Goal: Transaction & Acquisition: Purchase product/service

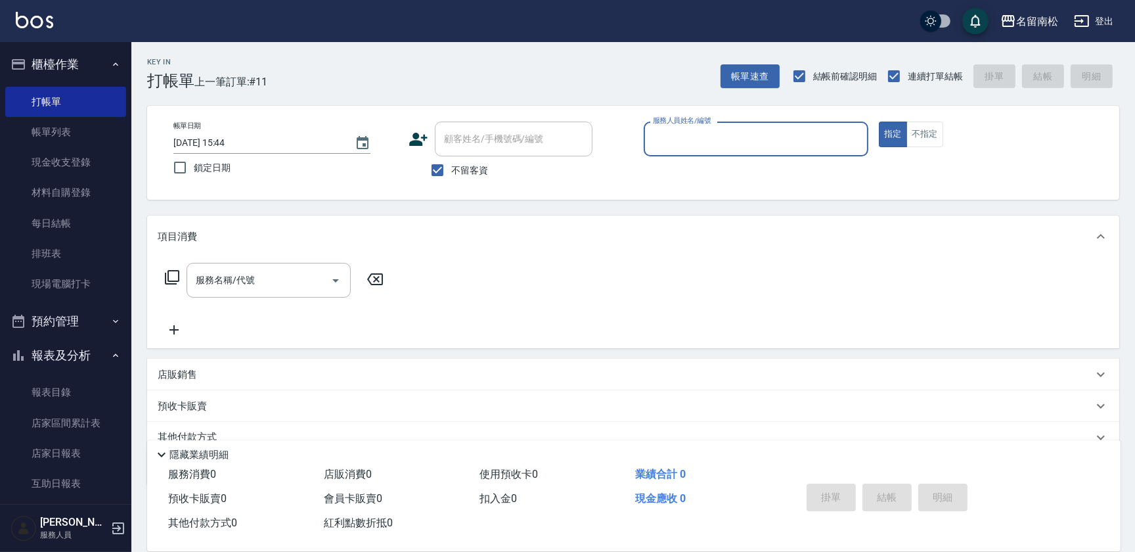
click at [728, 144] on input "服務人員姓名/編號" at bounding box center [755, 138] width 213 height 23
click at [730, 169] on div "[PERSON_NAME]-10" at bounding box center [756, 173] width 225 height 22
type input "[PERSON_NAME]-10"
click at [261, 283] on input "服務名稱/代號" at bounding box center [258, 280] width 133 height 23
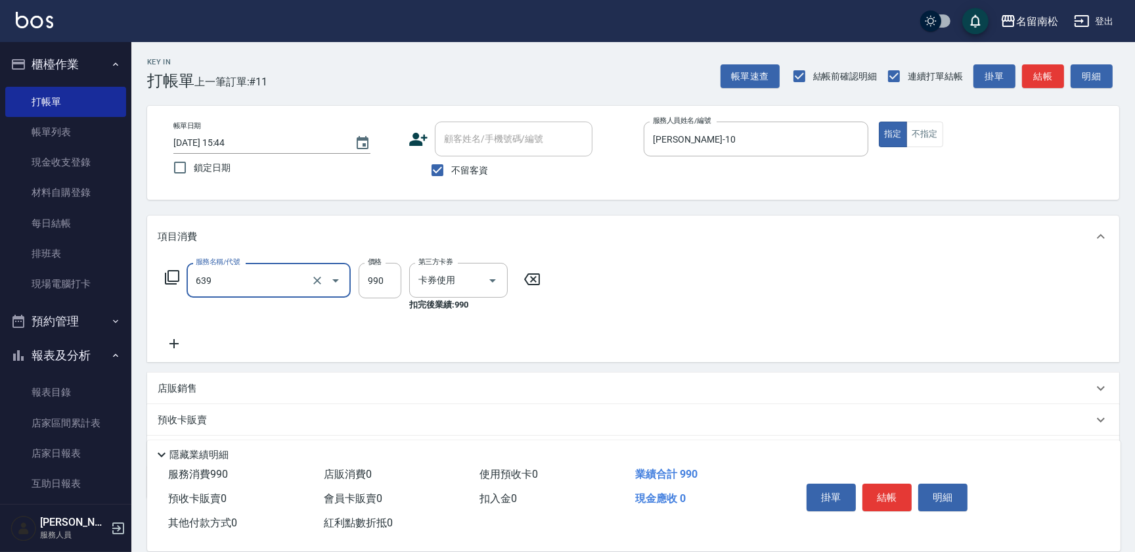
type input "(芙)蘆薈髮膜套卡(自材)(639)"
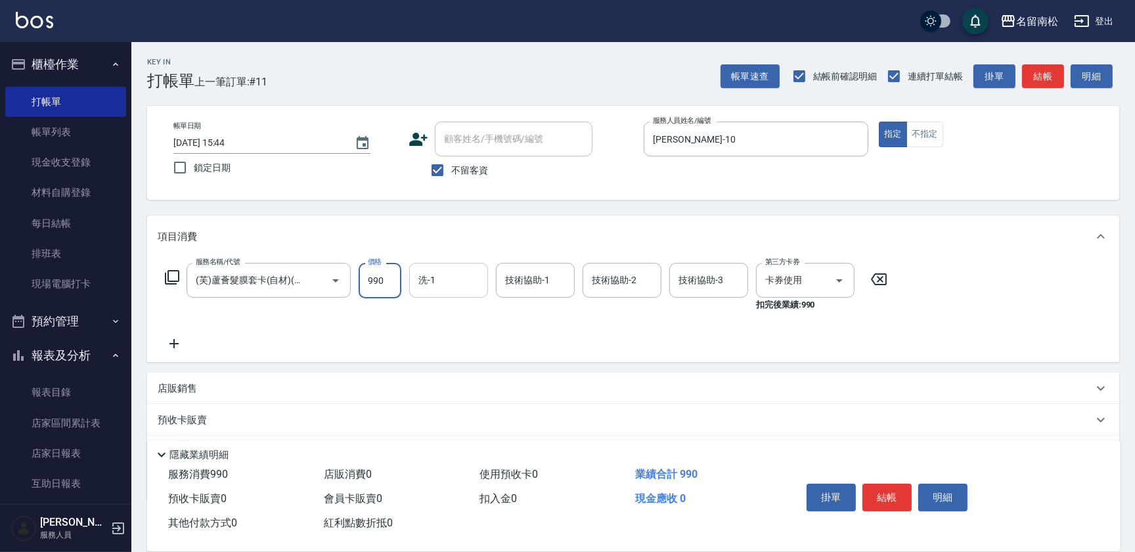
click at [427, 282] on input "洗-1" at bounding box center [448, 280] width 67 height 23
click at [431, 309] on span "[PERSON_NAME]-10" at bounding box center [461, 314] width 83 height 14
type input "[PERSON_NAME]-10"
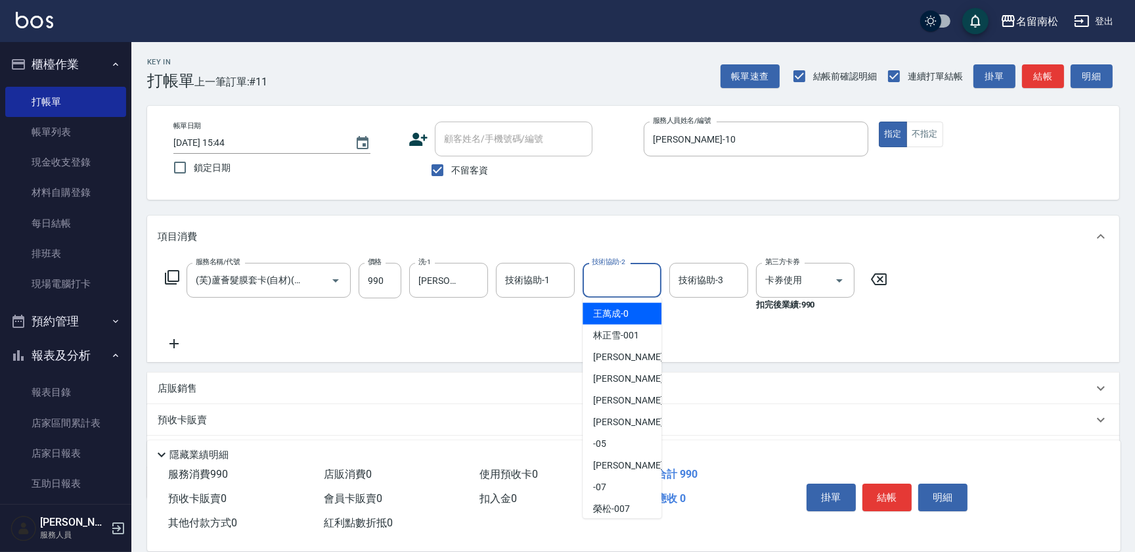
click at [644, 280] on div "技術協助-2" at bounding box center [621, 280] width 79 height 35
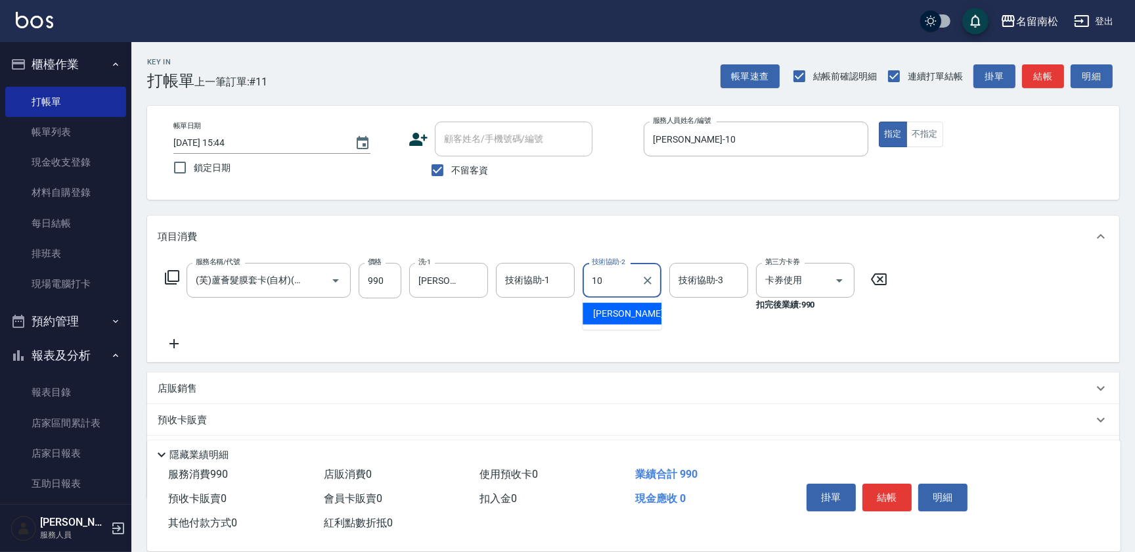
drag, startPoint x: 644, startPoint y: 280, endPoint x: 643, endPoint y: 305, distance: 25.6
click at [643, 306] on div "[PERSON_NAME]-10" at bounding box center [621, 314] width 79 height 22
type input "[PERSON_NAME]-10"
click at [879, 483] on button "結帳" at bounding box center [886, 497] width 49 height 28
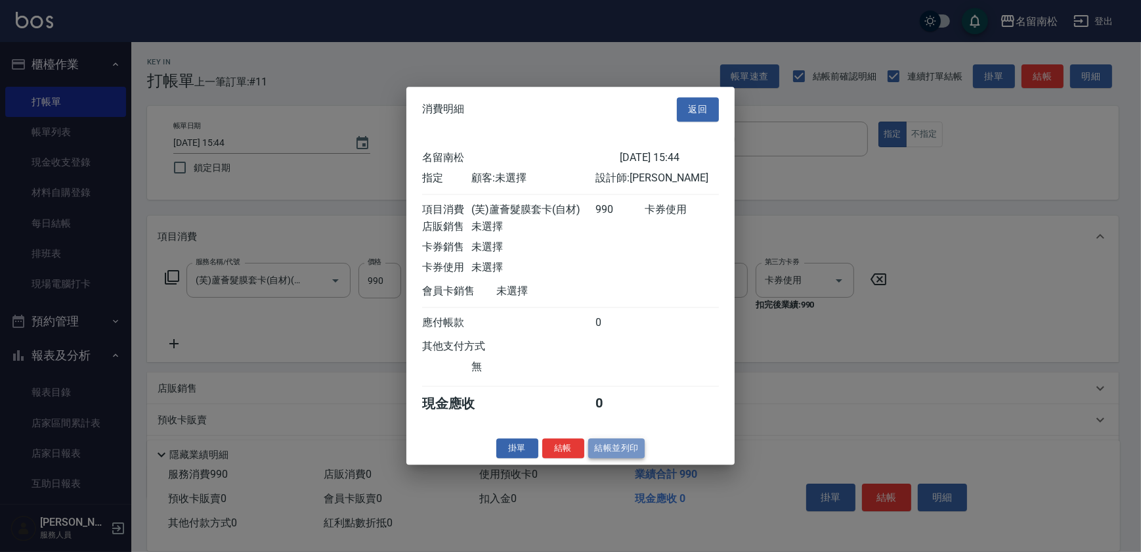
click at [630, 458] on button "結帳並列印" at bounding box center [616, 448] width 57 height 20
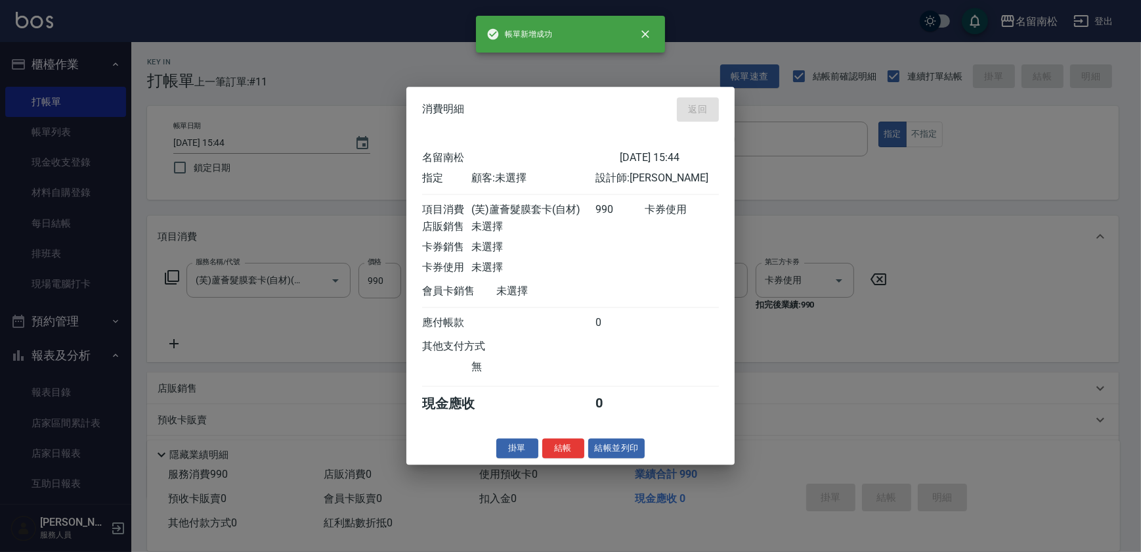
type input "[DATE] 16:58"
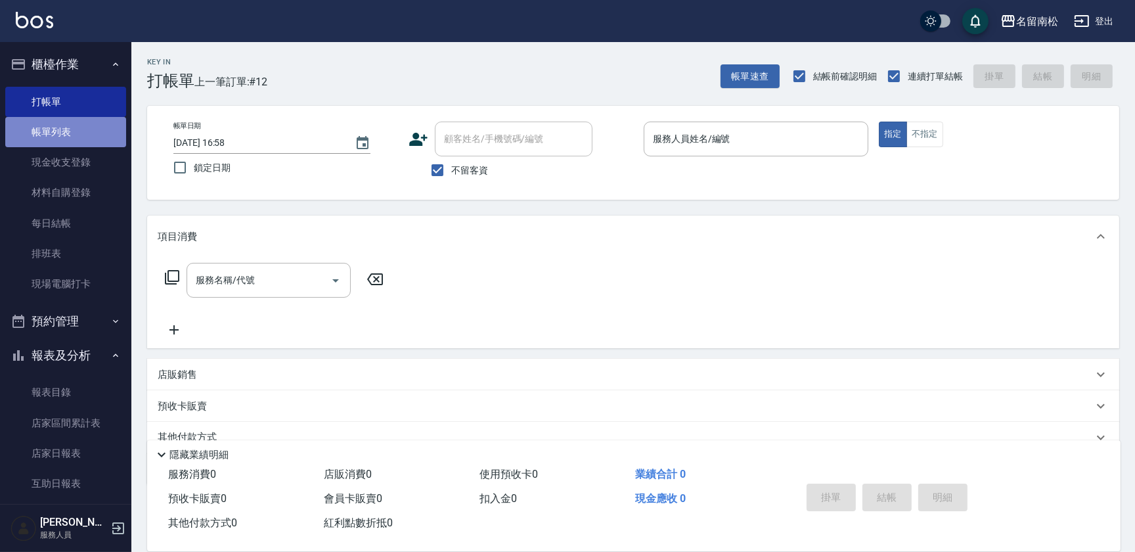
click at [87, 139] on link "帳單列表" at bounding box center [65, 132] width 121 height 30
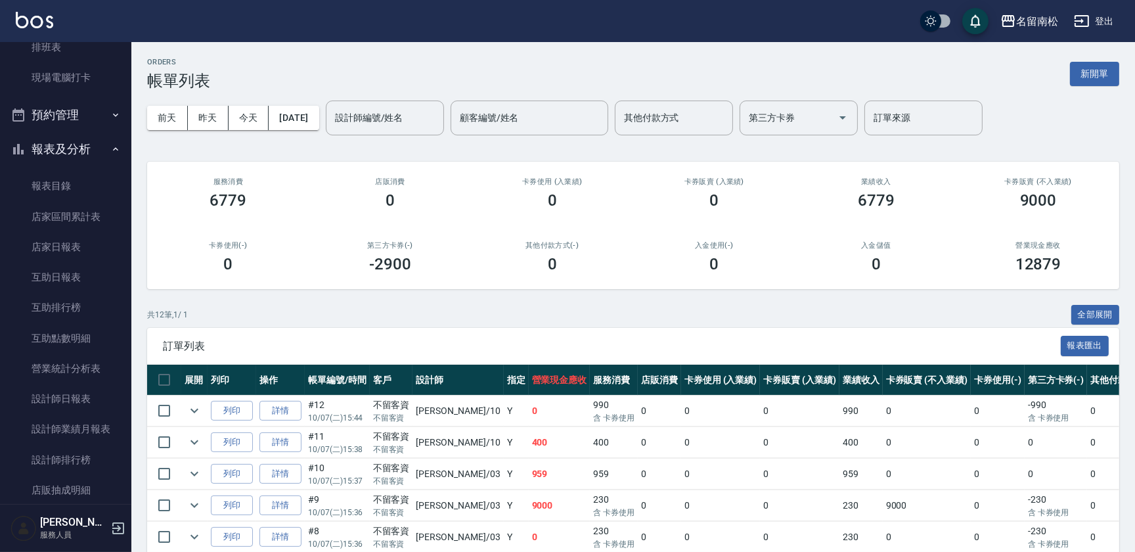
scroll to position [209, 0]
click at [88, 271] on link "互助日報表" at bounding box center [65, 274] width 121 height 30
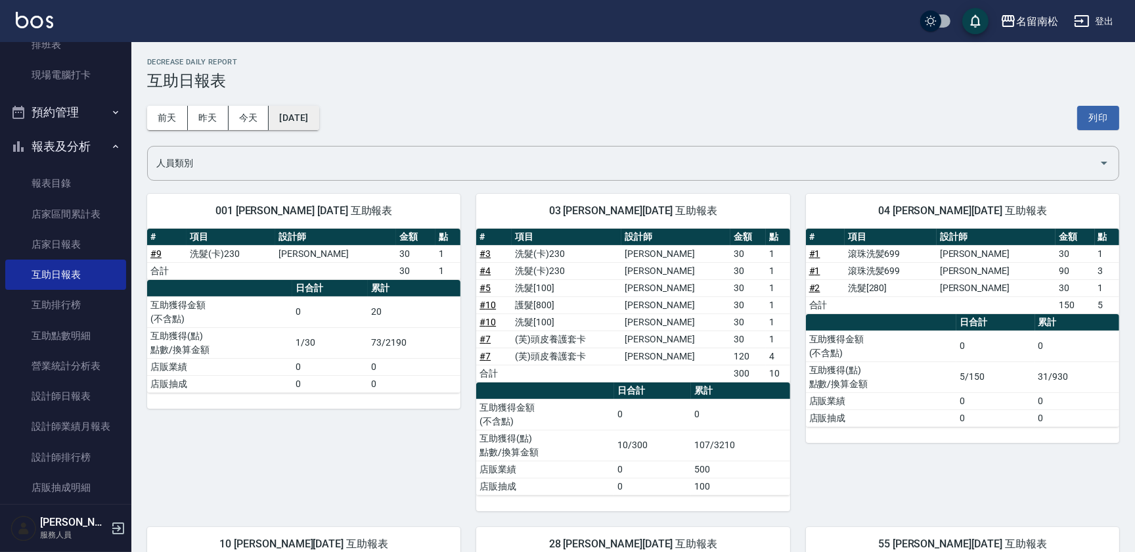
click at [318, 112] on button "[DATE]" at bounding box center [294, 118] width 50 height 24
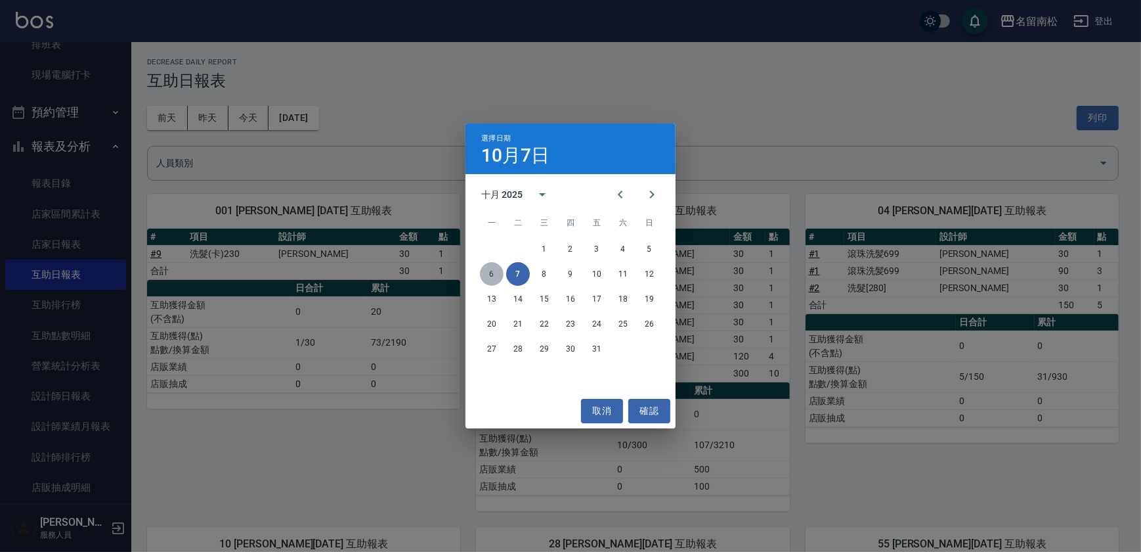
click at [484, 280] on button "6" at bounding box center [492, 274] width 24 height 24
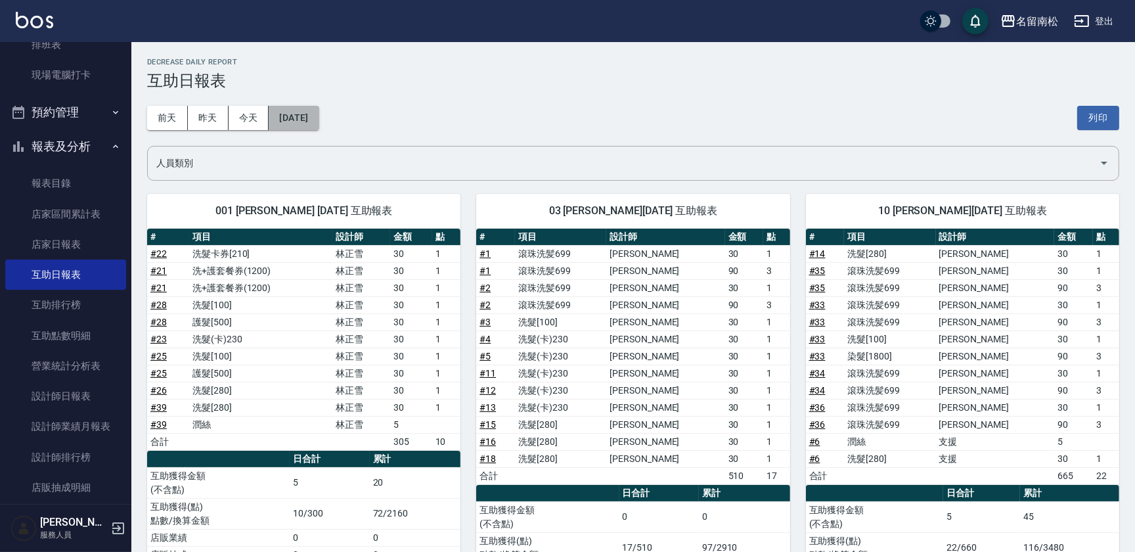
click at [318, 119] on button "[DATE]" at bounding box center [294, 118] width 50 height 24
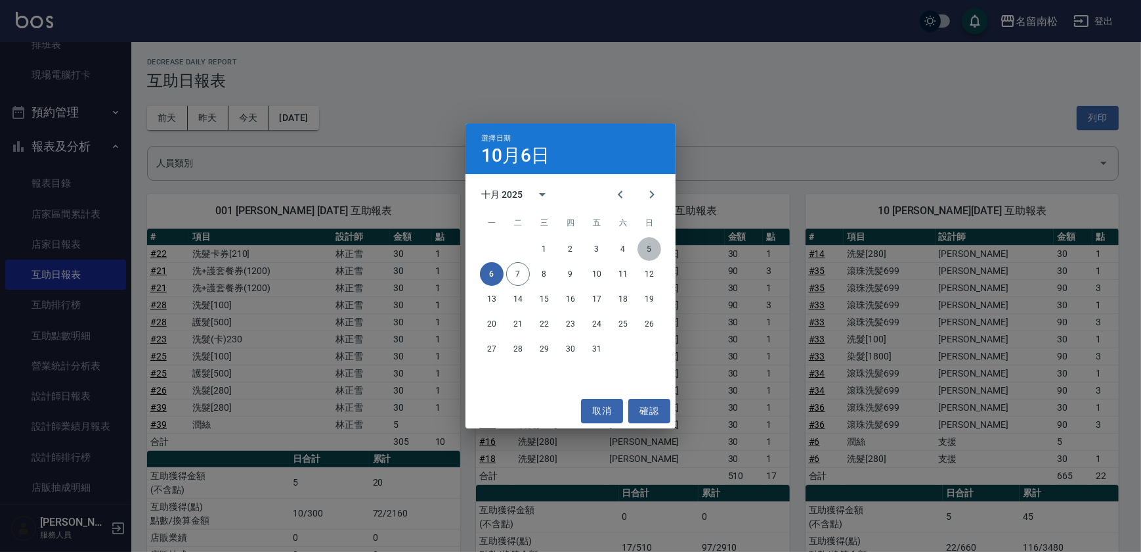
click at [652, 250] on button "5" at bounding box center [650, 249] width 24 height 24
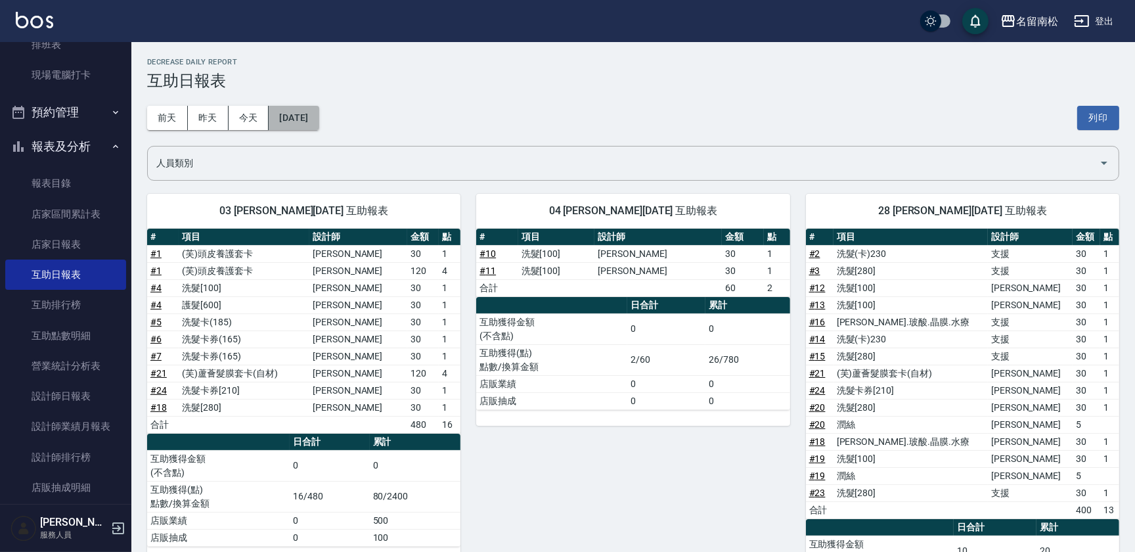
click at [318, 112] on button "[DATE]" at bounding box center [294, 118] width 50 height 24
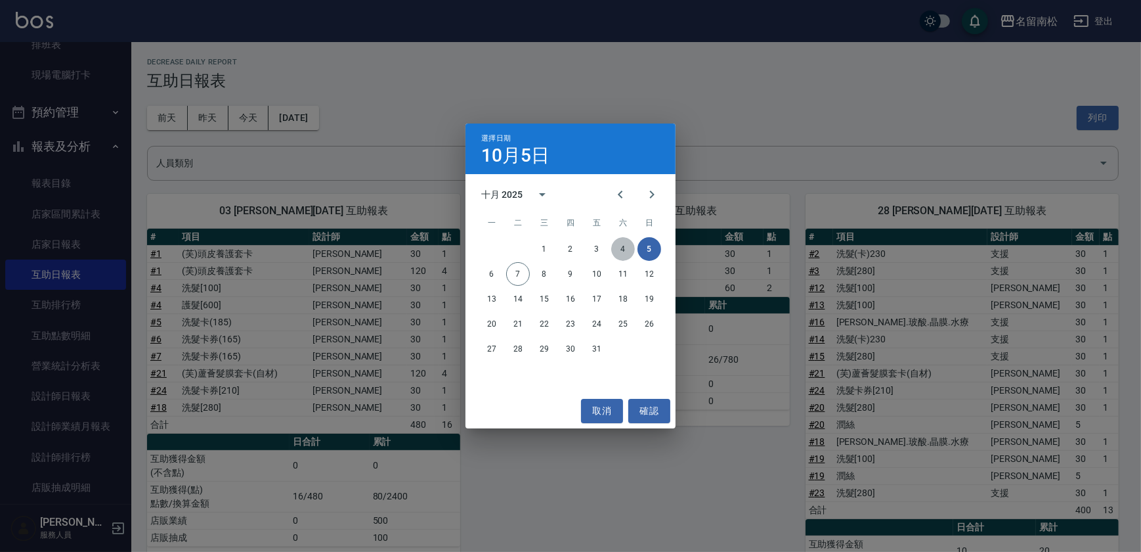
click at [623, 249] on button "4" at bounding box center [623, 249] width 24 height 24
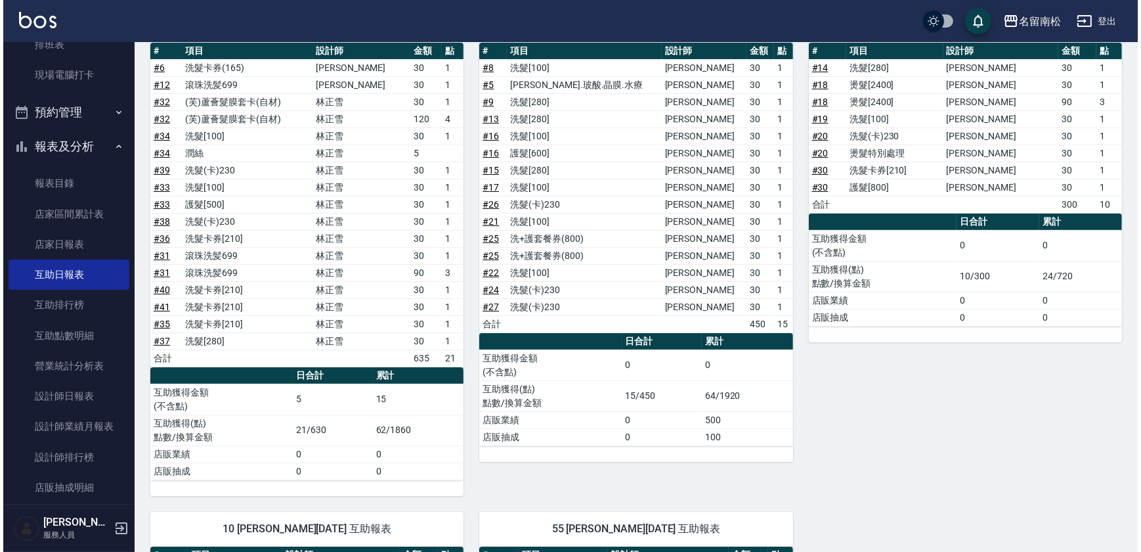
scroll to position [41, 0]
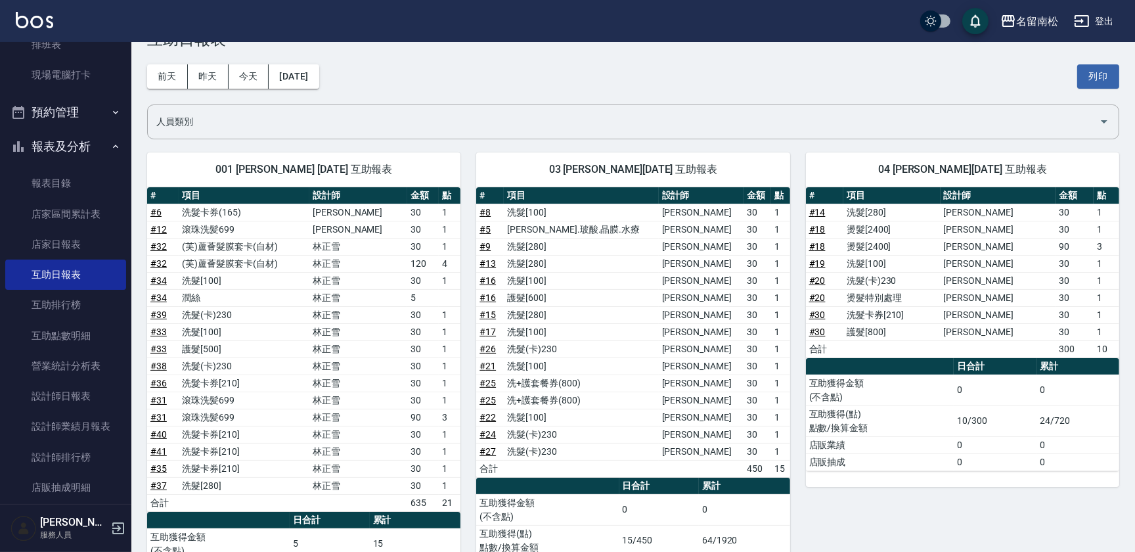
click at [347, 78] on div "[DATE] [DATE] [DATE] [DATE] 列印" at bounding box center [633, 77] width 972 height 56
click at [318, 78] on button "[DATE]" at bounding box center [294, 76] width 50 height 24
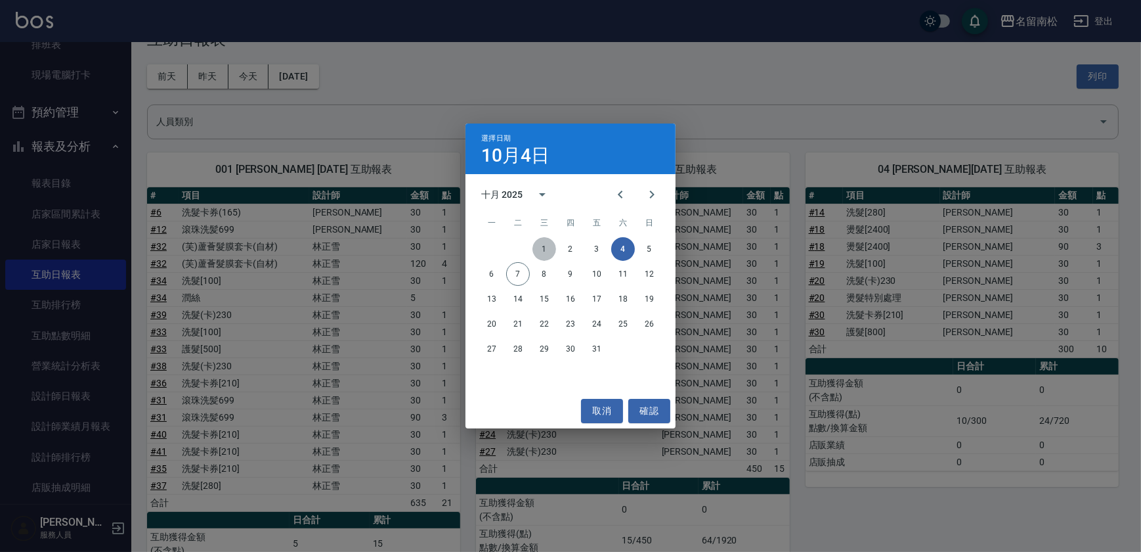
click at [544, 246] on button "1" at bounding box center [545, 249] width 24 height 24
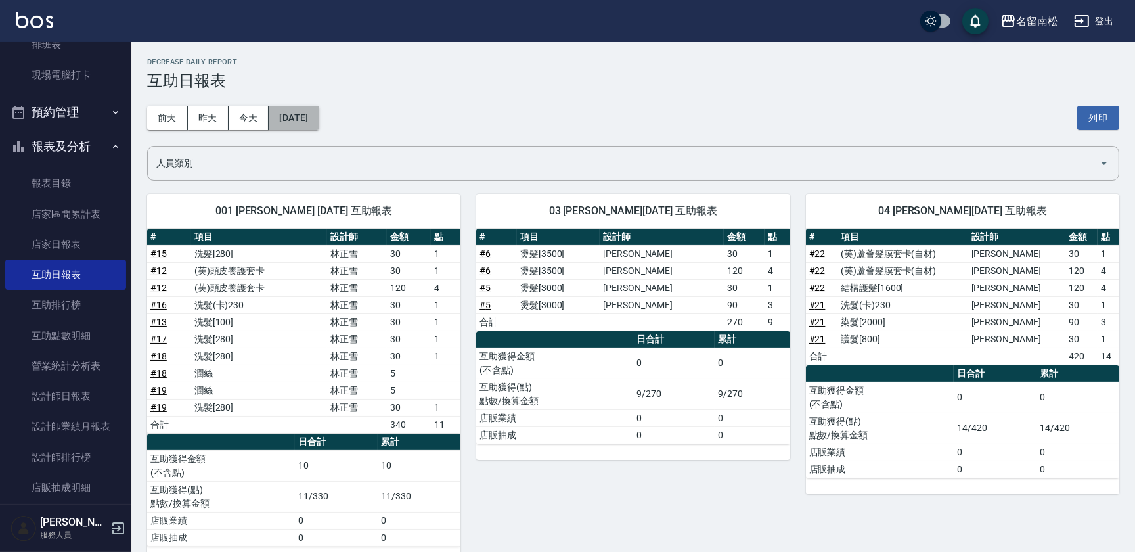
click at [313, 116] on button "[DATE]" at bounding box center [294, 118] width 50 height 24
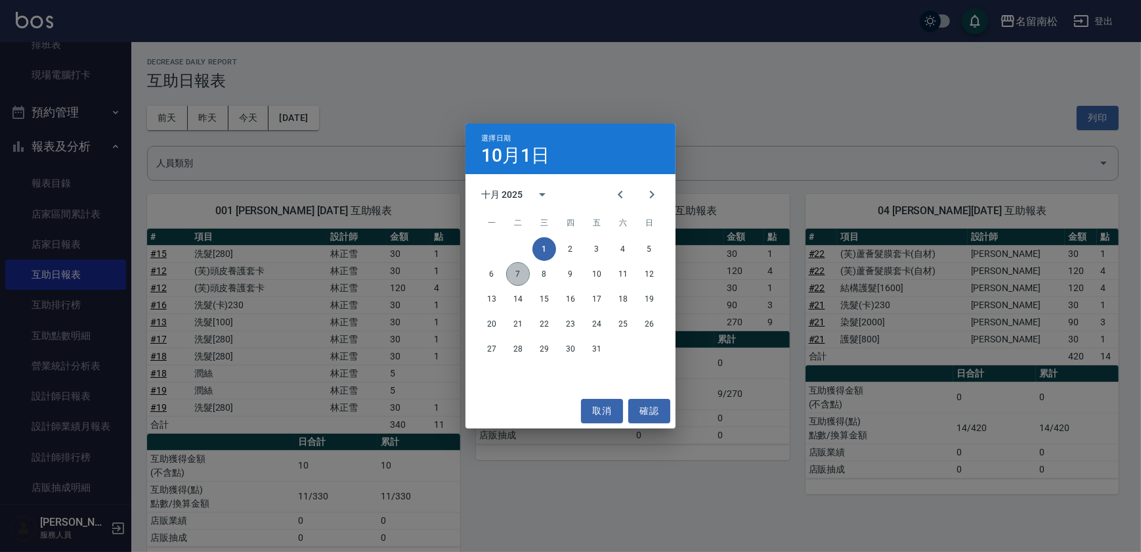
click at [518, 274] on button "7" at bounding box center [518, 274] width 24 height 24
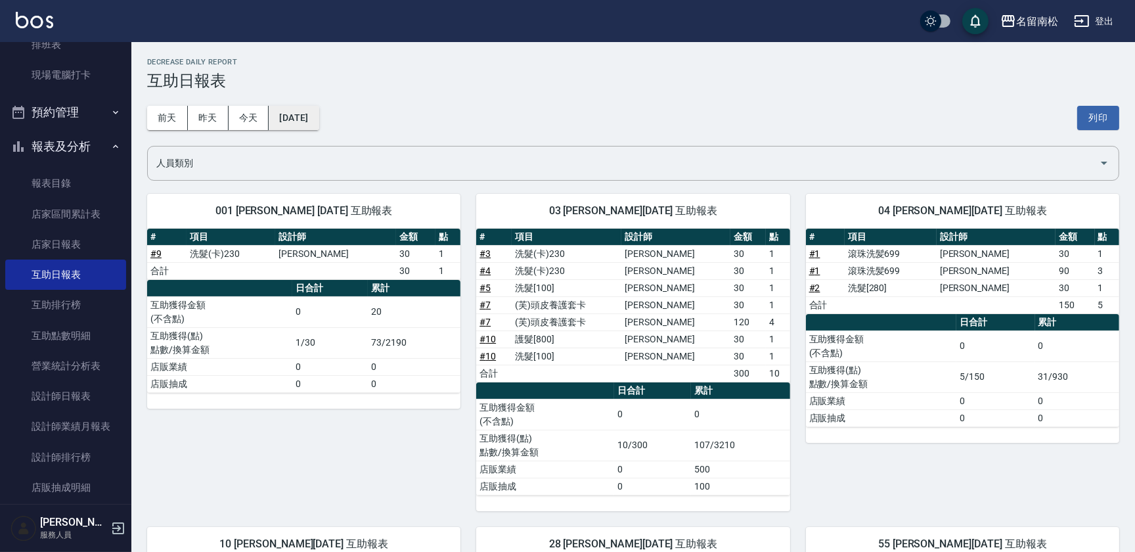
click at [318, 115] on button "[DATE]" at bounding box center [294, 118] width 50 height 24
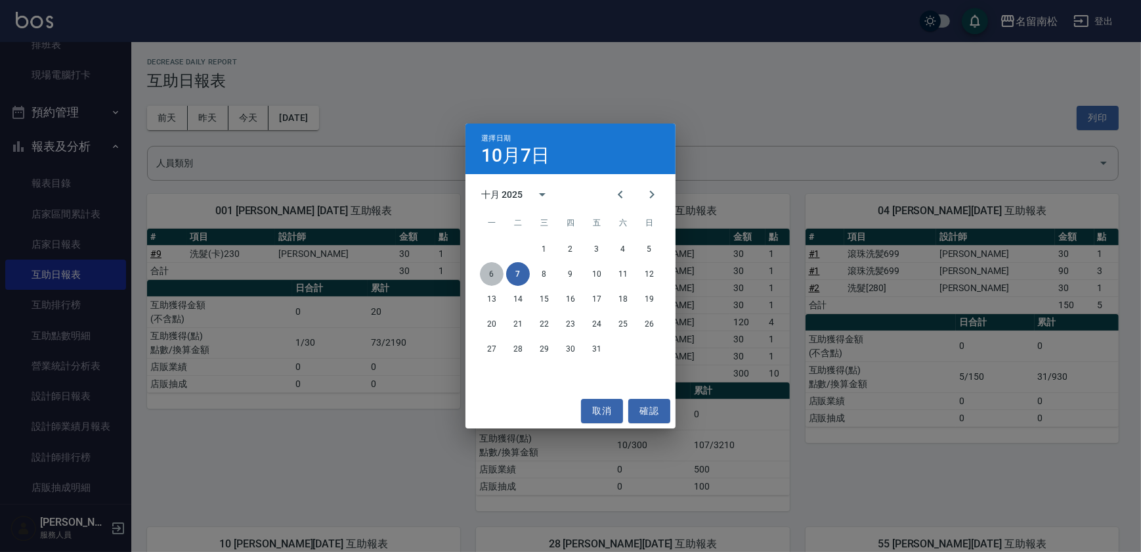
click at [487, 279] on button "6" at bounding box center [492, 274] width 24 height 24
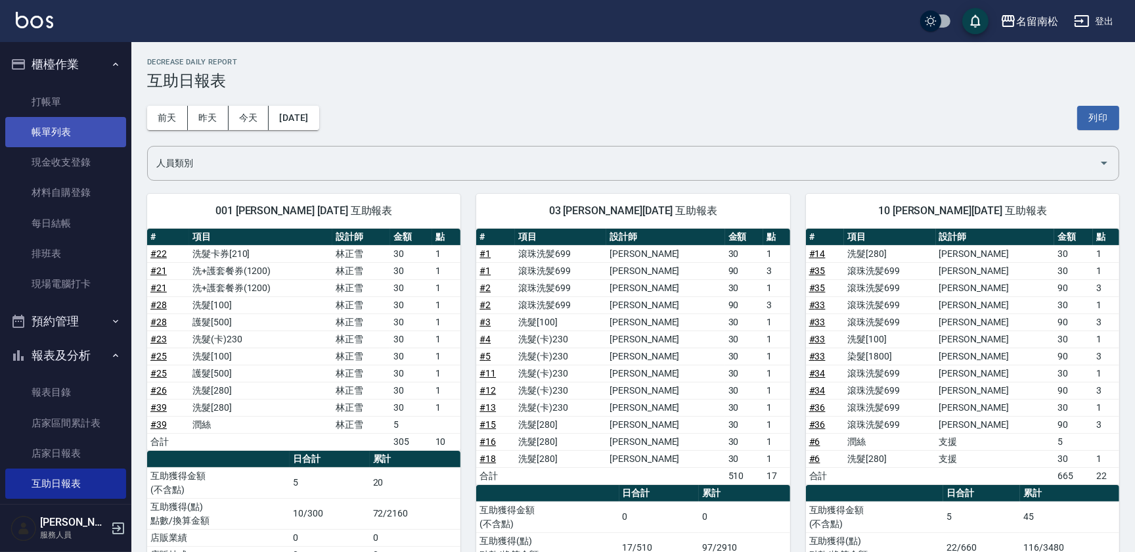
click at [84, 131] on link "帳單列表" at bounding box center [65, 132] width 121 height 30
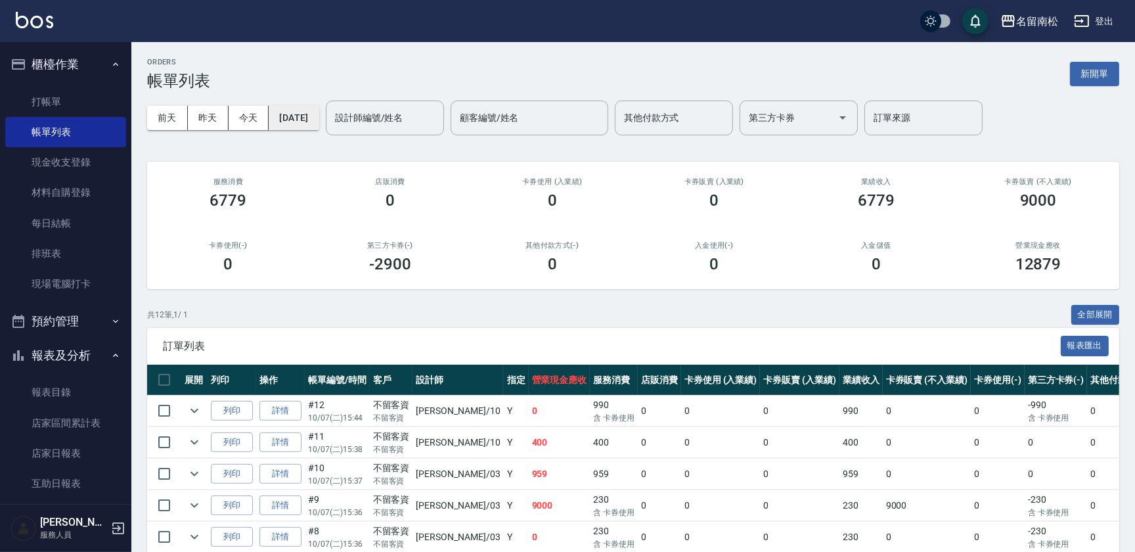
click at [315, 117] on button "[DATE]" at bounding box center [294, 118] width 50 height 24
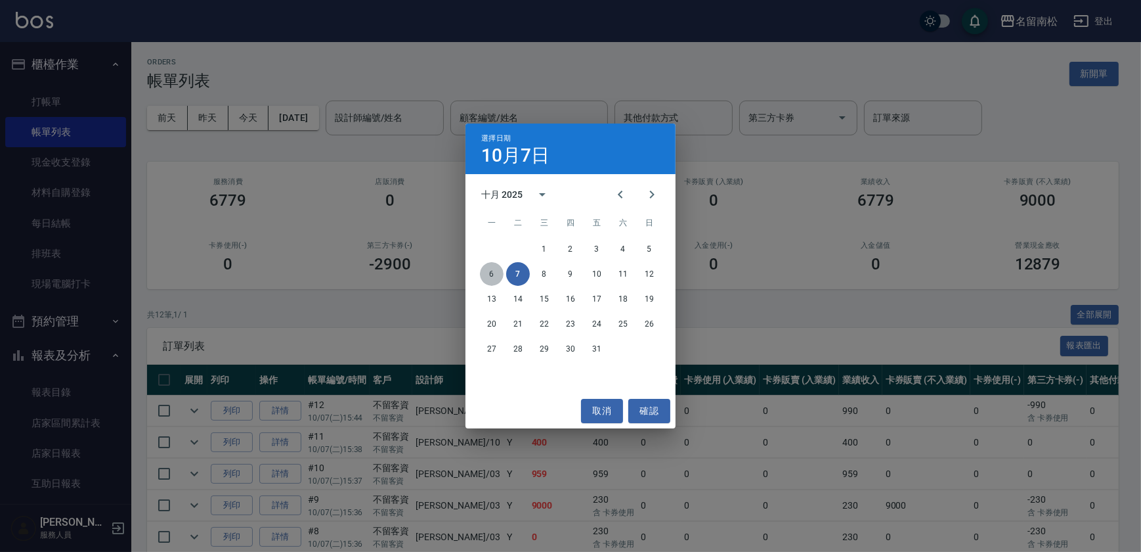
click at [492, 269] on button "6" at bounding box center [492, 274] width 24 height 24
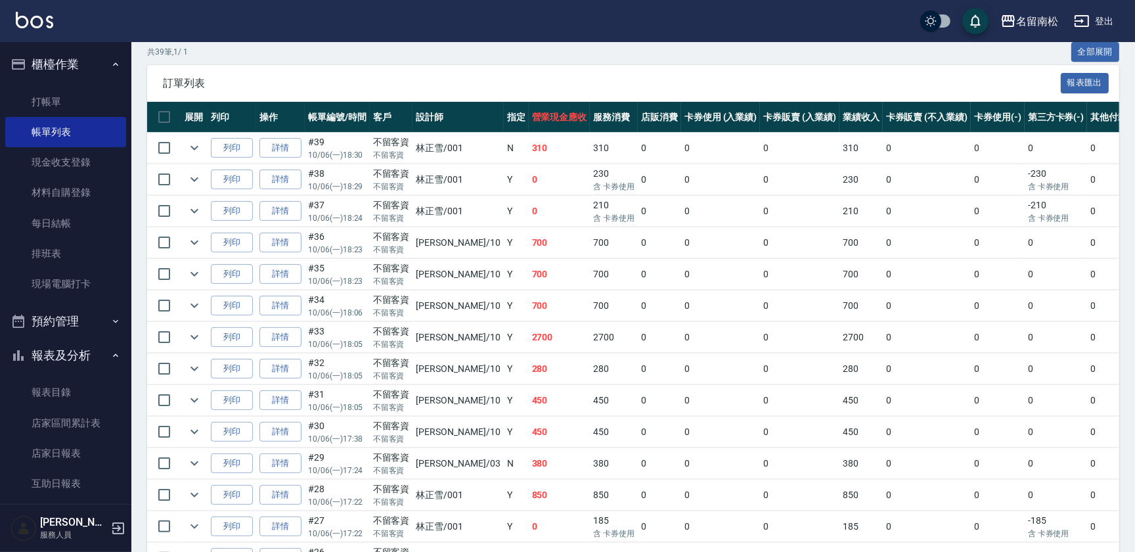
scroll to position [267, 0]
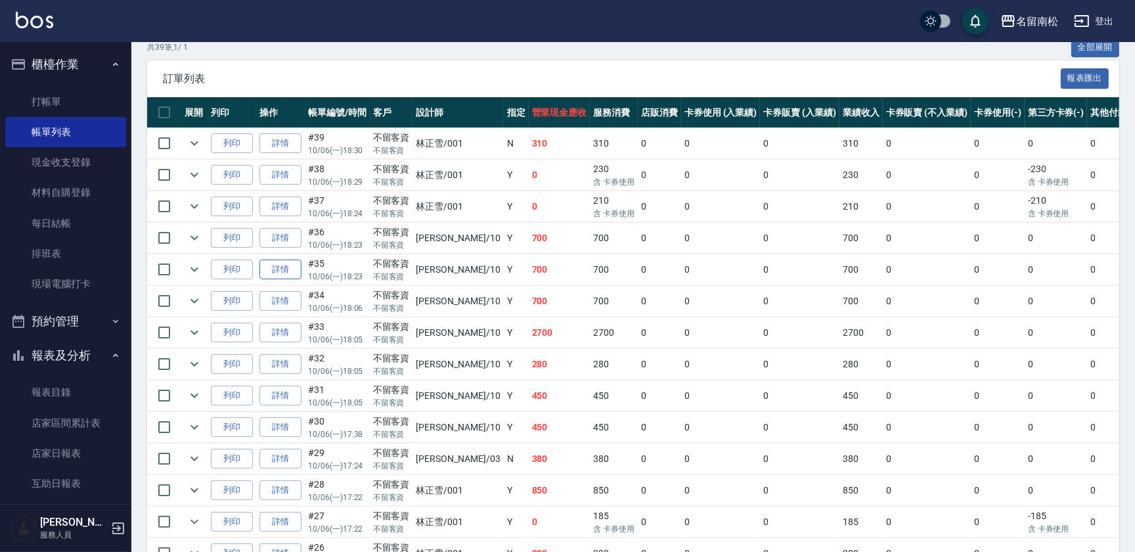
click at [273, 265] on link "詳情" at bounding box center [280, 269] width 42 height 20
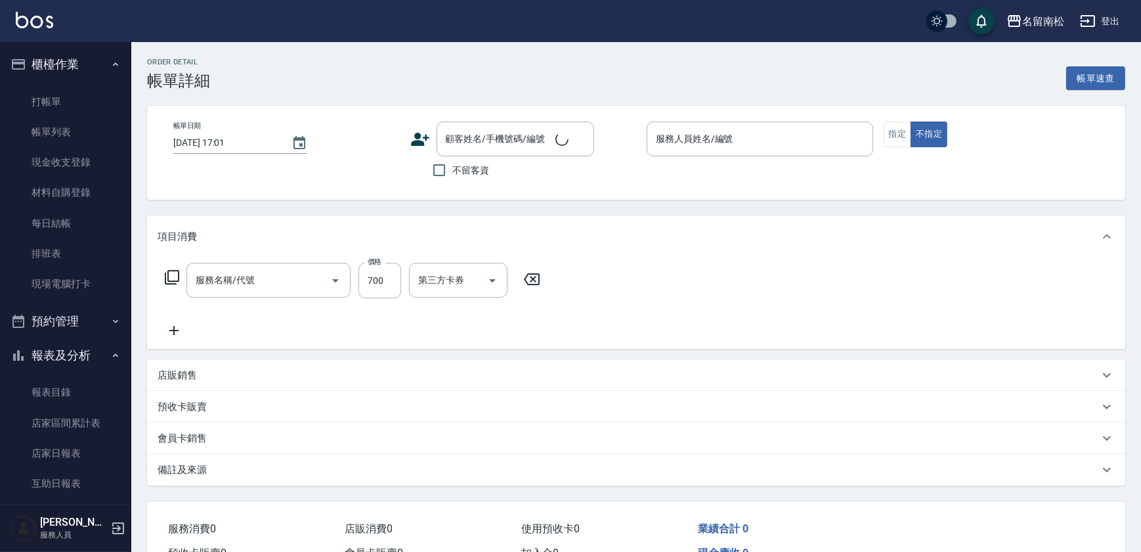
type input "[DATE] 18:23"
checkbox input "true"
type input "[PERSON_NAME]-10"
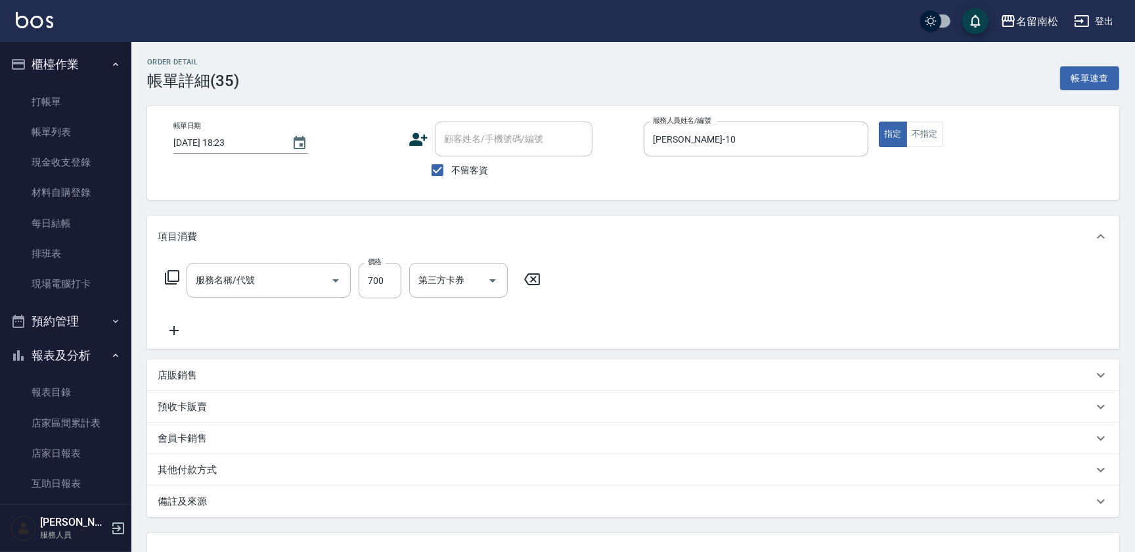
type input "滾珠洗髪699(214)"
drag, startPoint x: 649, startPoint y: 284, endPoint x: 642, endPoint y: 279, distance: 8.9
click at [646, 282] on icon "Clear" at bounding box center [647, 280] width 13 height 13
click at [481, 284] on button "Clear" at bounding box center [474, 280] width 18 height 18
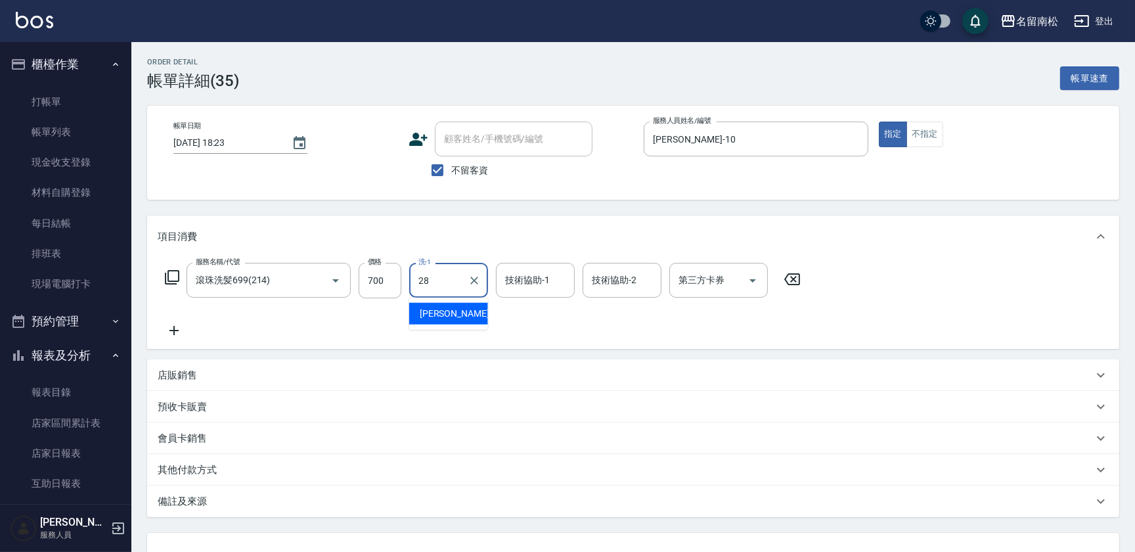
type input "[PERSON_NAME]-28"
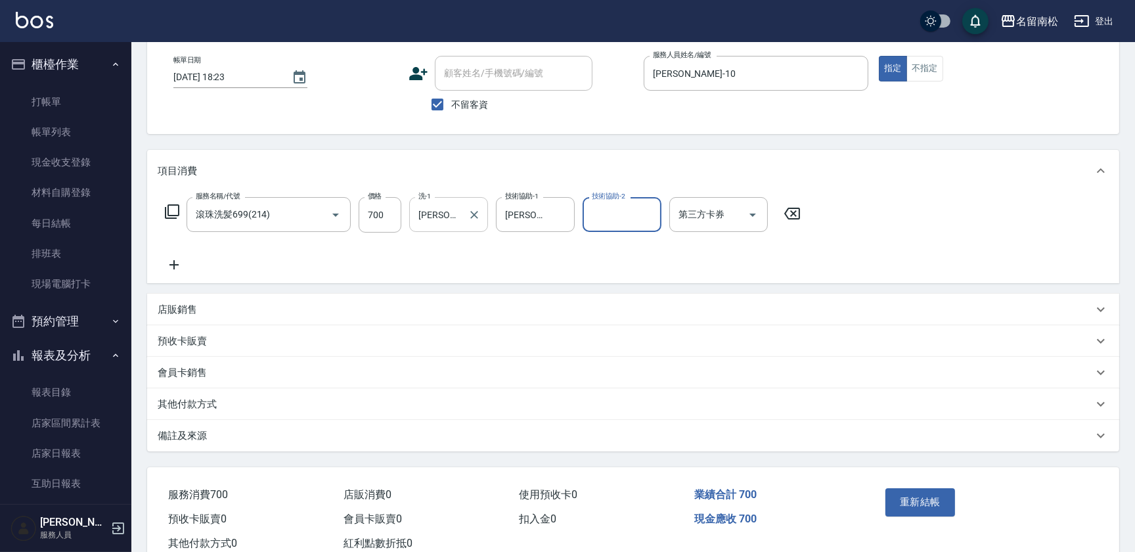
scroll to position [98, 0]
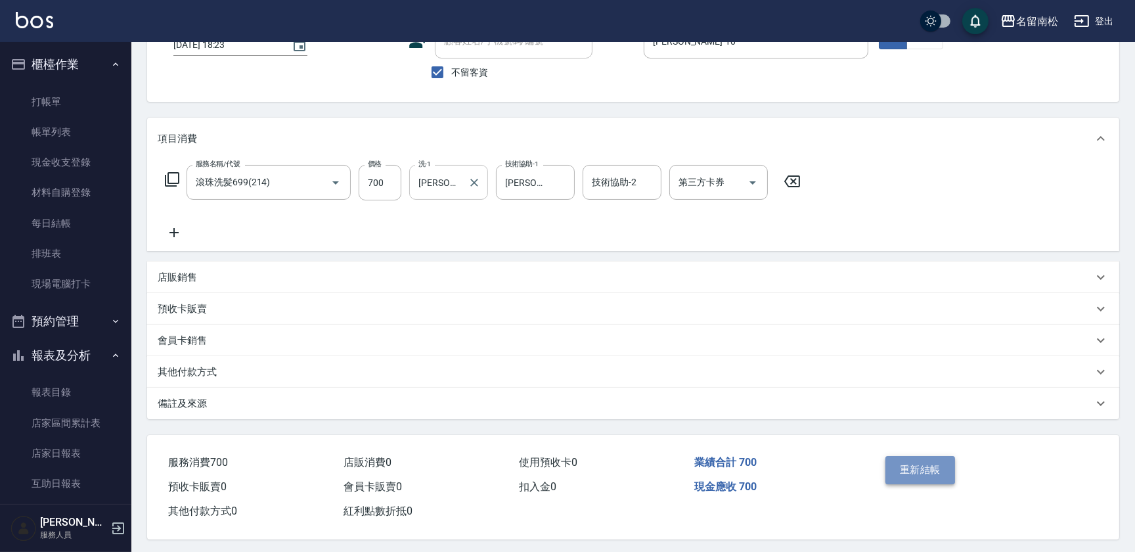
click at [939, 479] on button "重新結帳" at bounding box center [920, 470] width 70 height 28
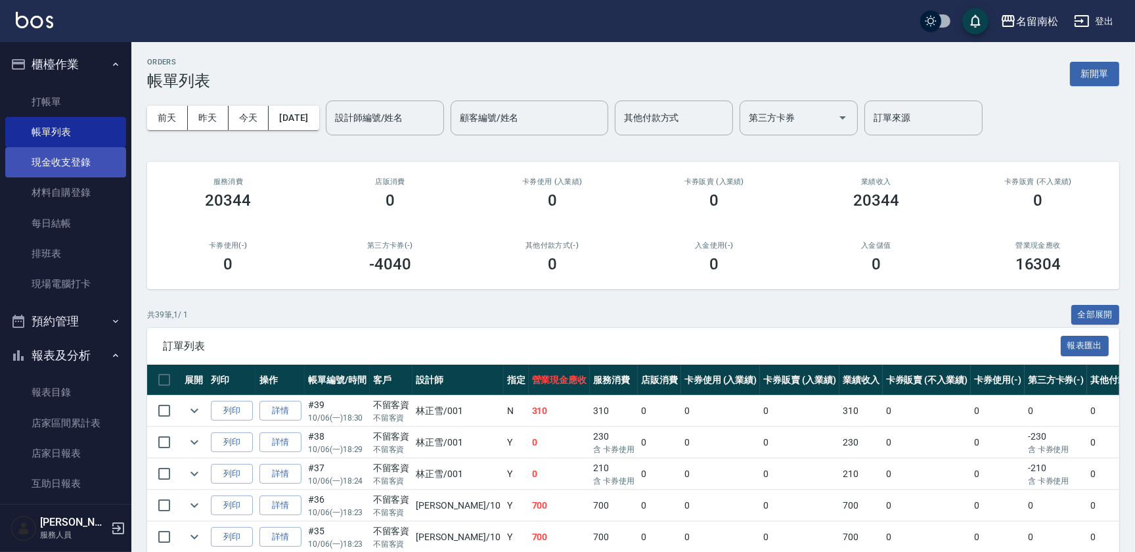
click at [102, 164] on link "現金收支登錄" at bounding box center [65, 162] width 121 height 30
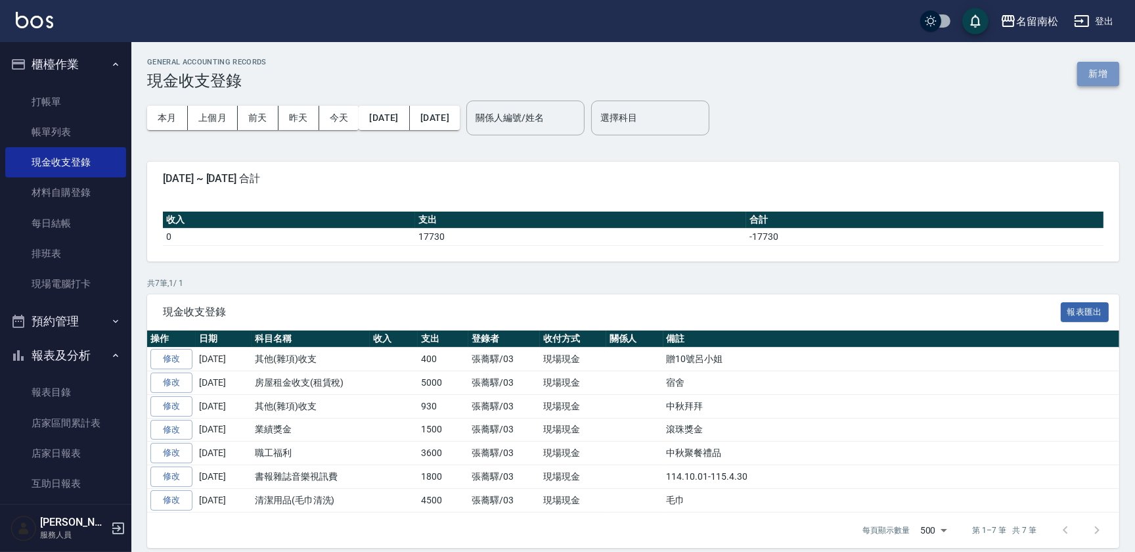
click at [1104, 68] on button "新增" at bounding box center [1098, 74] width 42 height 24
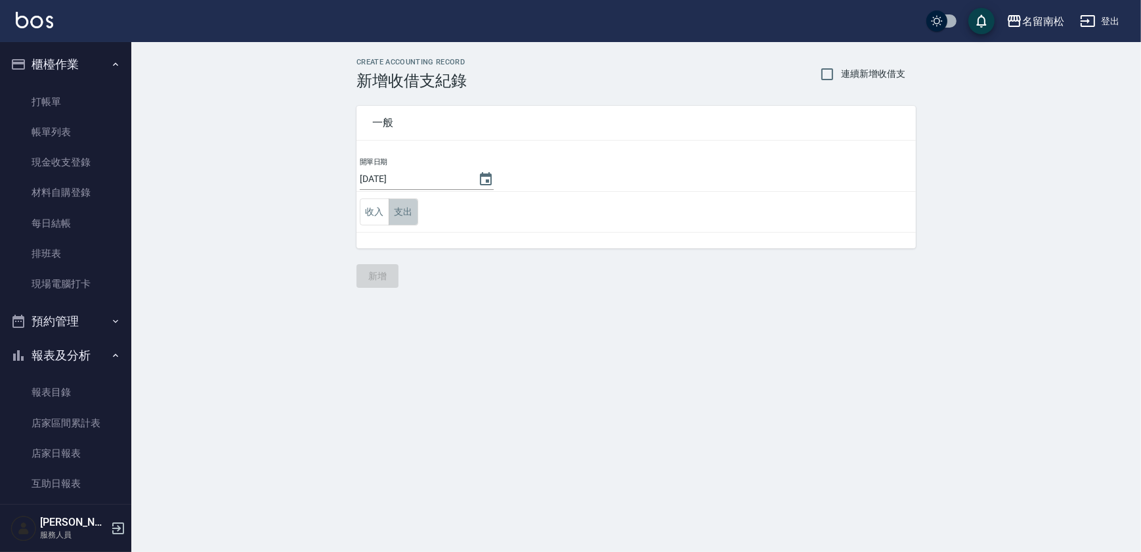
click at [395, 215] on button "支出" at bounding box center [404, 211] width 30 height 27
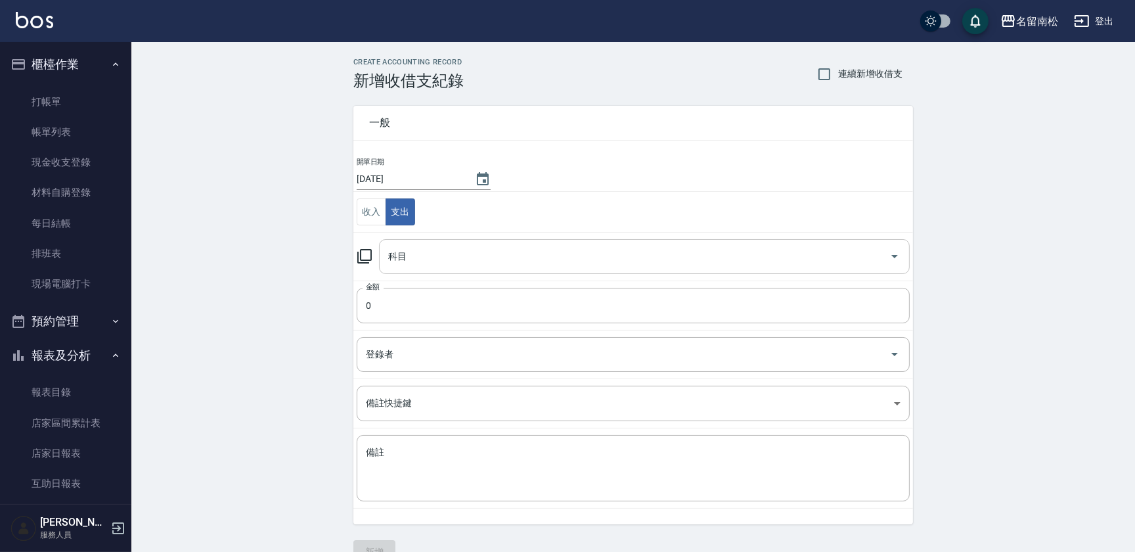
click at [408, 263] on input "科目" at bounding box center [634, 256] width 499 height 23
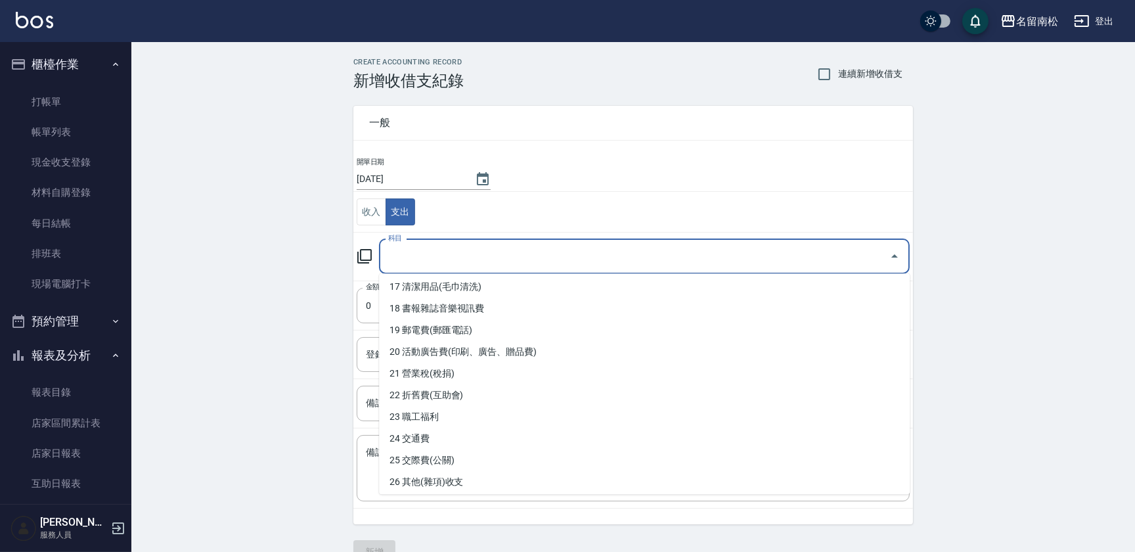
scroll to position [382, 0]
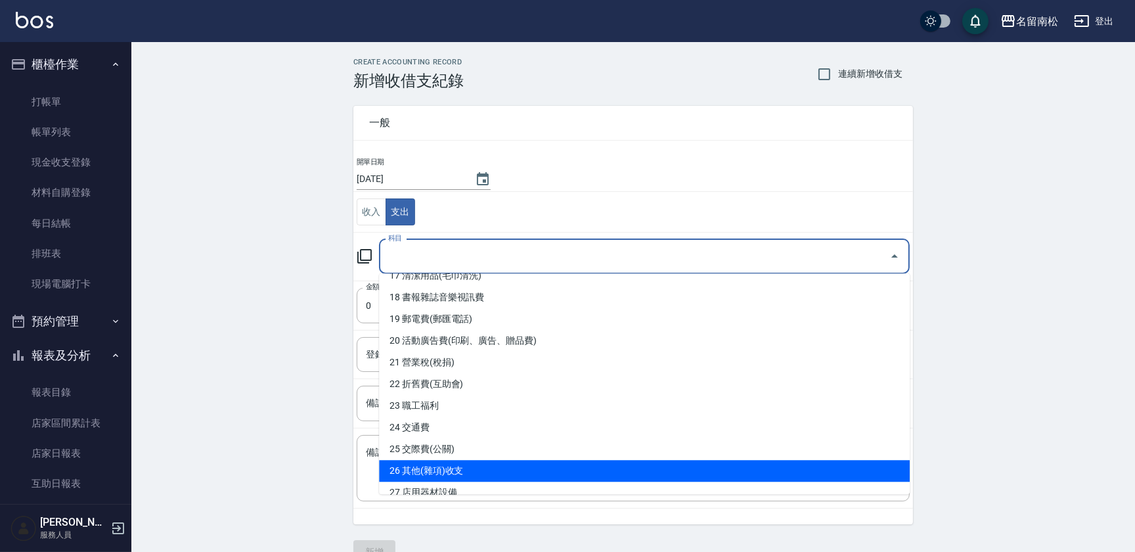
click at [619, 471] on li "26 其他(雜項)收支" at bounding box center [644, 471] width 531 height 22
type input "26 其他(雜項)收支"
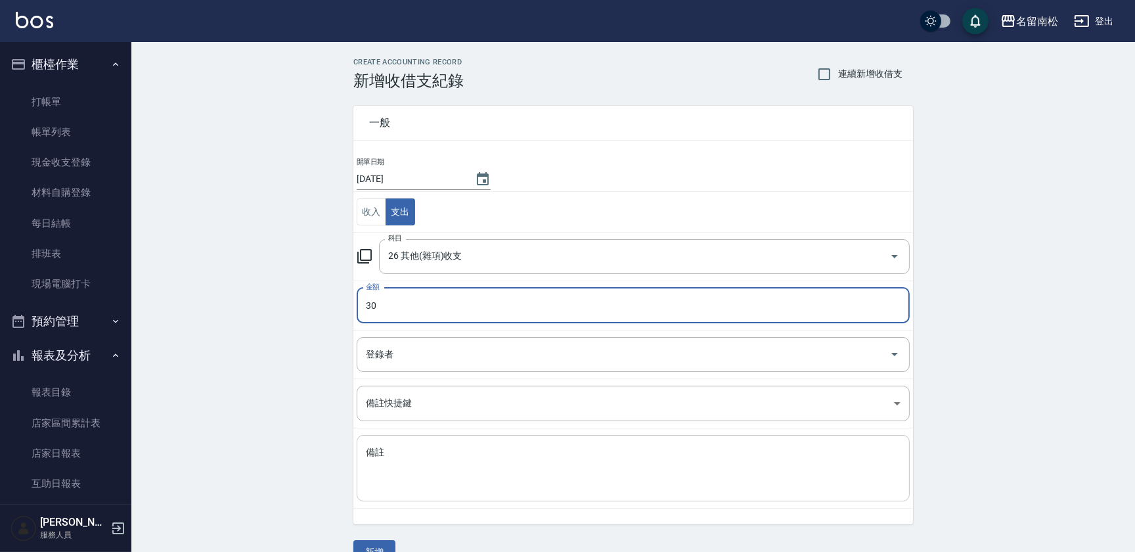
type input "30"
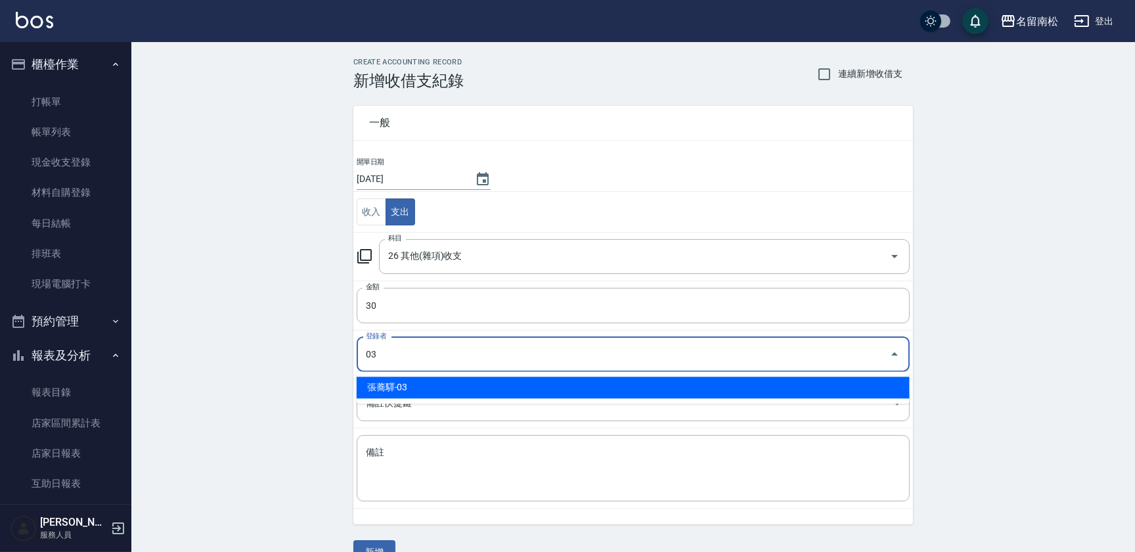
type input "張蕎驛-03"
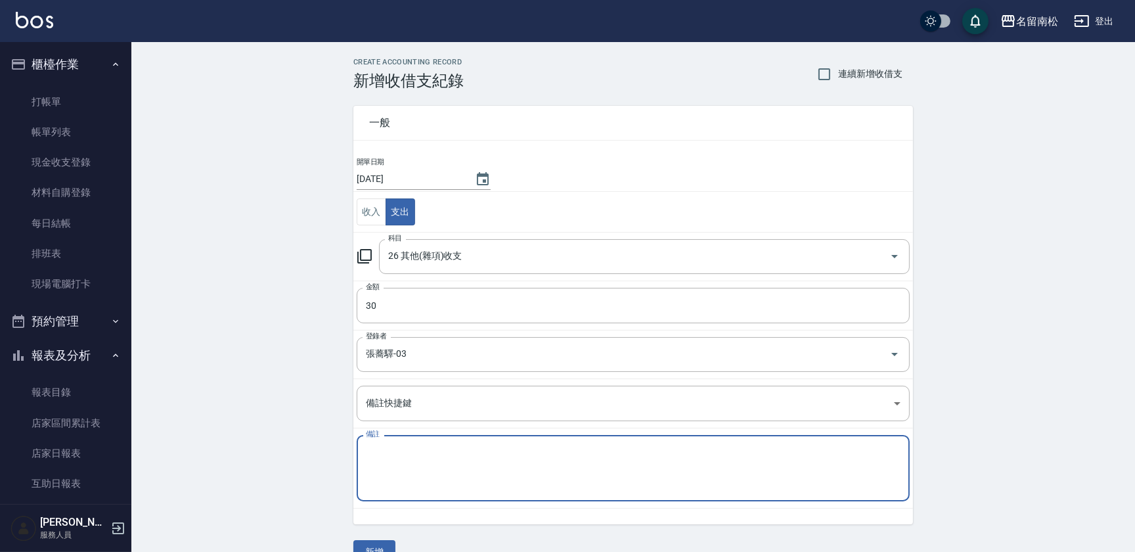
click at [505, 462] on textarea "備註" at bounding box center [633, 468] width 535 height 45
type textarea "匯款"
click at [381, 542] on button "新增" at bounding box center [374, 552] width 42 height 24
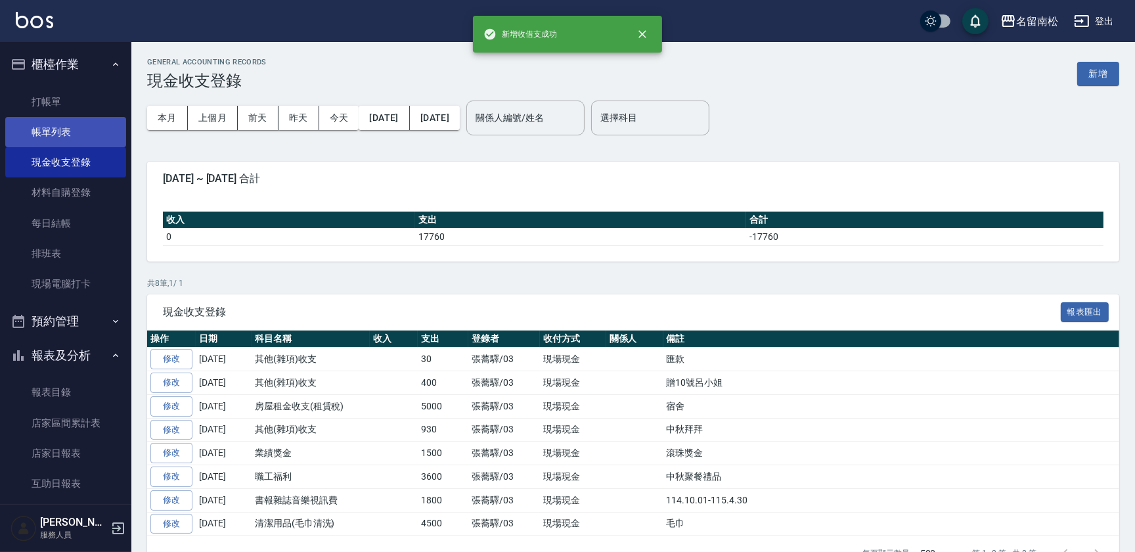
click at [76, 131] on link "帳單列表" at bounding box center [65, 132] width 121 height 30
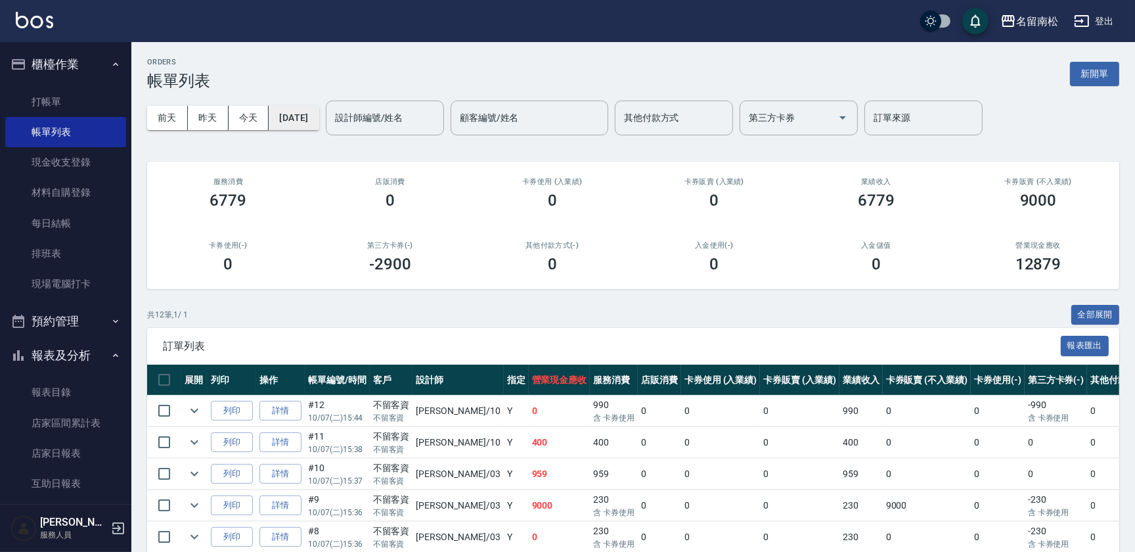
click at [315, 118] on button "[DATE]" at bounding box center [294, 118] width 50 height 24
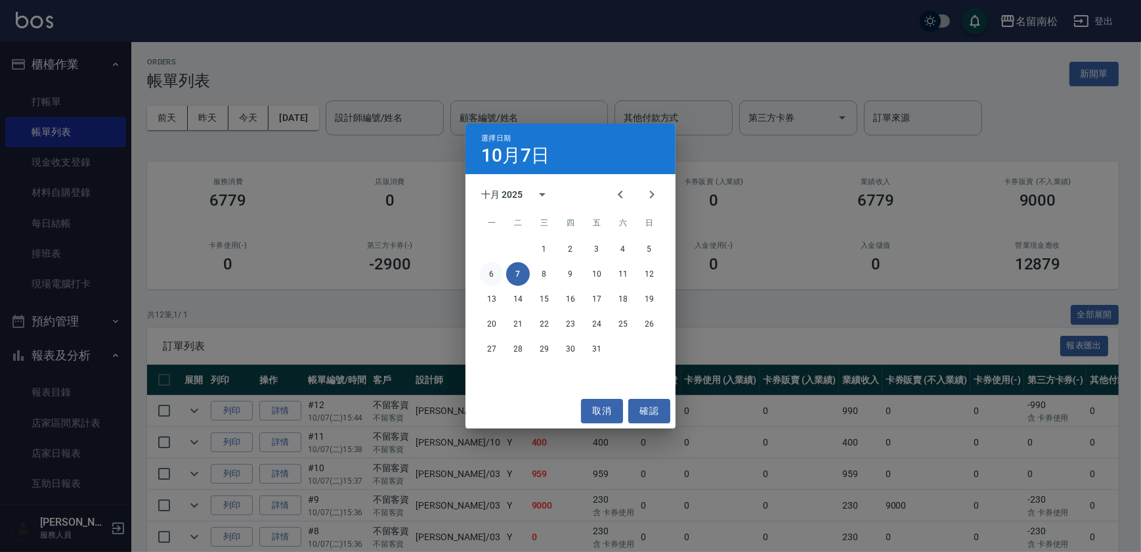
click at [492, 276] on button "6" at bounding box center [492, 274] width 24 height 24
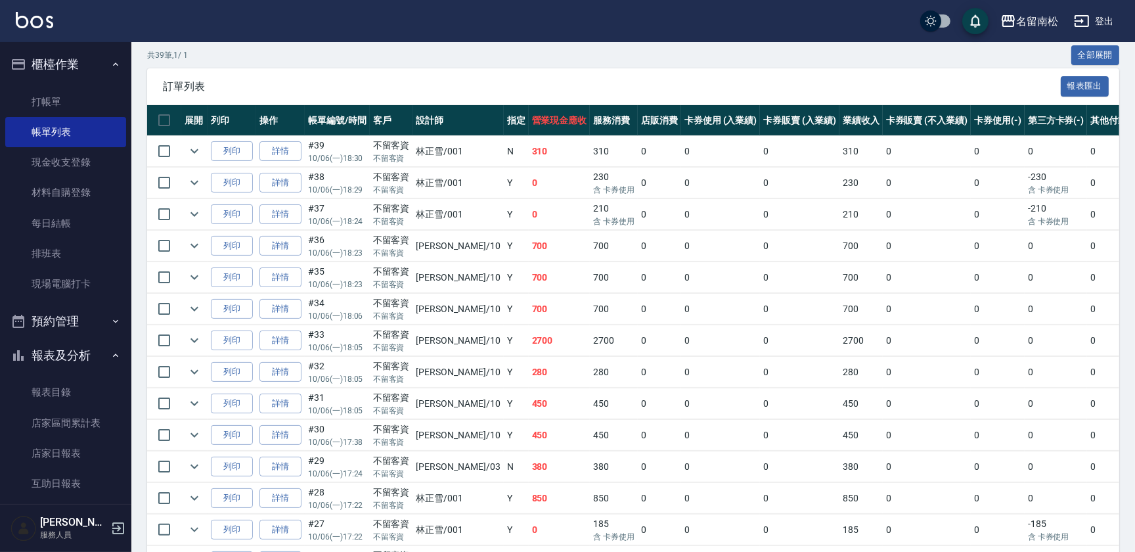
scroll to position [276, 0]
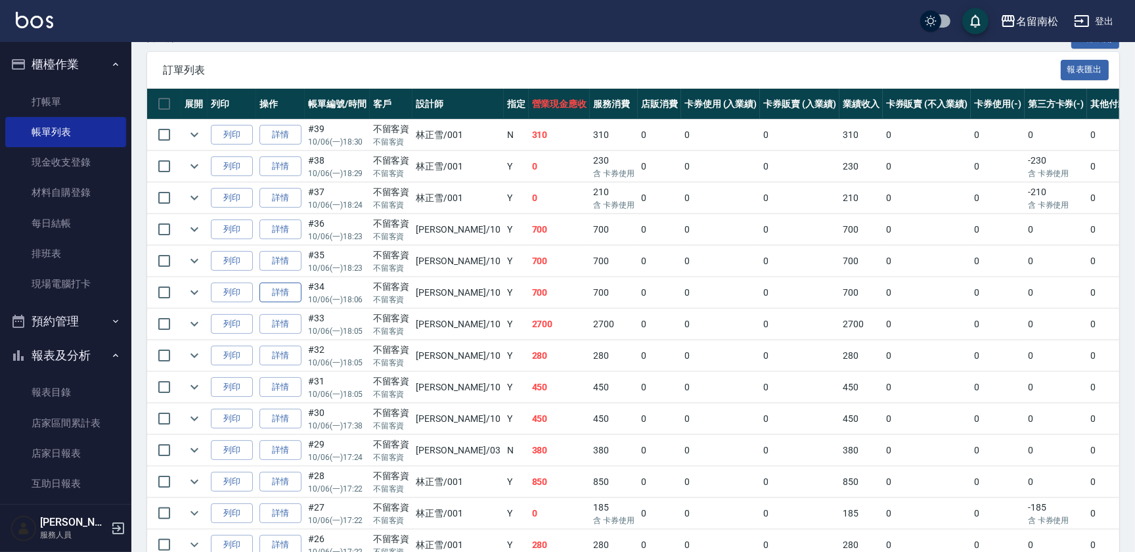
click at [284, 291] on link "詳情" at bounding box center [280, 292] width 42 height 20
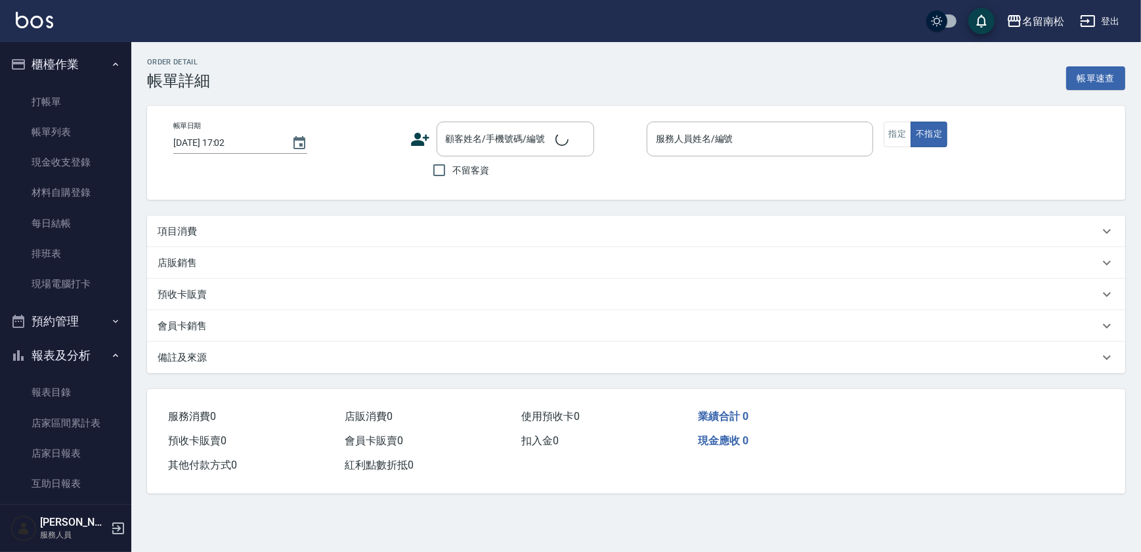
type input "[DATE] 18:06"
checkbox input "true"
type input "[PERSON_NAME]-10"
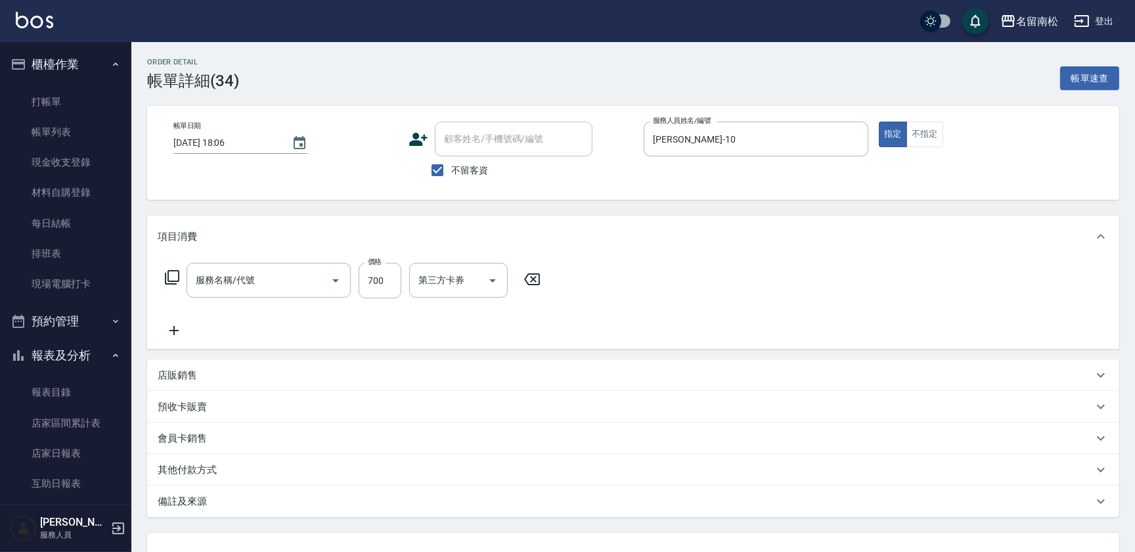
type input "滾珠洗髪699(214)"
click at [653, 279] on icon "Clear" at bounding box center [647, 280] width 13 height 13
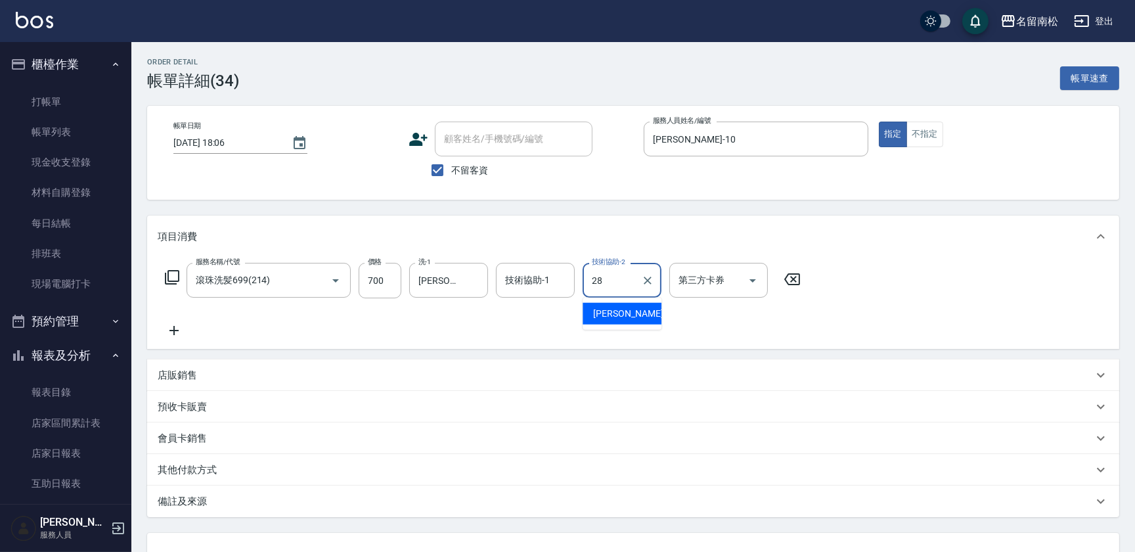
type input "[PERSON_NAME]-28"
click at [471, 275] on icon "Clear" at bounding box center [474, 280] width 13 height 13
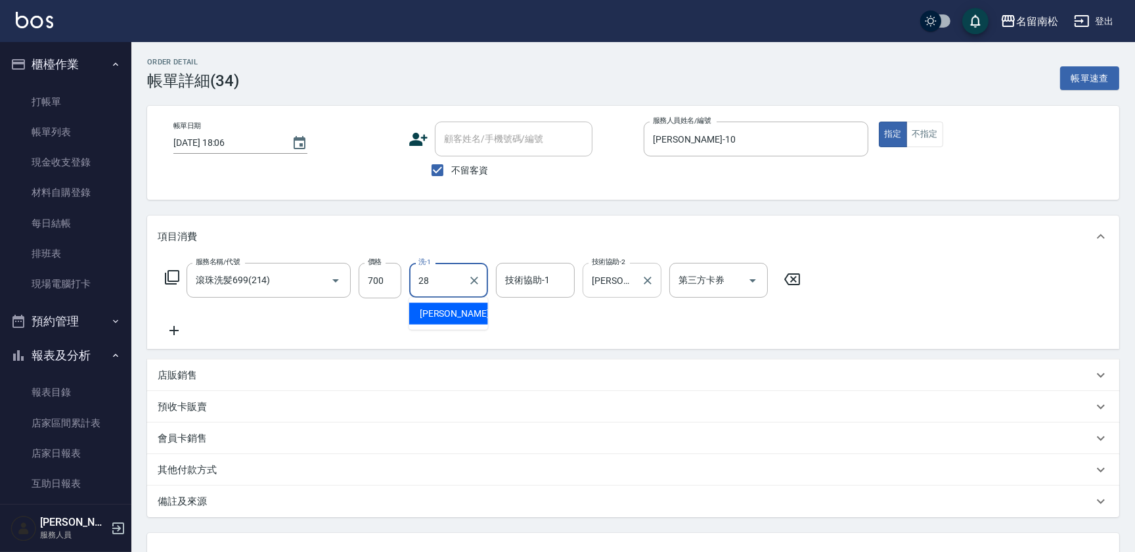
type input "[PERSON_NAME]-28"
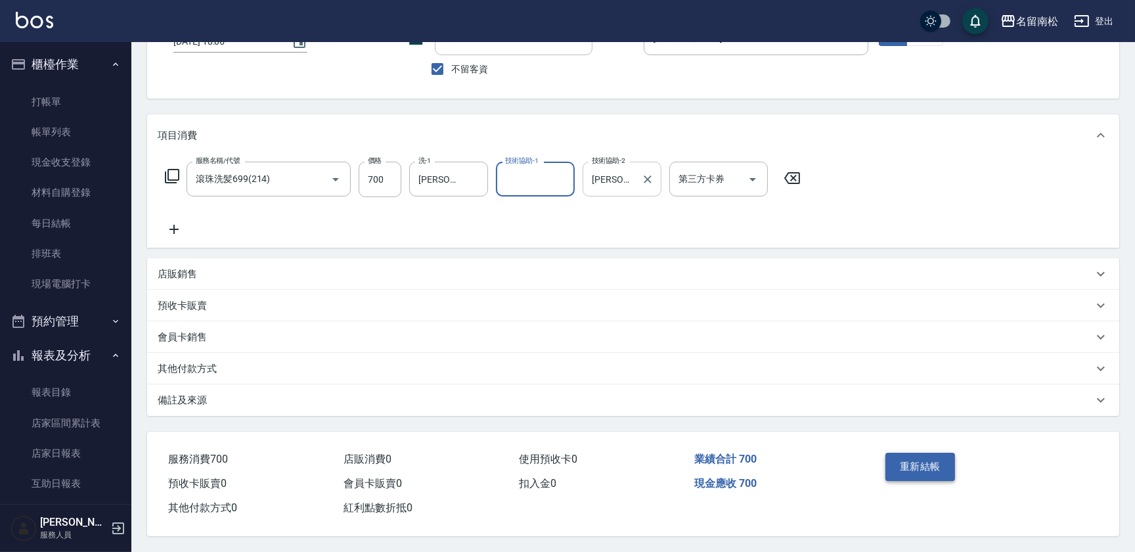
click at [932, 459] on button "重新結帳" at bounding box center [920, 466] width 70 height 28
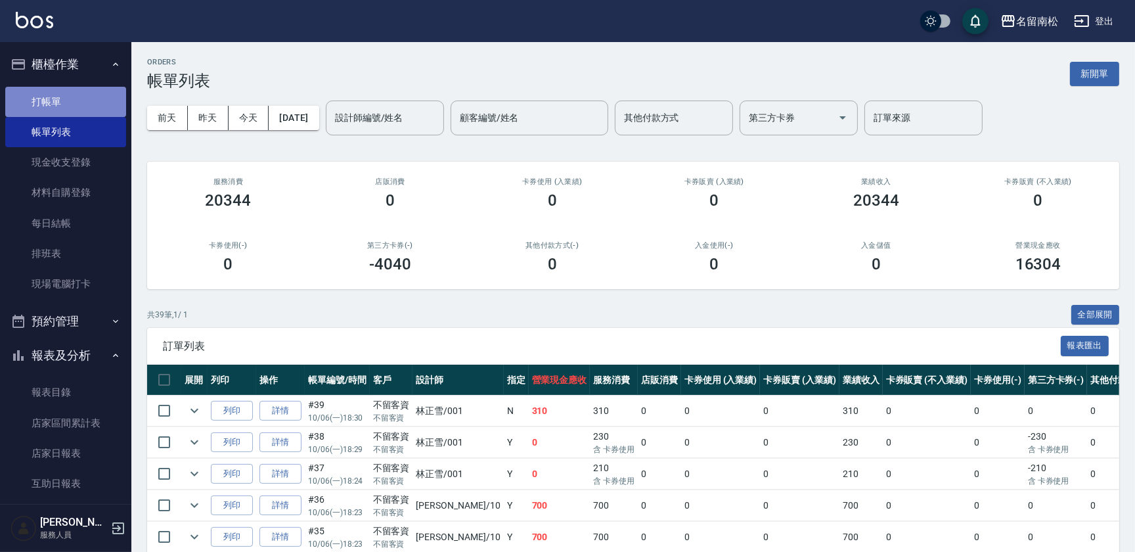
click at [72, 99] on link "打帳單" at bounding box center [65, 102] width 121 height 30
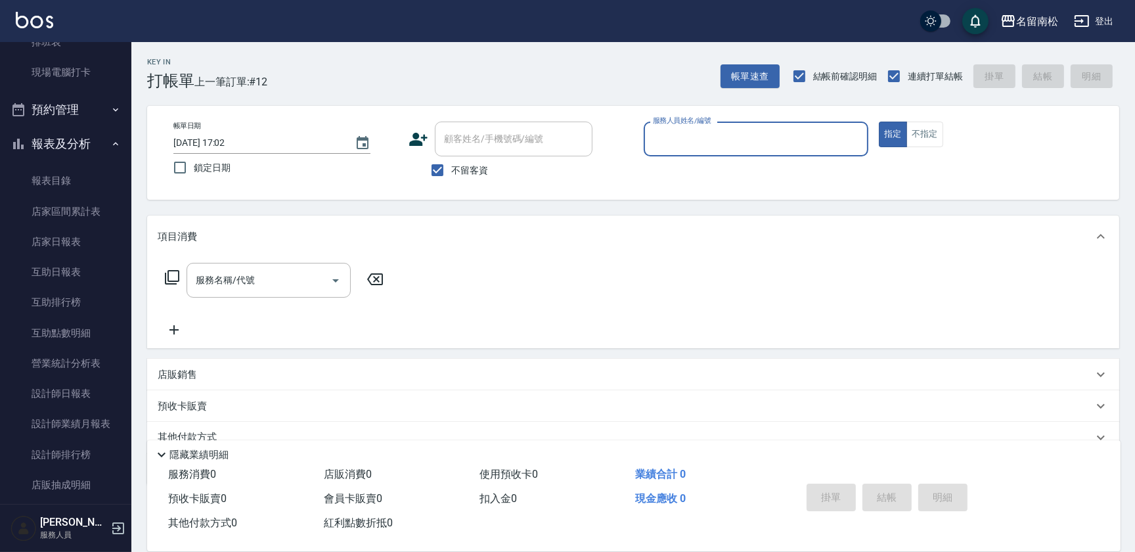
scroll to position [227, 0]
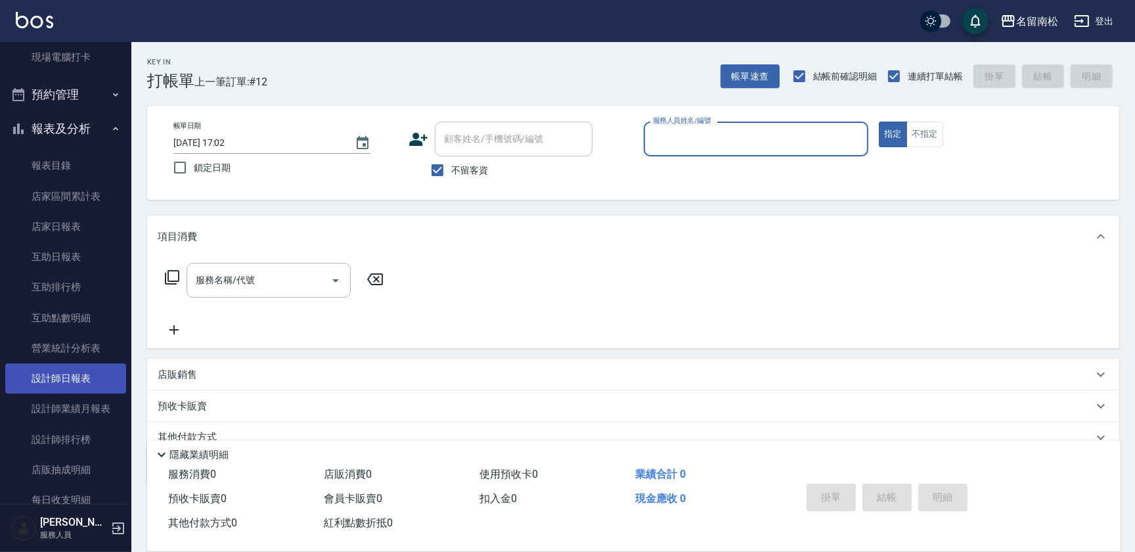
click at [79, 375] on link "設計師日報表" at bounding box center [65, 378] width 121 height 30
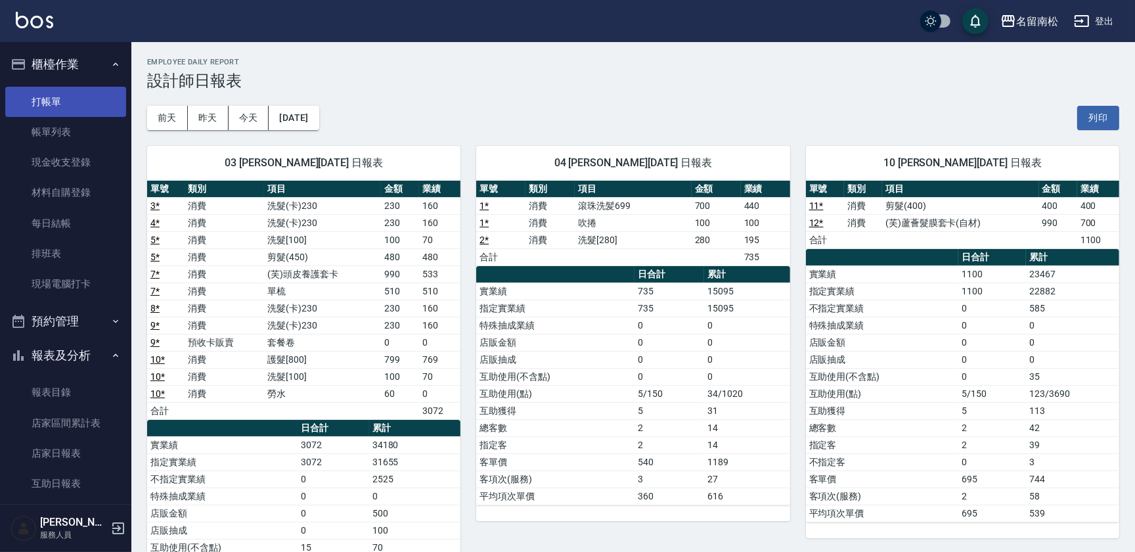
click at [93, 87] on link "打帳單" at bounding box center [65, 102] width 121 height 30
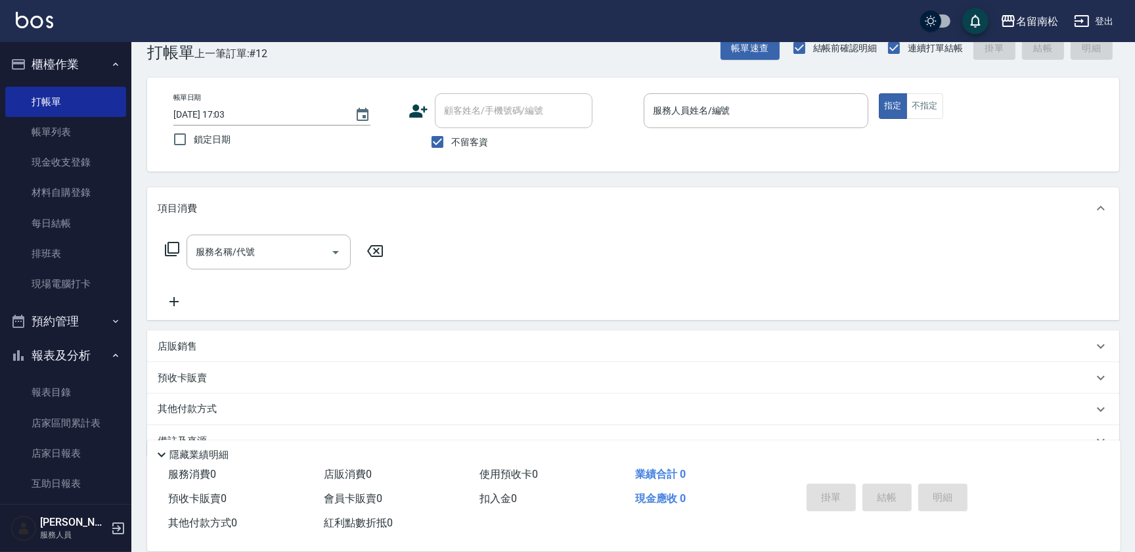
scroll to position [9, 0]
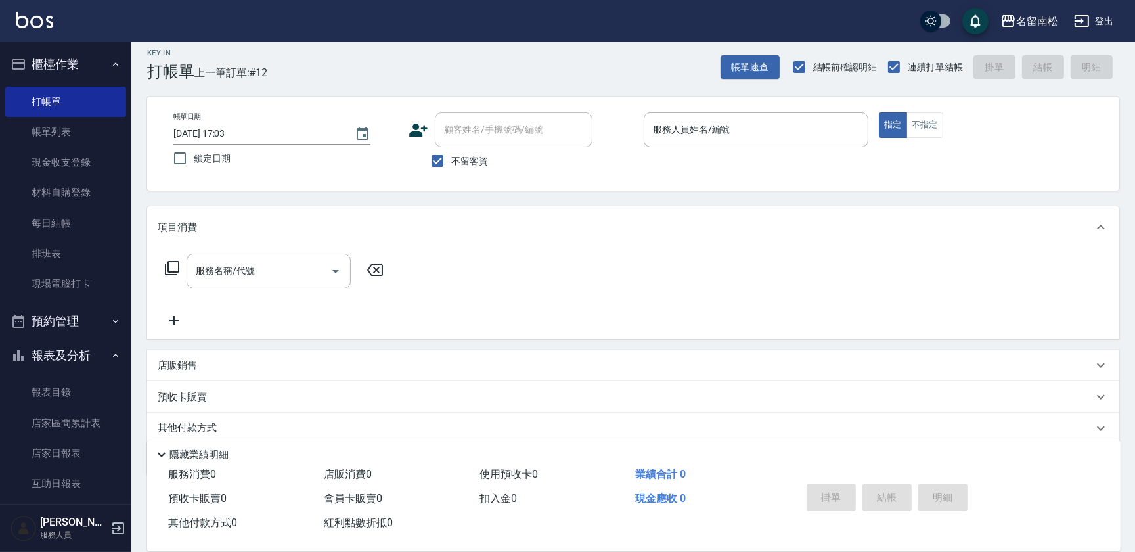
click at [872, 424] on div "項目消費 服務名稱/代號 服務名稱/代號 店販銷售 服務人員姓名/編號 服務人員姓名/編號 商品代號/名稱 商品代號/名稱 預收卡販賣 卡券名稱/代號 卡券名…" at bounding box center [633, 340] width 972 height 269
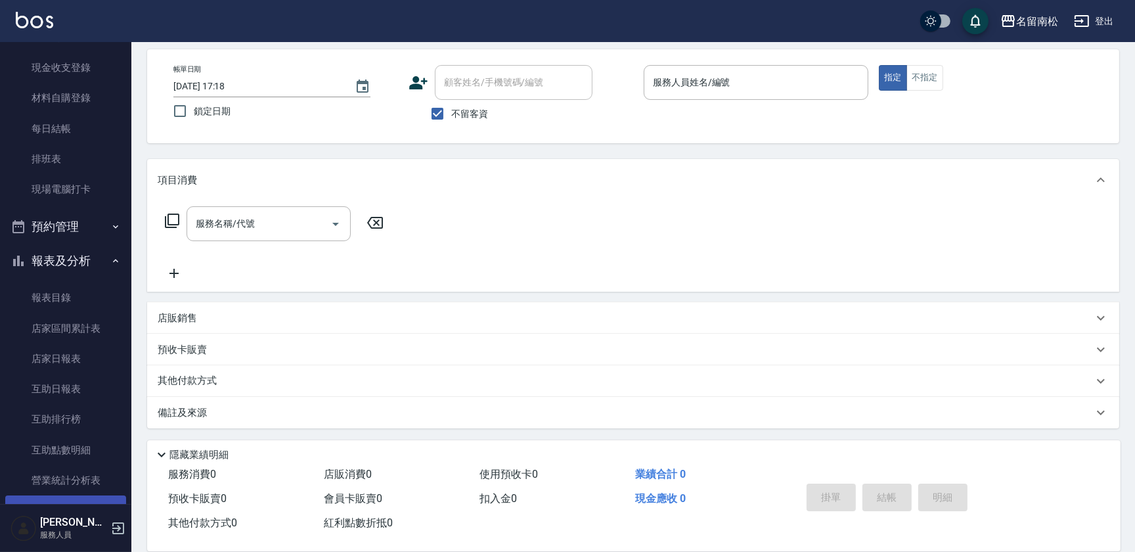
scroll to position [238, 0]
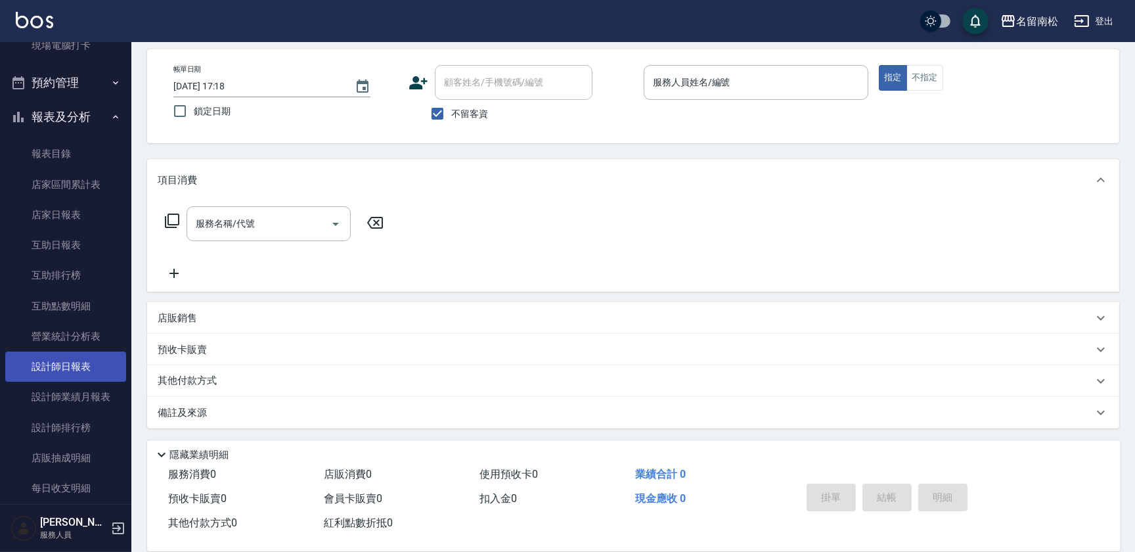
click at [70, 372] on link "設計師日報表" at bounding box center [65, 366] width 121 height 30
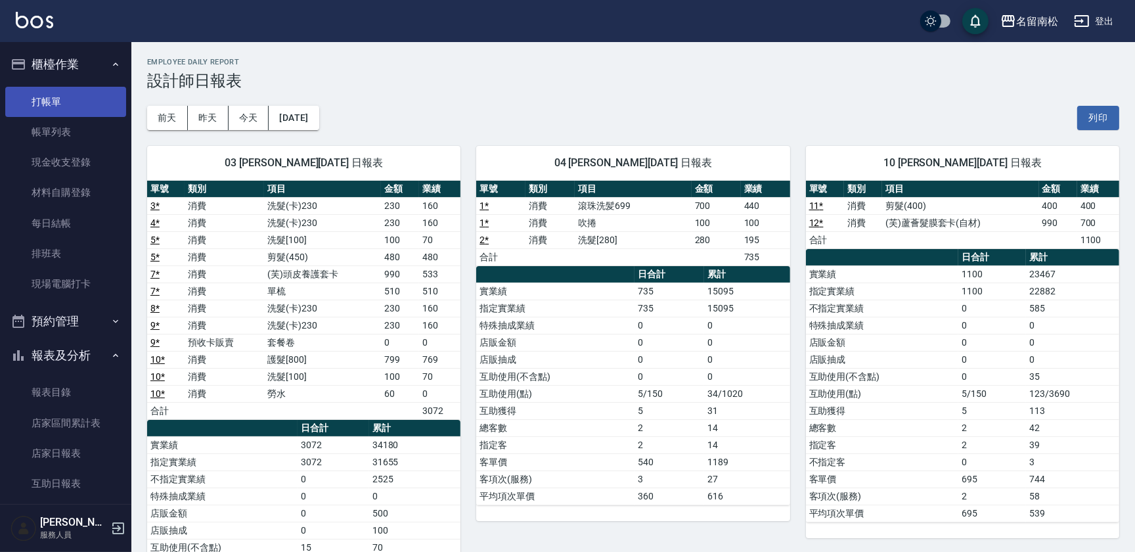
click at [96, 97] on link "打帳單" at bounding box center [65, 102] width 121 height 30
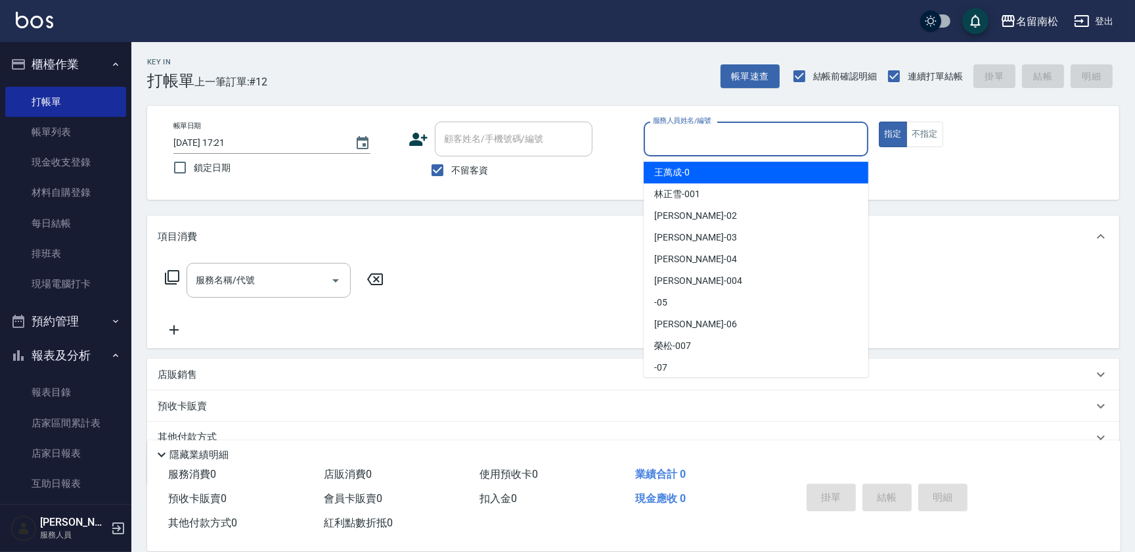
click at [743, 142] on input "服務人員姓名/編號" at bounding box center [755, 138] width 213 height 23
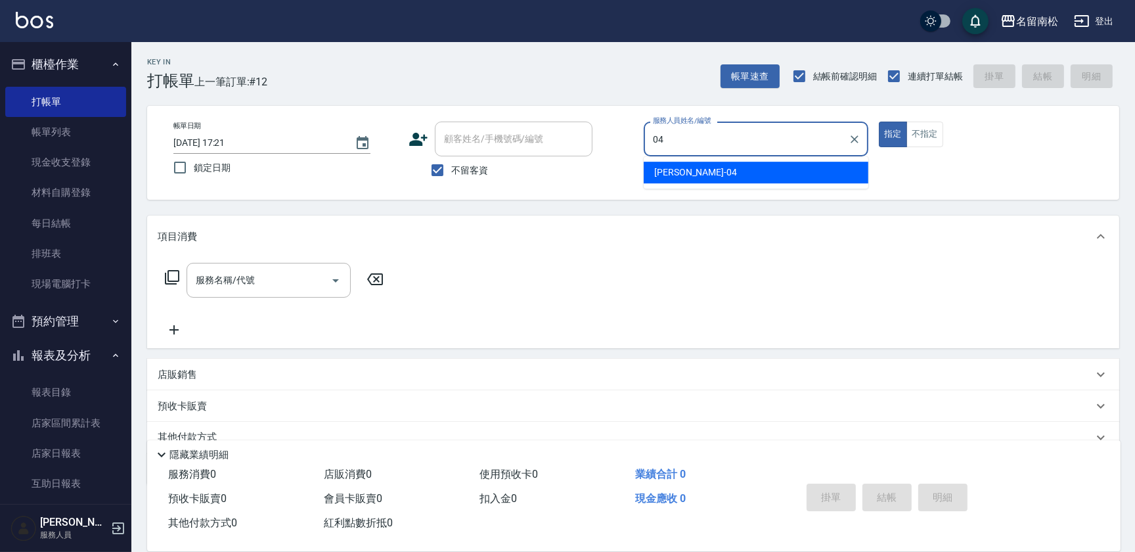
type input "[PERSON_NAME]04"
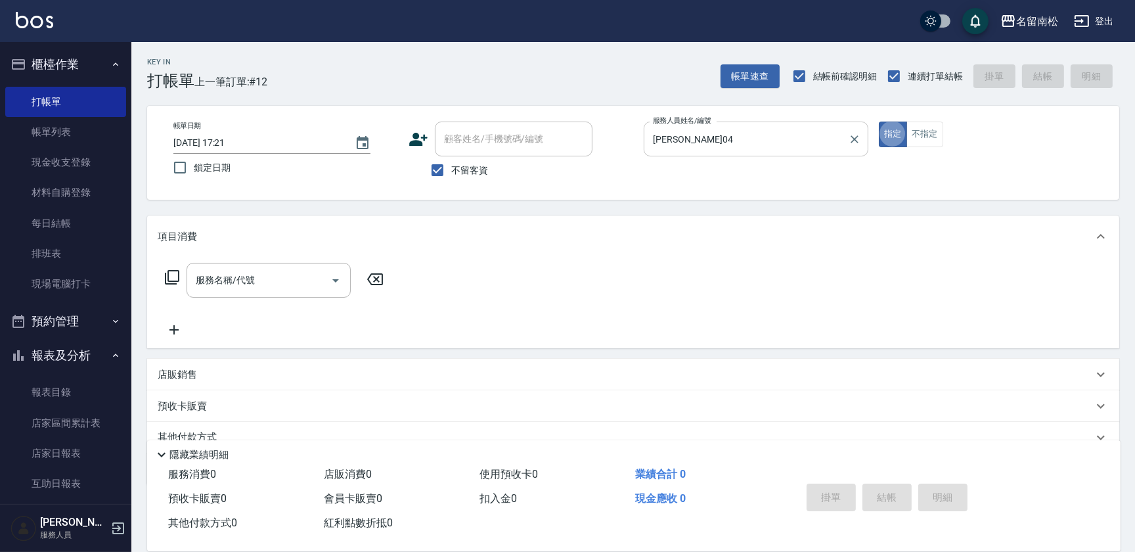
type button "true"
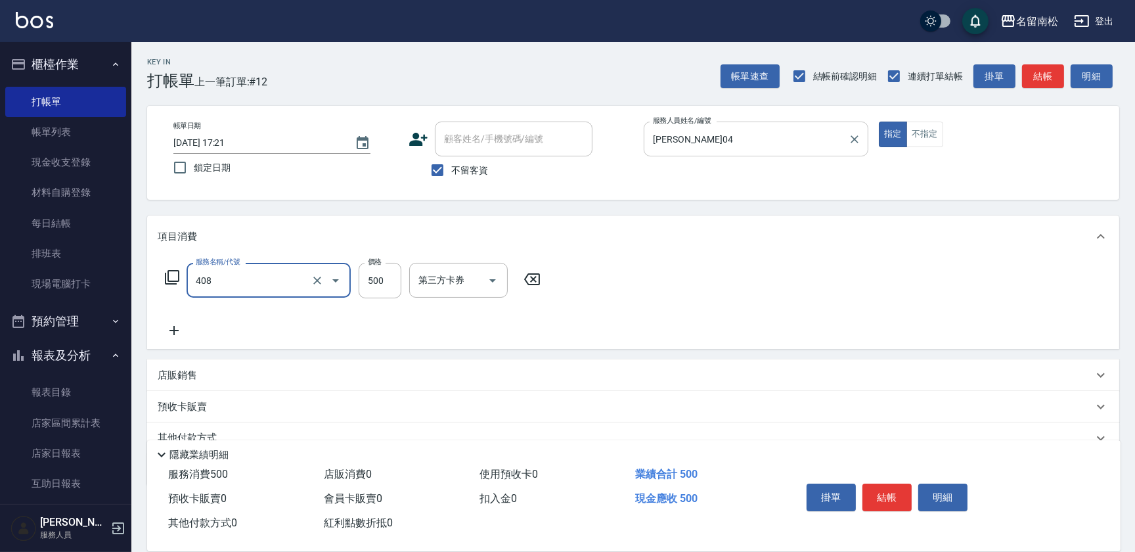
type input "剪髮(500)(408)"
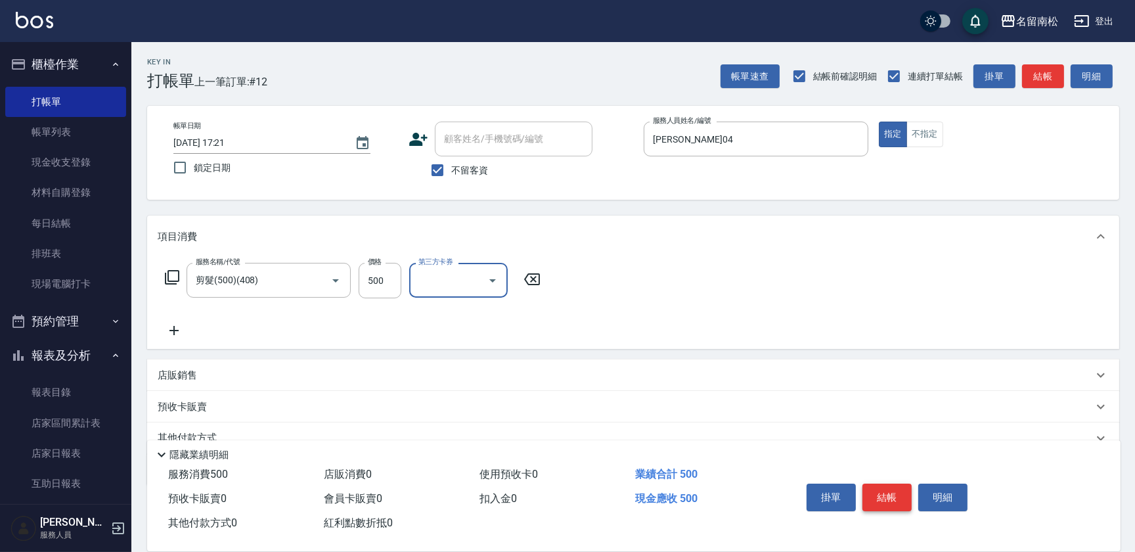
click at [890, 504] on button "結帳" at bounding box center [886, 497] width 49 height 28
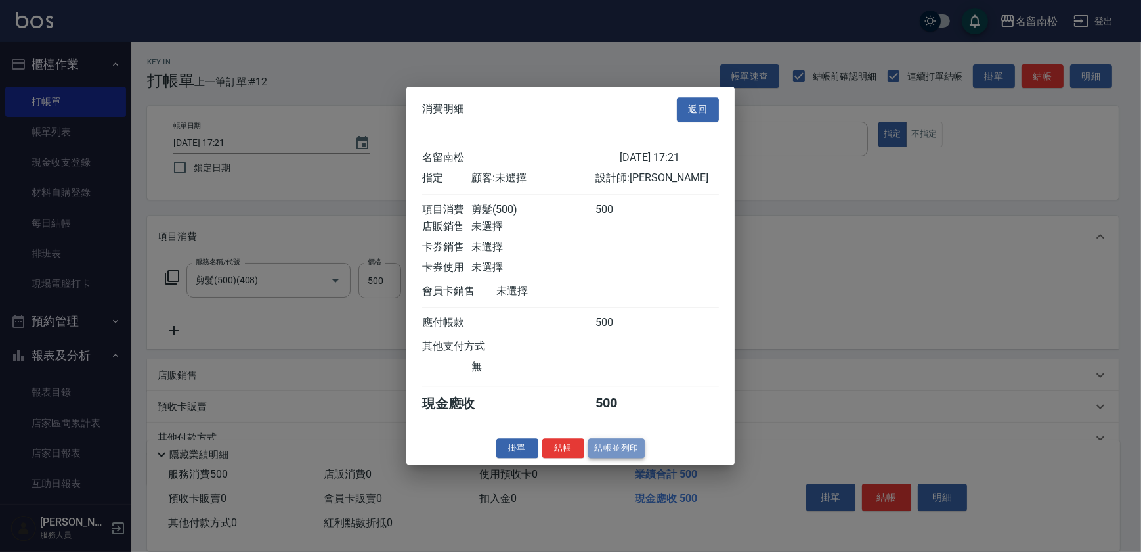
click at [625, 458] on button "結帳並列印" at bounding box center [616, 448] width 57 height 20
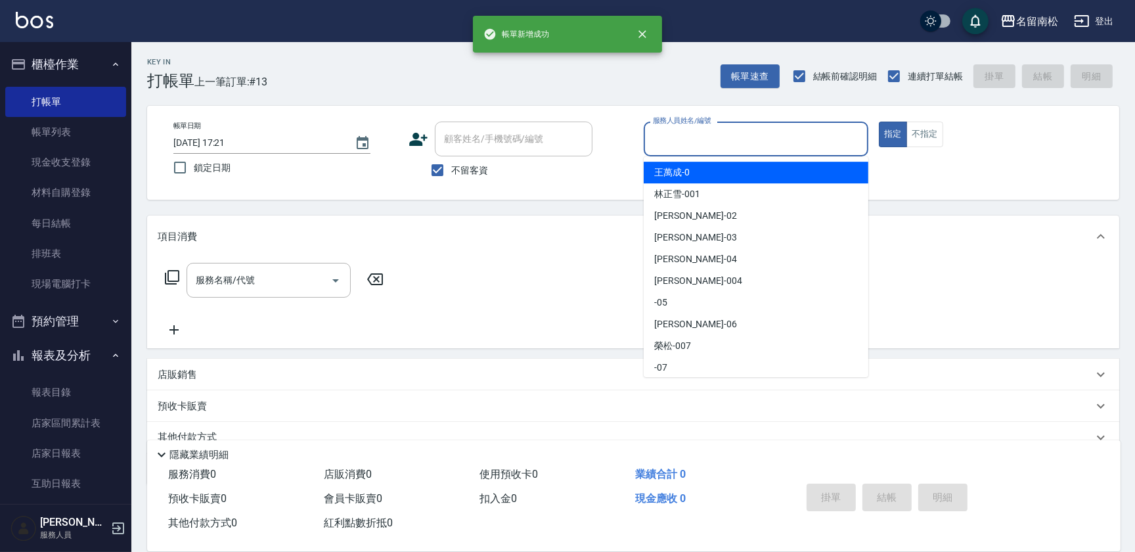
click at [743, 128] on input "服務人員姓名/編號" at bounding box center [755, 138] width 213 height 23
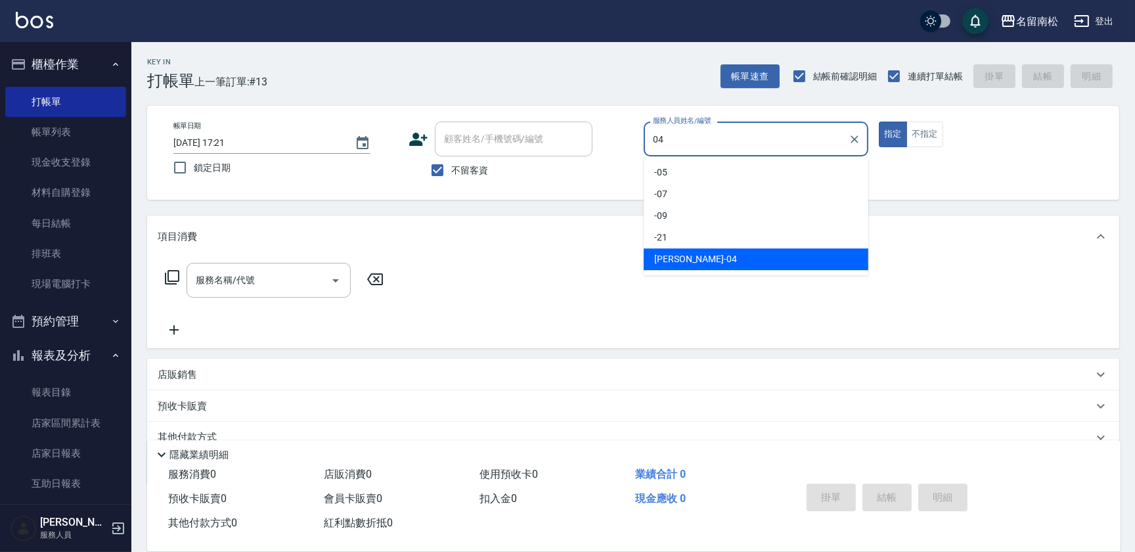
type input "[PERSON_NAME]04"
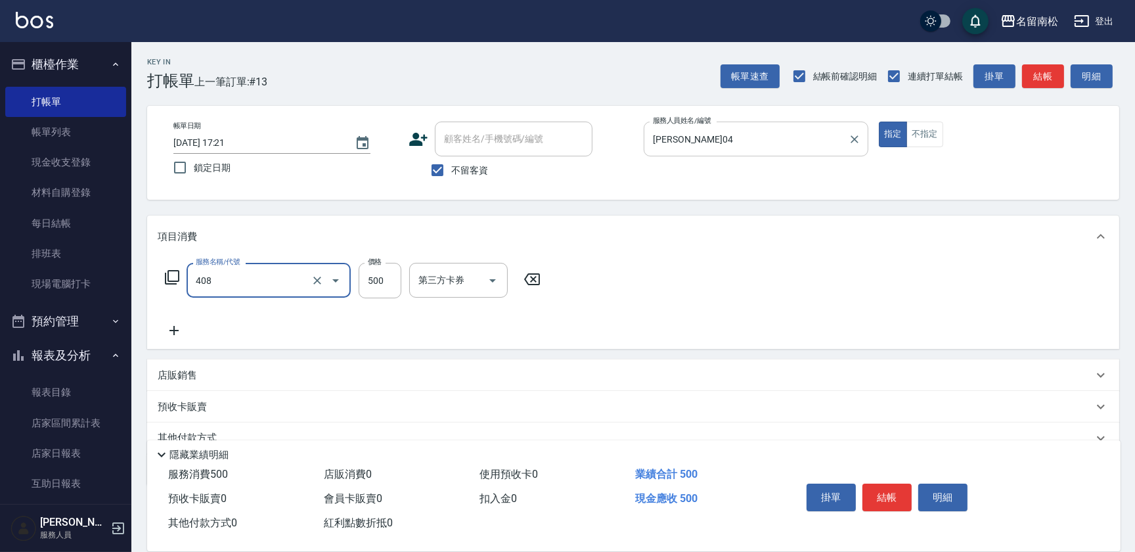
type input "剪髮(500)(408)"
click at [879, 491] on button "結帳" at bounding box center [886, 497] width 49 height 28
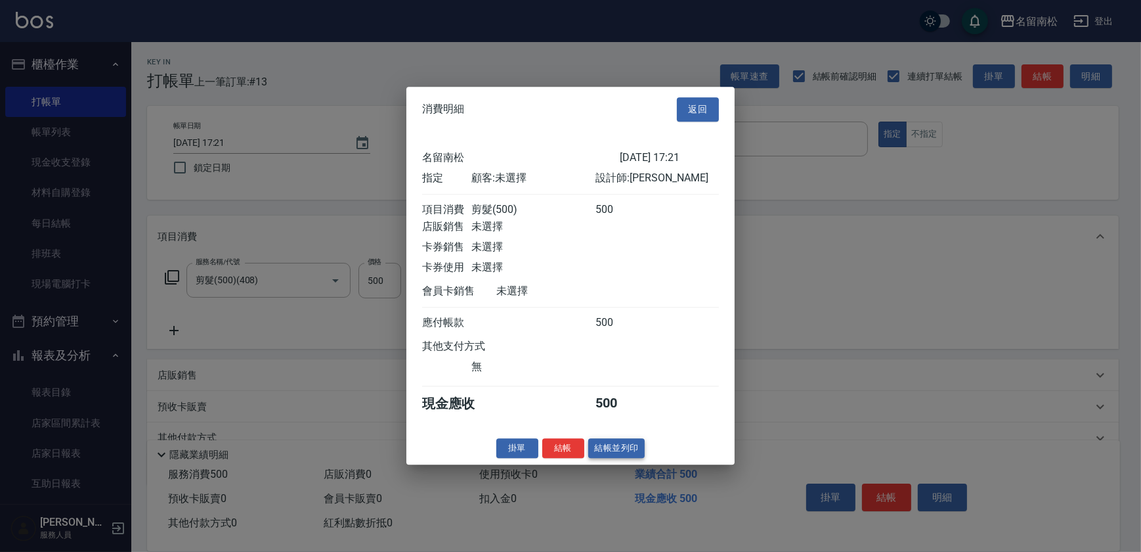
click at [627, 457] on button "結帳並列印" at bounding box center [616, 448] width 57 height 20
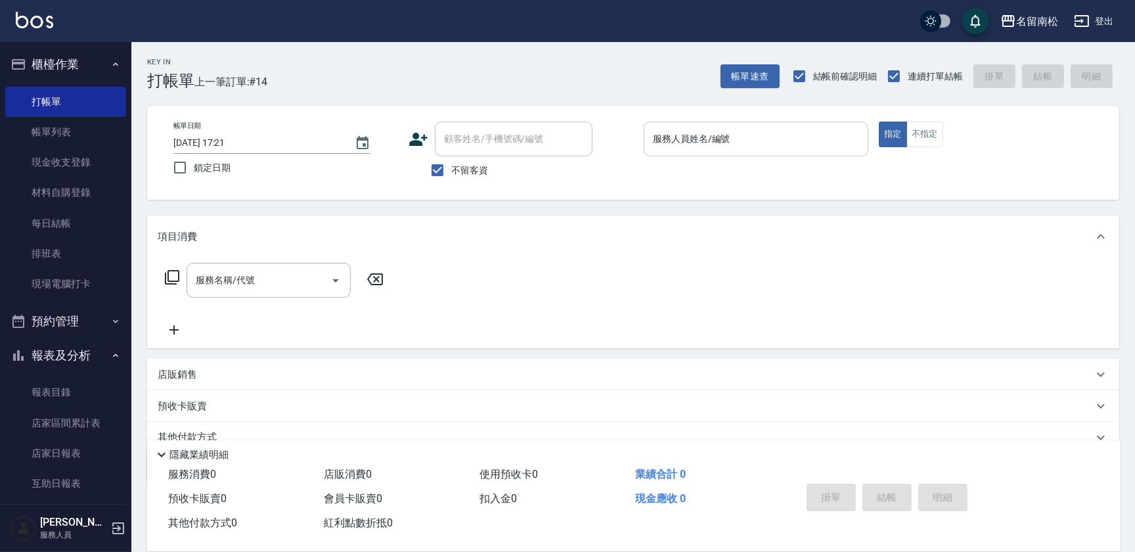
click at [720, 137] on div "服務人員姓名/編號 服務人員姓名/編號" at bounding box center [756, 138] width 225 height 35
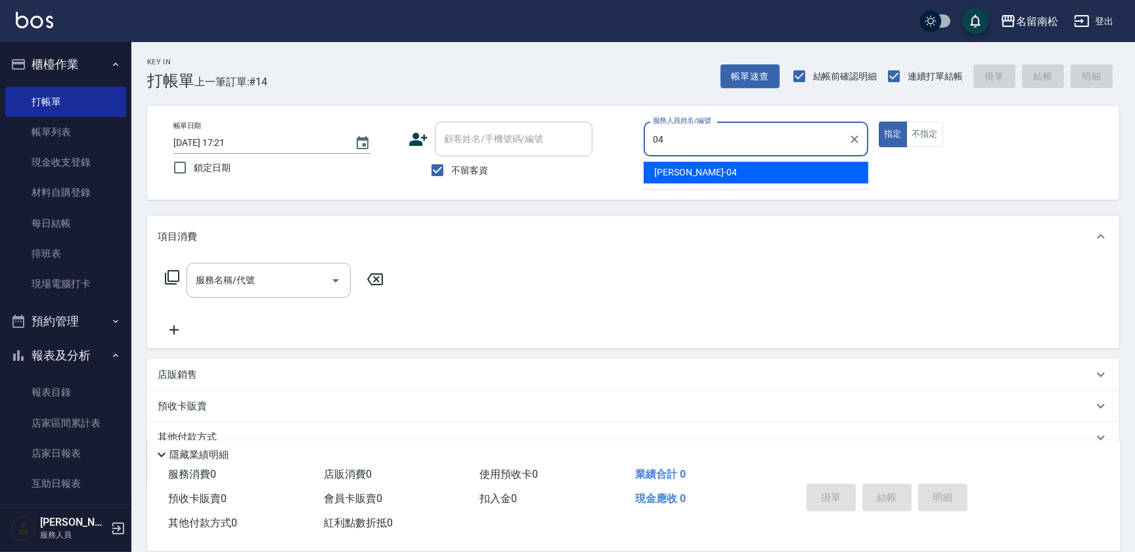
type input "[PERSON_NAME]04"
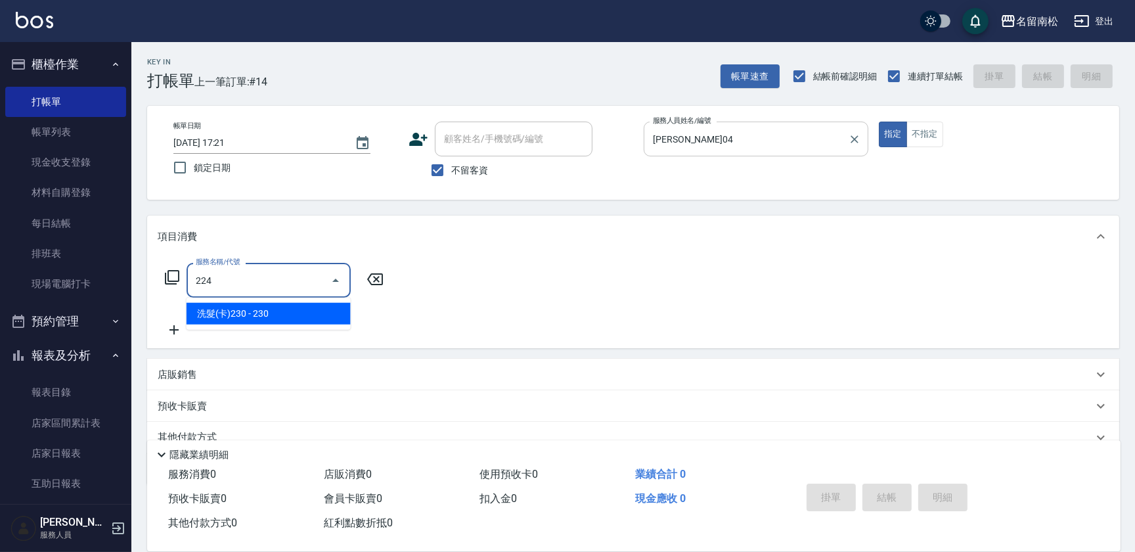
type input "洗髮(卡)230(224)"
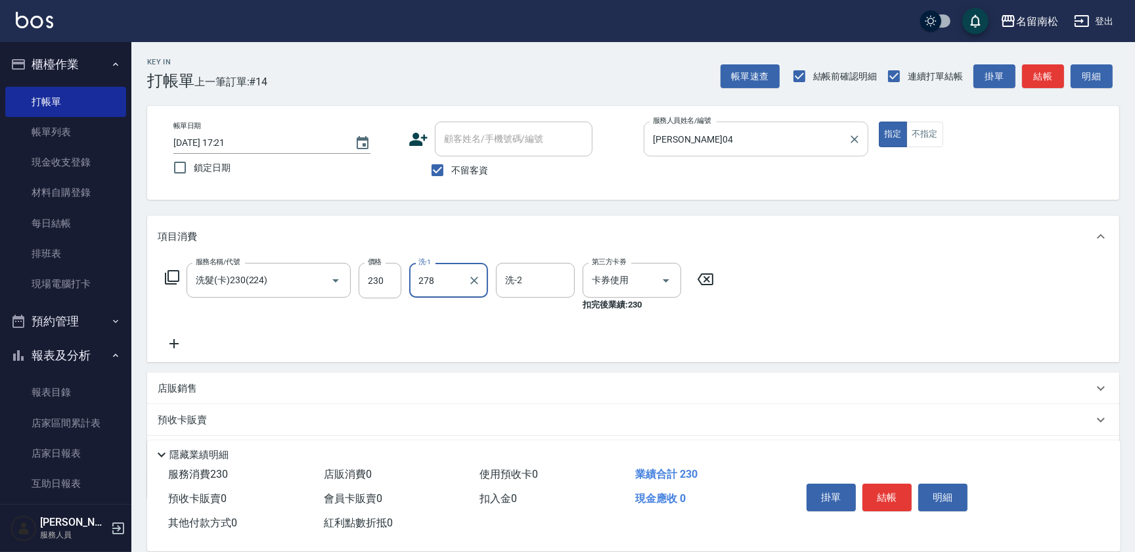
type input "278"
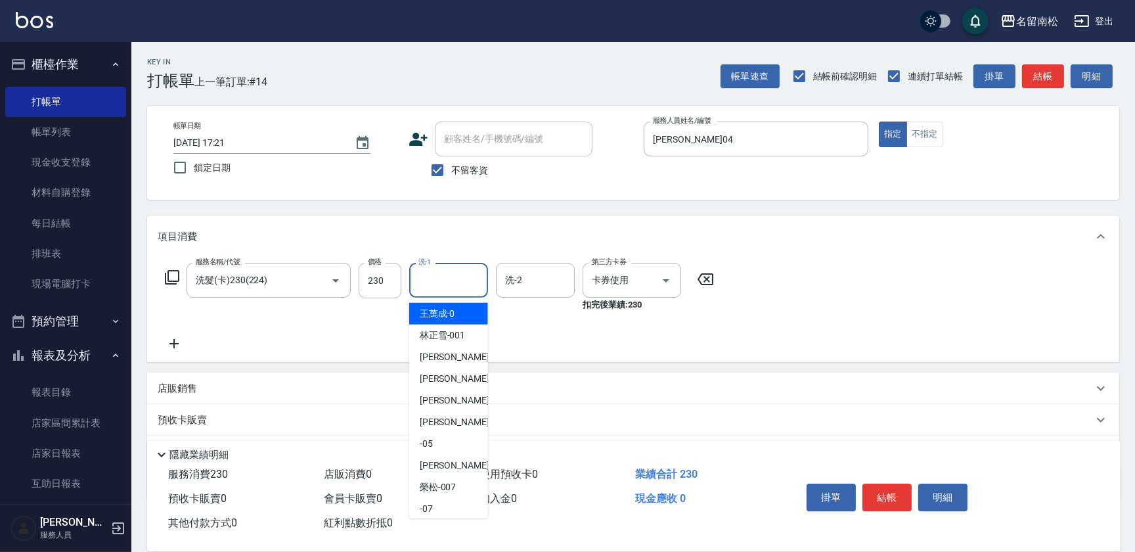
click at [454, 274] on input "洗-1" at bounding box center [448, 280] width 67 height 23
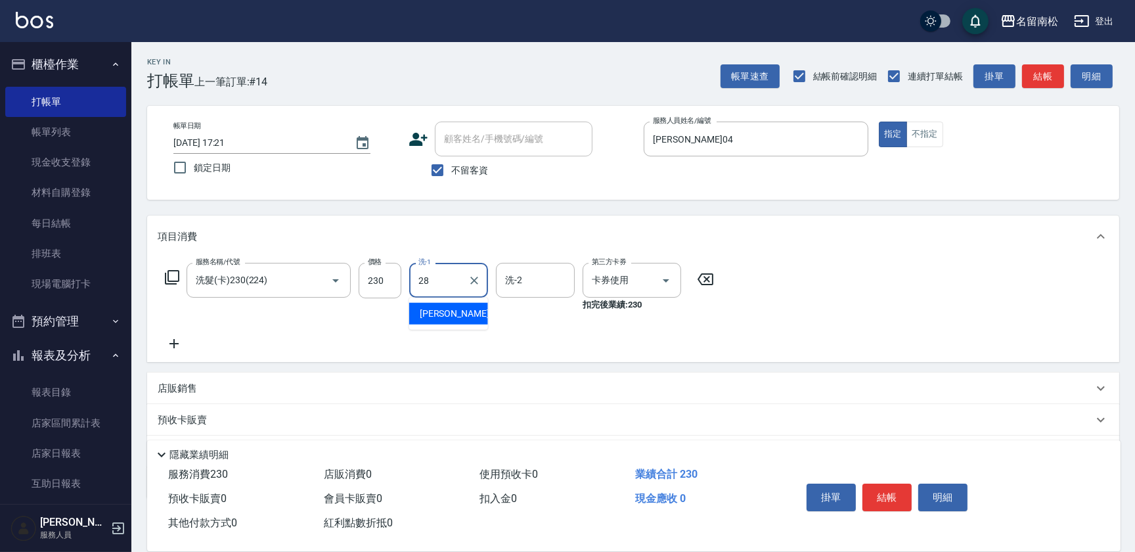
type input "[PERSON_NAME]-28"
click at [456, 166] on span "不留客資" at bounding box center [469, 171] width 37 height 14
click at [451, 166] on input "不留客資" at bounding box center [438, 170] width 28 height 28
checkbox input "false"
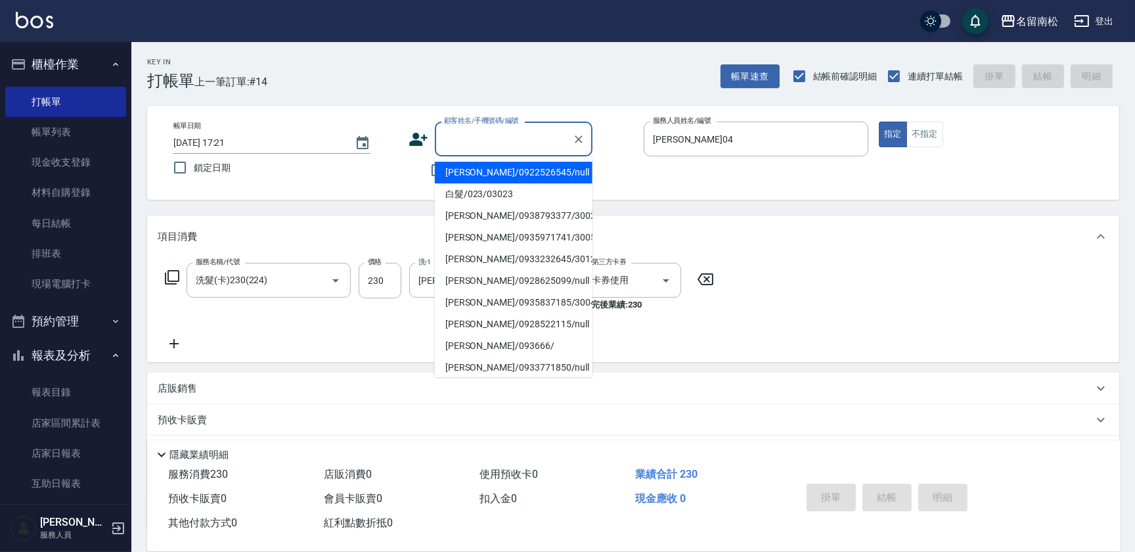
click at [483, 149] on input "顧客姓名/手機號碼/編號" at bounding box center [504, 138] width 126 height 23
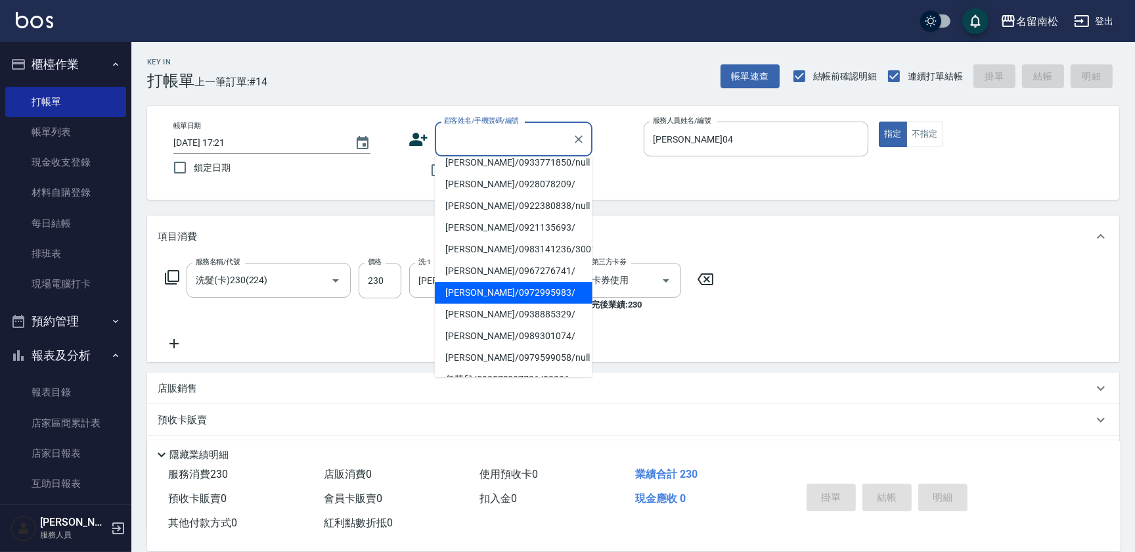
scroll to position [223, 0]
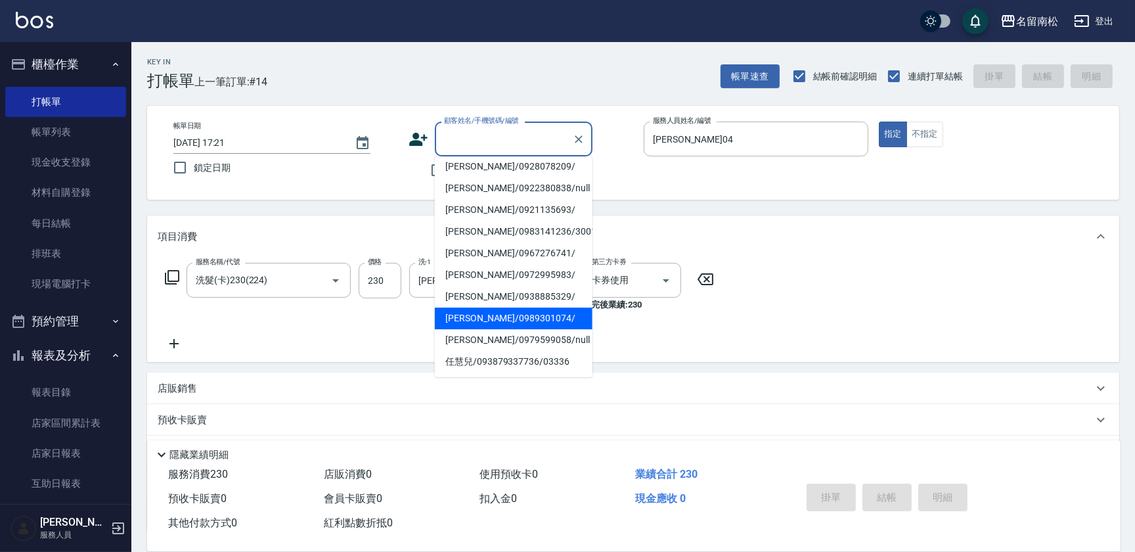
click at [482, 313] on li "[PERSON_NAME]/0989301074/" at bounding box center [514, 318] width 158 height 22
type input "[PERSON_NAME]/0989301074/"
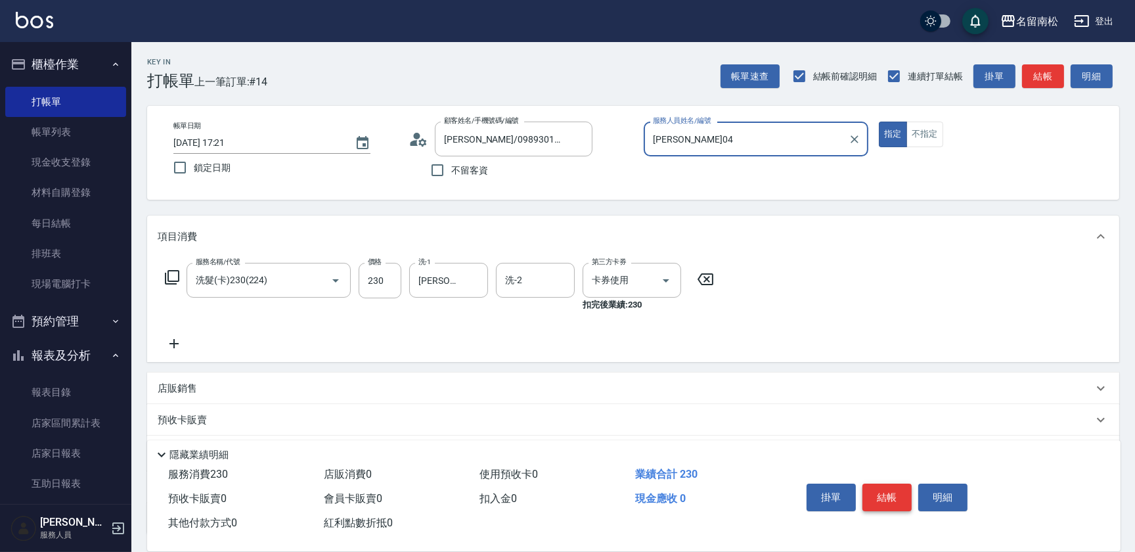
click at [894, 491] on button "結帳" at bounding box center [886, 497] width 49 height 28
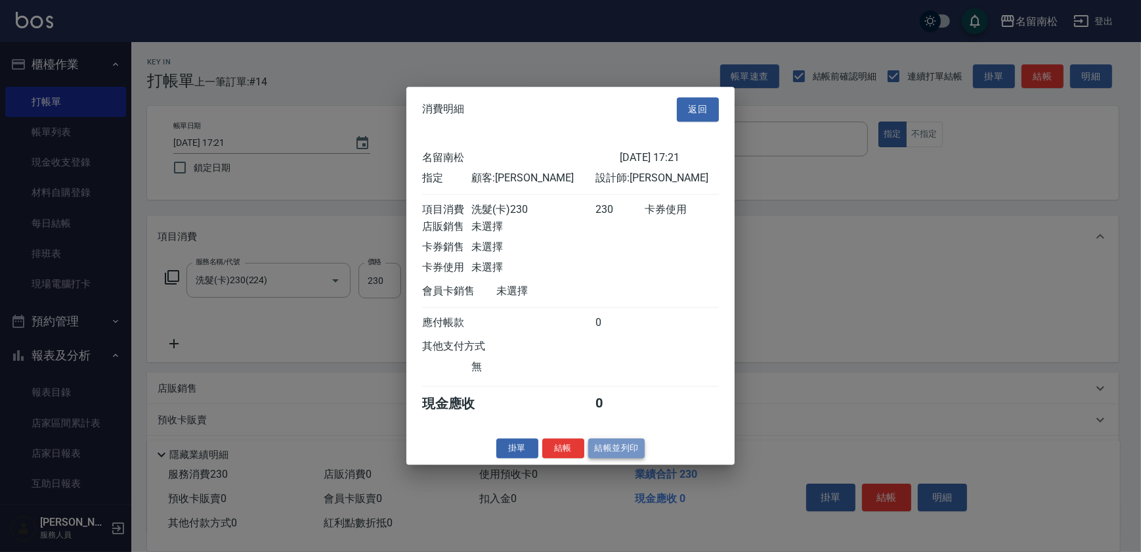
click at [603, 445] on button "結帳並列印" at bounding box center [616, 448] width 57 height 20
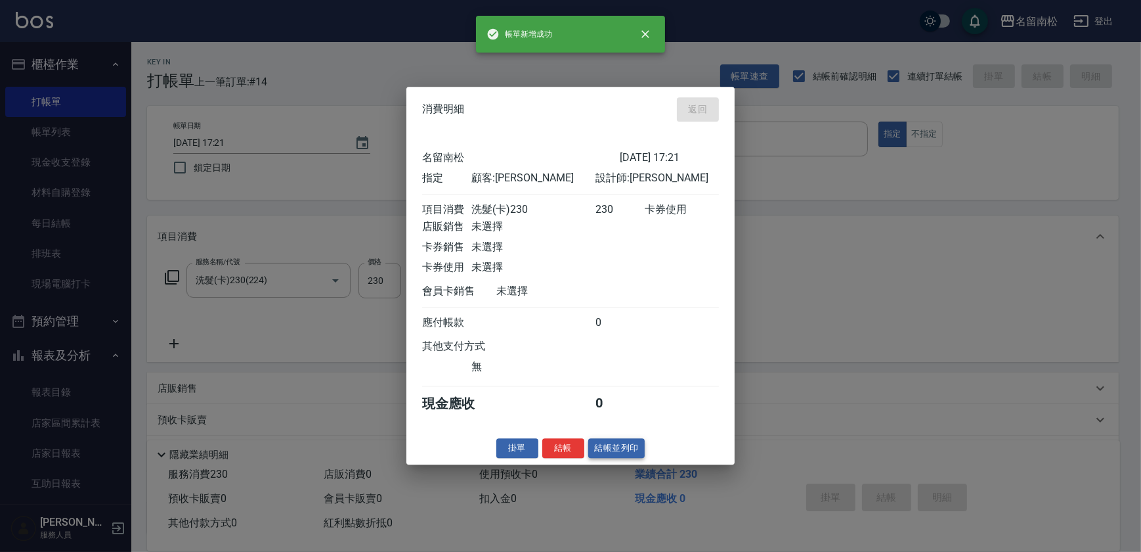
type input "[DATE] 17:22"
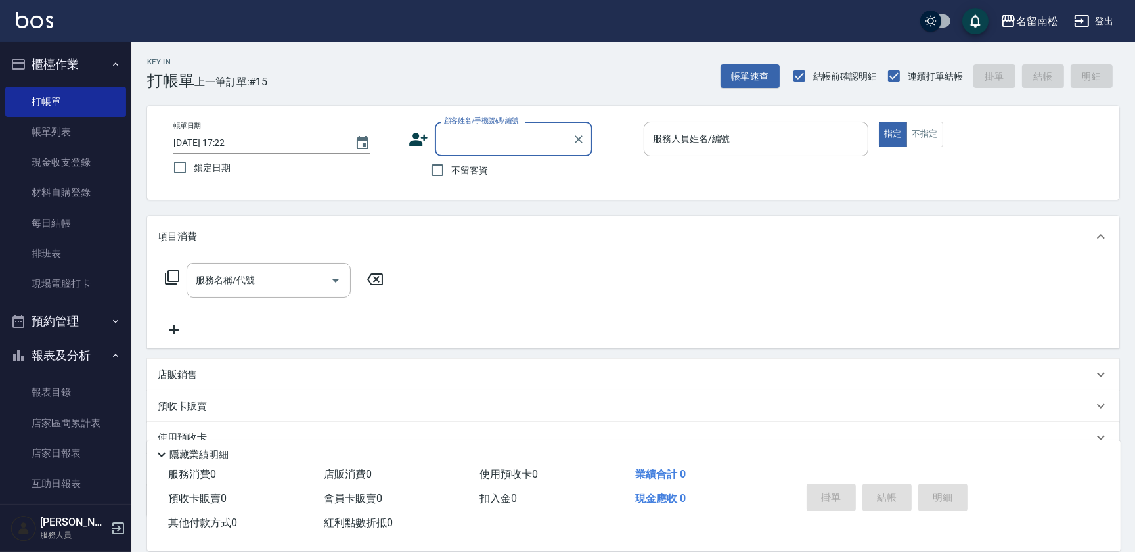
click at [485, 141] on div "顧客姓名/手機號碼/編號 顧客姓名/手機號碼/編號" at bounding box center [514, 138] width 158 height 35
click at [487, 175] on li "[PERSON_NAME]/0935197957/" at bounding box center [514, 173] width 158 height 22
type input "[PERSON_NAME]/0935197957/"
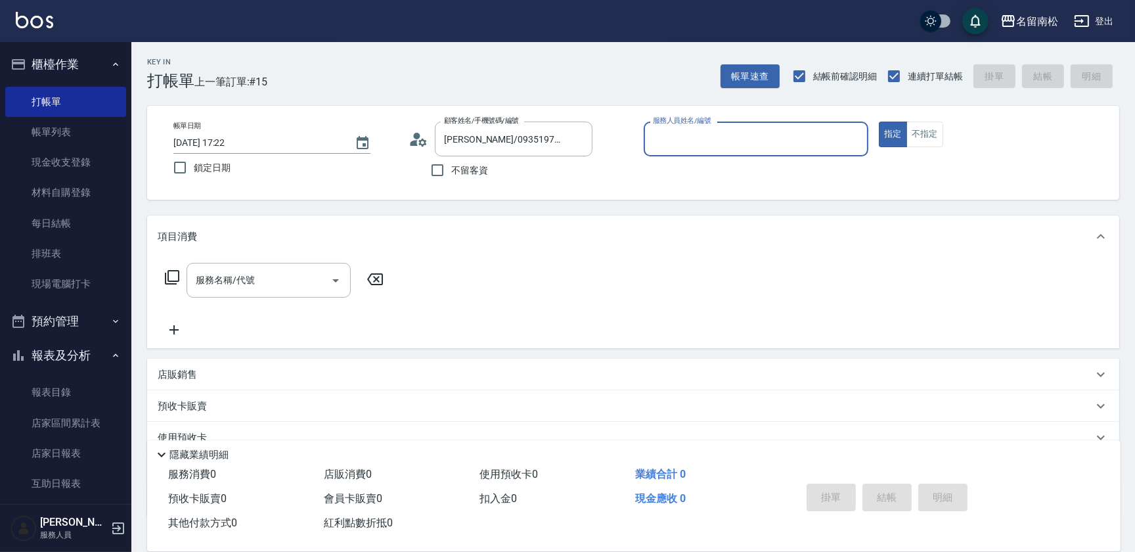
type input "[PERSON_NAME]04"
click at [879, 121] on button "指定" at bounding box center [893, 134] width 28 height 26
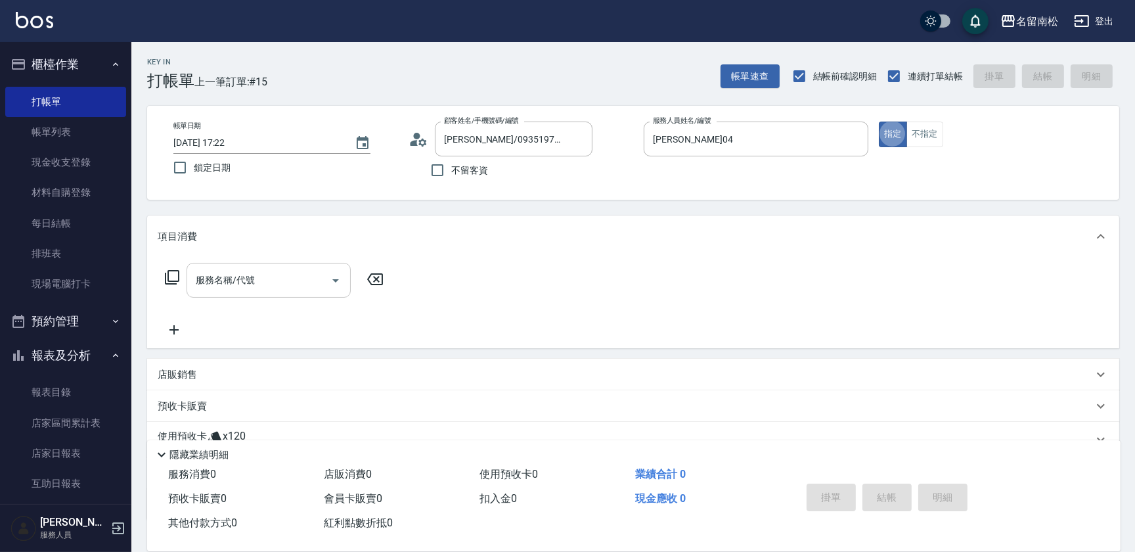
click at [240, 281] on input "服務名稱/代號" at bounding box center [258, 280] width 133 height 23
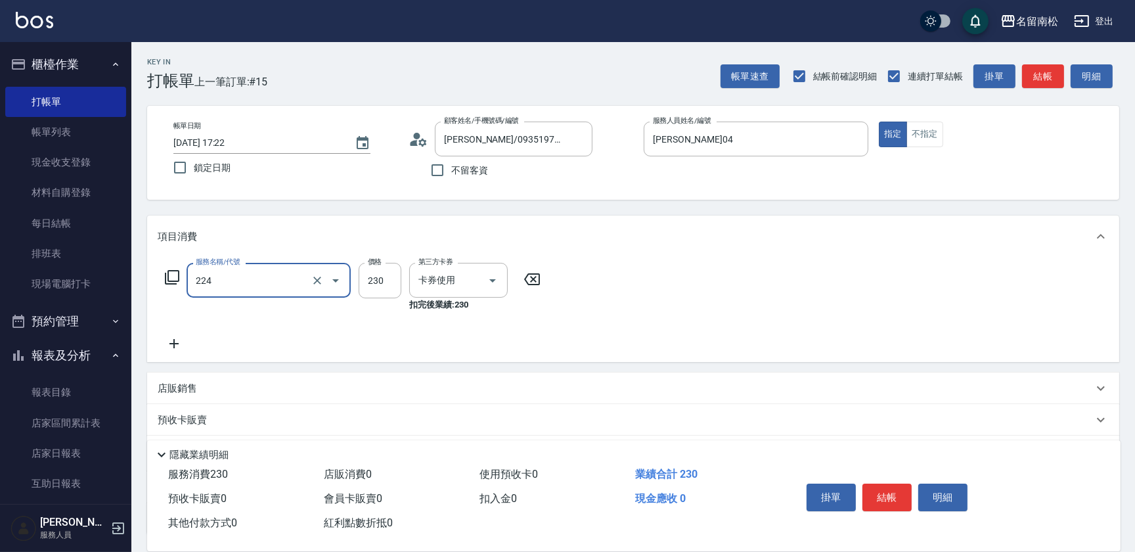
type input "洗髮(卡)230(224)"
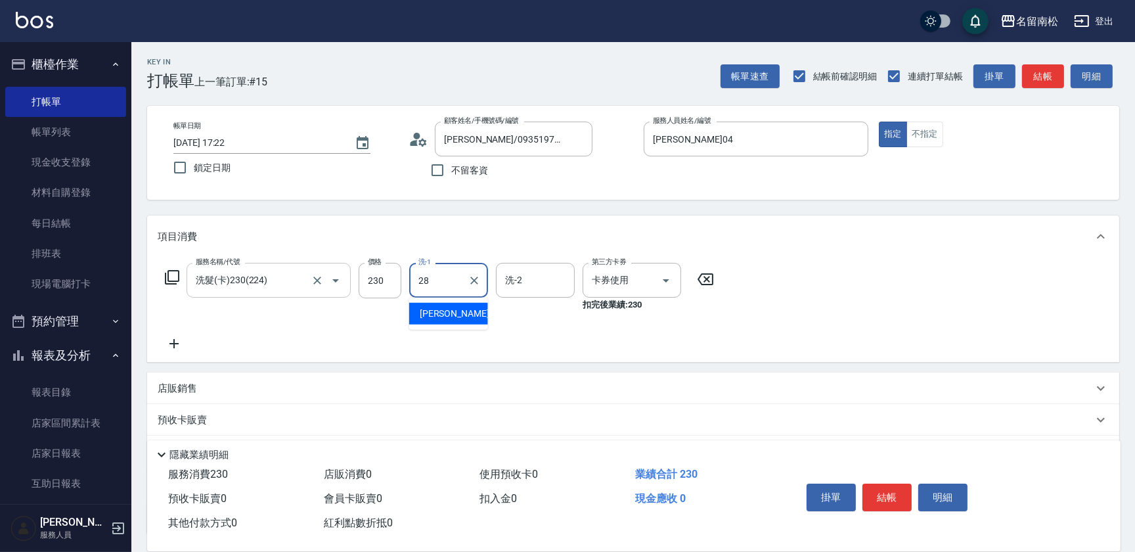
type input "[PERSON_NAME]-28"
click at [893, 486] on button "結帳" at bounding box center [886, 497] width 49 height 28
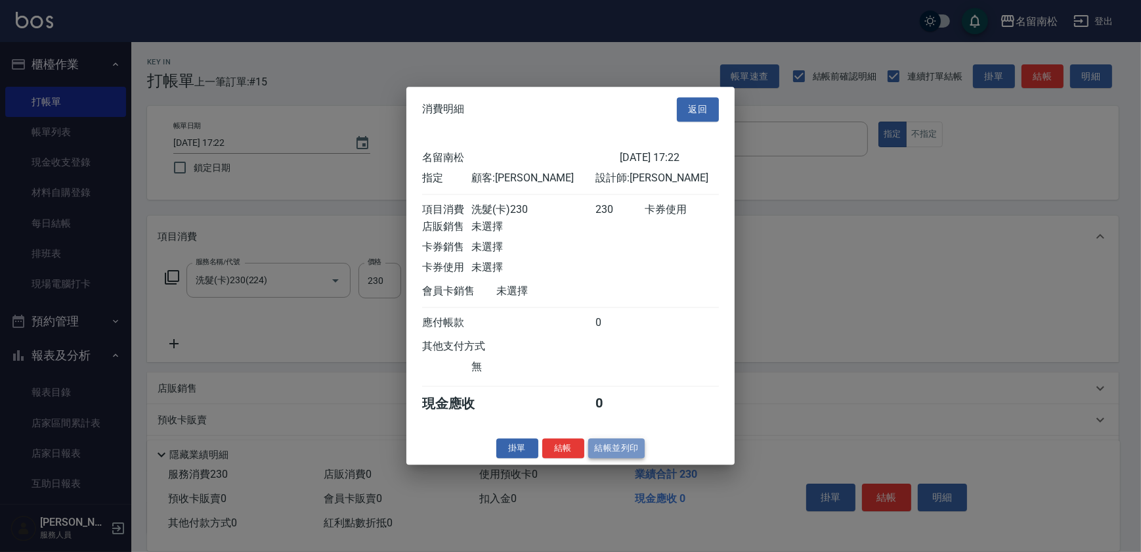
click at [620, 458] on button "結帳並列印" at bounding box center [616, 448] width 57 height 20
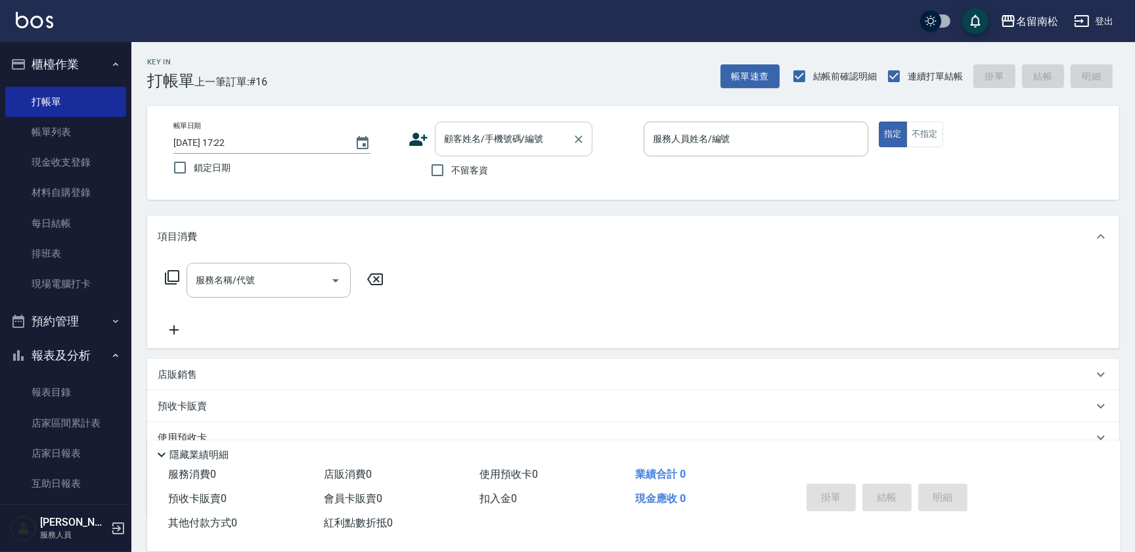
click at [456, 130] on input "顧客姓名/手機號碼/編號" at bounding box center [504, 138] width 126 height 23
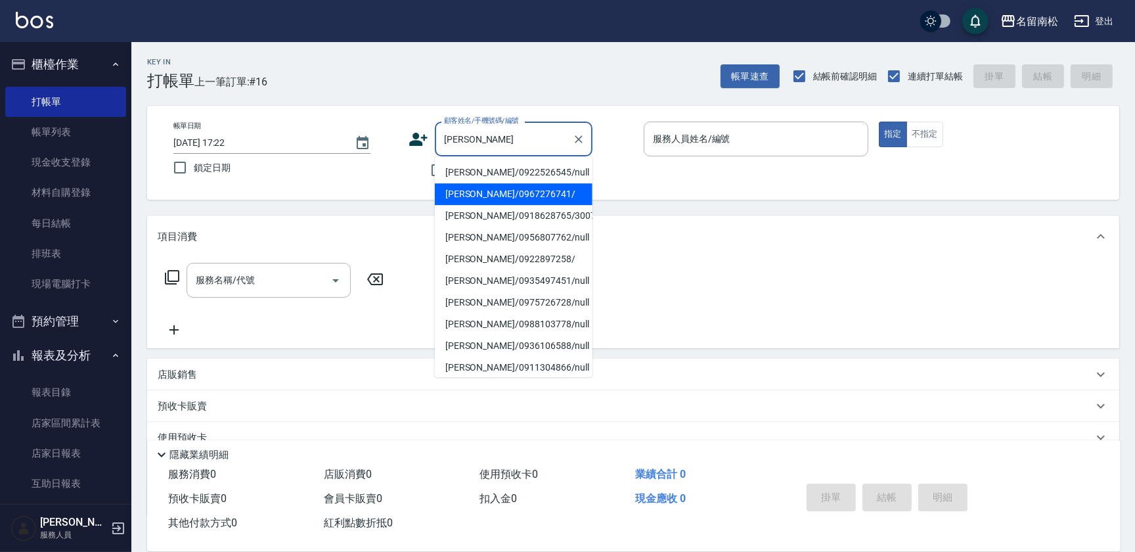
click at [484, 194] on li "[PERSON_NAME]/0967276741/" at bounding box center [514, 194] width 158 height 22
type input "[PERSON_NAME]/0967276741/"
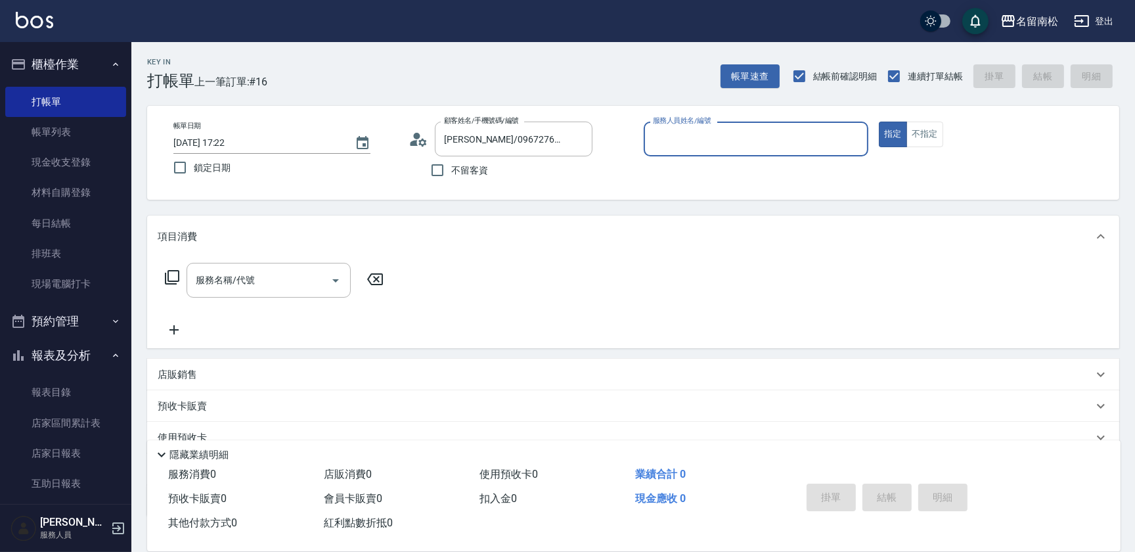
type input "[PERSON_NAME]04"
click at [879, 121] on button "指定" at bounding box center [893, 134] width 28 height 26
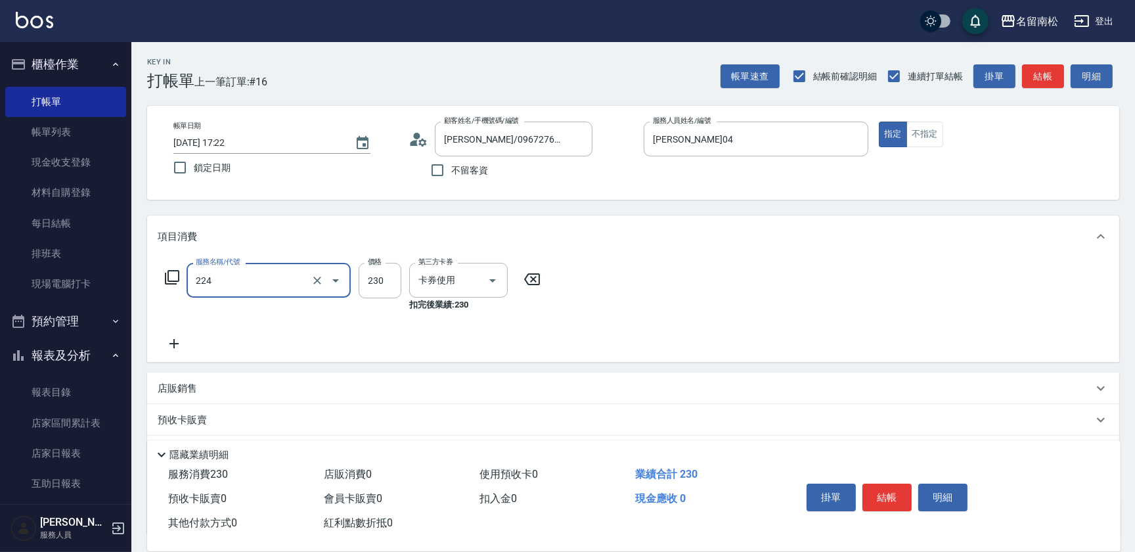
type input "洗髮(卡)230(224)"
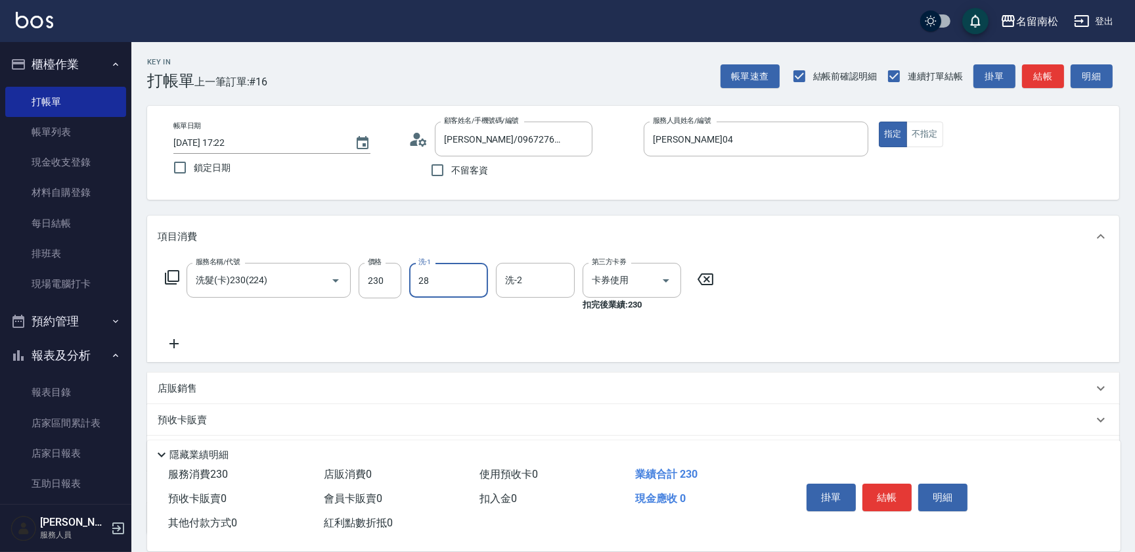
type input "[PERSON_NAME]-28"
click at [894, 500] on button "結帳" at bounding box center [886, 497] width 49 height 28
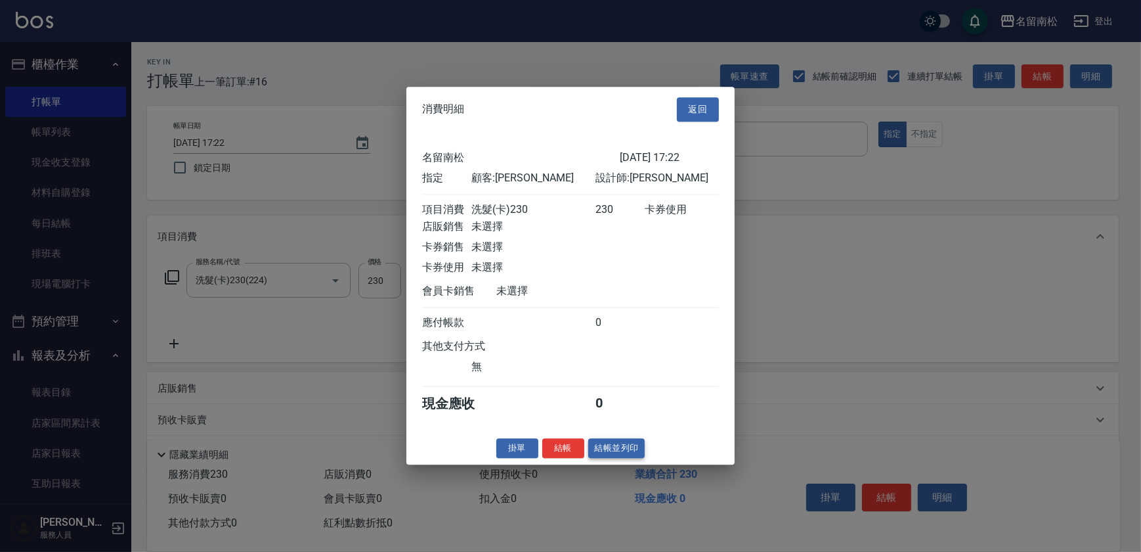
click at [619, 451] on button "結帳並列印" at bounding box center [616, 448] width 57 height 20
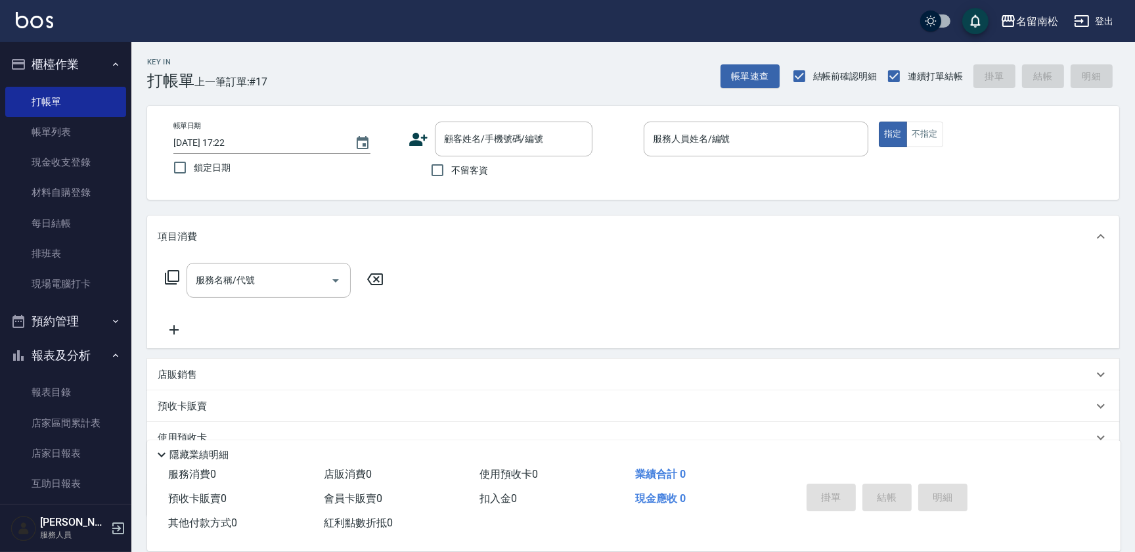
click at [460, 172] on span "不留客資" at bounding box center [469, 171] width 37 height 14
click at [451, 172] on input "不留客資" at bounding box center [438, 170] width 28 height 28
checkbox input "true"
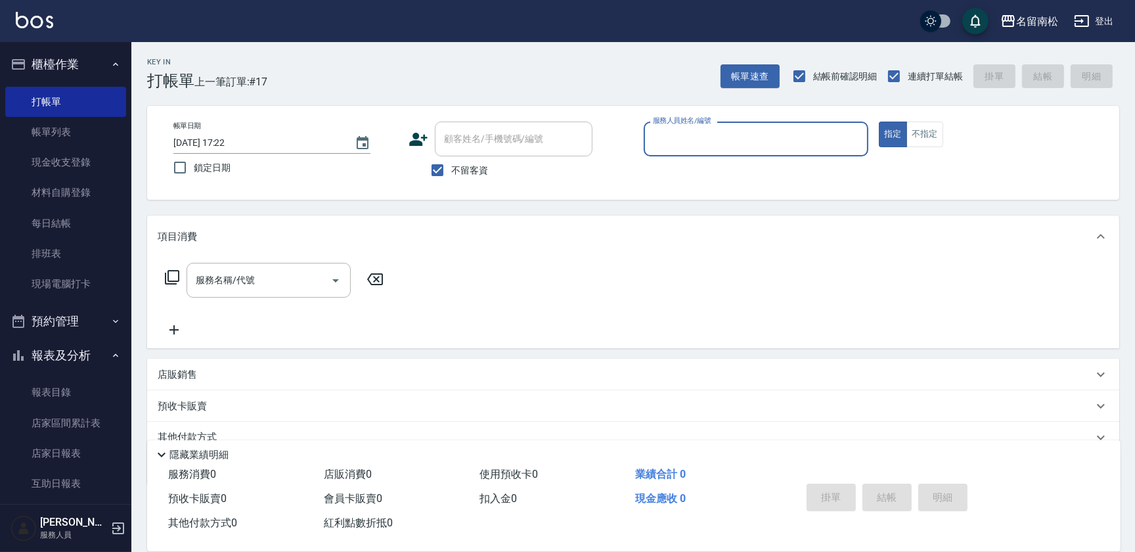
click at [769, 154] on div "服務人員姓名/編號" at bounding box center [756, 138] width 225 height 35
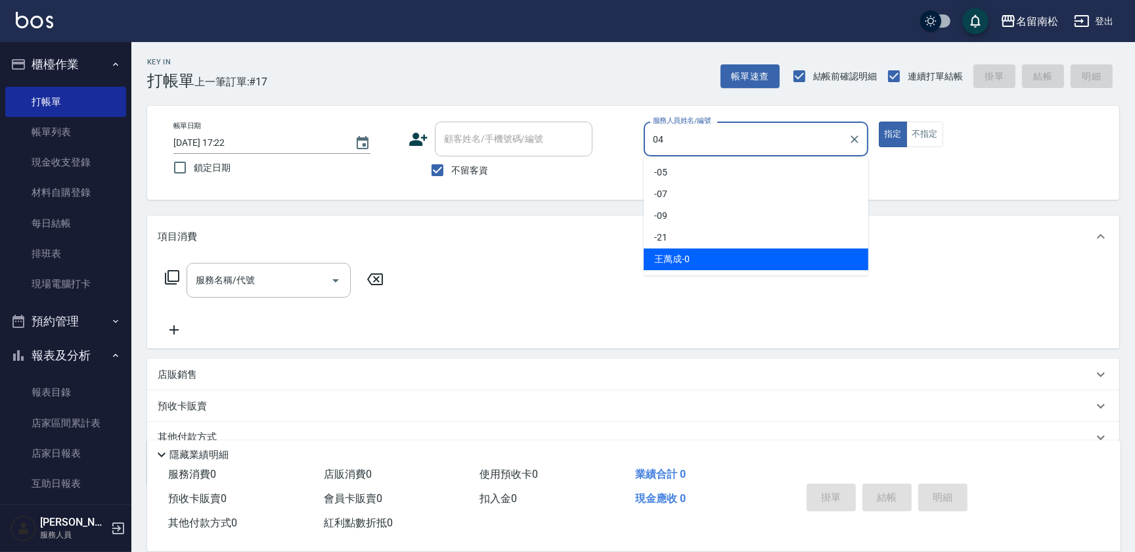
type input "[PERSON_NAME]04"
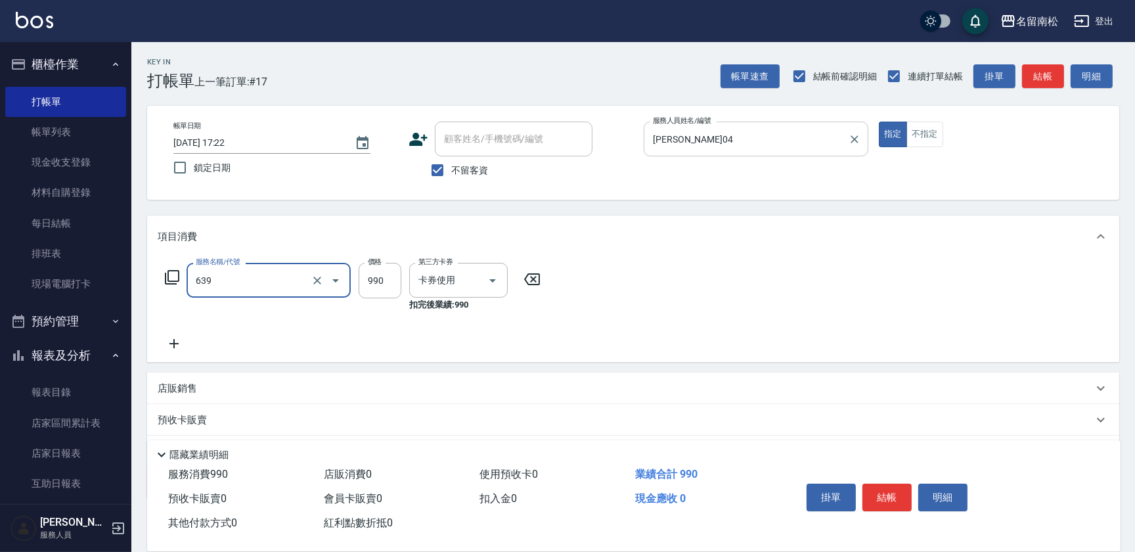
type input "(芙)蘆薈髮膜套卡(自材)(639)"
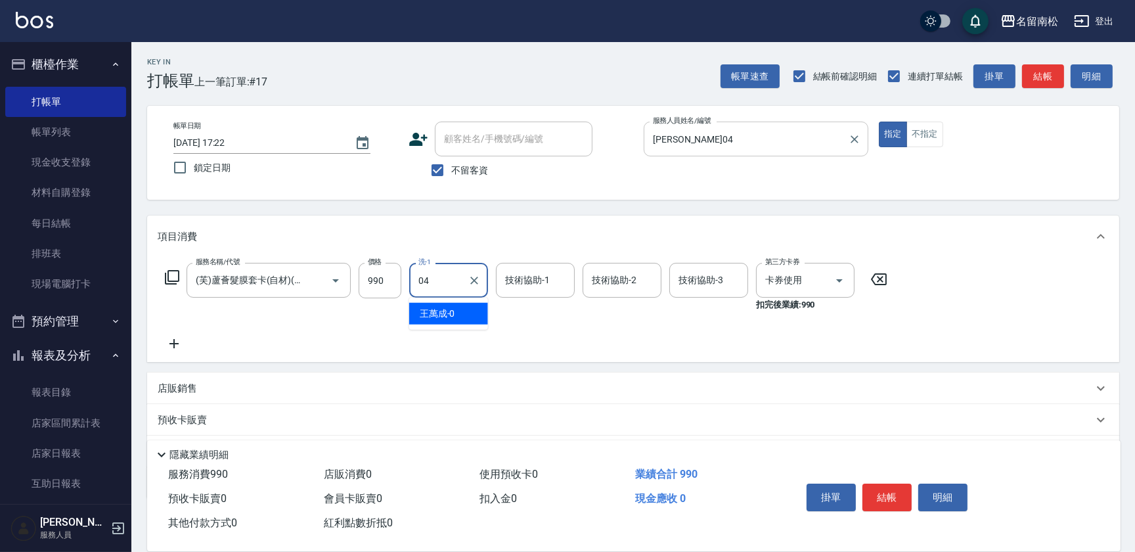
type input "[PERSON_NAME]04"
click at [883, 500] on button "結帳" at bounding box center [886, 497] width 49 height 28
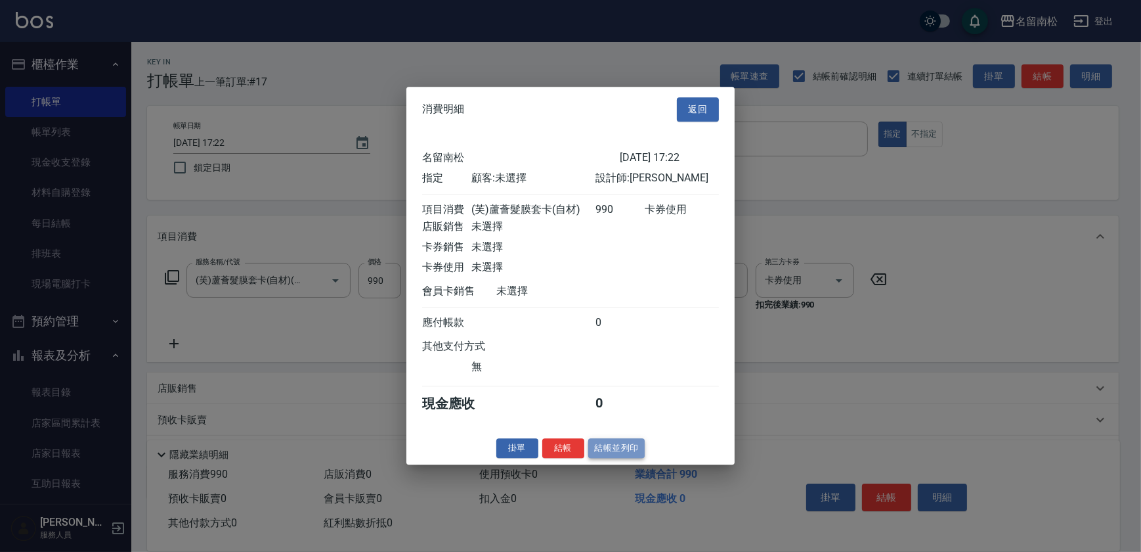
click at [623, 458] on button "結帳並列印" at bounding box center [616, 448] width 57 height 20
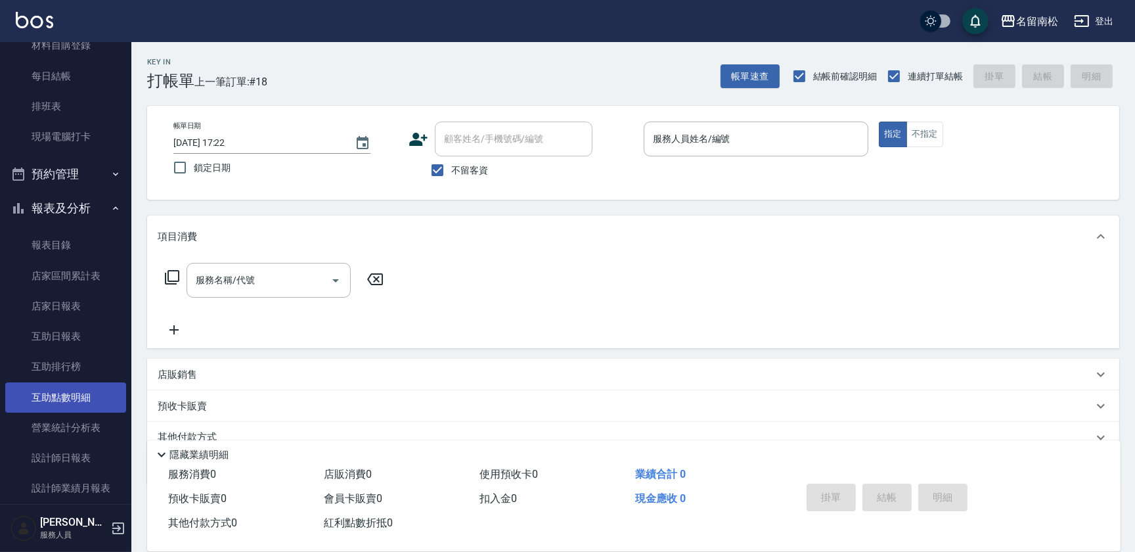
scroll to position [179, 0]
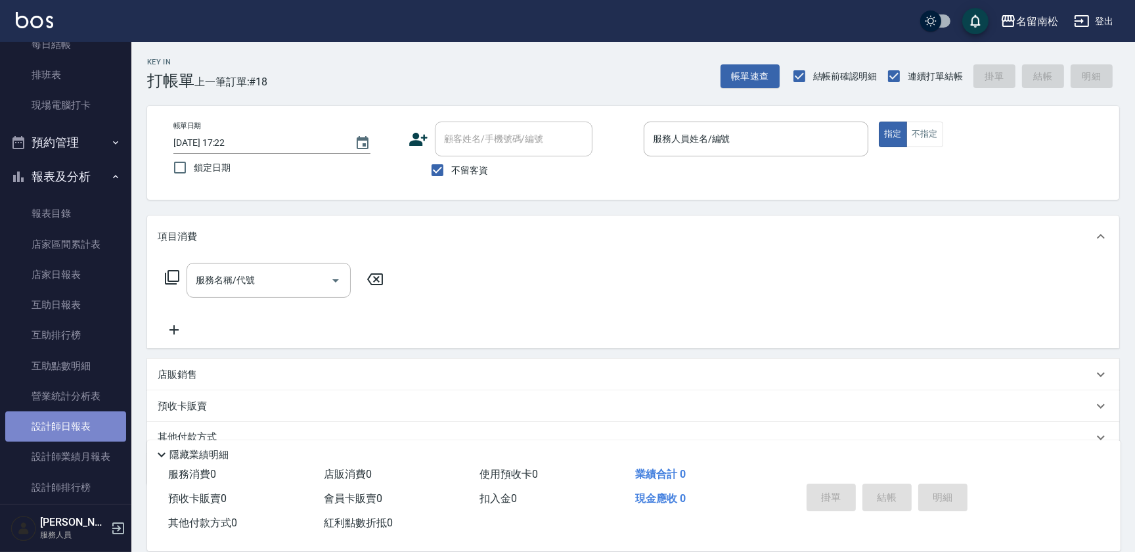
click at [91, 431] on link "設計師日報表" at bounding box center [65, 426] width 121 height 30
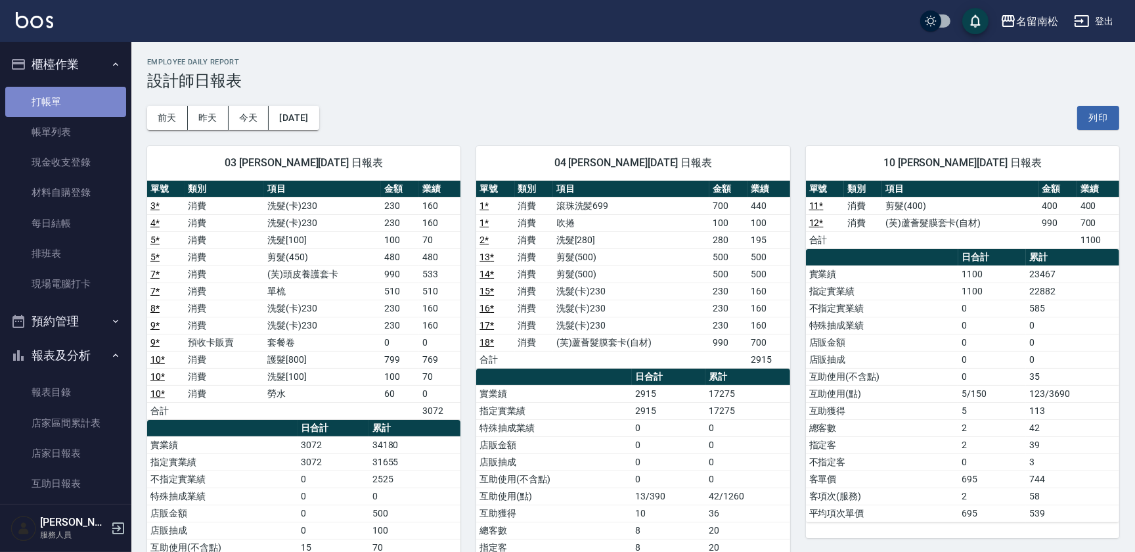
click at [84, 108] on link "打帳單" at bounding box center [65, 102] width 121 height 30
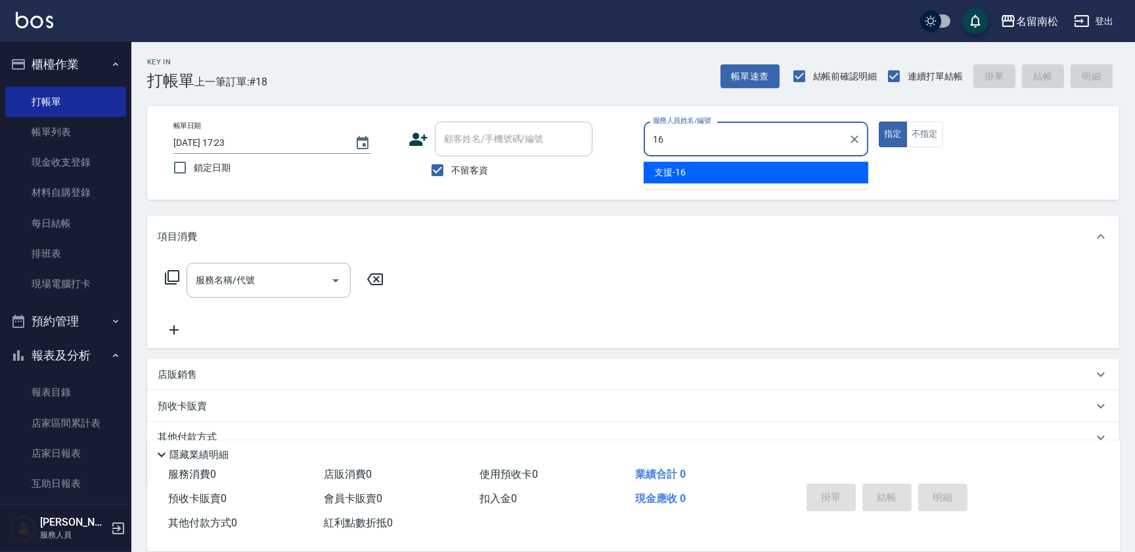
type input "支援-16"
type button "true"
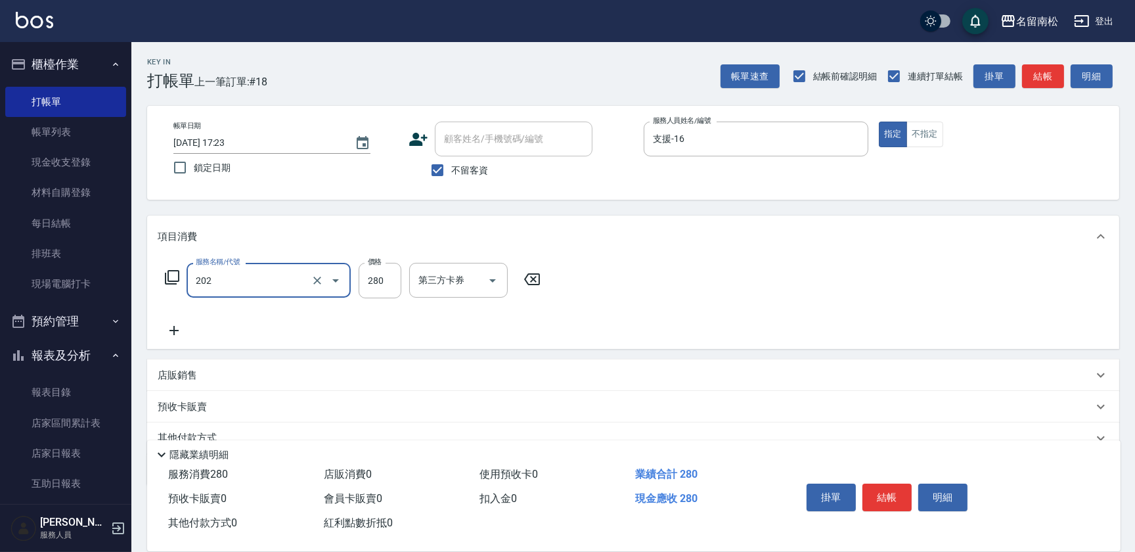
type input "洗髮[280](202)"
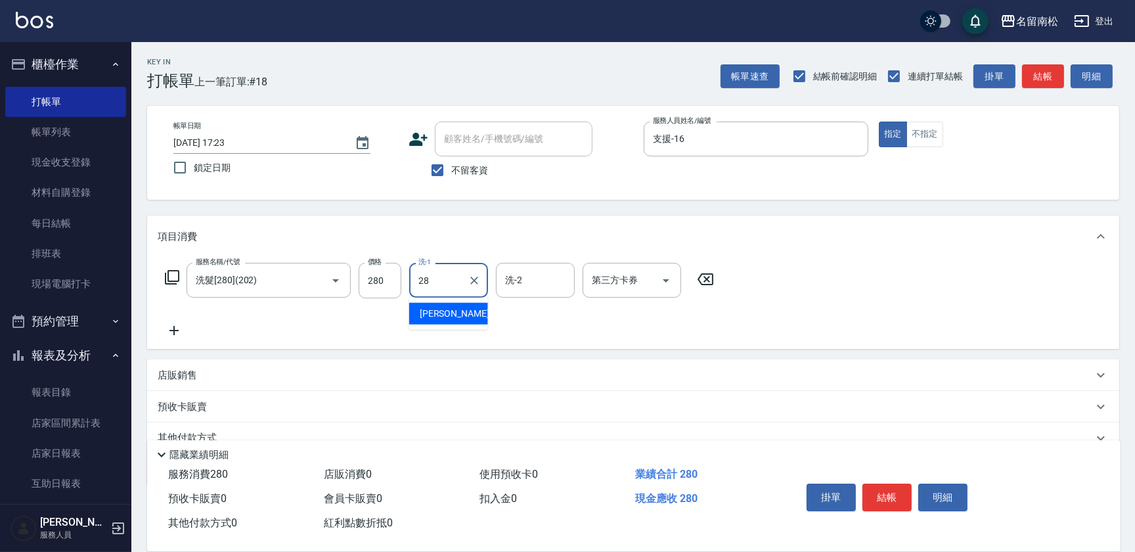
type input "[PERSON_NAME]-28"
click at [923, 131] on button "不指定" at bounding box center [924, 134] width 37 height 26
click at [895, 500] on button "結帳" at bounding box center [886, 497] width 49 height 28
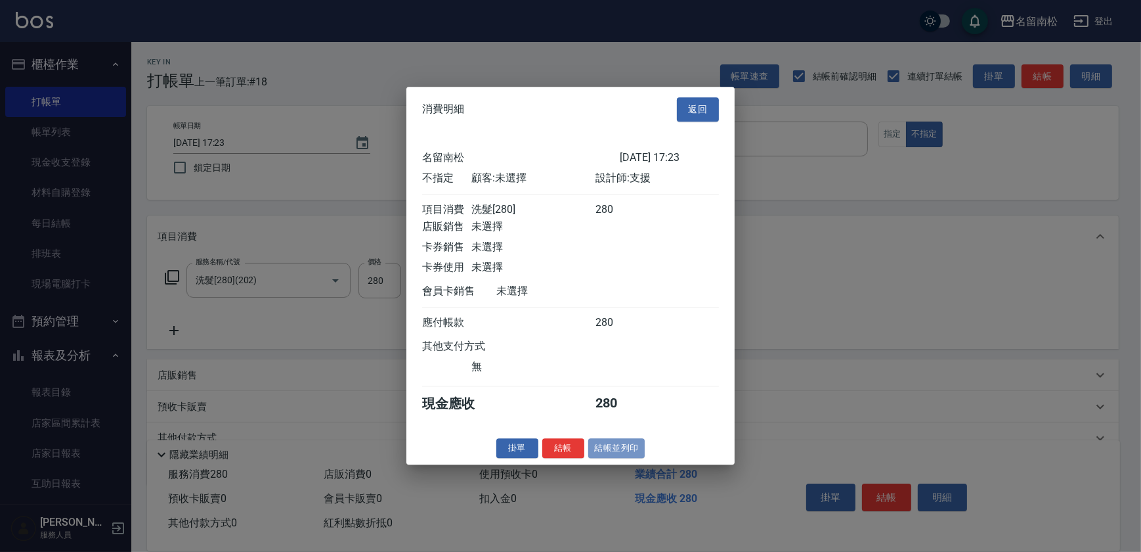
drag, startPoint x: 621, startPoint y: 445, endPoint x: 644, endPoint y: 473, distance: 36.8
click at [621, 445] on button "結帳並列印" at bounding box center [616, 448] width 57 height 20
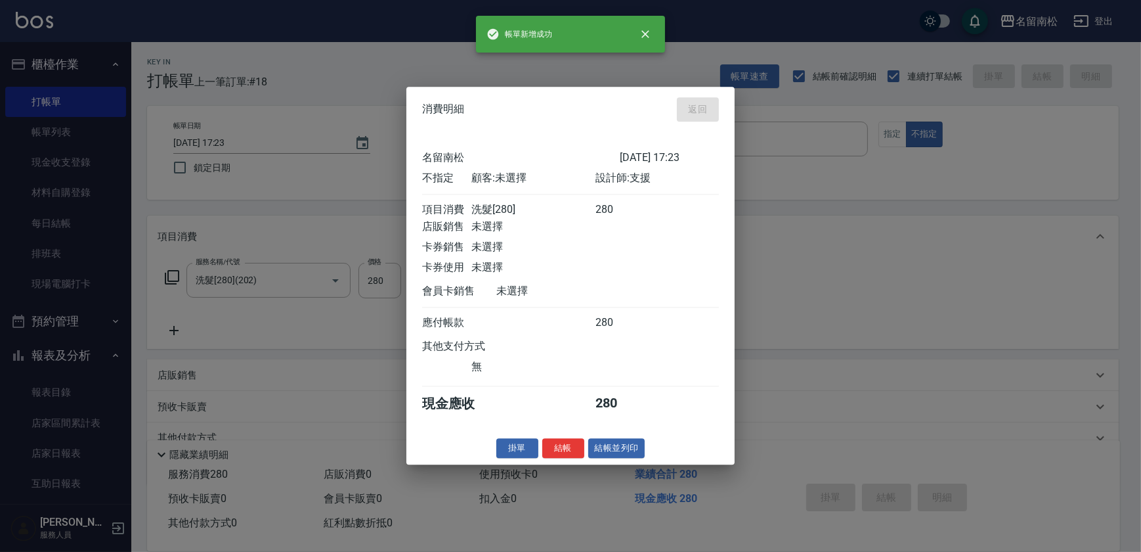
type input "[DATE] 17:27"
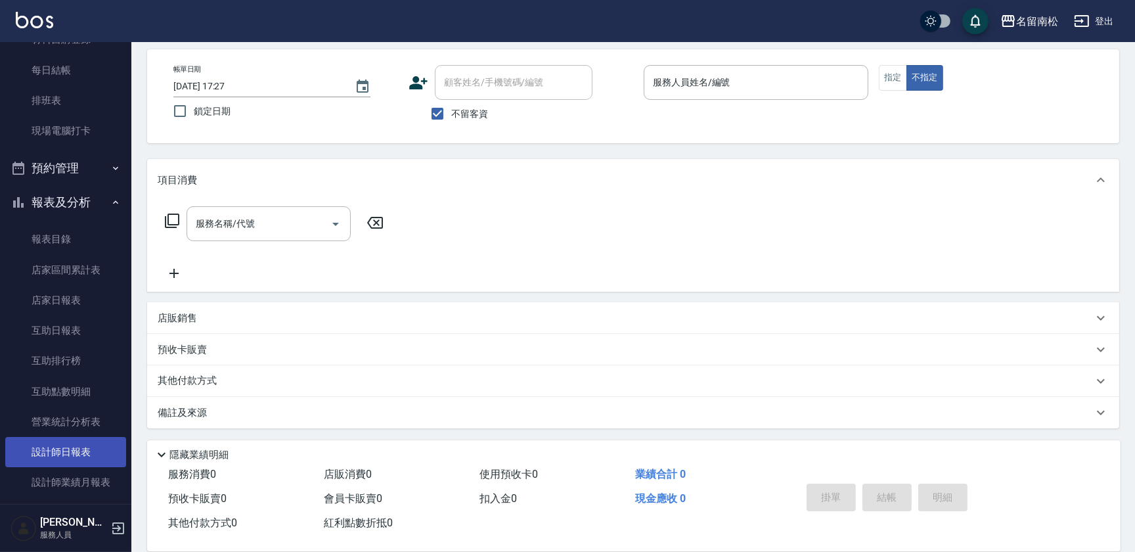
scroll to position [179, 0]
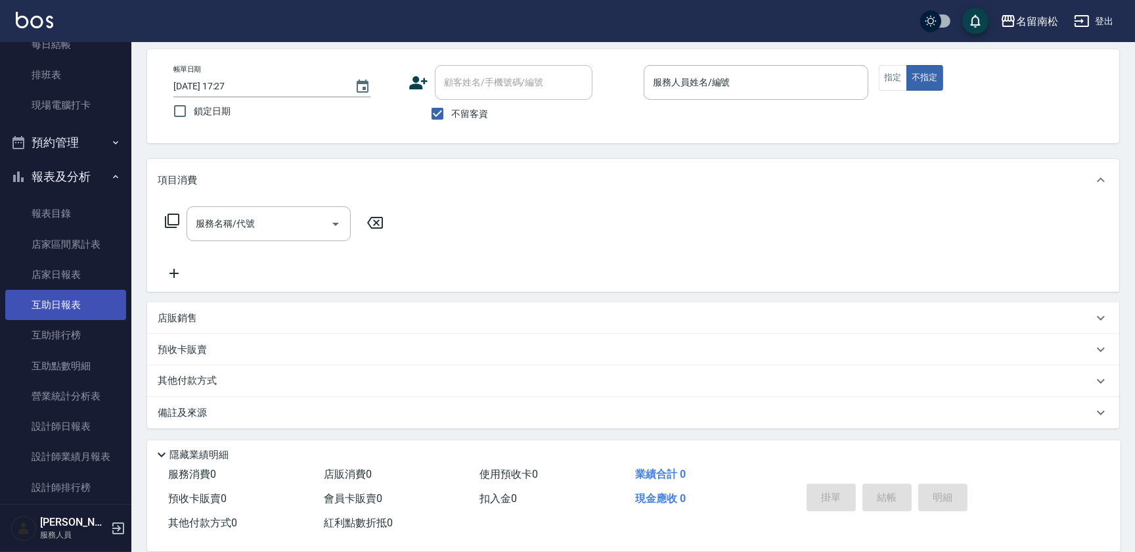
click at [81, 308] on link "互助日報表" at bounding box center [65, 305] width 121 height 30
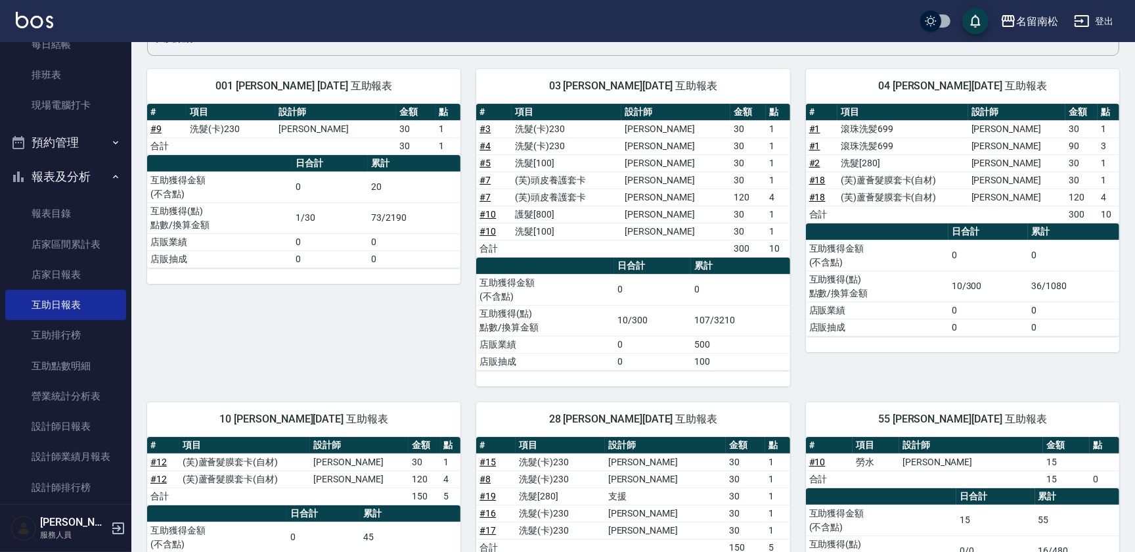
scroll to position [119, 0]
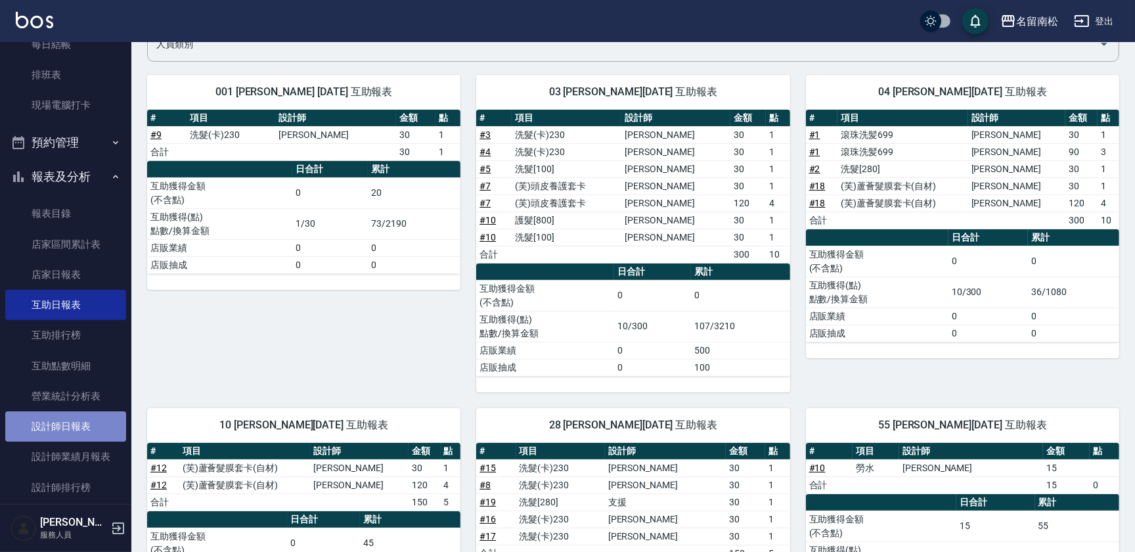
click at [79, 419] on link "設計師日報表" at bounding box center [65, 426] width 121 height 30
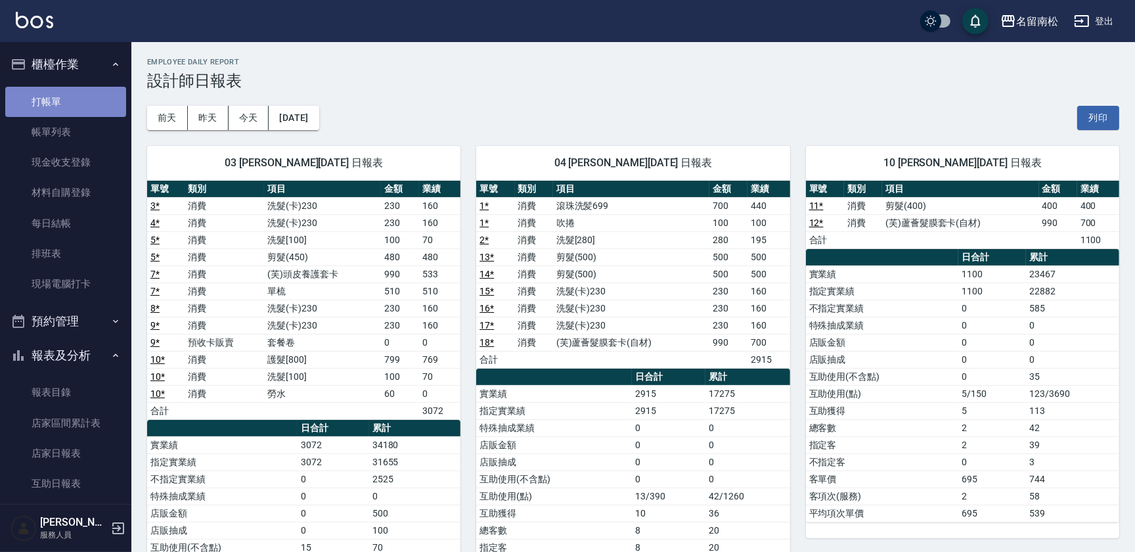
click at [72, 113] on link "打帳單" at bounding box center [65, 102] width 121 height 30
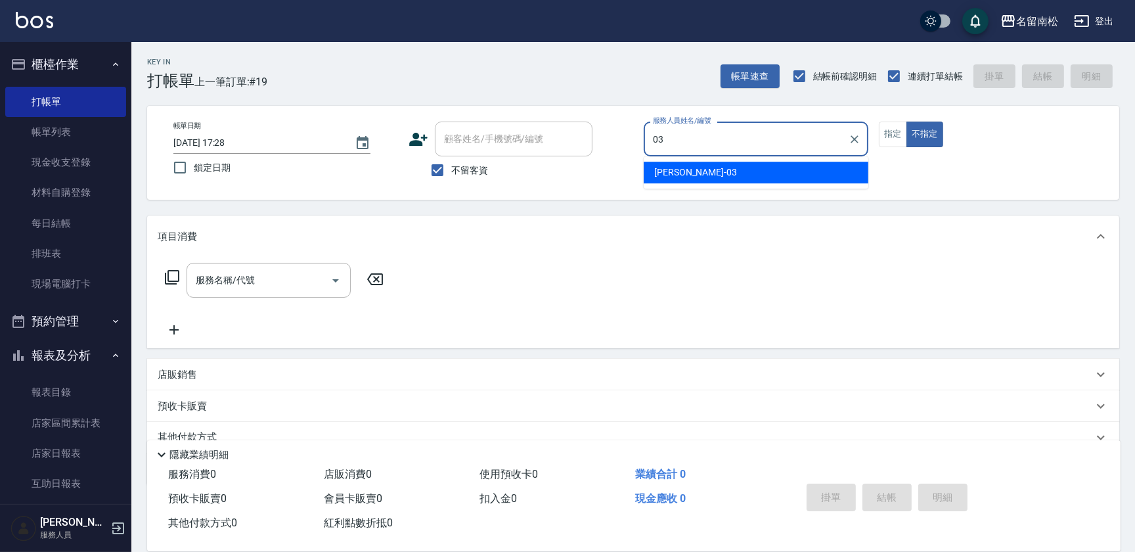
type input "張蕎驛-03"
type button "false"
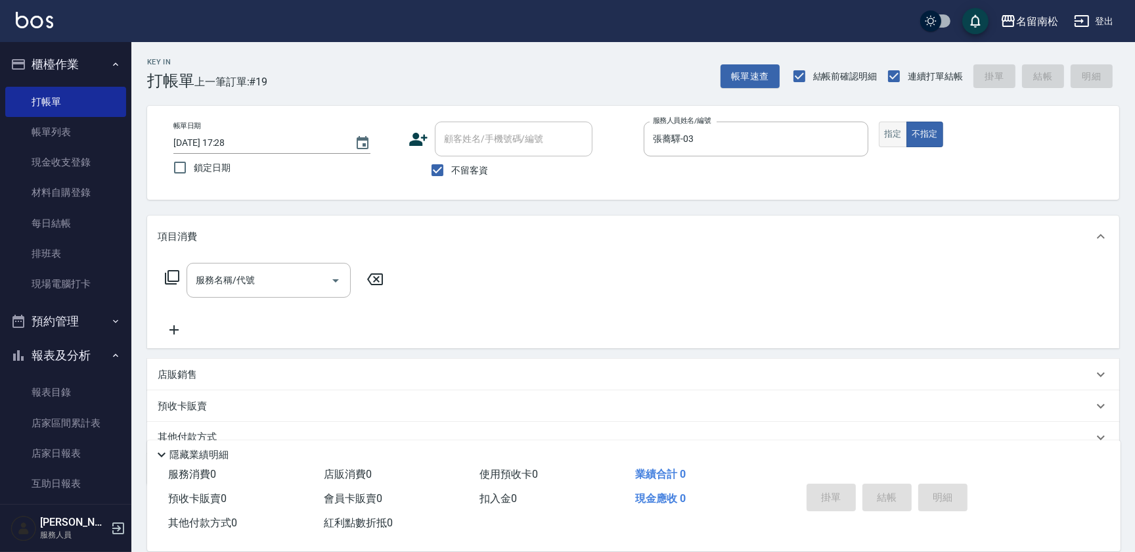
click at [883, 132] on button "指定" at bounding box center [893, 134] width 28 height 26
click at [283, 294] on div "服務名稱/代號" at bounding box center [268, 280] width 164 height 35
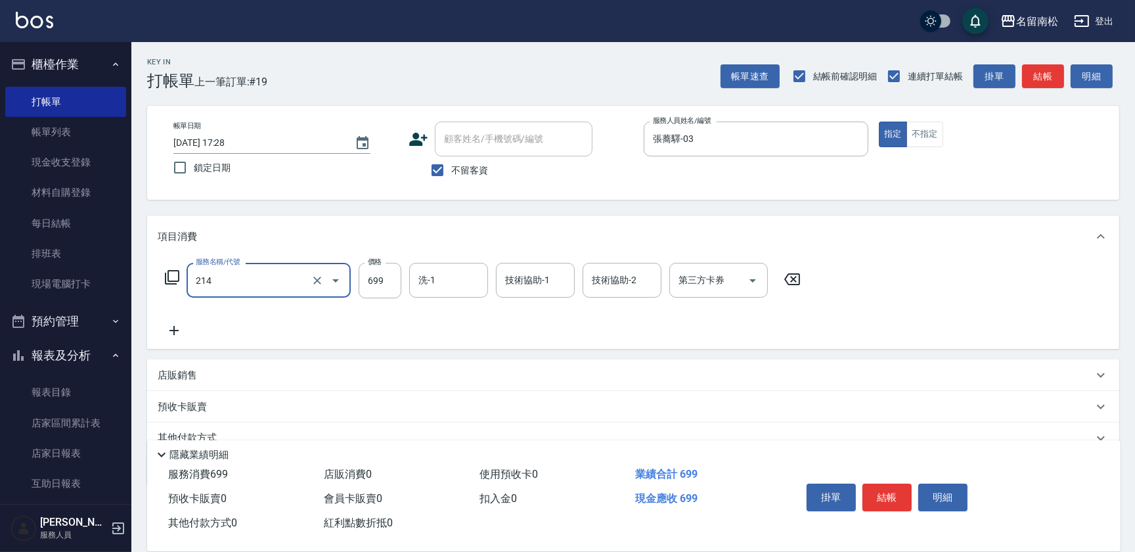
type input "滾珠洗髪699(214)"
type input "0"
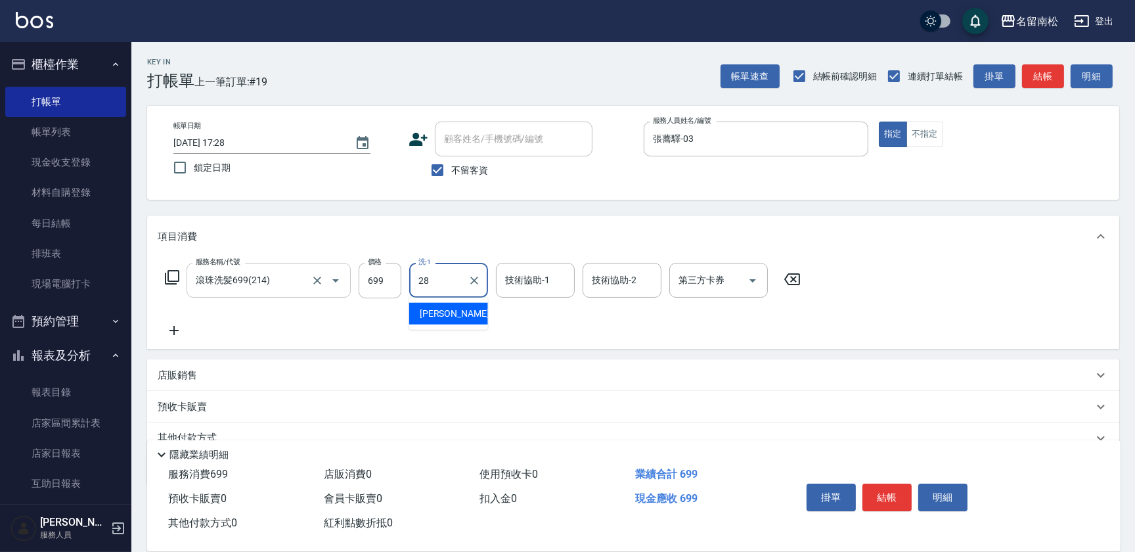
type input "[PERSON_NAME]-28"
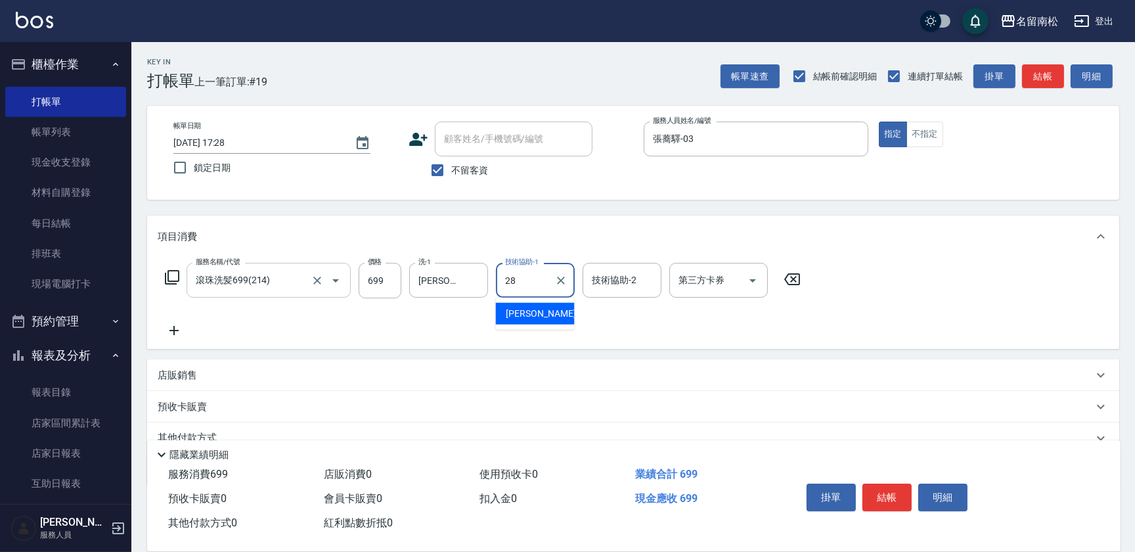
type input "[PERSON_NAME]-28"
click at [173, 325] on icon at bounding box center [174, 330] width 33 height 16
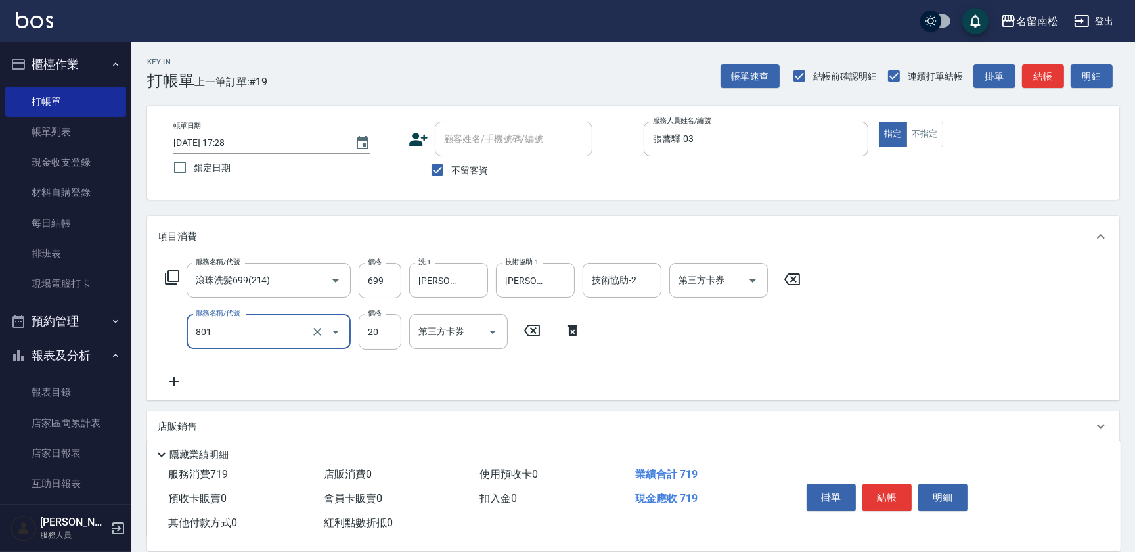
type input "潤絲(801)"
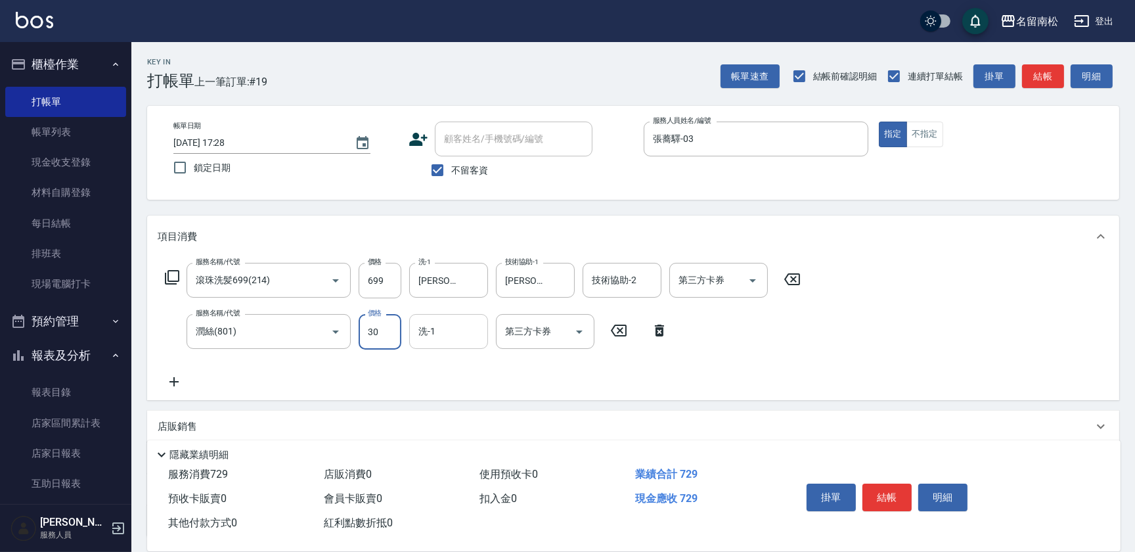
type input "30"
drag, startPoint x: 437, startPoint y: 325, endPoint x: 445, endPoint y: 319, distance: 9.8
click at [437, 325] on input "洗-1" at bounding box center [448, 331] width 67 height 23
type input "[PERSON_NAME]-28"
click at [888, 495] on button "結帳" at bounding box center [886, 497] width 49 height 28
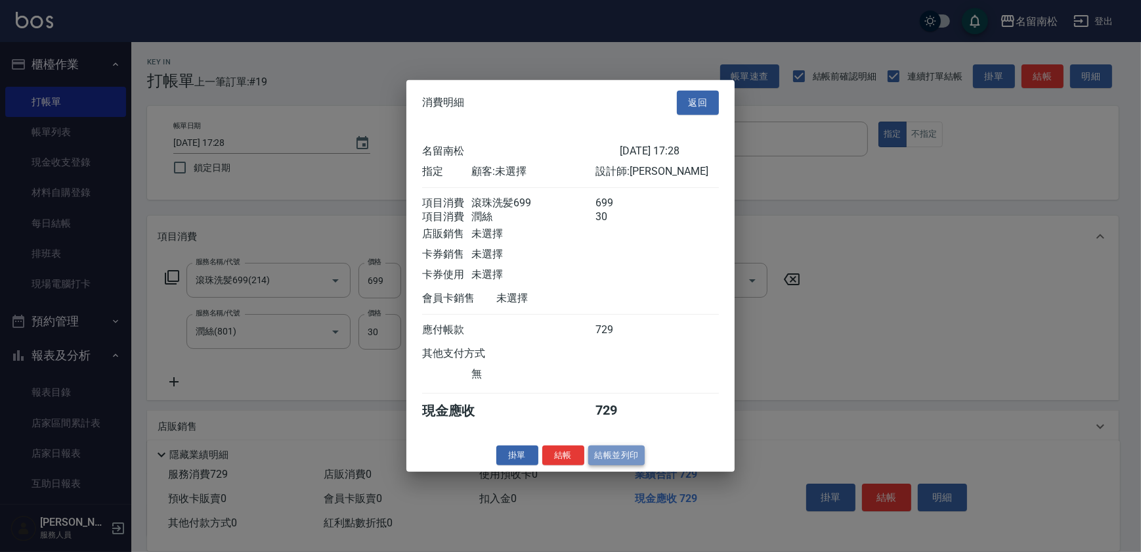
click at [623, 465] on button "結帳並列印" at bounding box center [616, 455] width 57 height 20
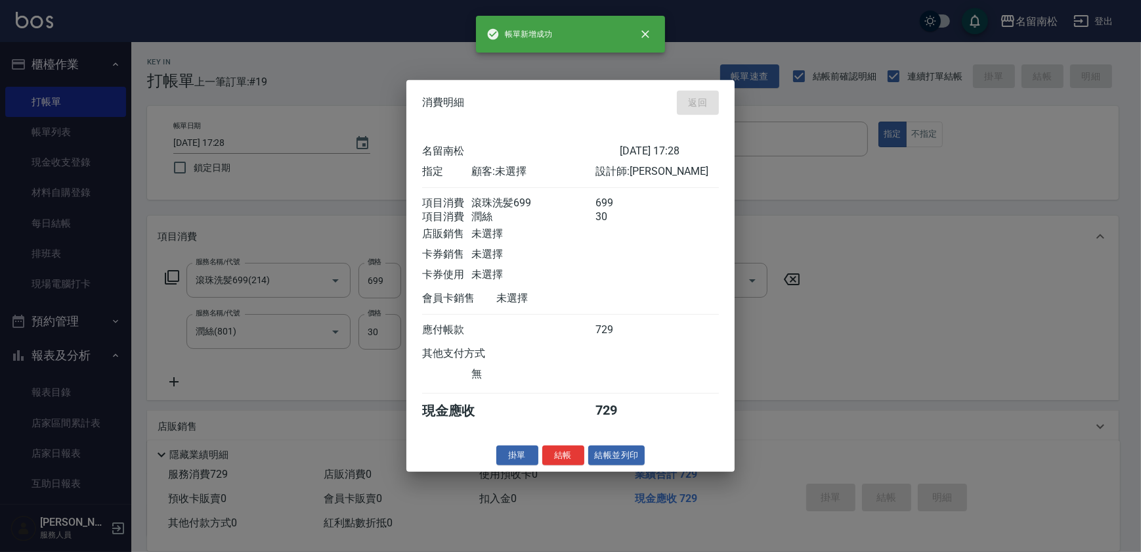
type input "[DATE] 17:49"
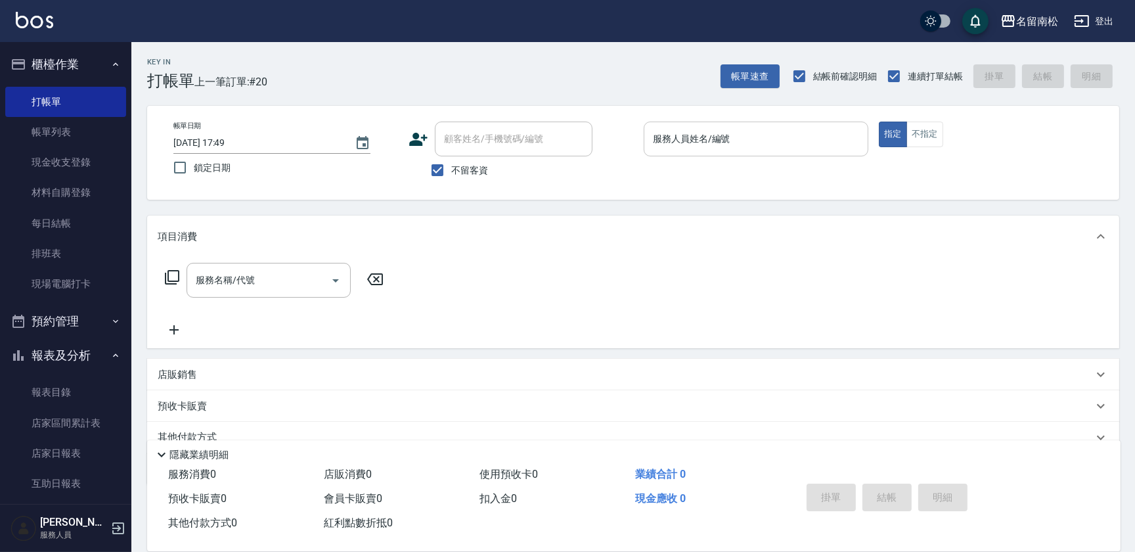
click at [798, 147] on input "服務人員姓名/編號" at bounding box center [755, 138] width 213 height 23
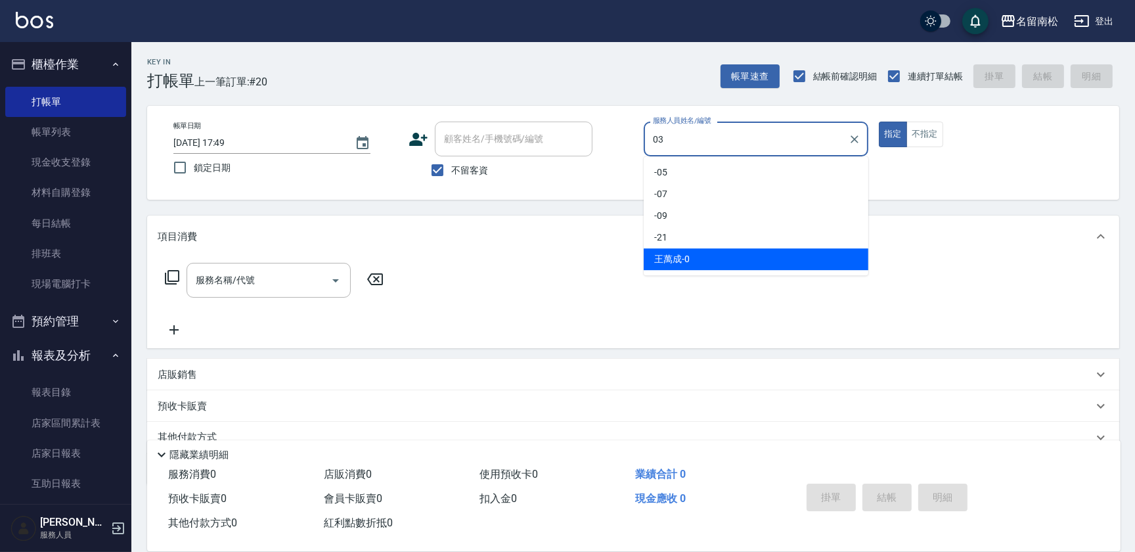
type input "張蕎驛-03"
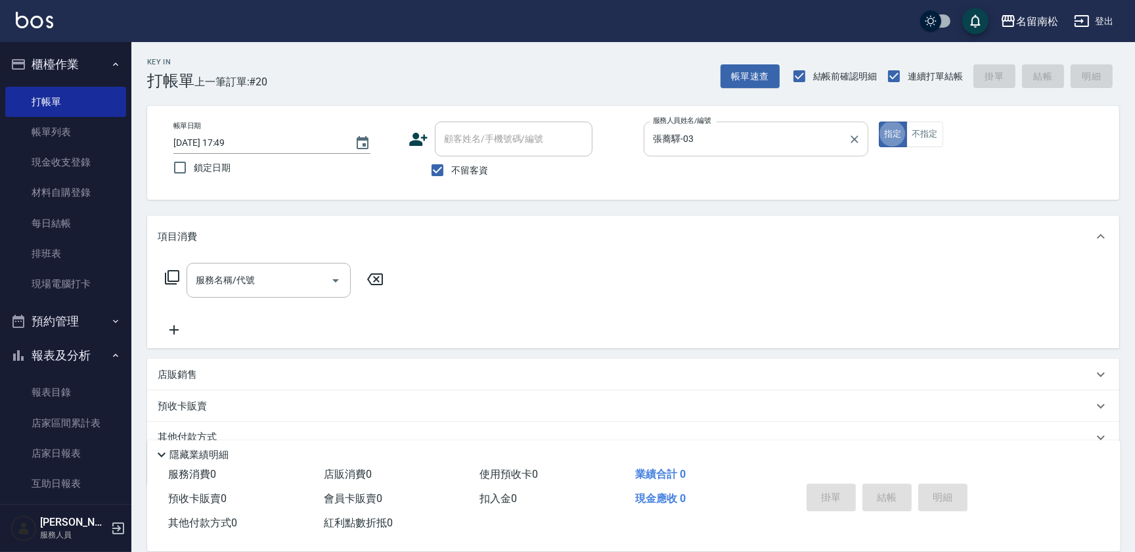
type button "true"
click at [263, 288] on input "服務名稱/代號" at bounding box center [258, 280] width 133 height 23
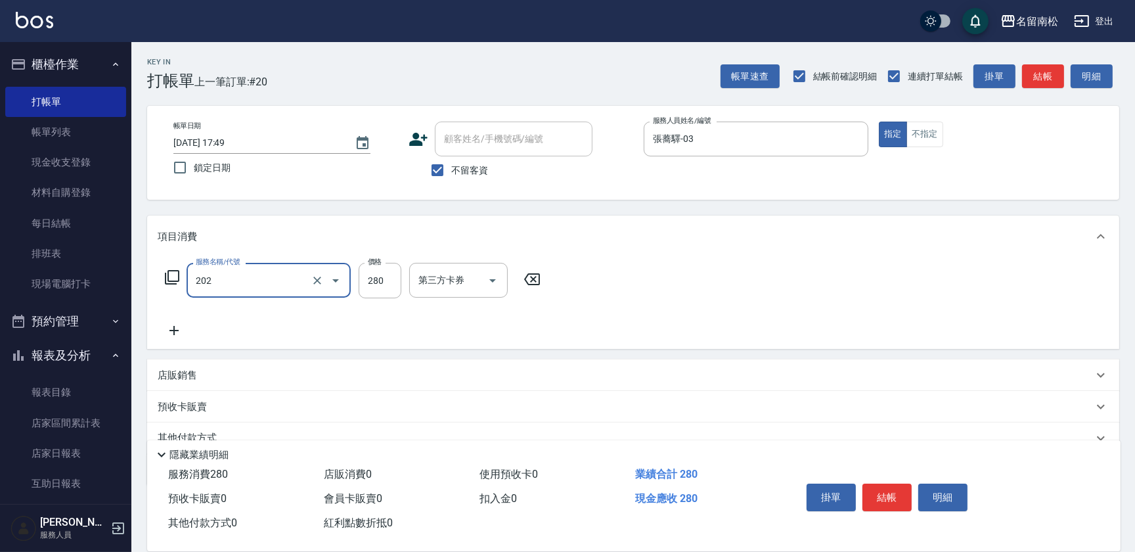
type input "洗髮[280](202)"
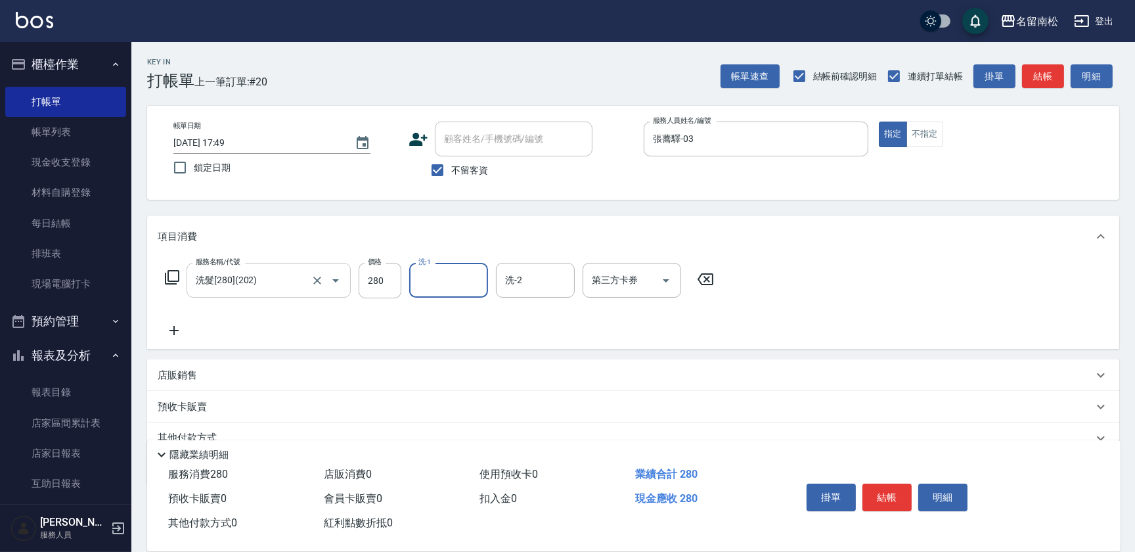
type input "2"
type input "張蕎驛-03"
click at [896, 491] on button "結帳" at bounding box center [886, 497] width 49 height 28
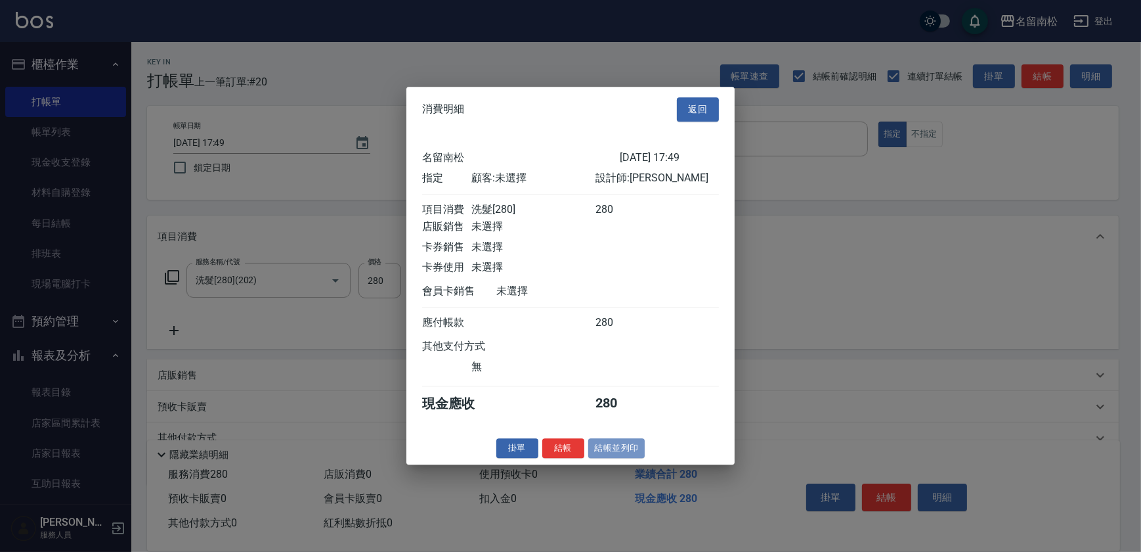
click at [625, 458] on button "結帳並列印" at bounding box center [616, 448] width 57 height 20
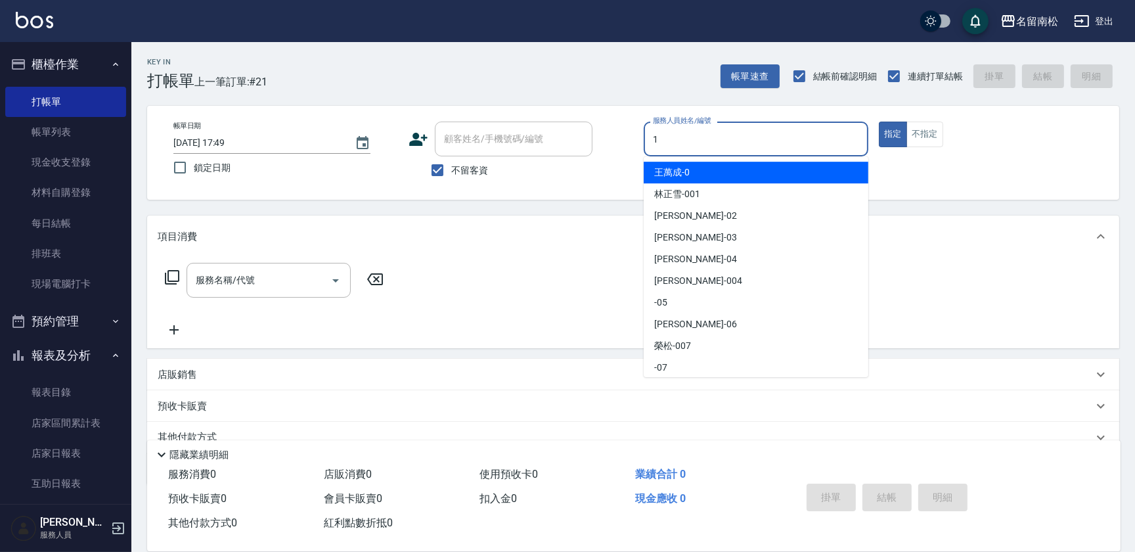
click at [757, 133] on input "1" at bounding box center [755, 138] width 213 height 23
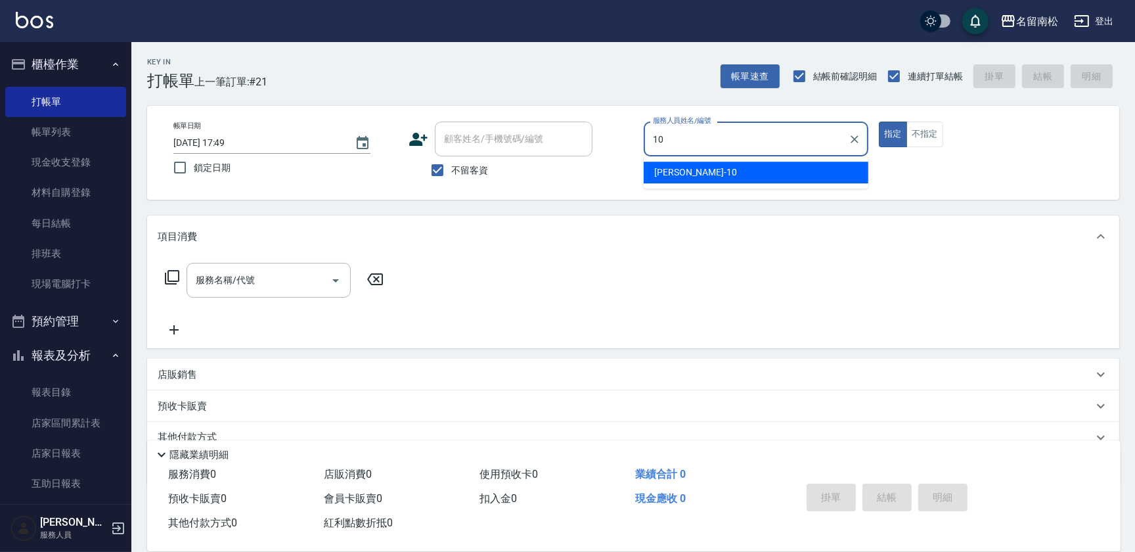
click at [741, 170] on div "[PERSON_NAME]-10" at bounding box center [756, 173] width 225 height 22
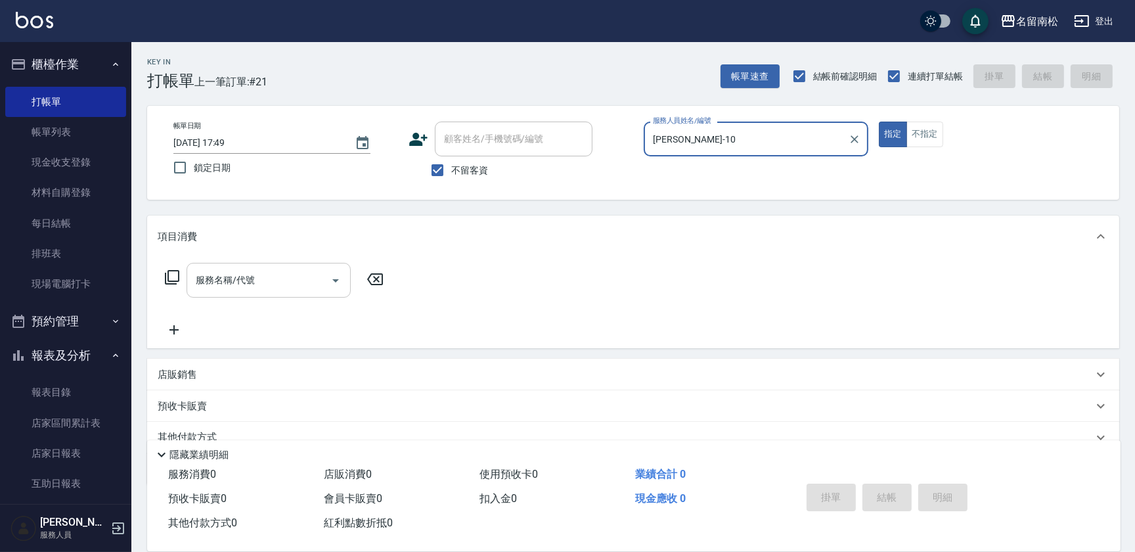
type input "[PERSON_NAME]-10"
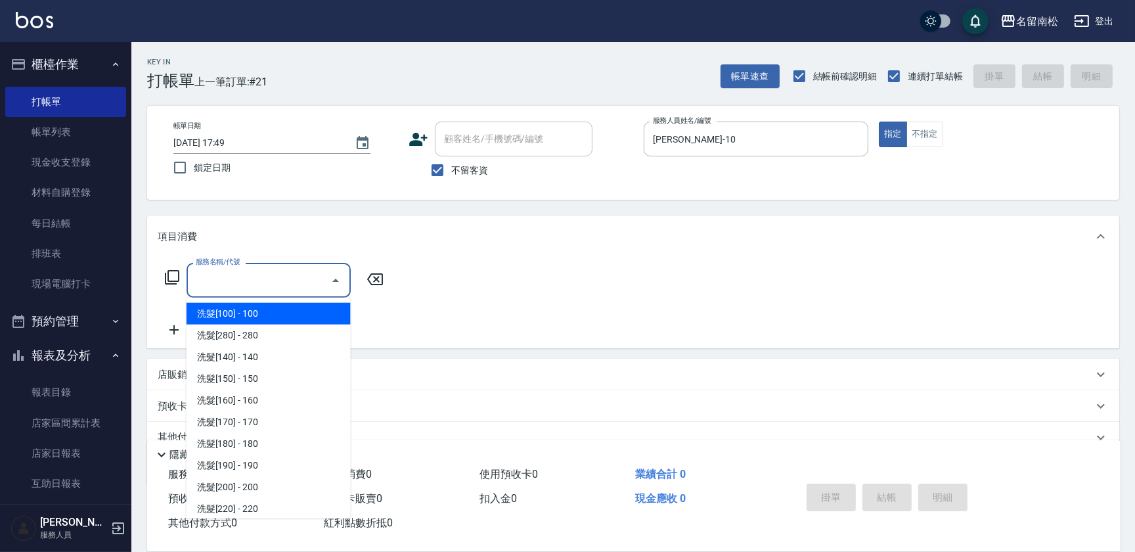
click at [286, 280] on input "服務名稱/代號" at bounding box center [258, 280] width 133 height 23
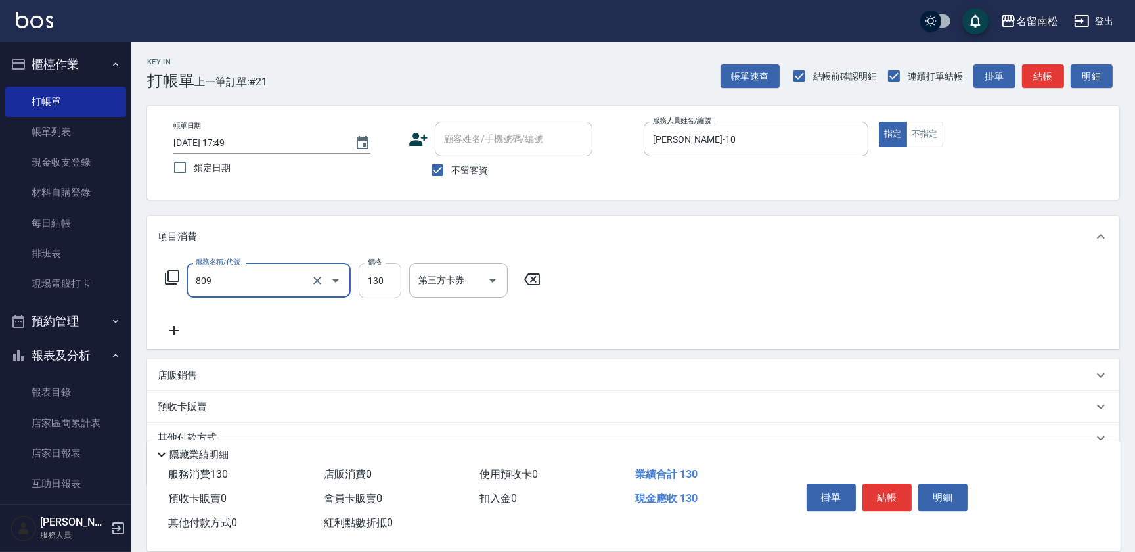
type input "單梳(809)"
click at [385, 278] on input "130" at bounding box center [380, 280] width 43 height 35
click at [373, 278] on input "2280" at bounding box center [380, 280] width 43 height 35
type input "280"
click at [885, 492] on button "結帳" at bounding box center [886, 497] width 49 height 28
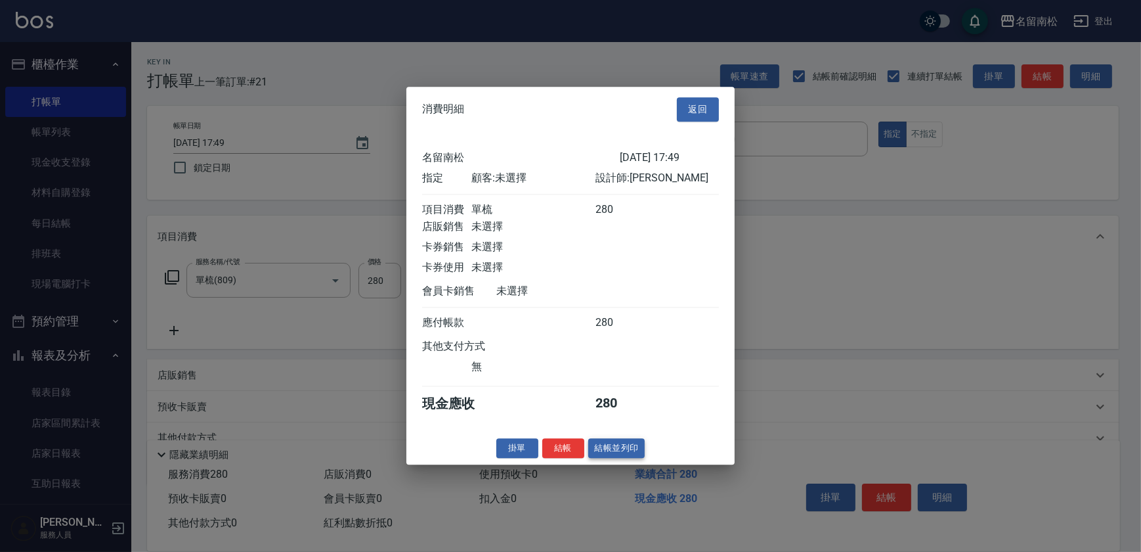
click at [605, 446] on button "結帳並列印" at bounding box center [616, 448] width 57 height 20
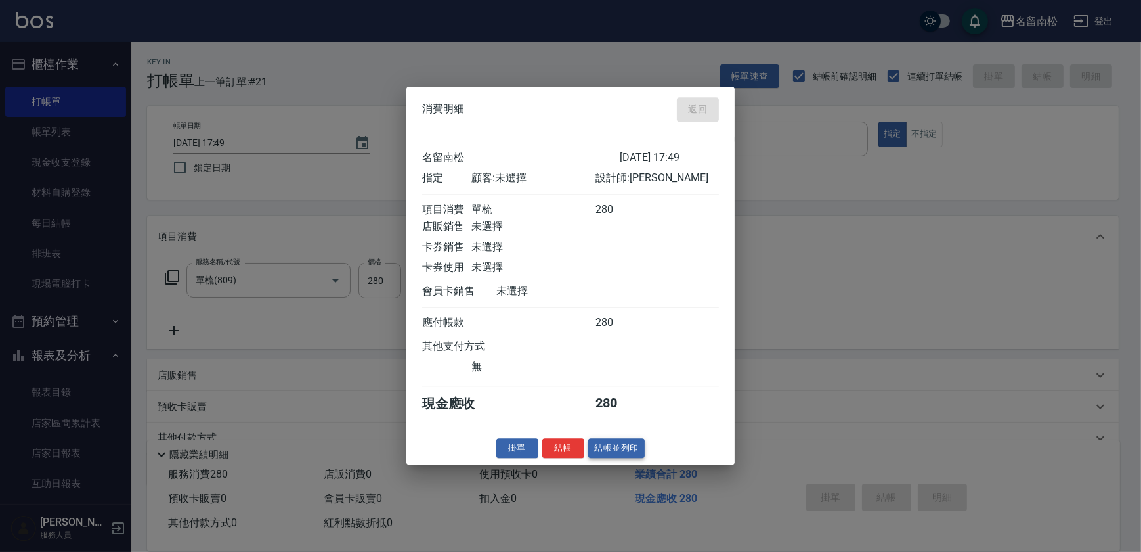
type input "[DATE] 17:52"
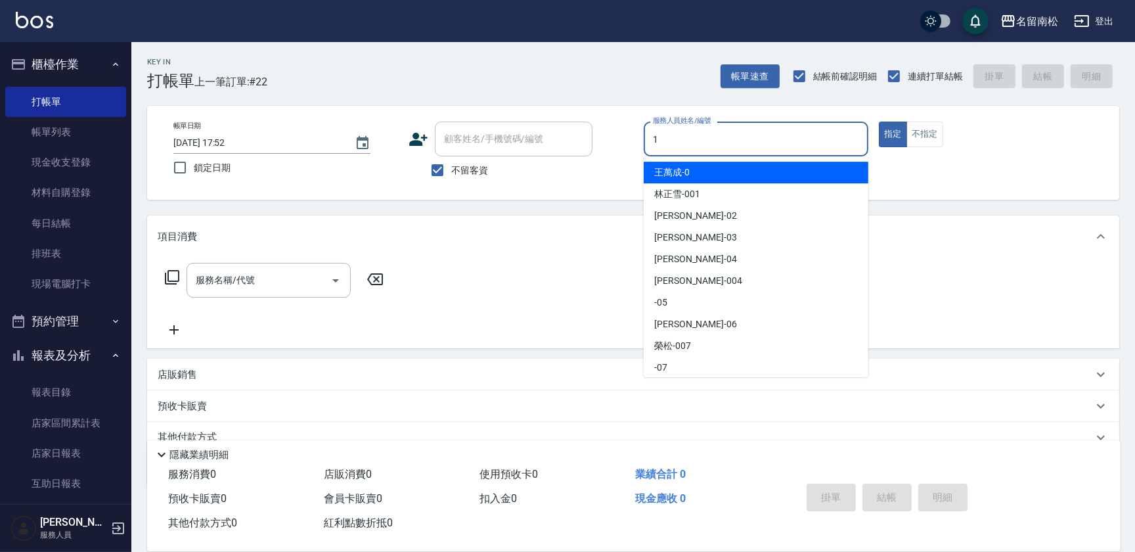
click at [738, 133] on input "1" at bounding box center [755, 138] width 213 height 23
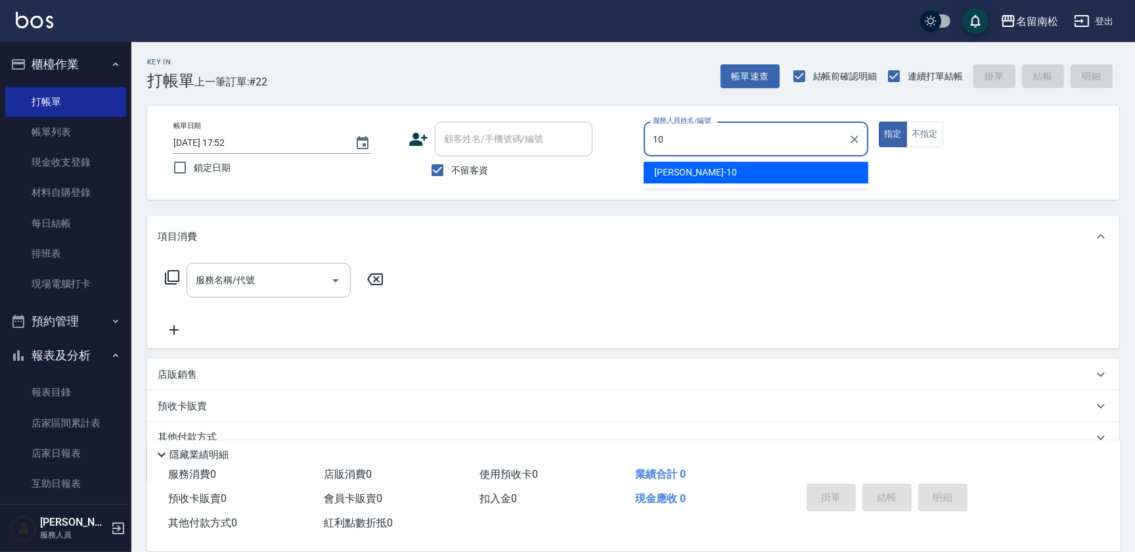
click at [722, 167] on div "[PERSON_NAME]-10" at bounding box center [756, 173] width 225 height 22
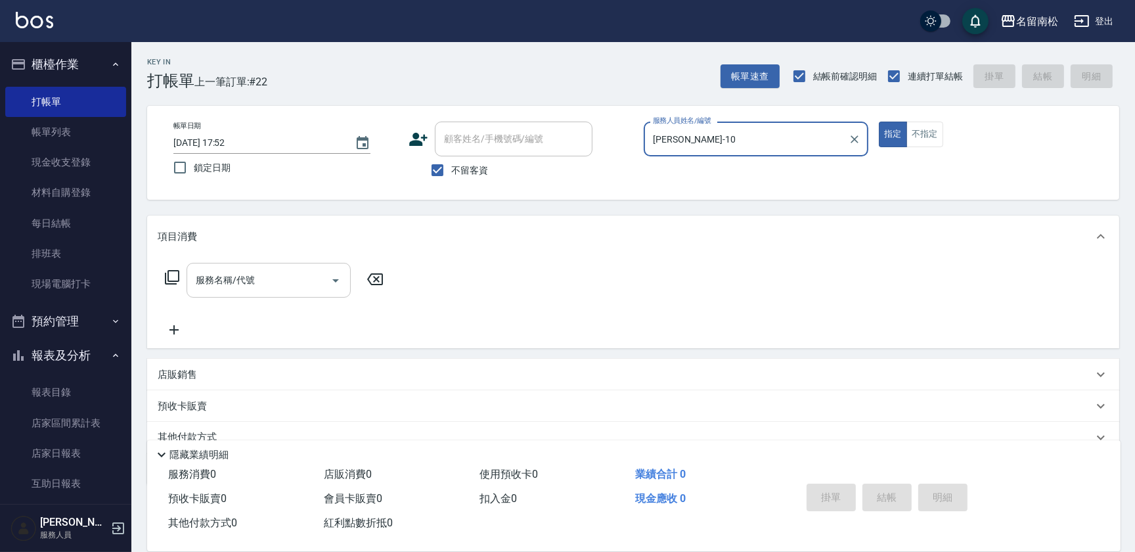
type input "[PERSON_NAME]-10"
click at [294, 286] on input "服務名稱/代號" at bounding box center [258, 280] width 133 height 23
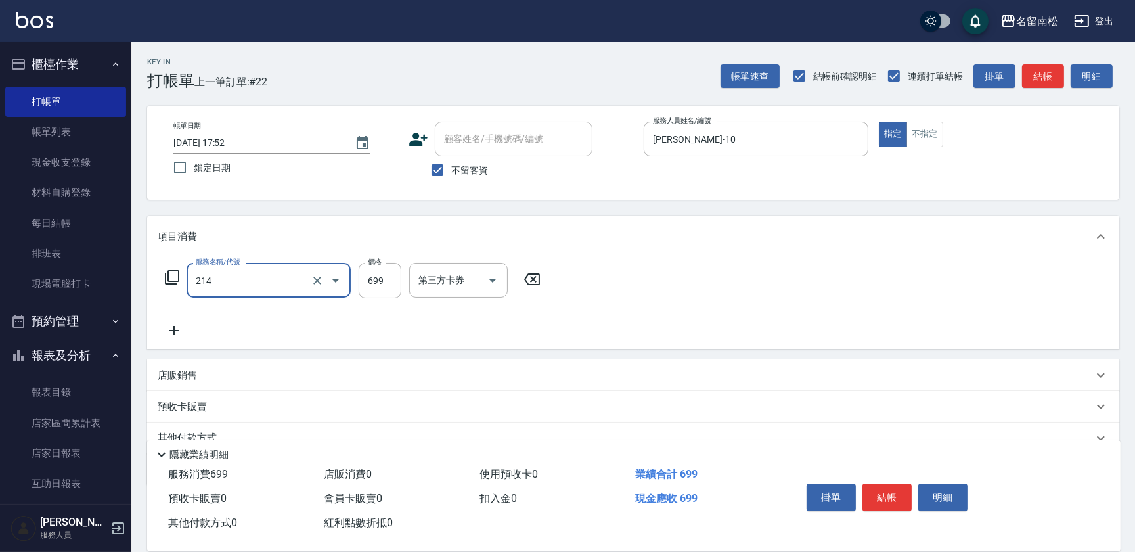
type input "滾珠洗髪699(214)"
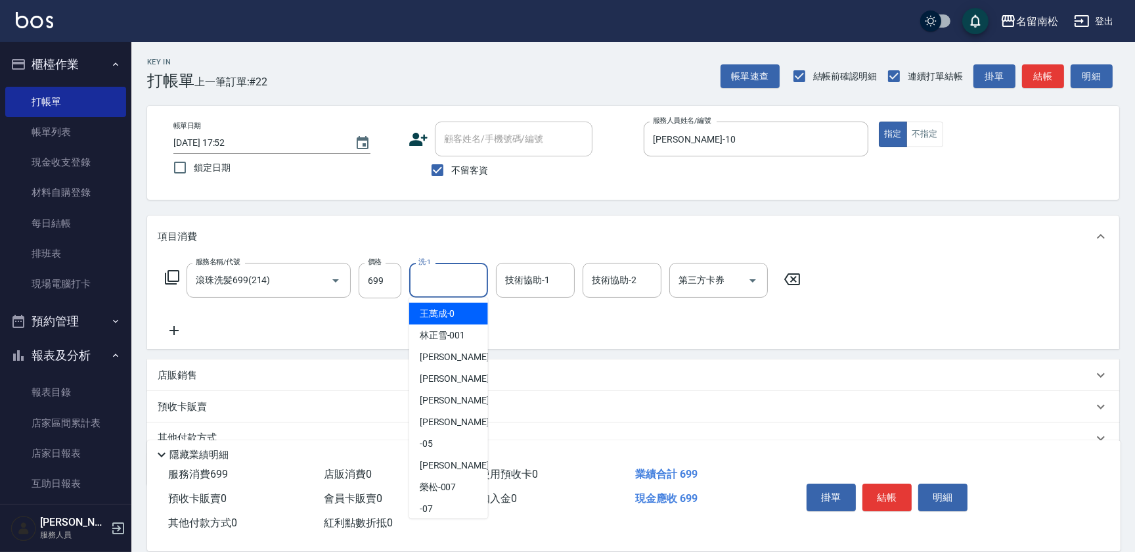
click at [458, 279] on input "洗-1" at bounding box center [448, 280] width 67 height 23
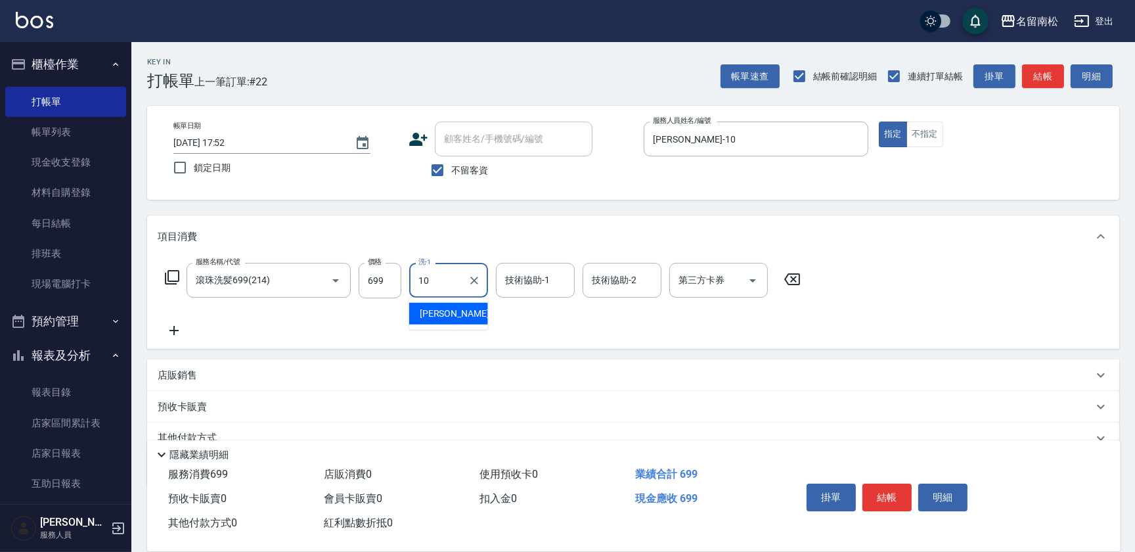
drag, startPoint x: 462, startPoint y: 315, endPoint x: 511, endPoint y: 315, distance: 49.2
click at [462, 315] on div "[PERSON_NAME]-10" at bounding box center [448, 314] width 79 height 22
type input "[PERSON_NAME]-10"
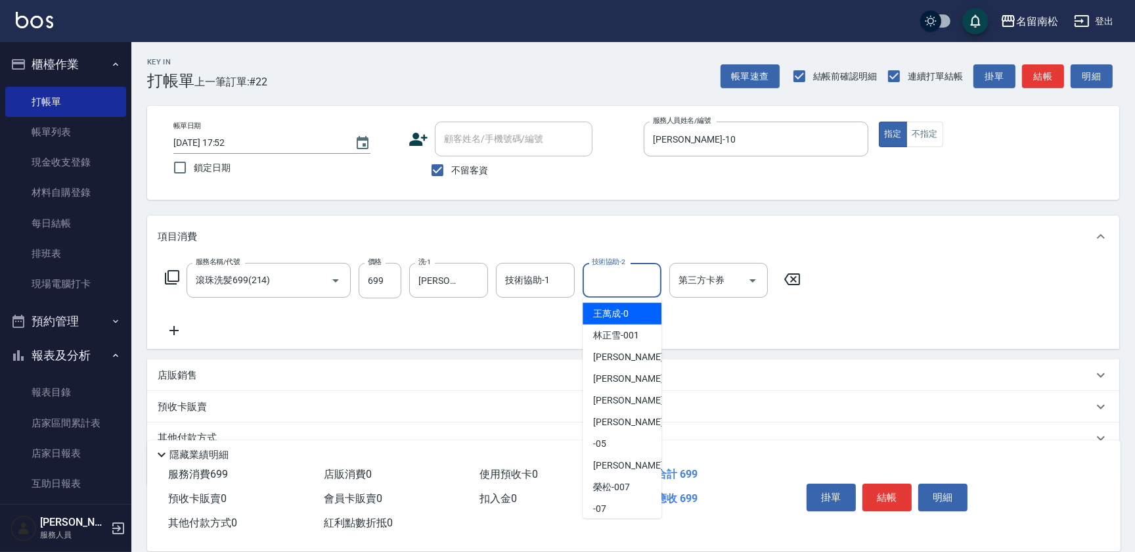
click at [617, 285] on input "技術協助-2" at bounding box center [621, 280] width 67 height 23
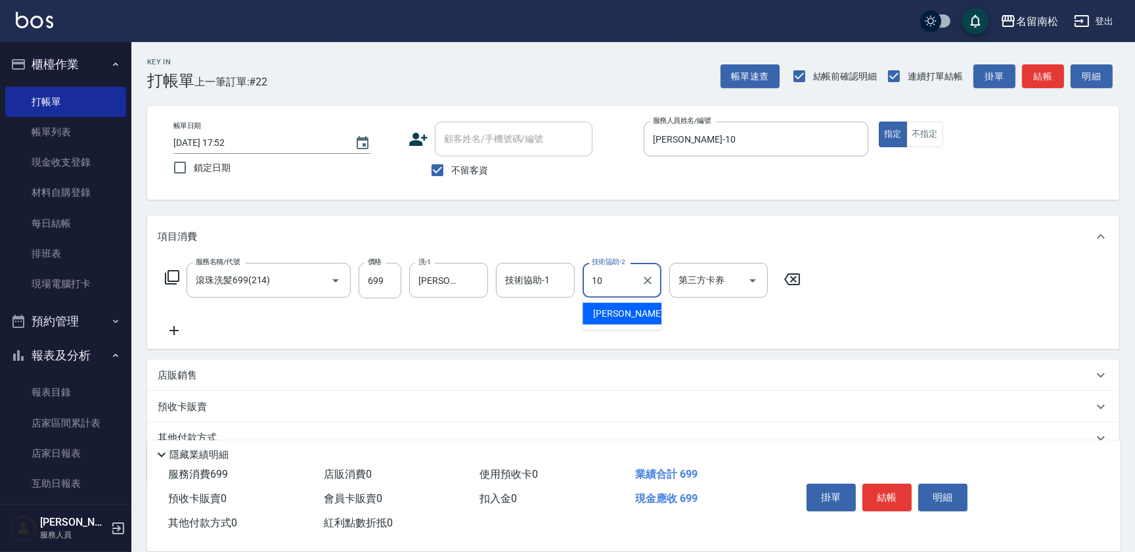
click at [630, 316] on span "[PERSON_NAME]-10" at bounding box center [634, 314] width 83 height 14
type input "[PERSON_NAME]-10"
click at [879, 497] on button "結帳" at bounding box center [886, 497] width 49 height 28
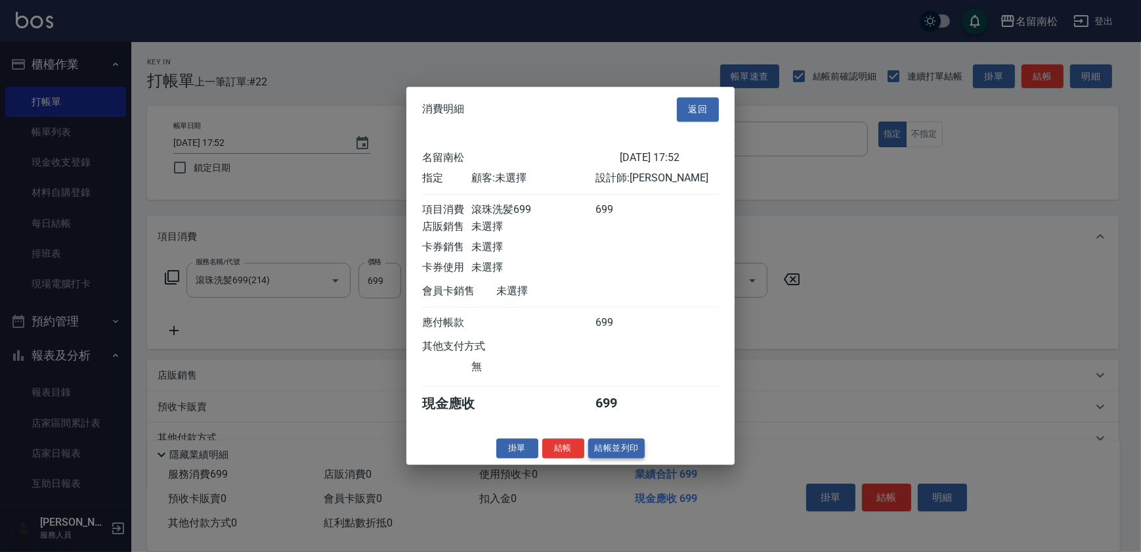
click at [610, 449] on button "結帳並列印" at bounding box center [616, 448] width 57 height 20
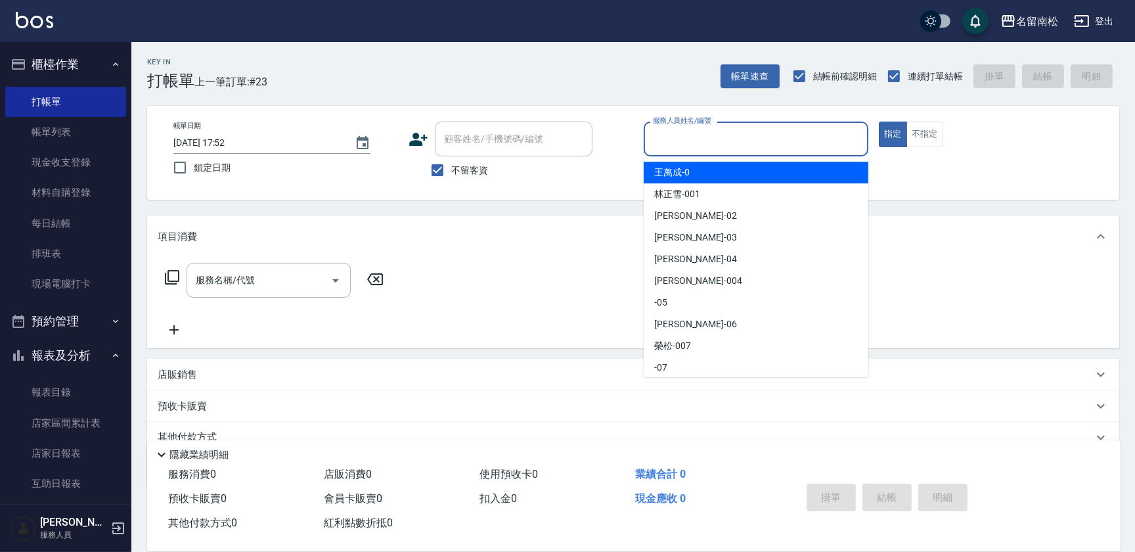
click at [732, 130] on input "服務人員姓名/編號" at bounding box center [755, 138] width 213 height 23
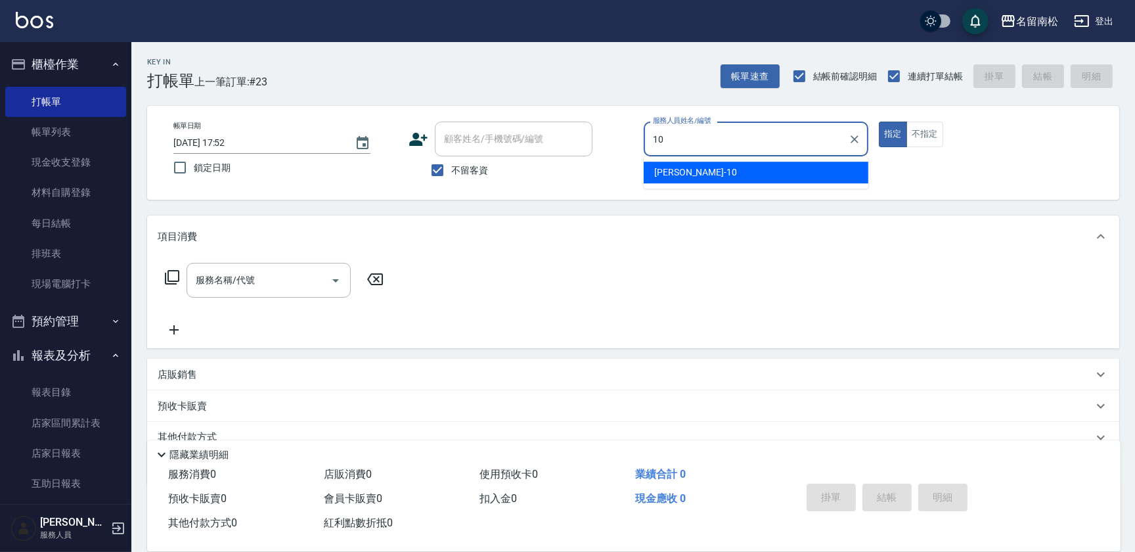
click at [721, 165] on div "[PERSON_NAME]-10" at bounding box center [756, 173] width 225 height 22
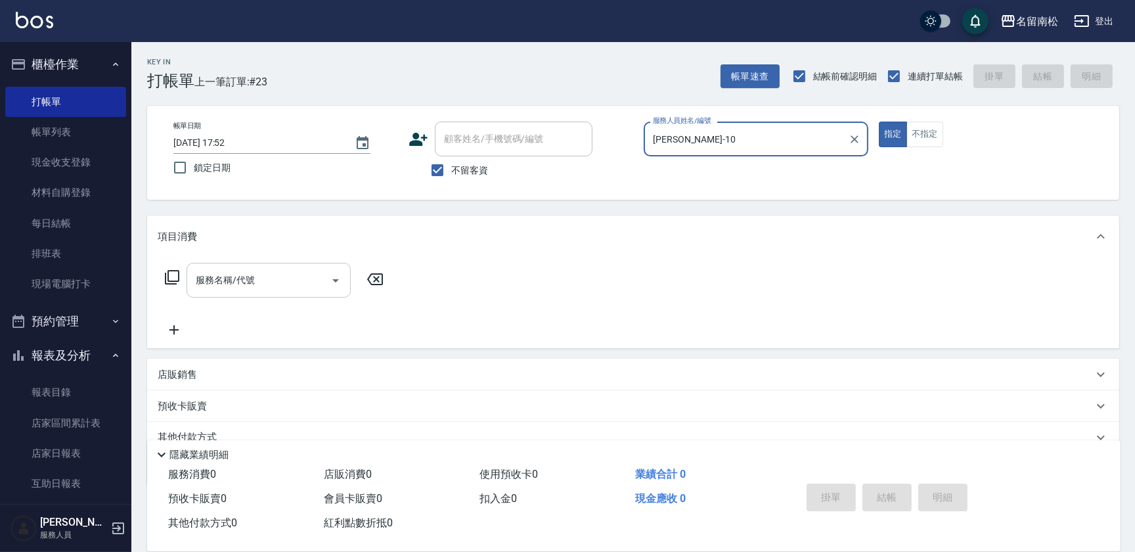
type input "[PERSON_NAME]-10"
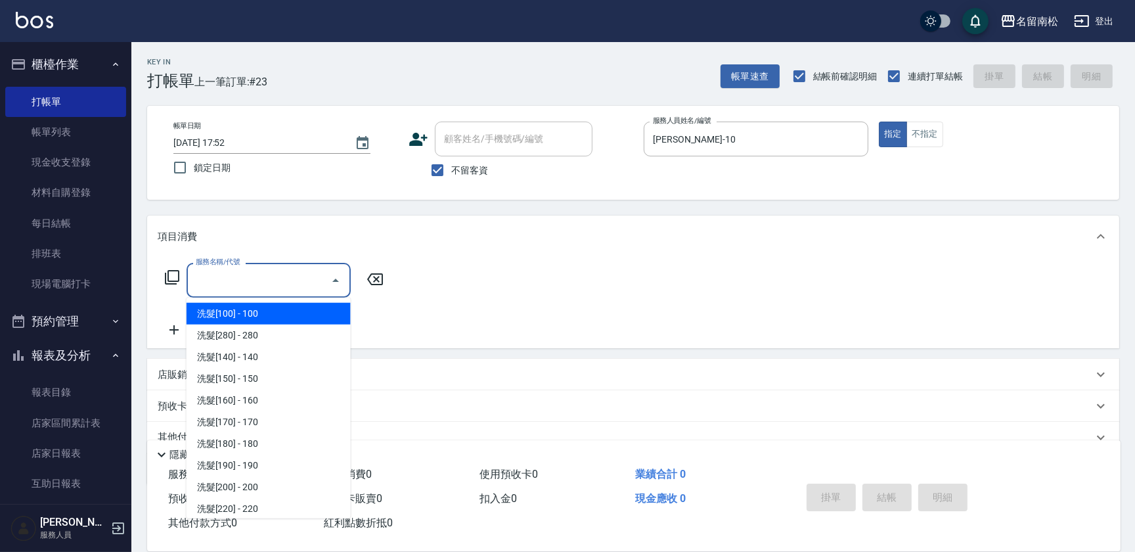
click at [283, 288] on input "服務名稱/代號" at bounding box center [258, 280] width 133 height 23
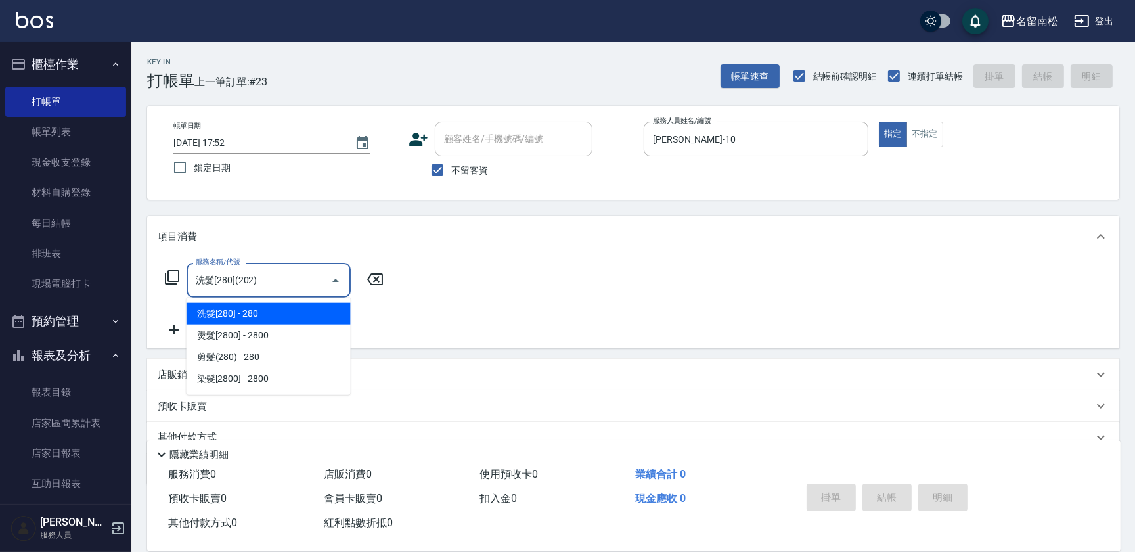
type input "洗髮[280](202)"
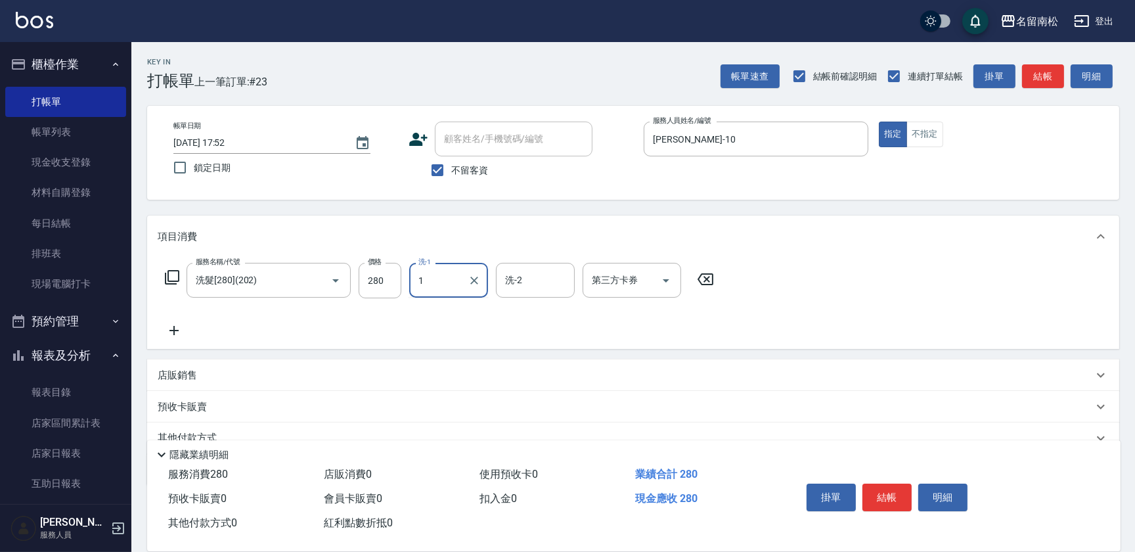
drag, startPoint x: 439, startPoint y: 283, endPoint x: 438, endPoint y: 297, distance: 14.5
click at [439, 288] on input "1" at bounding box center [438, 280] width 47 height 23
drag, startPoint x: 439, startPoint y: 309, endPoint x: 289, endPoint y: 285, distance: 151.7
click at [439, 311] on span "[PERSON_NAME]-10" at bounding box center [461, 314] width 83 height 14
type input "[PERSON_NAME]-10"
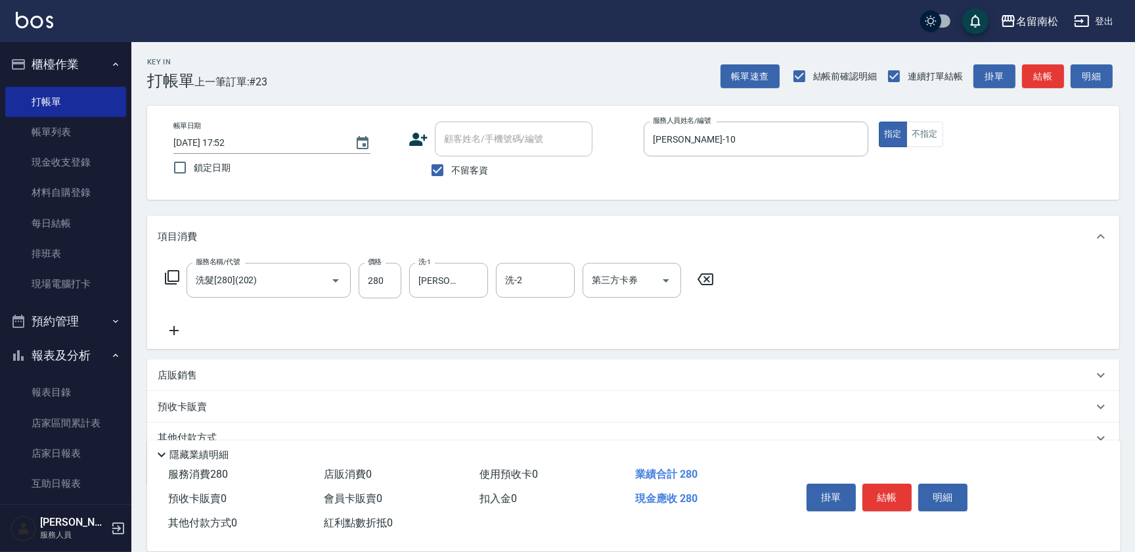
drag, startPoint x: 173, startPoint y: 331, endPoint x: 182, endPoint y: 330, distance: 9.3
click at [182, 330] on icon at bounding box center [174, 330] width 33 height 16
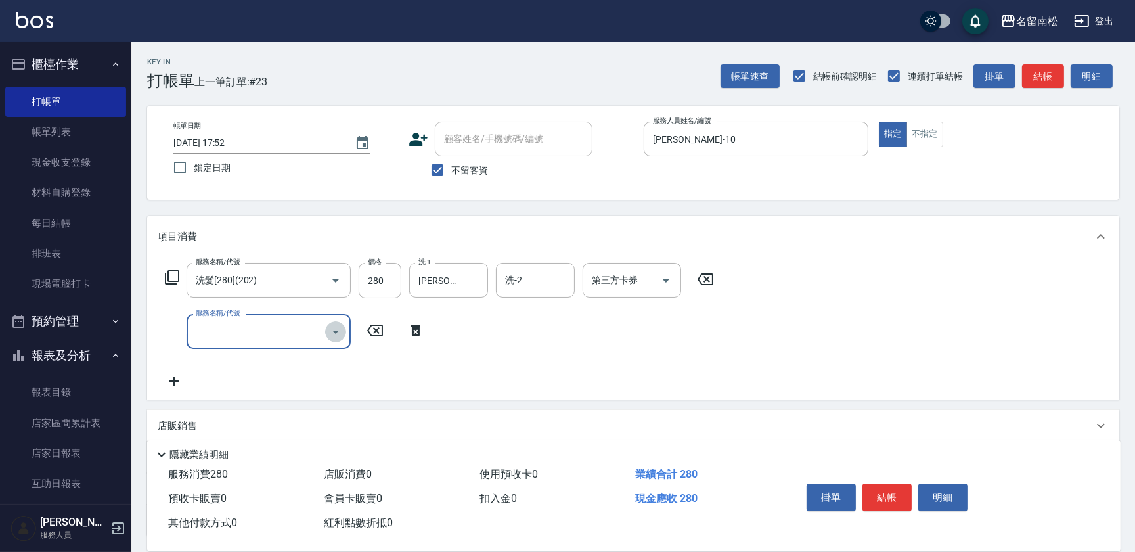
click at [334, 334] on icon "Open" at bounding box center [336, 332] width 16 height 16
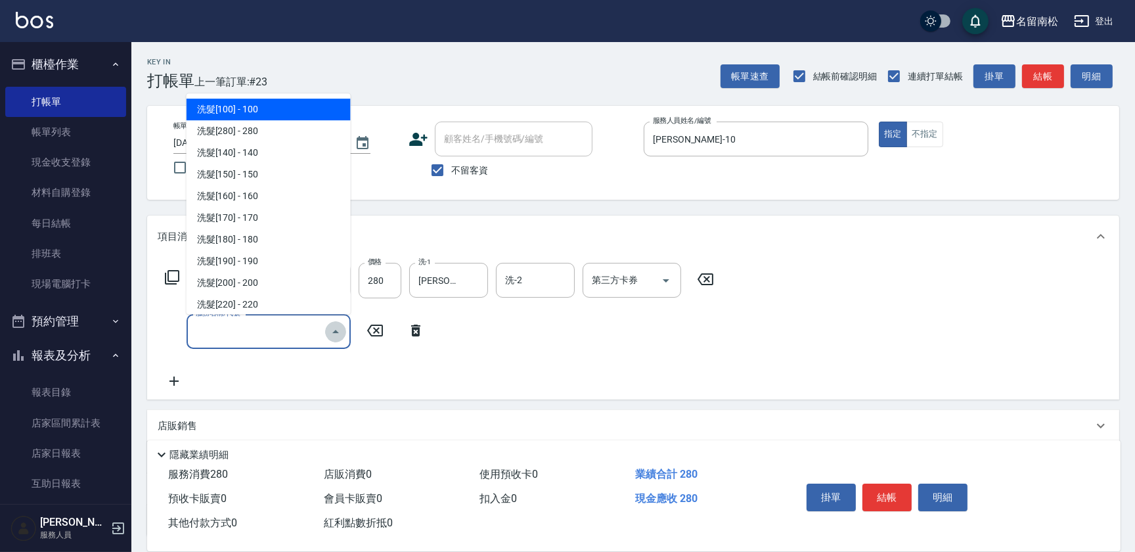
click at [338, 332] on icon "Close" at bounding box center [335, 331] width 7 height 3
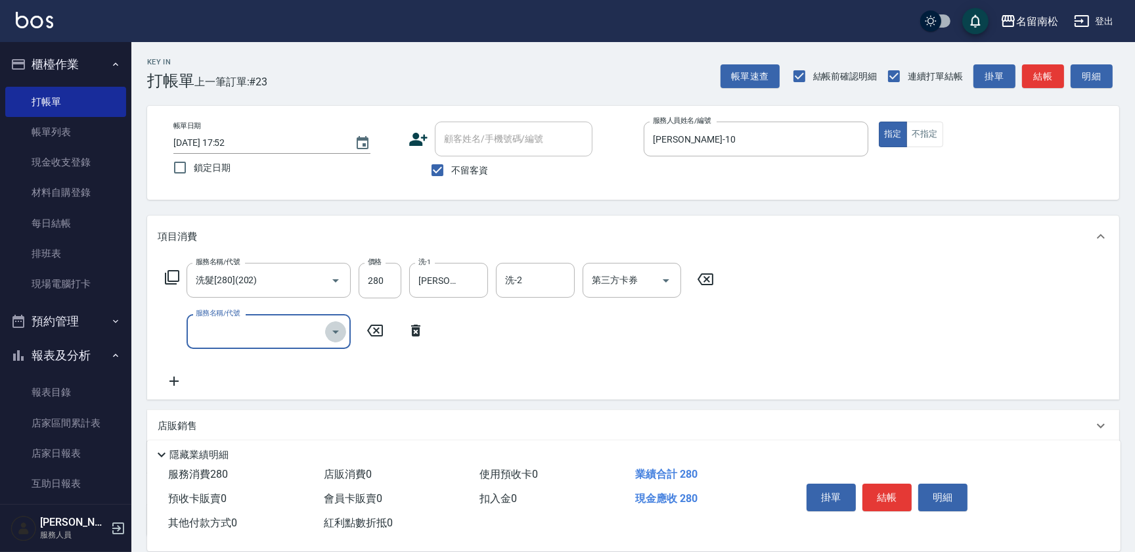
click at [332, 334] on icon "Open" at bounding box center [336, 332] width 16 height 16
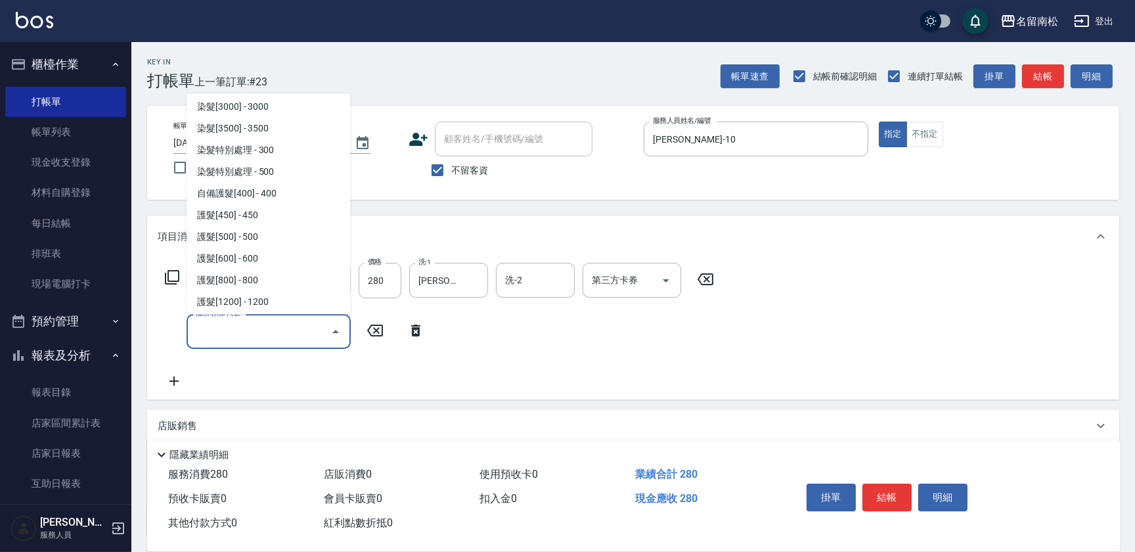
scroll to position [1432, 0]
click at [272, 176] on span "染髮特別處理 - 500" at bounding box center [268, 173] width 164 height 22
type input "染髮特別處理(516)"
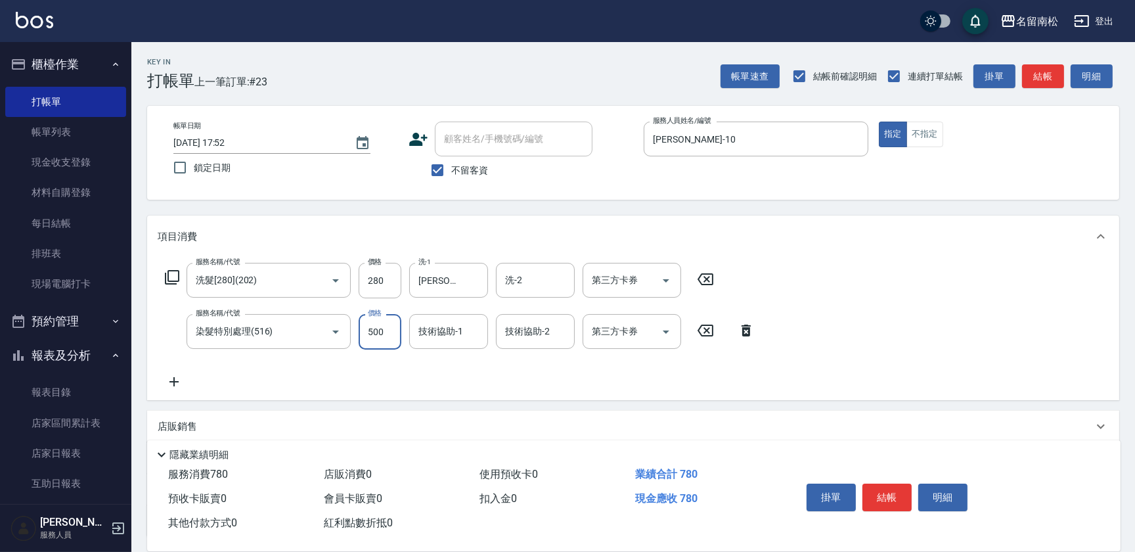
click at [395, 333] on input "500" at bounding box center [380, 331] width 43 height 35
click at [371, 325] on input "11200" at bounding box center [380, 331] width 43 height 35
type input "1200"
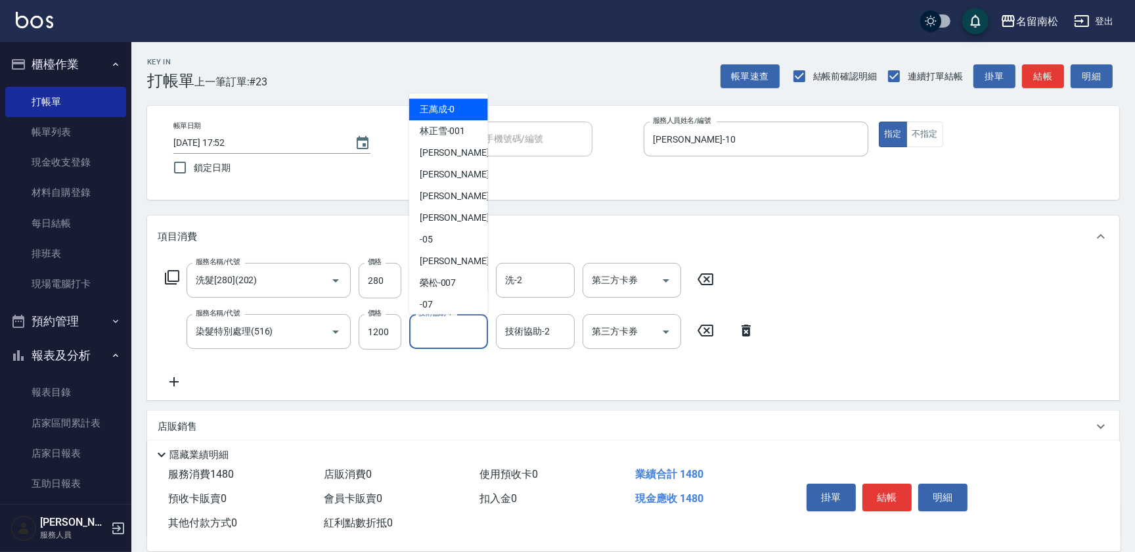
click at [466, 331] on input "技術協助-1" at bounding box center [448, 331] width 67 height 23
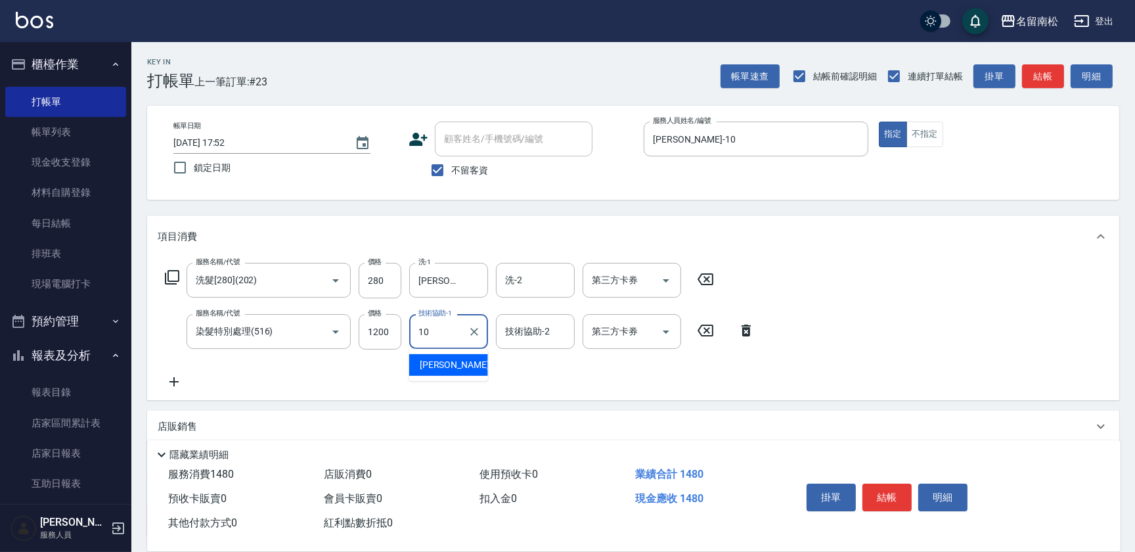
click at [462, 364] on div "[PERSON_NAME]-10" at bounding box center [448, 365] width 79 height 22
click at [497, 332] on div "技術協助-2" at bounding box center [535, 331] width 79 height 35
type input "[PERSON_NAME]-10"
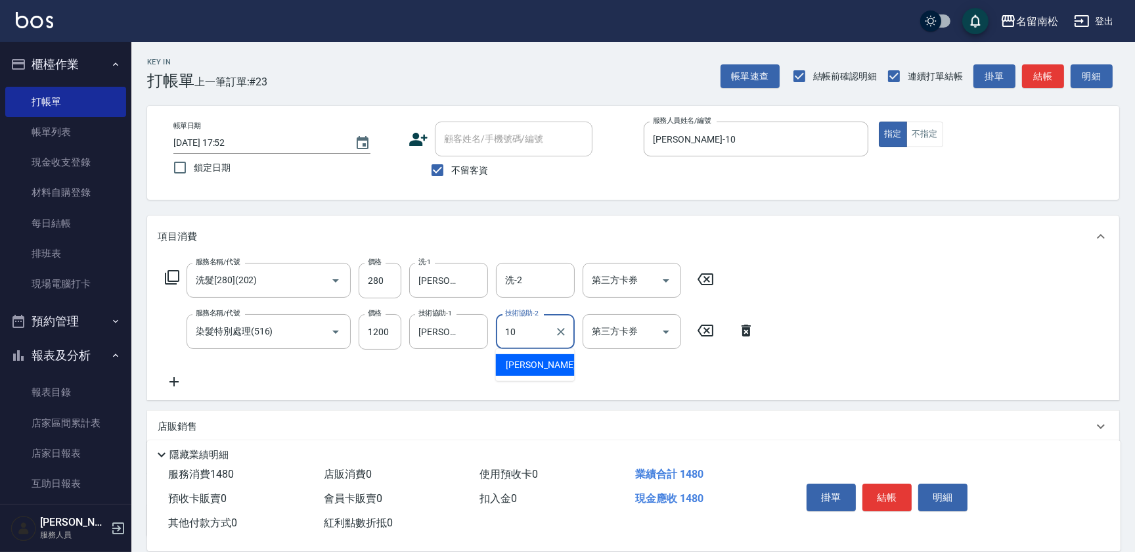
click at [519, 359] on span "[PERSON_NAME]-10" at bounding box center [547, 365] width 83 height 14
type input "[PERSON_NAME]-10"
click at [889, 494] on button "結帳" at bounding box center [886, 497] width 49 height 28
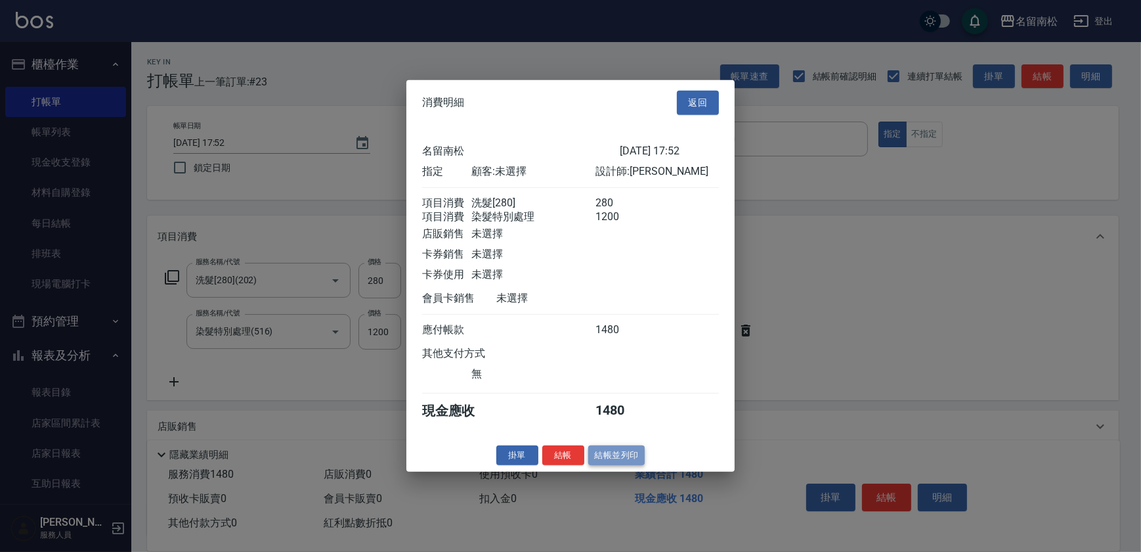
click at [617, 461] on button "結帳並列印" at bounding box center [616, 455] width 57 height 20
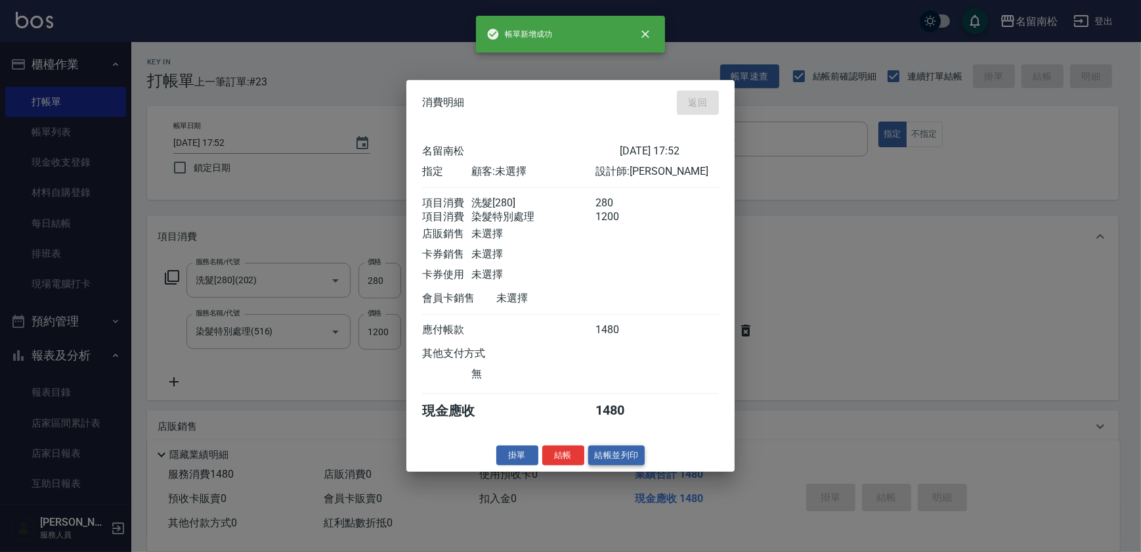
type input "[DATE] 17:53"
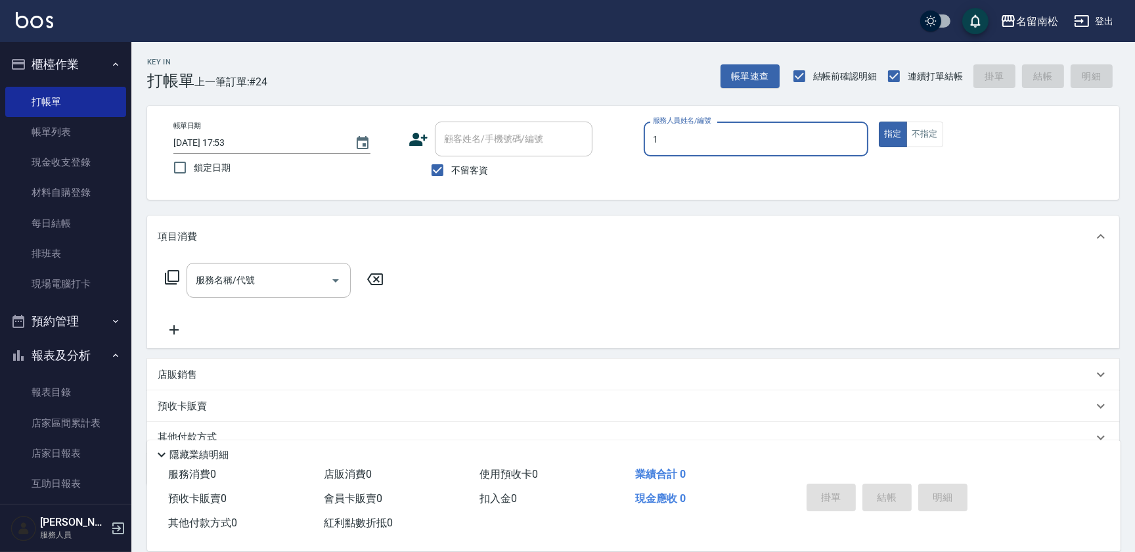
drag, startPoint x: 707, startPoint y: 123, endPoint x: 709, endPoint y: 157, distance: 33.6
click at [707, 125] on div "服務人員姓名/編號 1 服務人員姓名/編號" at bounding box center [756, 138] width 225 height 35
drag, startPoint x: 708, startPoint y: 167, endPoint x: 391, endPoint y: 276, distance: 334.8
click at [707, 169] on div "[PERSON_NAME]-10" at bounding box center [756, 173] width 225 height 22
type input "[PERSON_NAME]-10"
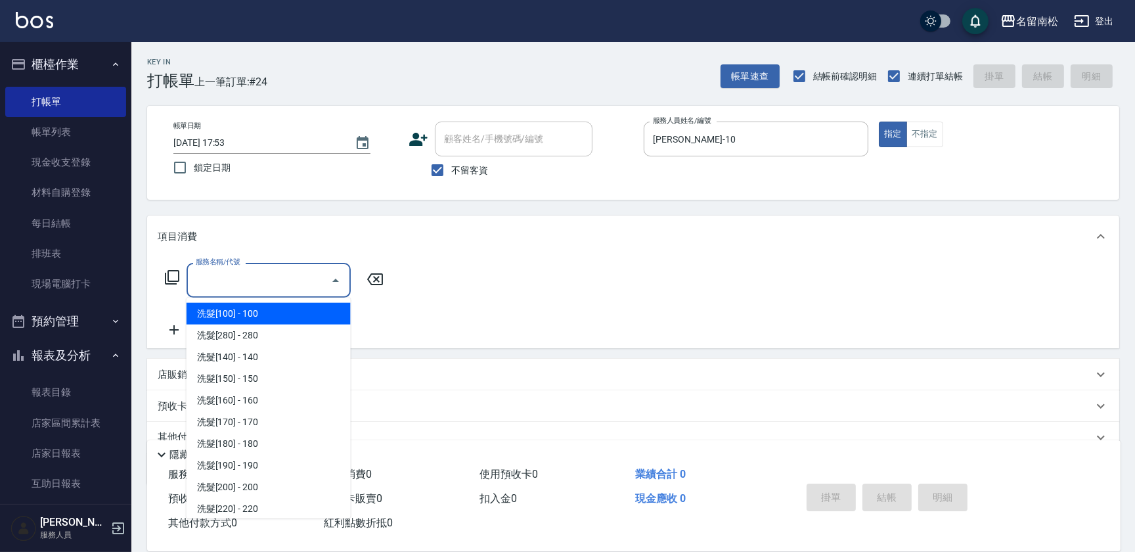
click at [289, 282] on input "服務名稱/代號" at bounding box center [258, 280] width 133 height 23
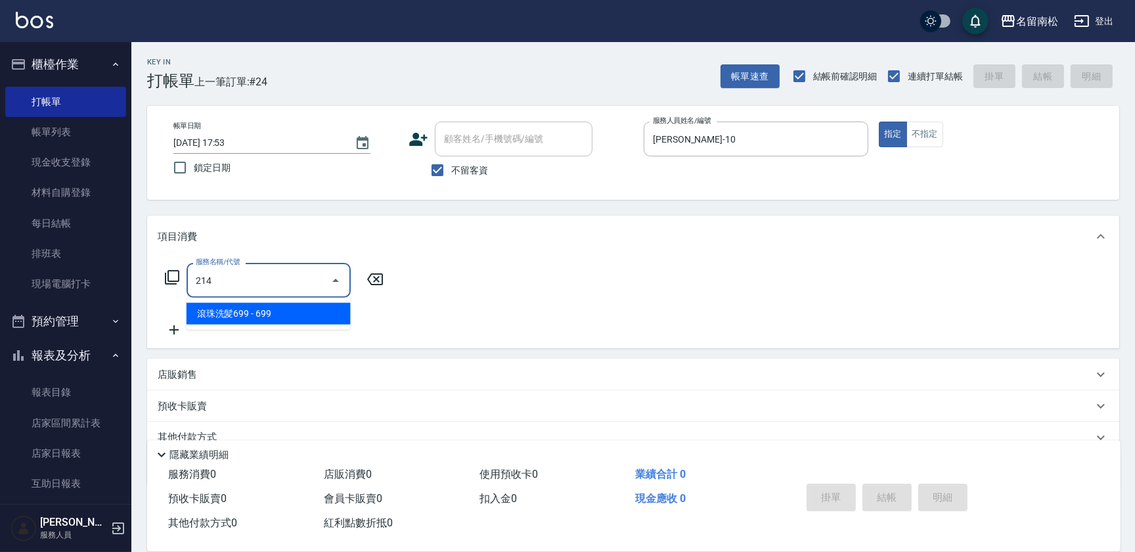
type input "滾珠洗髪699(214)"
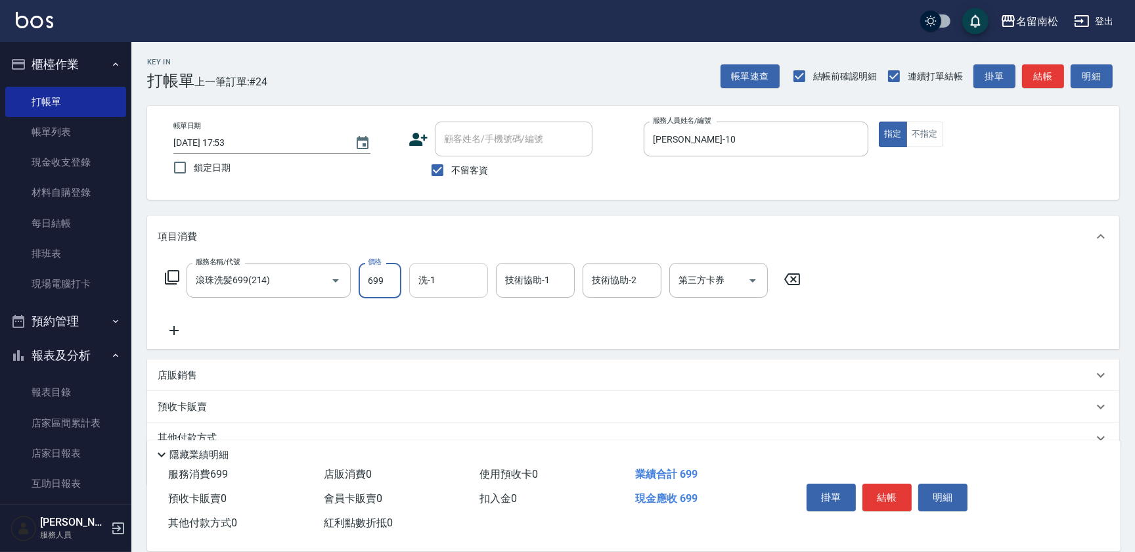
click at [459, 270] on input "洗-1" at bounding box center [448, 280] width 67 height 23
click at [462, 317] on div "[PERSON_NAME]-10" at bounding box center [448, 314] width 79 height 22
type input "[PERSON_NAME]-10"
drag, startPoint x: 605, startPoint y: 261, endPoint x: 605, endPoint y: 269, distance: 7.9
click at [605, 269] on div "服務名稱/代號 滾珠洗髪699(214) 服務名稱/代號 價格 699 價格 洗-1 [PERSON_NAME]-10 洗-1 技術協助-1 技術協助-1 技…" at bounding box center [633, 302] width 972 height 91
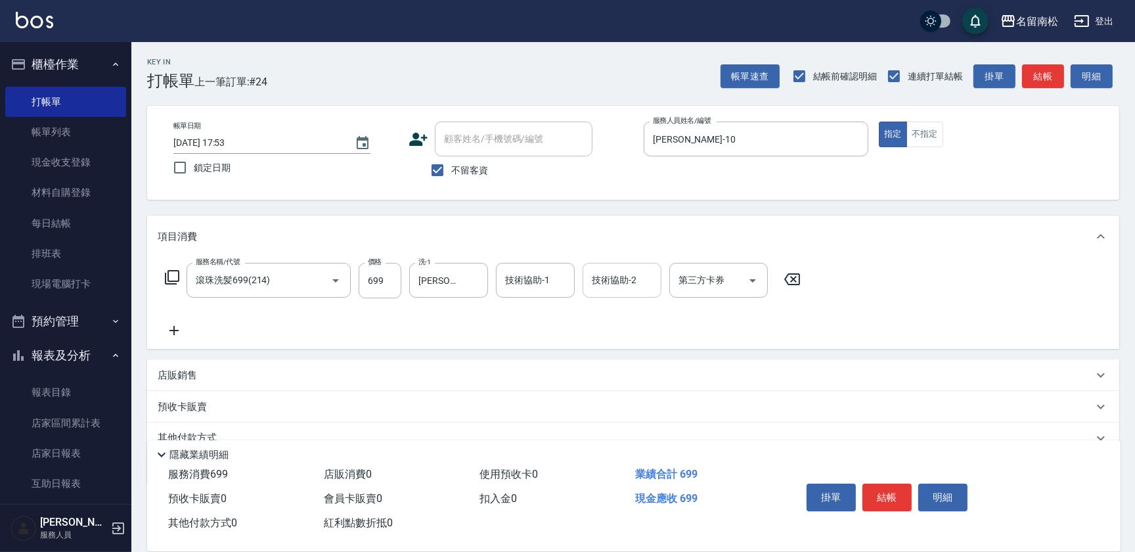
click at [605, 272] on input "技術協助-2" at bounding box center [621, 280] width 67 height 23
click at [608, 315] on span "[PERSON_NAME]-10" at bounding box center [634, 314] width 83 height 14
type input "[PERSON_NAME]-10"
click at [885, 489] on button "結帳" at bounding box center [886, 497] width 49 height 28
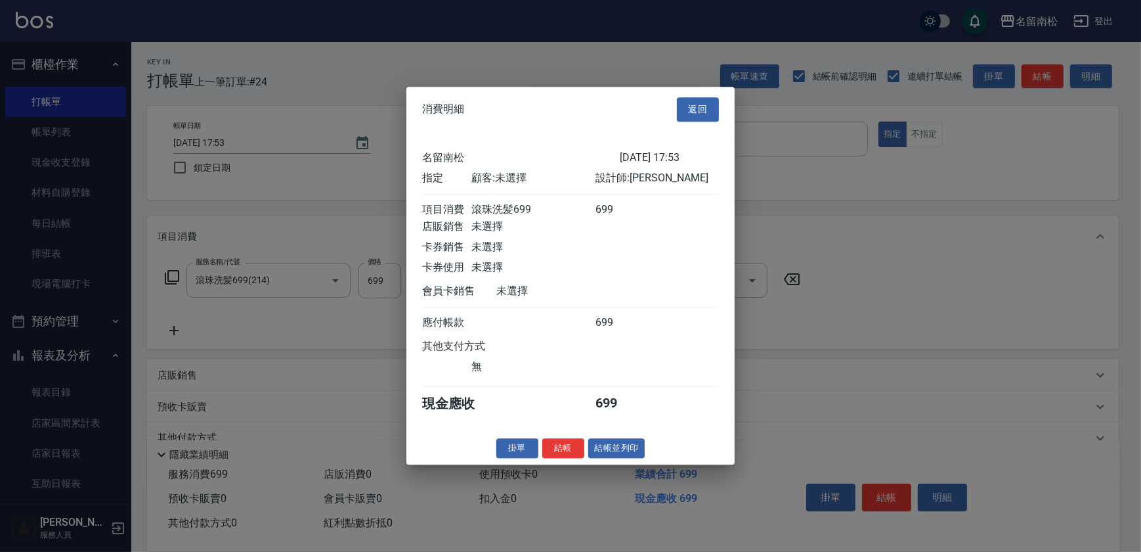
click at [600, 464] on div "消費明細 返回 [GEOGRAPHIC_DATA]留南松 [DATE] 17:53 指定 顧客: 未選擇 設計師: [PERSON_NAME] 項目消費 滾珠…" at bounding box center [570, 276] width 328 height 378
click at [601, 458] on button "結帳並列印" at bounding box center [616, 448] width 57 height 20
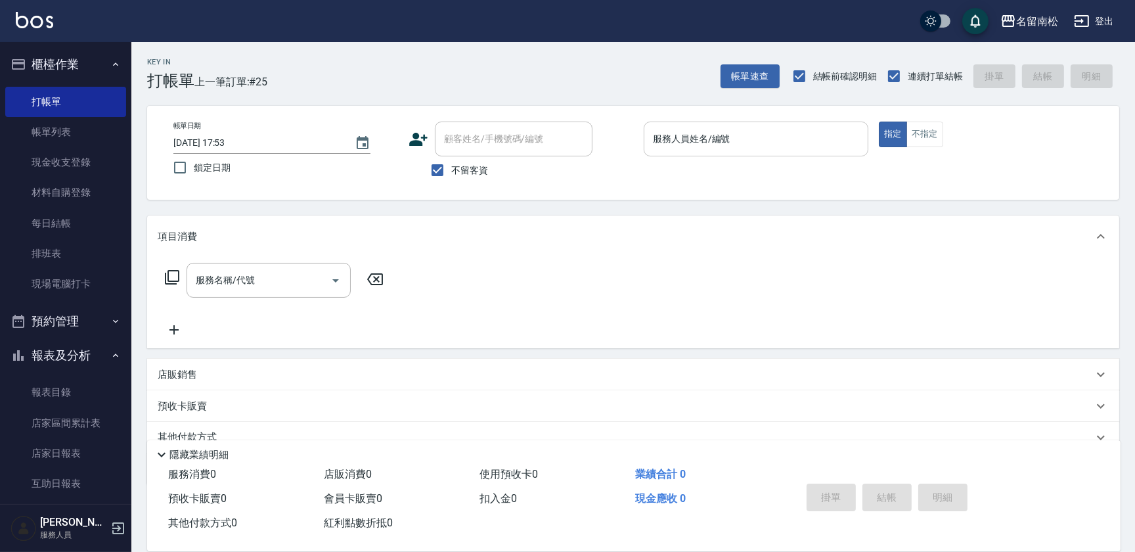
click at [675, 133] on input "服務人員姓名/編號" at bounding box center [755, 138] width 213 height 23
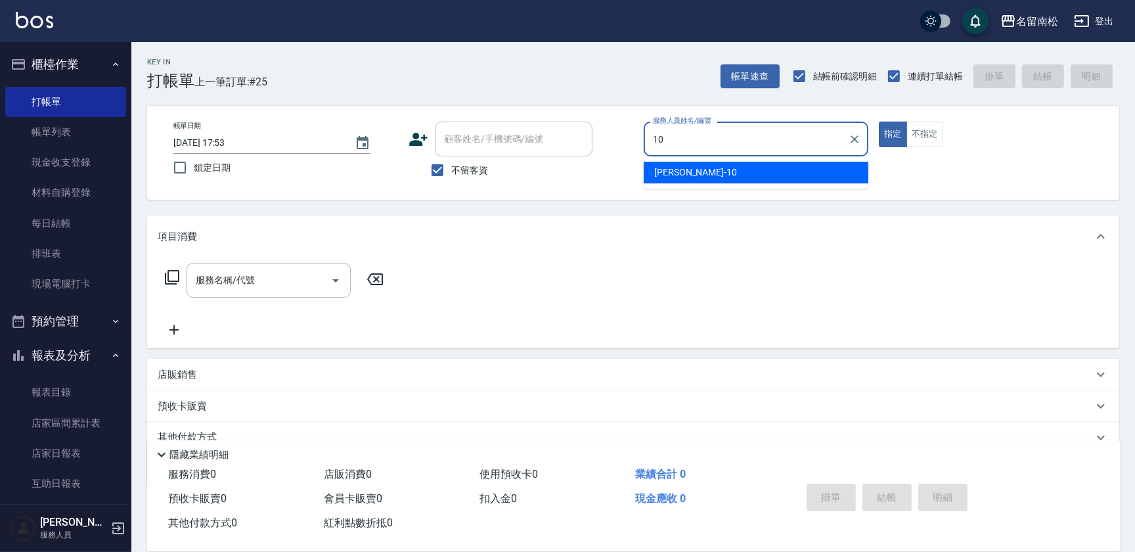
click at [673, 183] on div "[PERSON_NAME]-10" at bounding box center [756, 173] width 225 height 22
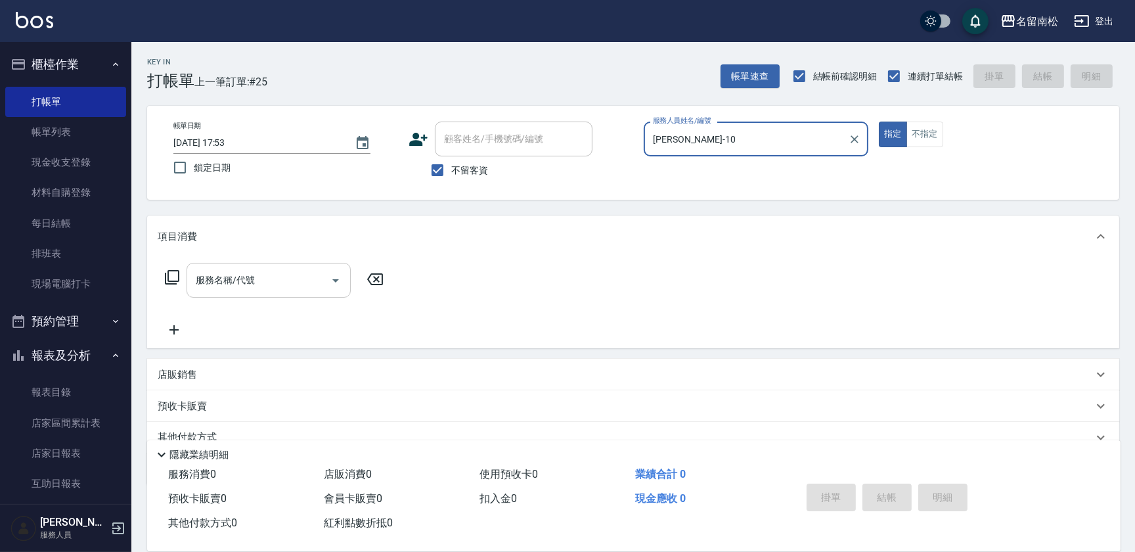
type input "[PERSON_NAME]-10"
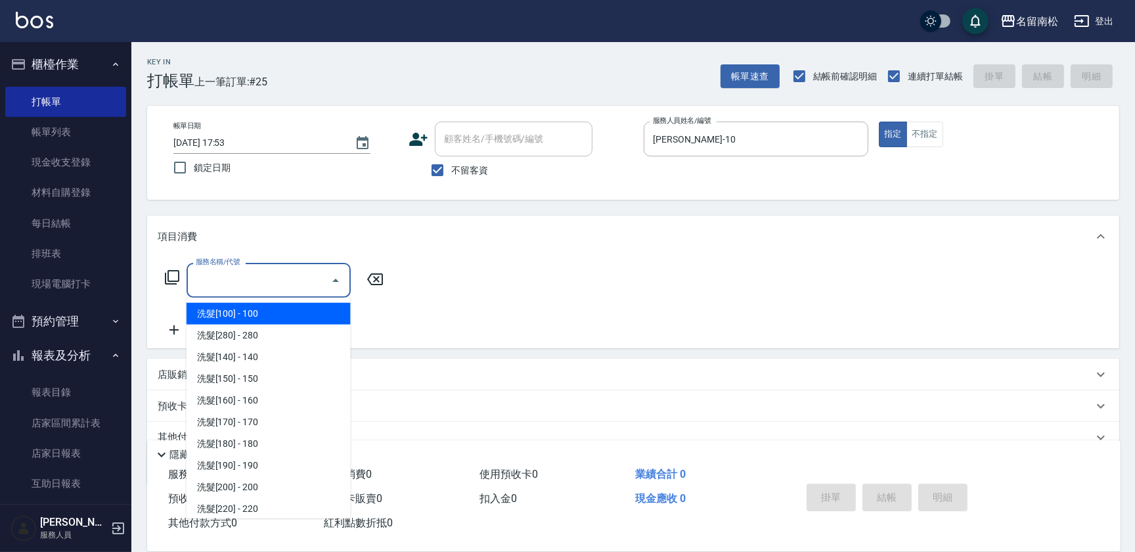
click at [297, 289] on input "服務名稱/代號" at bounding box center [258, 280] width 133 height 23
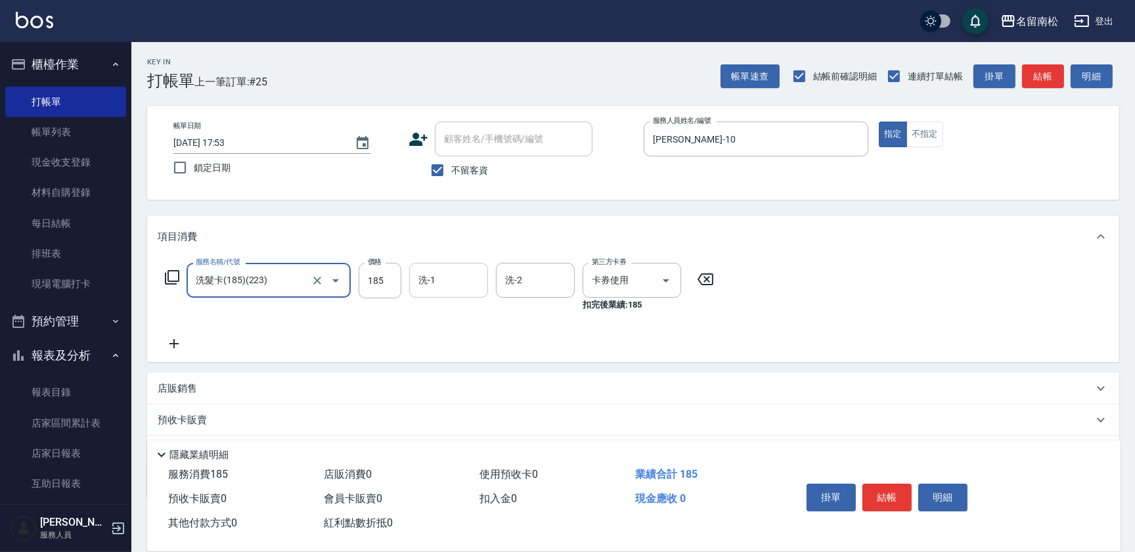
type input "洗髮卡(185)(223)"
click at [437, 278] on input "洗-1" at bounding box center [448, 280] width 67 height 23
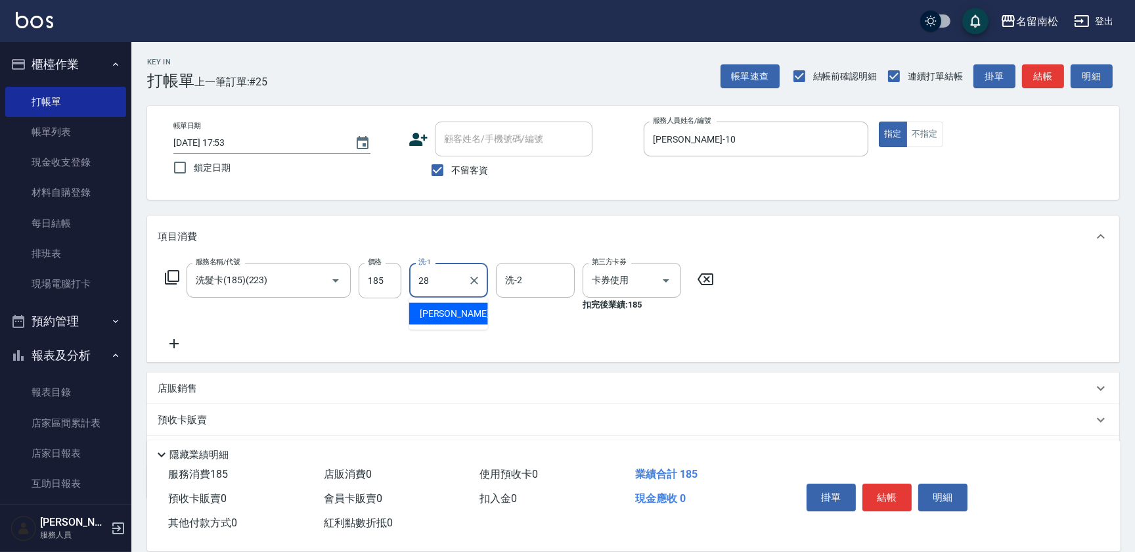
type input "[PERSON_NAME]-28"
click at [893, 494] on button "結帳" at bounding box center [886, 497] width 49 height 28
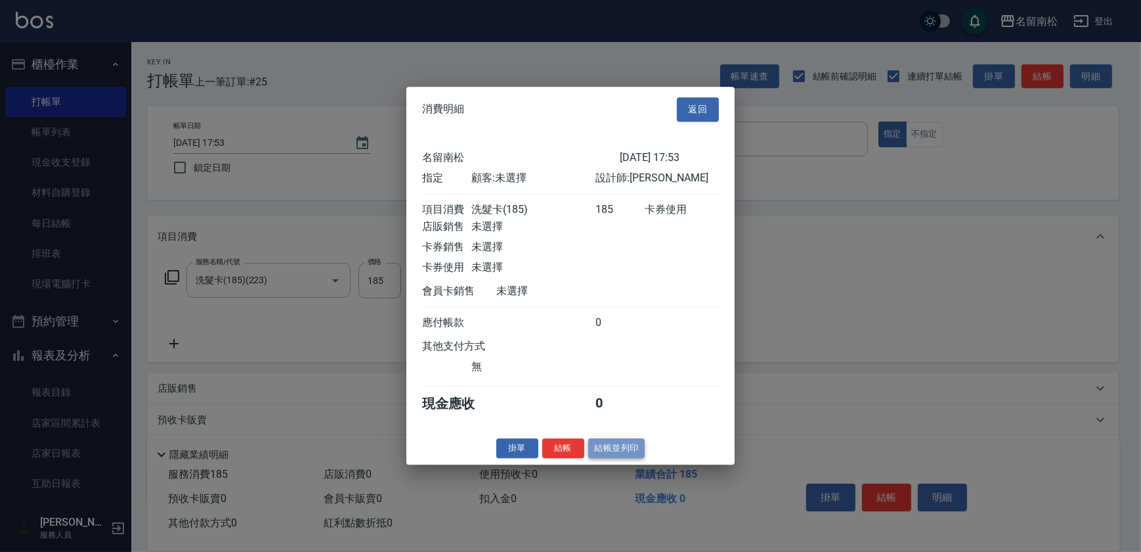
click at [630, 450] on button "結帳並列印" at bounding box center [616, 448] width 57 height 20
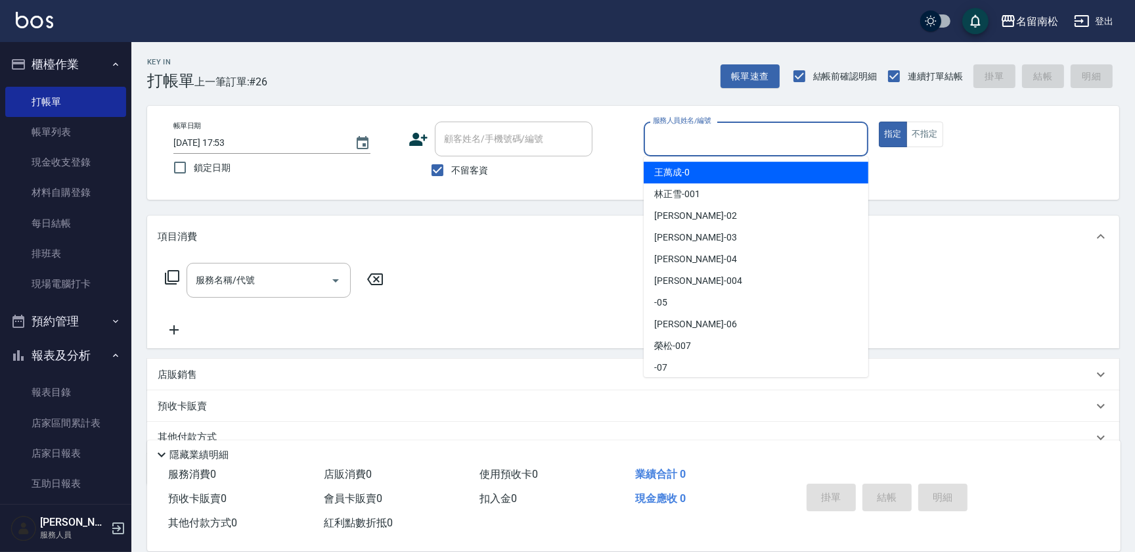
click at [735, 146] on input "服務人員姓名/編號" at bounding box center [755, 138] width 213 height 23
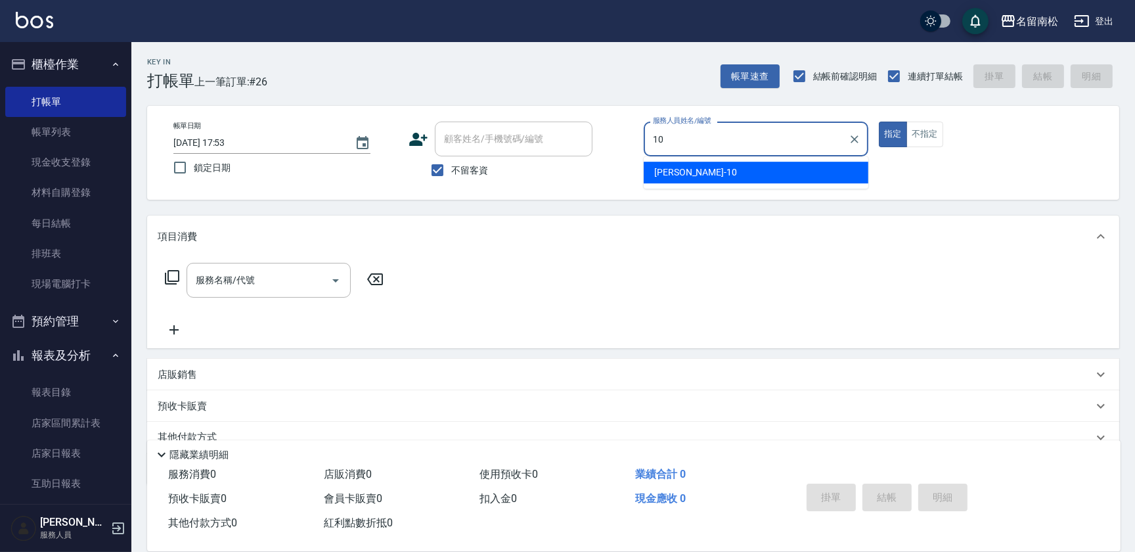
click at [730, 165] on div "[PERSON_NAME]-10" at bounding box center [756, 173] width 225 height 22
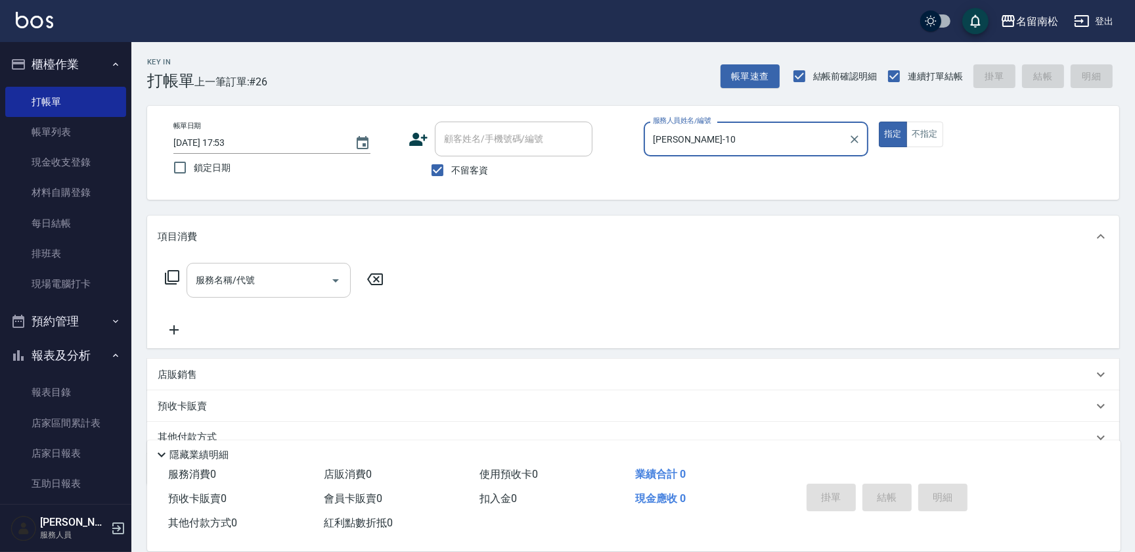
type input "[PERSON_NAME]-10"
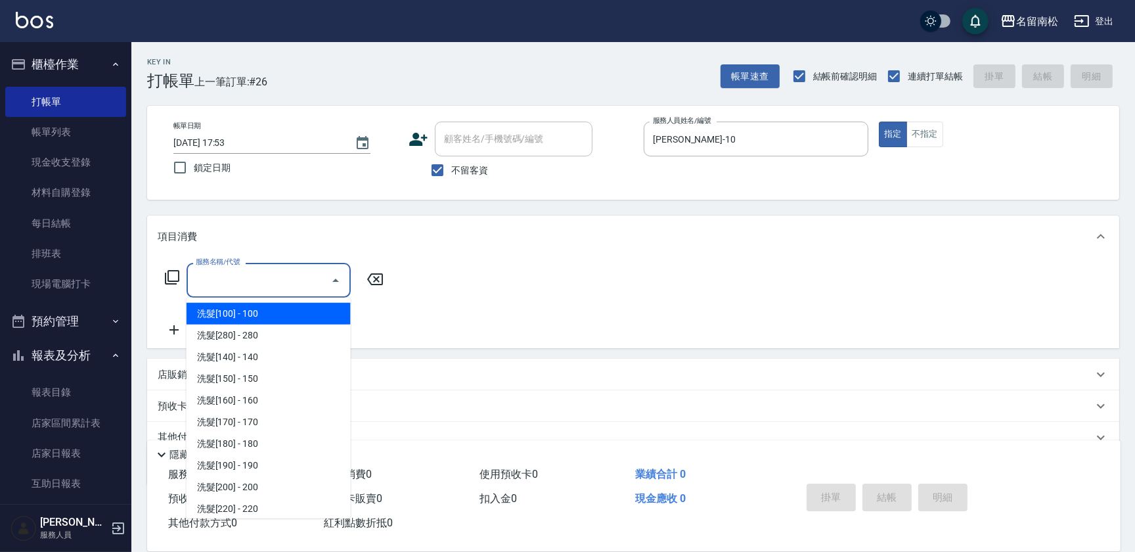
click at [301, 284] on input "服務名稱/代號" at bounding box center [258, 280] width 133 height 23
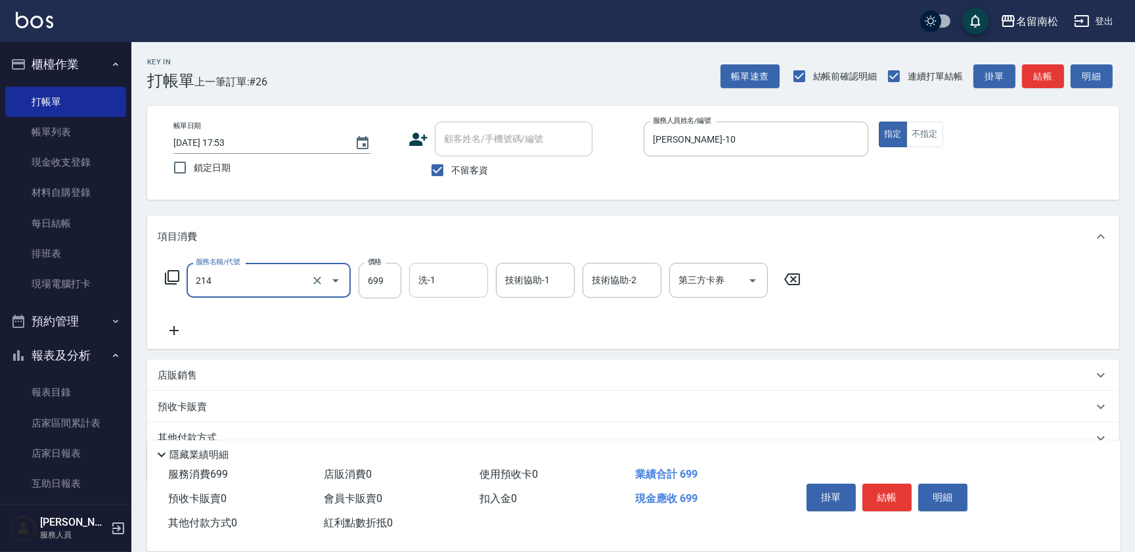
type input "滾珠洗髪699(214)"
click at [455, 280] on input "洗-1" at bounding box center [448, 280] width 67 height 23
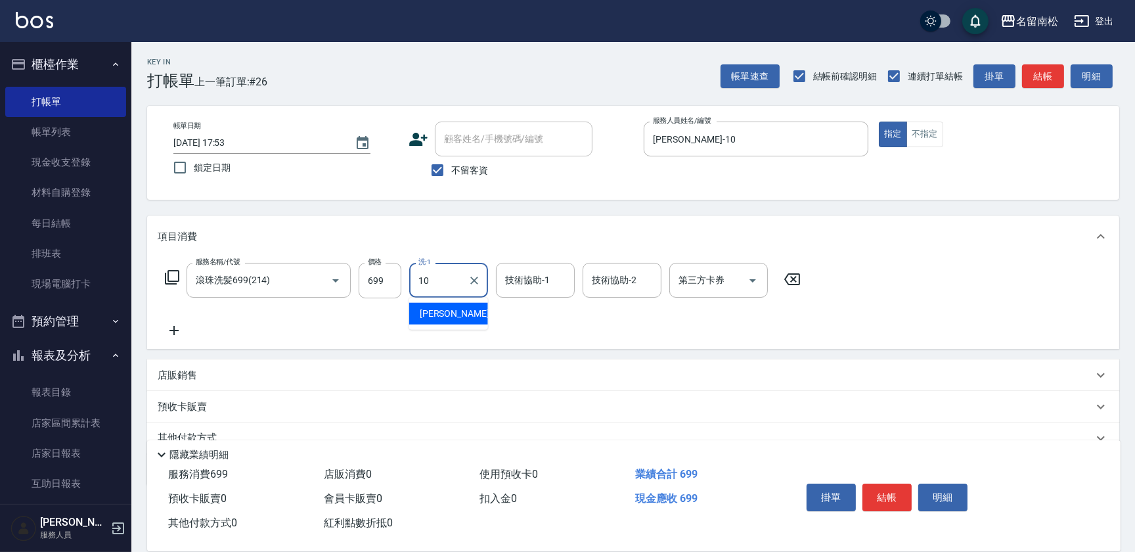
click at [462, 320] on div "[PERSON_NAME]-10" at bounding box center [448, 314] width 79 height 22
type input "[PERSON_NAME]-10"
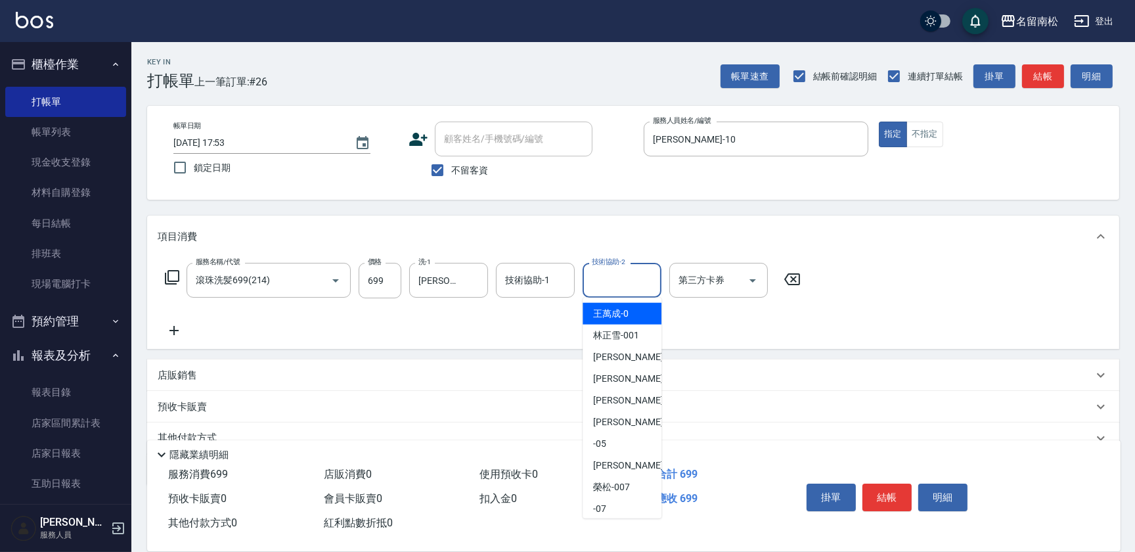
click at [632, 269] on input "技術協助-2" at bounding box center [621, 280] width 67 height 23
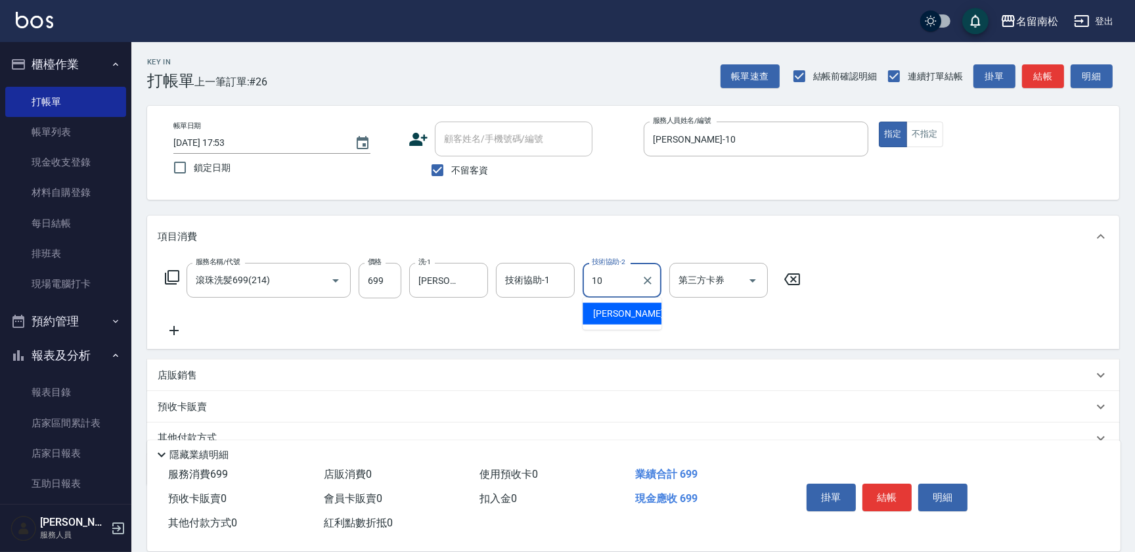
click at [619, 312] on span "[PERSON_NAME]-10" at bounding box center [634, 314] width 83 height 14
type input "[PERSON_NAME]-10"
click at [881, 492] on button "結帳" at bounding box center [886, 497] width 49 height 28
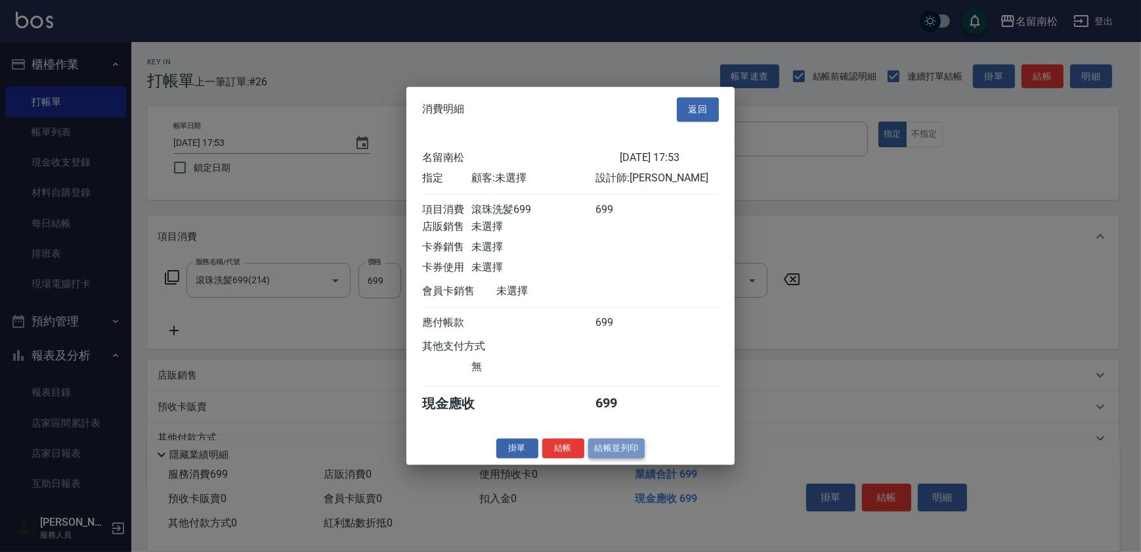
click at [617, 457] on button "結帳並列印" at bounding box center [616, 448] width 57 height 20
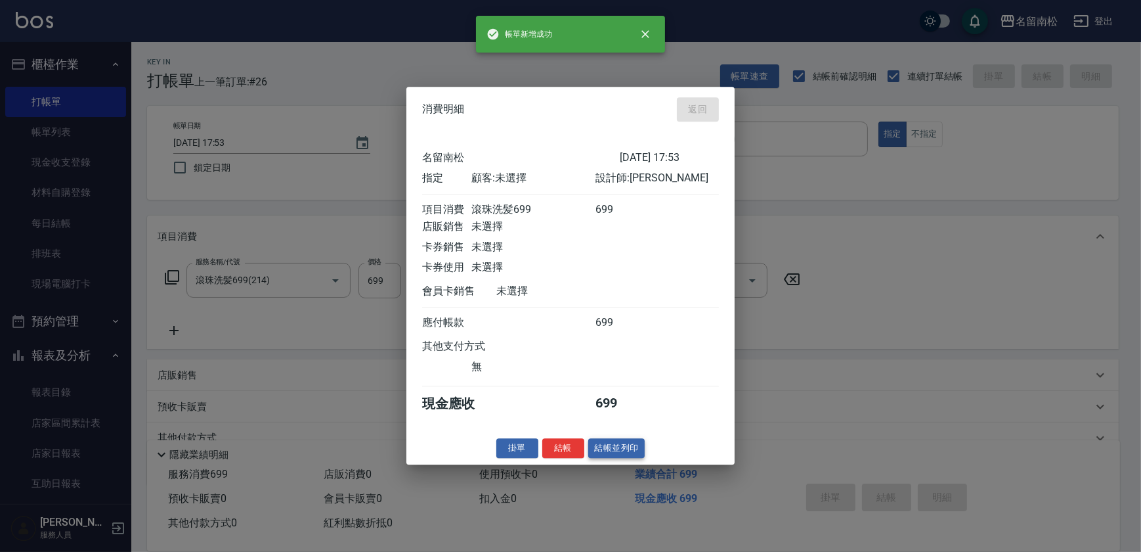
type input "[DATE] 17:54"
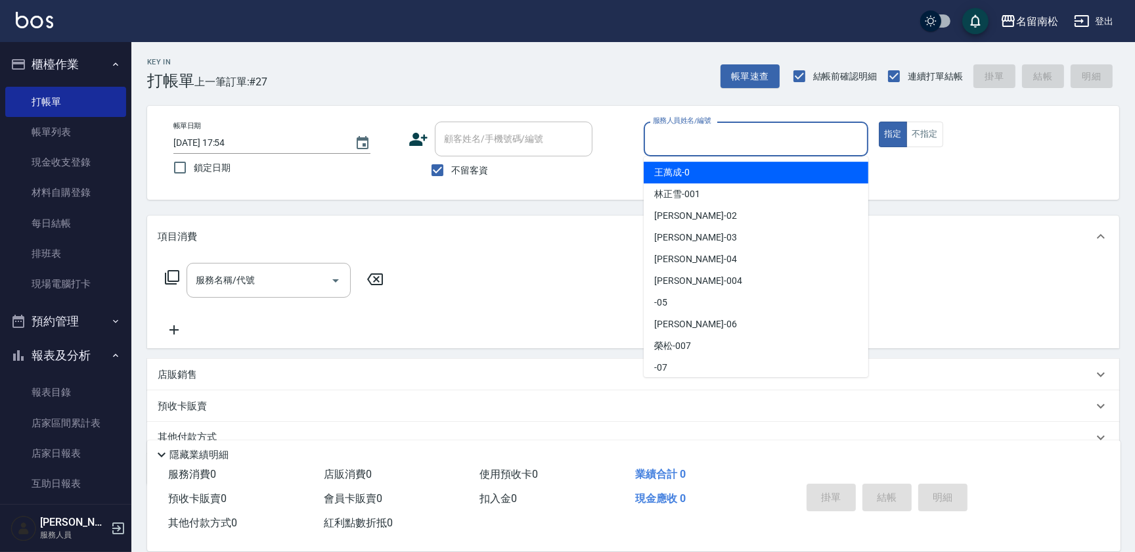
click at [759, 141] on input "服務人員姓名/編號" at bounding box center [755, 138] width 213 height 23
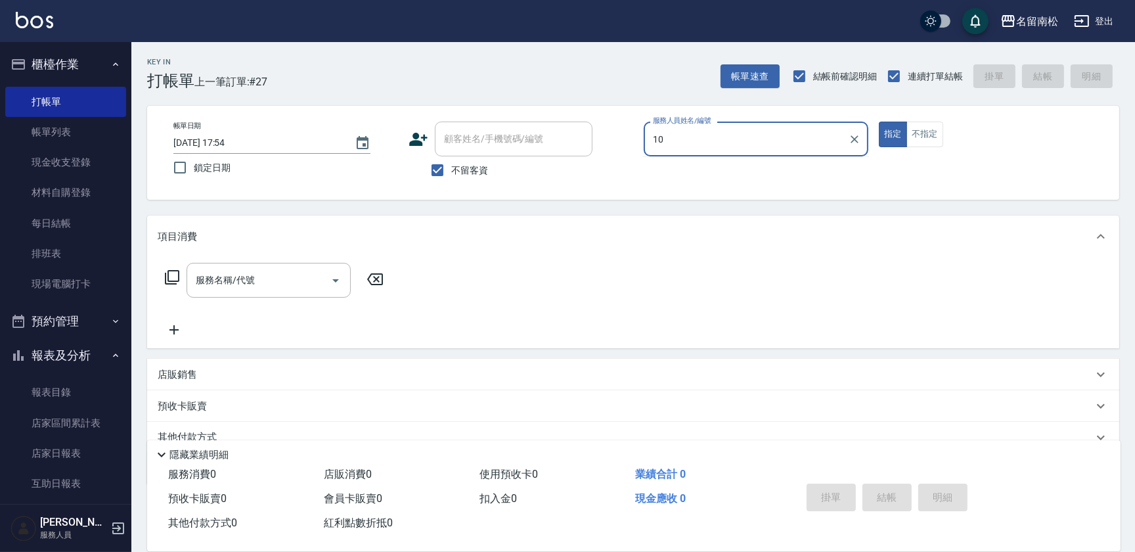
type input "10"
click at [719, 188] on div "帳單日期 [DATE] 17:54 鎖定日期 顧客姓名/手機號碼/編號 顧客姓名/手機號碼/編號 不留客資 服務人員姓名/編號 服務人員姓名/編號 指定 不指定" at bounding box center [633, 153] width 972 height 94
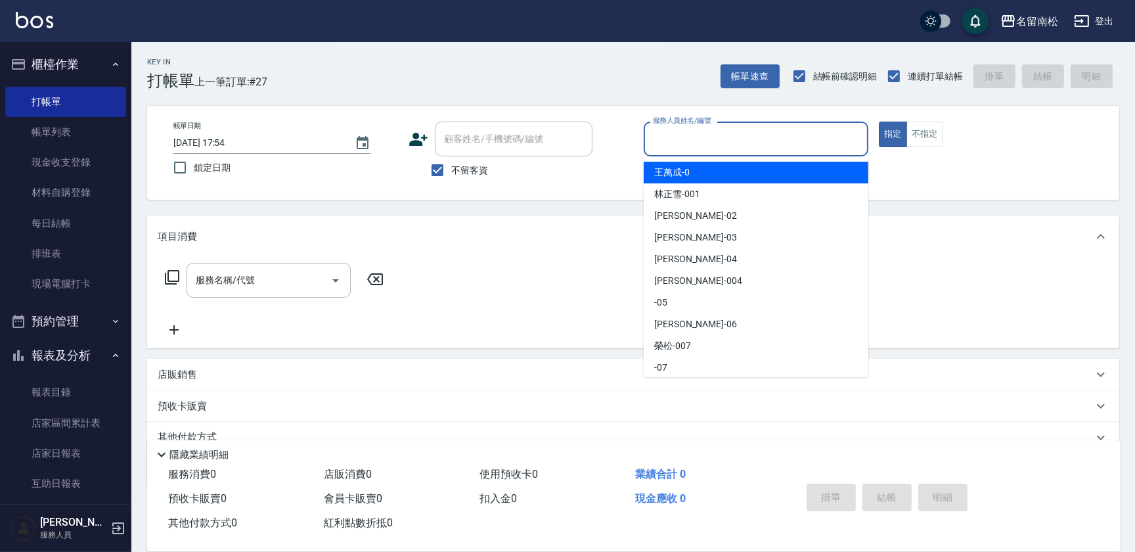
click at [729, 141] on input "服務人員姓名/編號" at bounding box center [755, 138] width 213 height 23
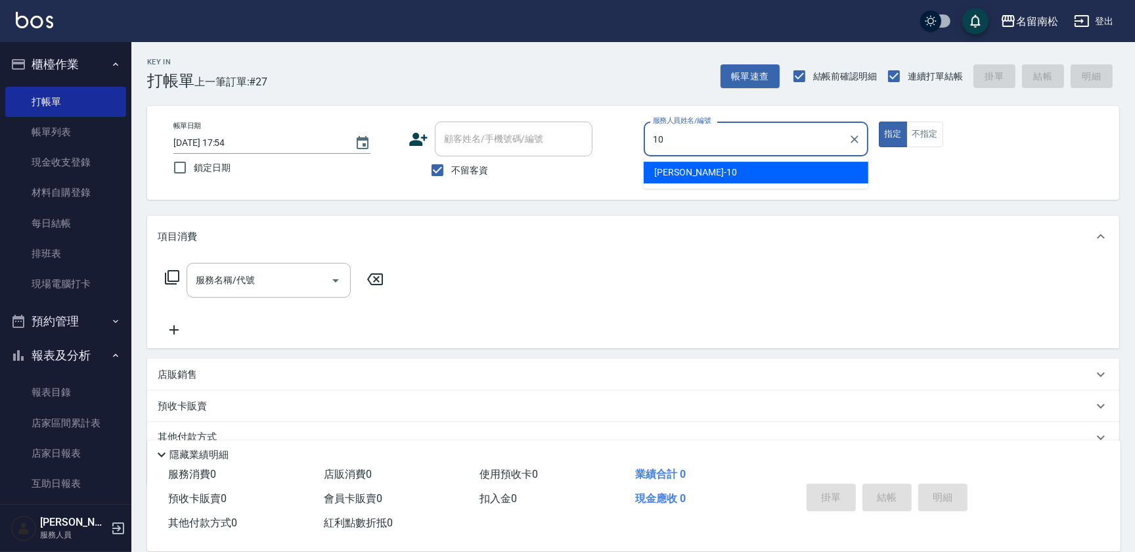
click at [722, 164] on div "[PERSON_NAME]-10" at bounding box center [756, 173] width 225 height 22
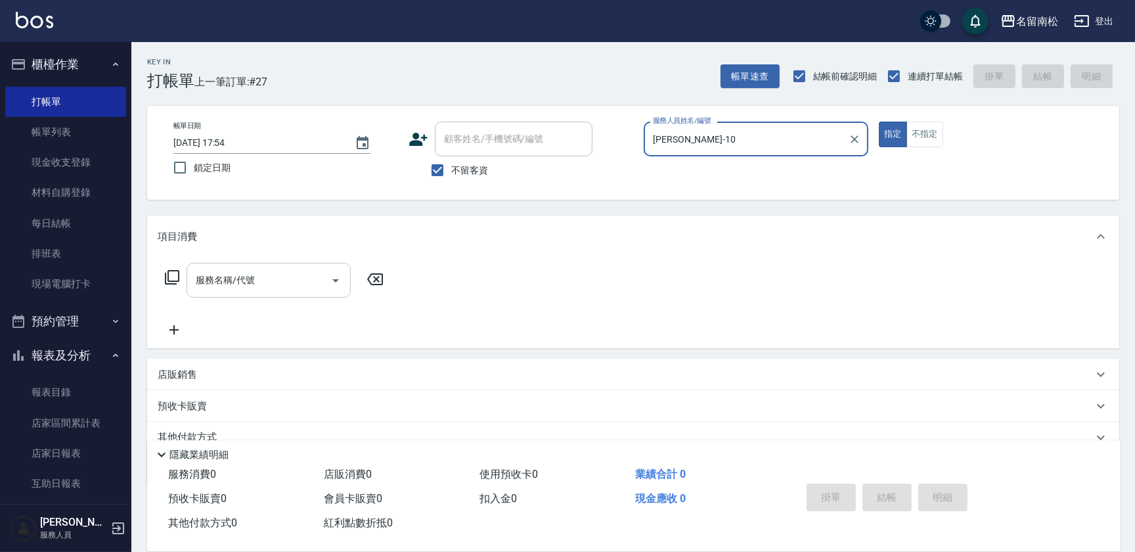
type input "[PERSON_NAME]-10"
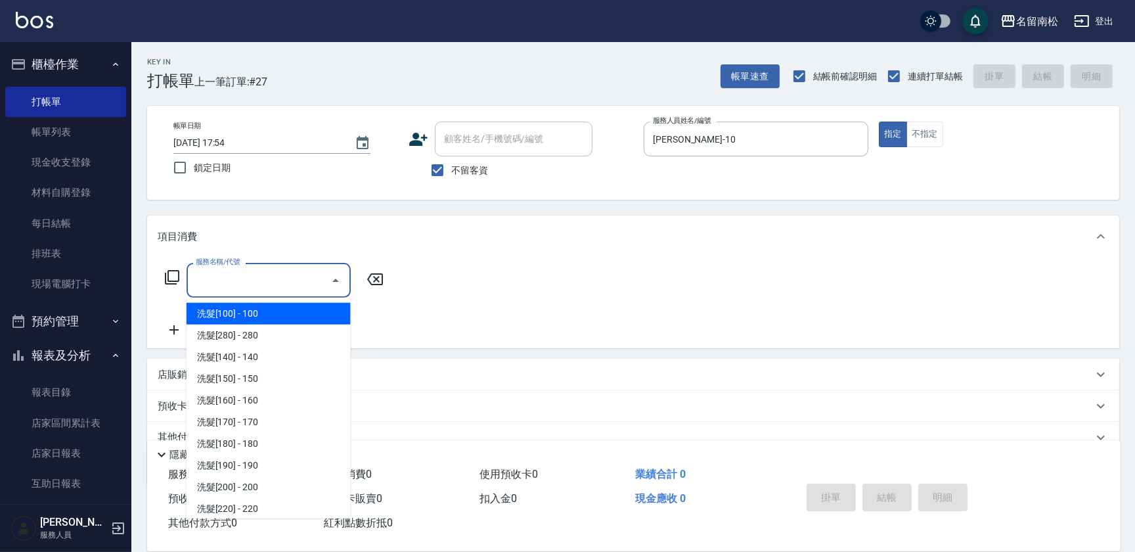
click at [281, 276] on input "服務名稱/代號" at bounding box center [258, 280] width 133 height 23
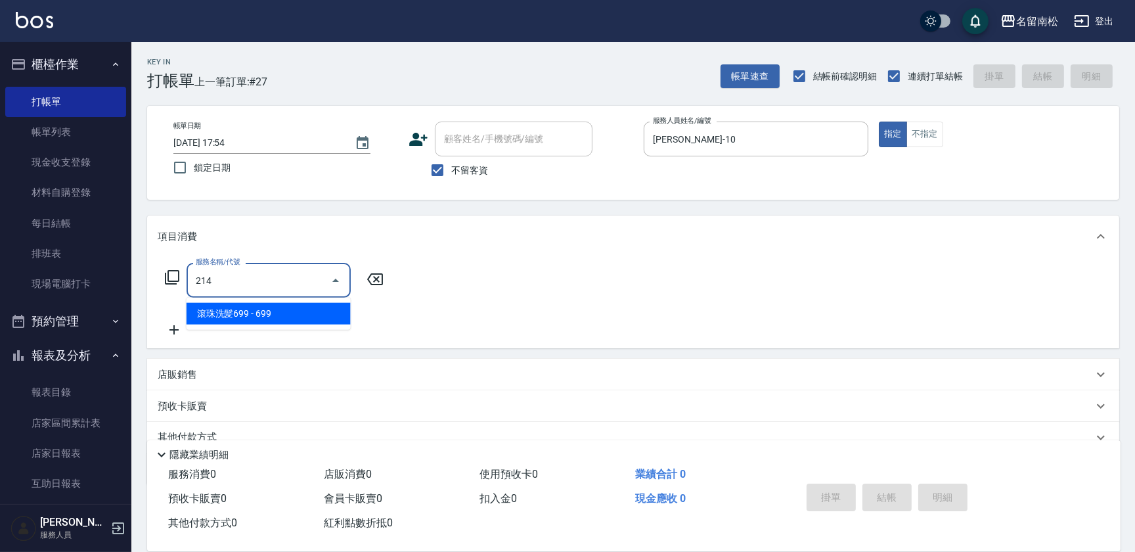
type input "滾珠洗髪699(214)"
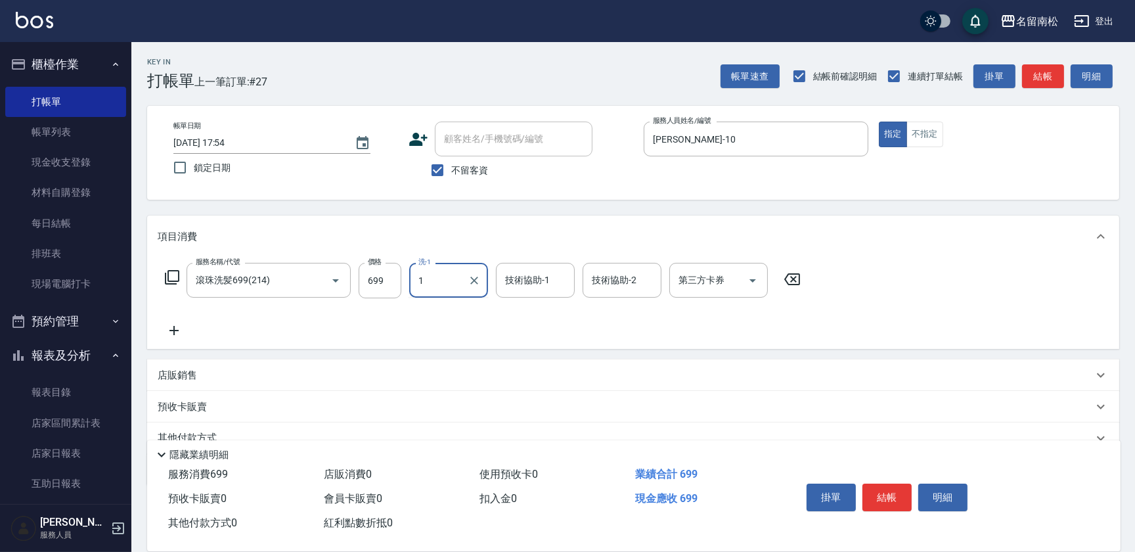
click at [454, 282] on input "1" at bounding box center [438, 280] width 47 height 23
click at [468, 317] on div "[PERSON_NAME]-10" at bounding box center [448, 314] width 79 height 22
type input "[PERSON_NAME]-10"
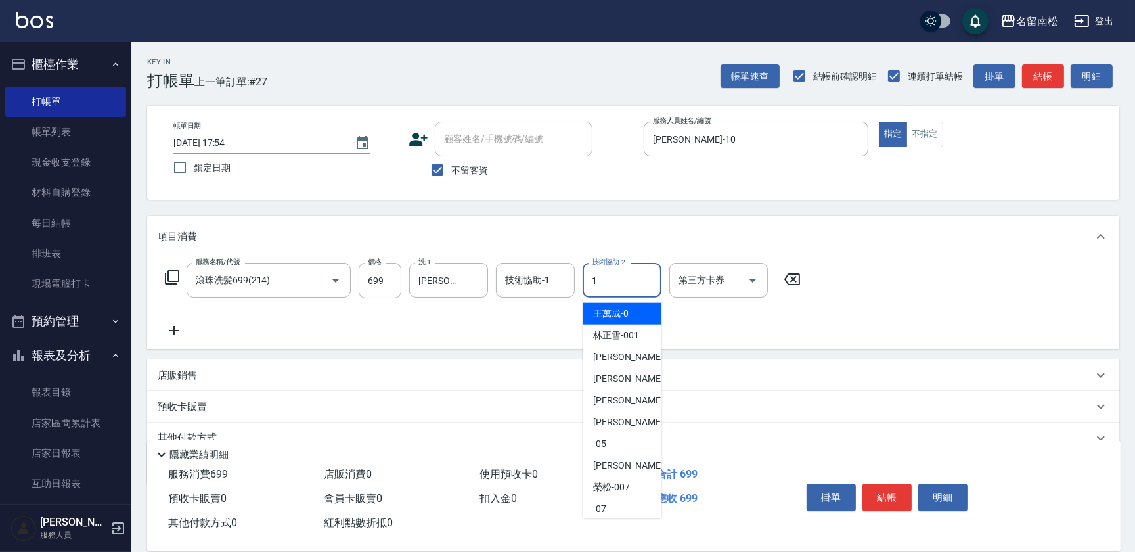
click at [597, 282] on input "1" at bounding box center [621, 280] width 67 height 23
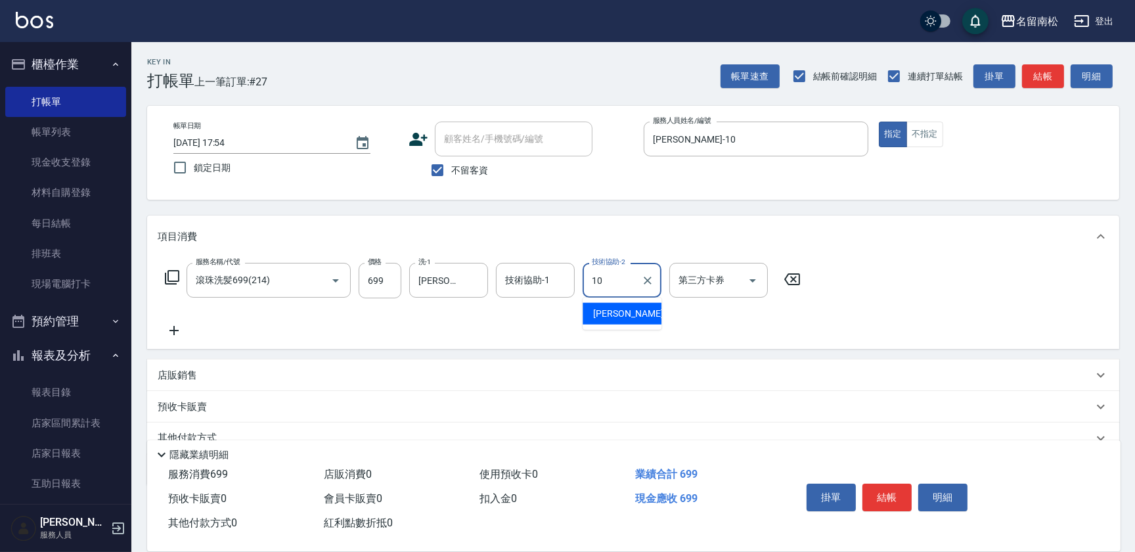
click at [612, 319] on span "[PERSON_NAME]-10" at bounding box center [634, 314] width 83 height 14
type input "[PERSON_NAME]-10"
click at [882, 493] on button "結帳" at bounding box center [886, 497] width 49 height 28
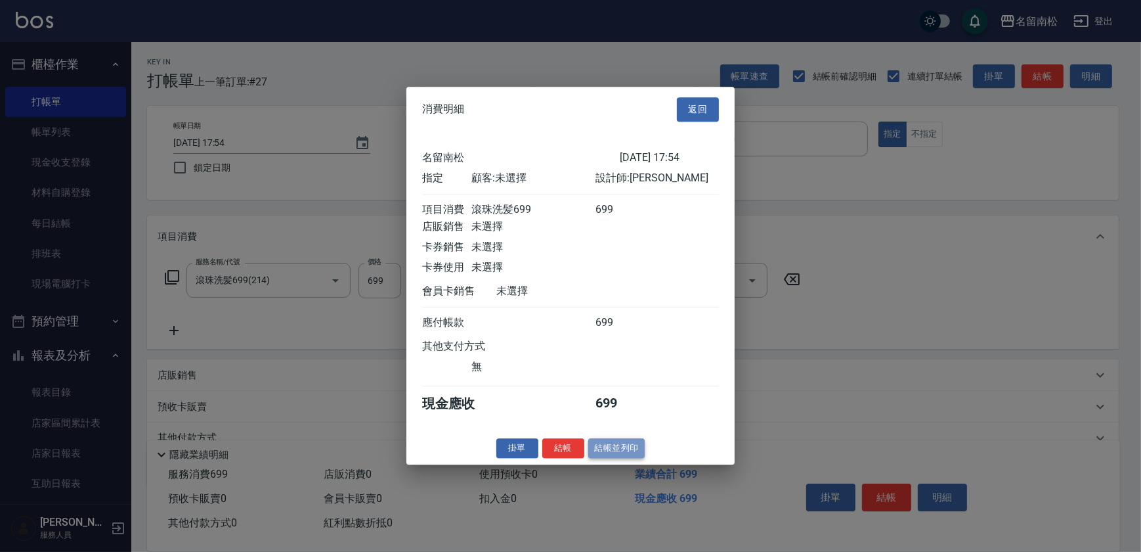
click at [603, 446] on button "結帳並列印" at bounding box center [616, 448] width 57 height 20
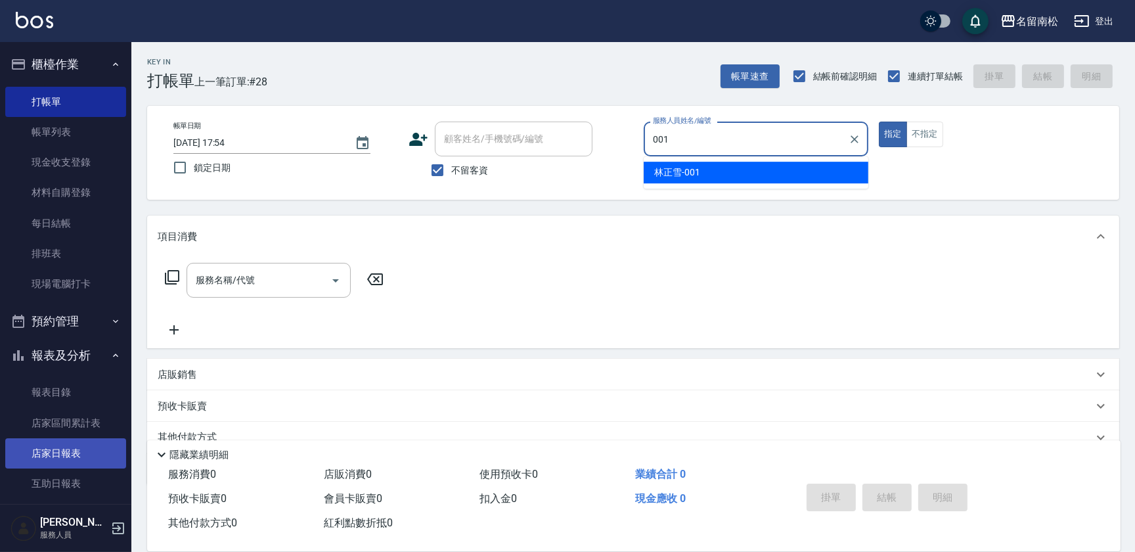
type input "[PERSON_NAME]-001"
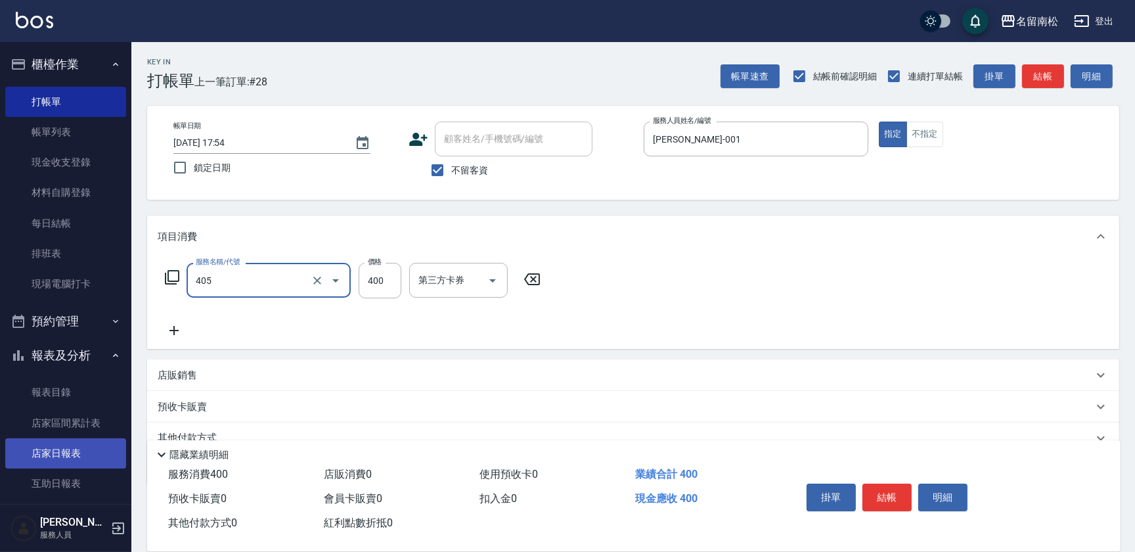
type input "剪髮(400)(405)"
type input "480"
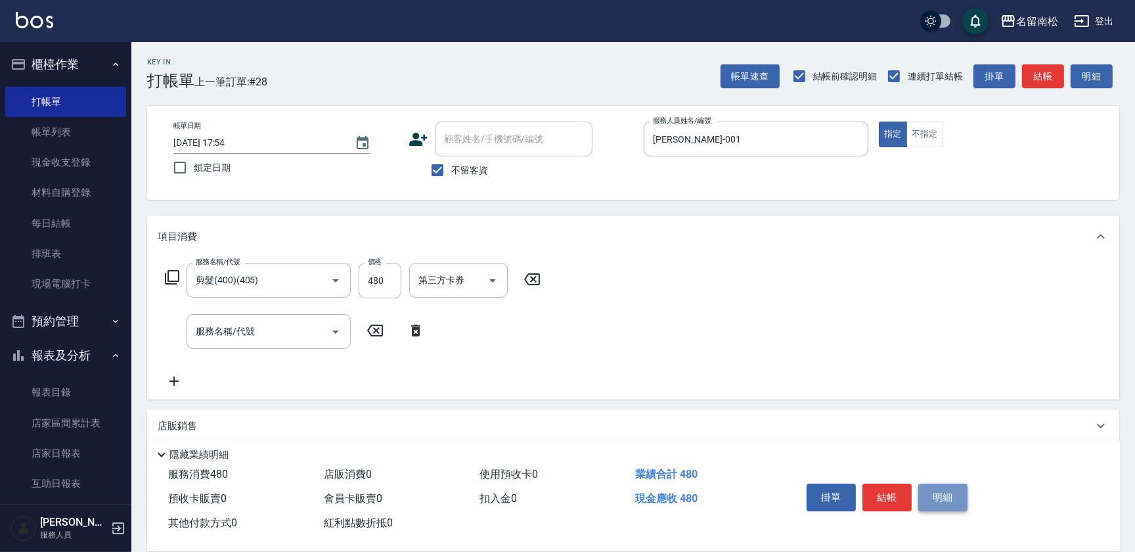
click at [940, 495] on button "明細" at bounding box center [942, 497] width 49 height 28
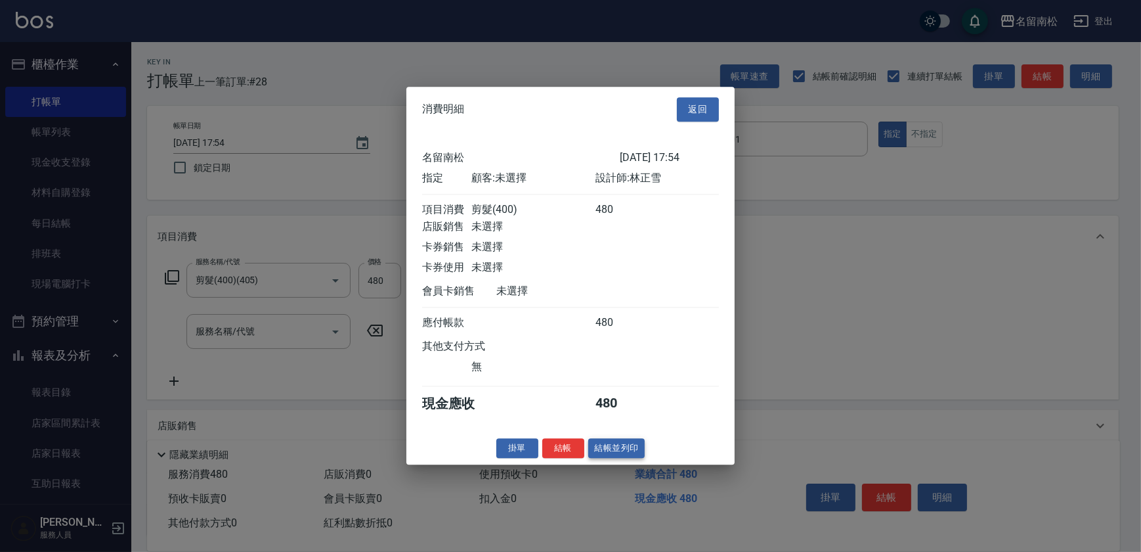
click at [614, 450] on button "結帳並列印" at bounding box center [616, 448] width 57 height 20
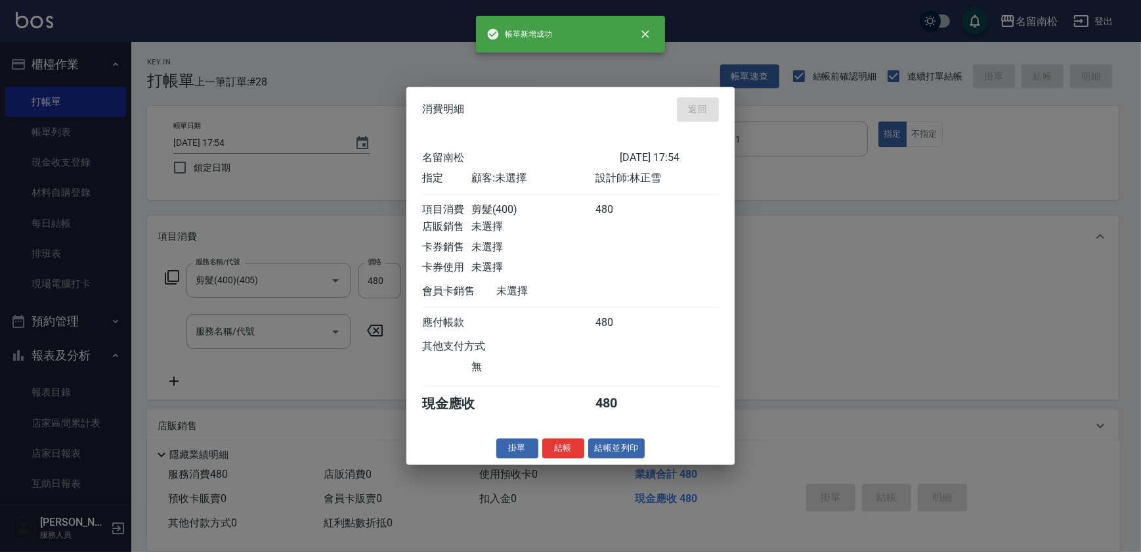
type input "[DATE] 18:00"
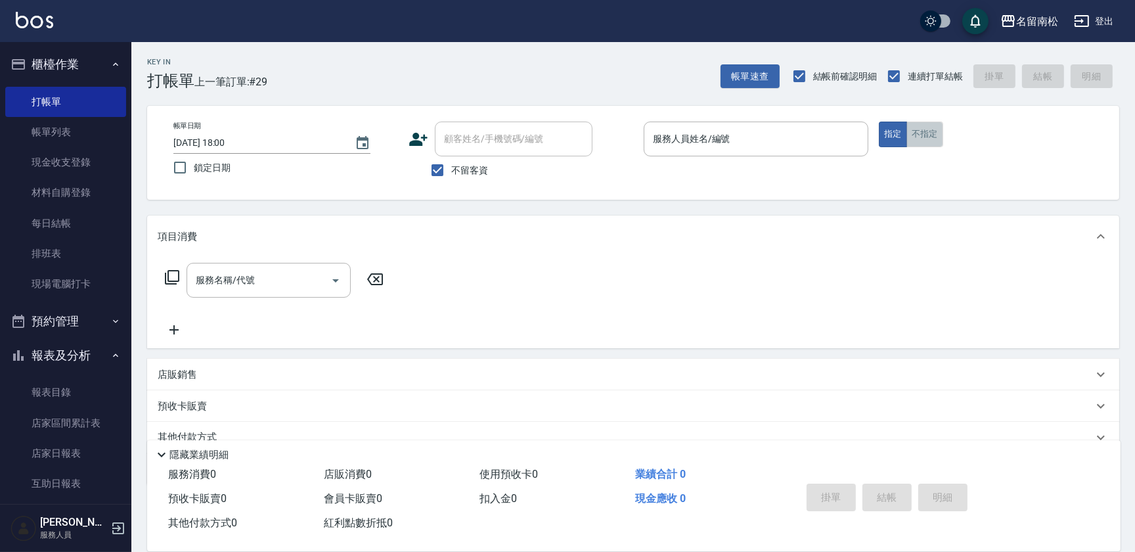
click at [918, 134] on button "不指定" at bounding box center [924, 134] width 37 height 26
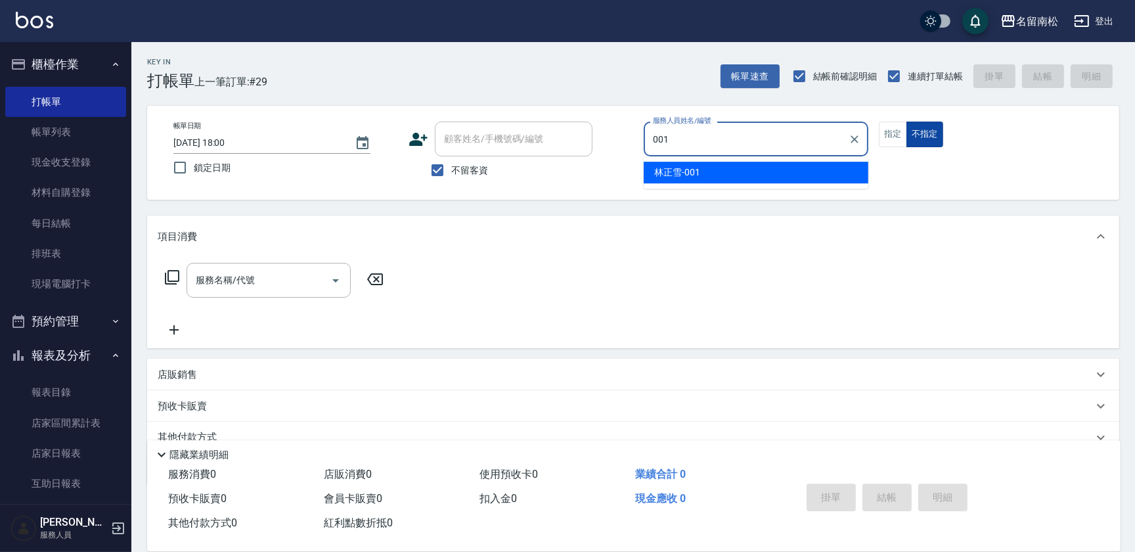
type input "[PERSON_NAME]-001"
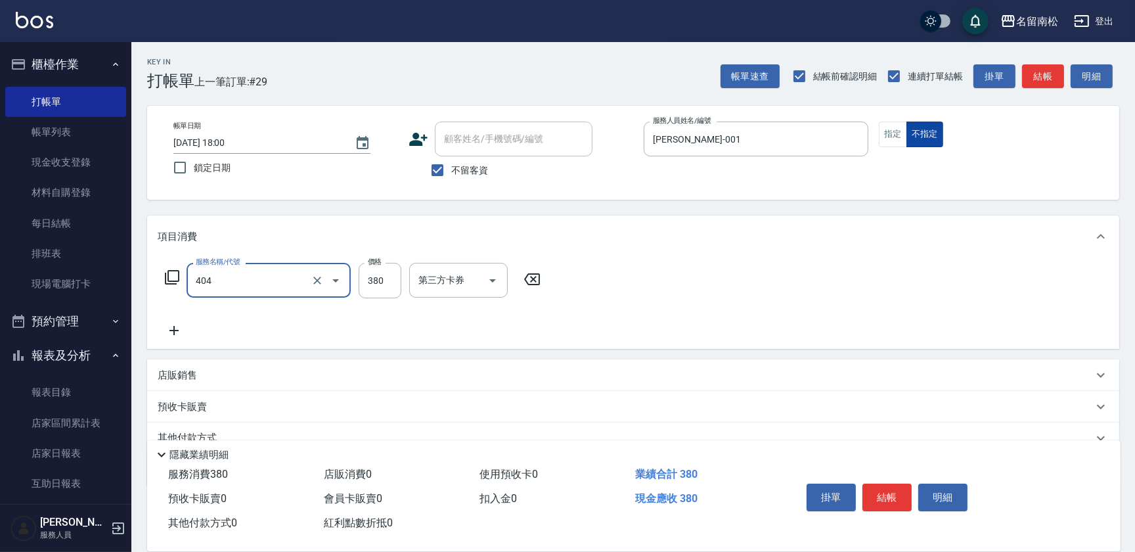
type input "剪髮(380)(404)"
type input "400"
click at [172, 328] on icon at bounding box center [174, 330] width 33 height 16
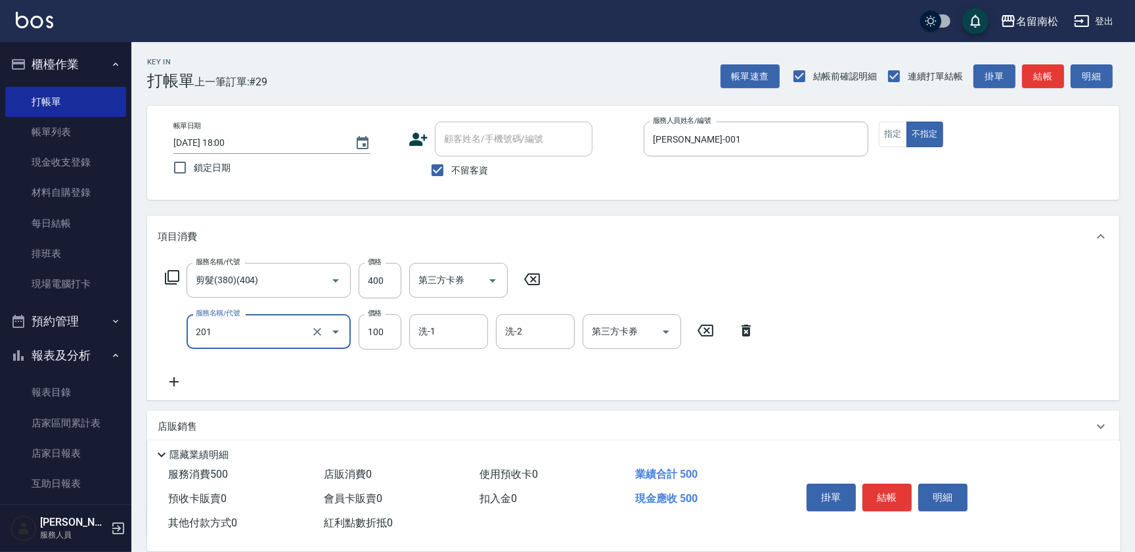
type input "洗髮[100](201)"
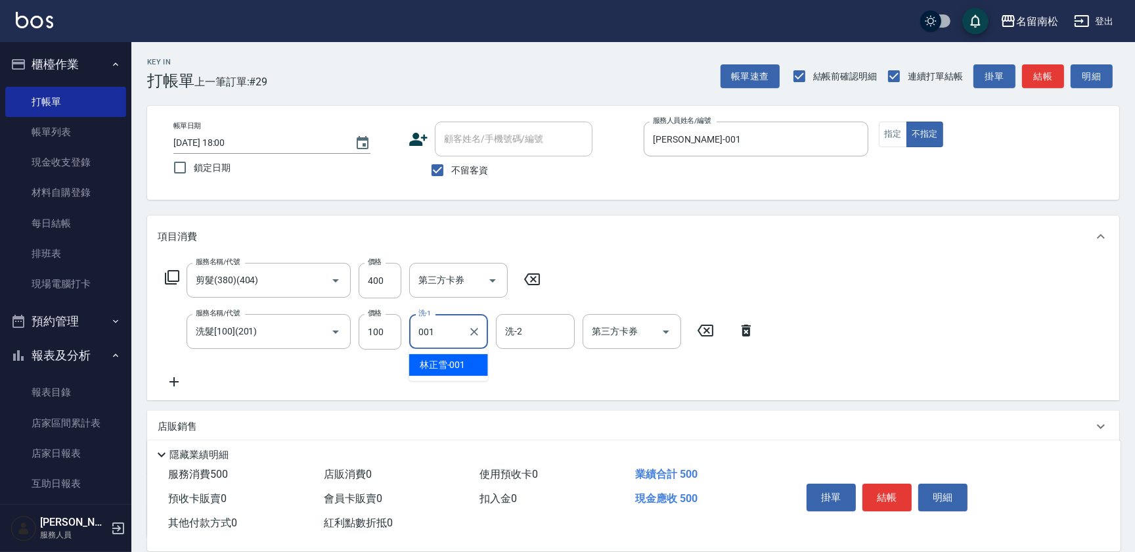
type input "[PERSON_NAME]-001"
click at [935, 491] on button "明細" at bounding box center [942, 497] width 49 height 28
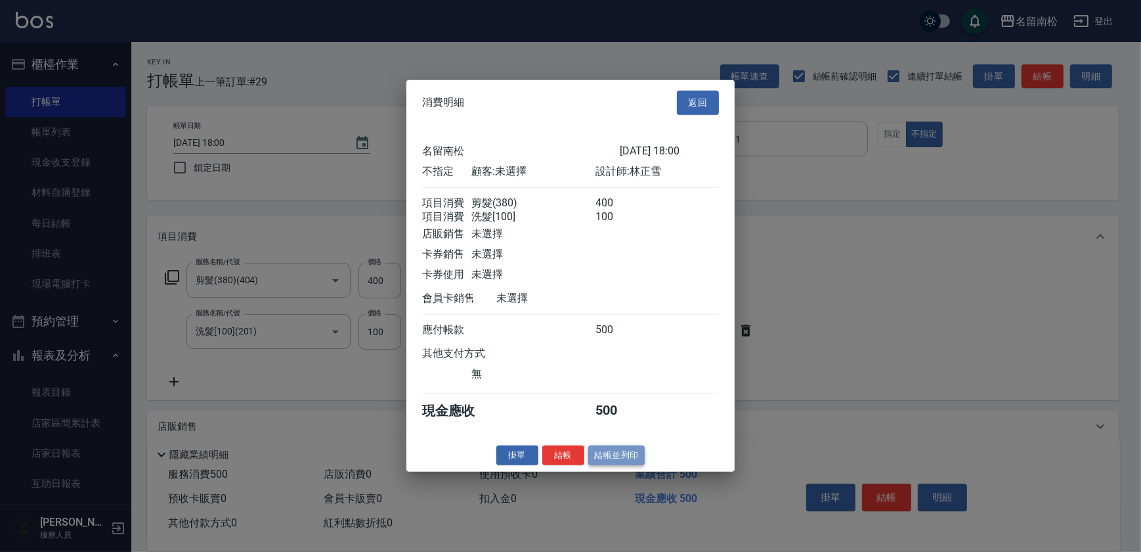
click at [621, 461] on button "結帳並列印" at bounding box center [616, 455] width 57 height 20
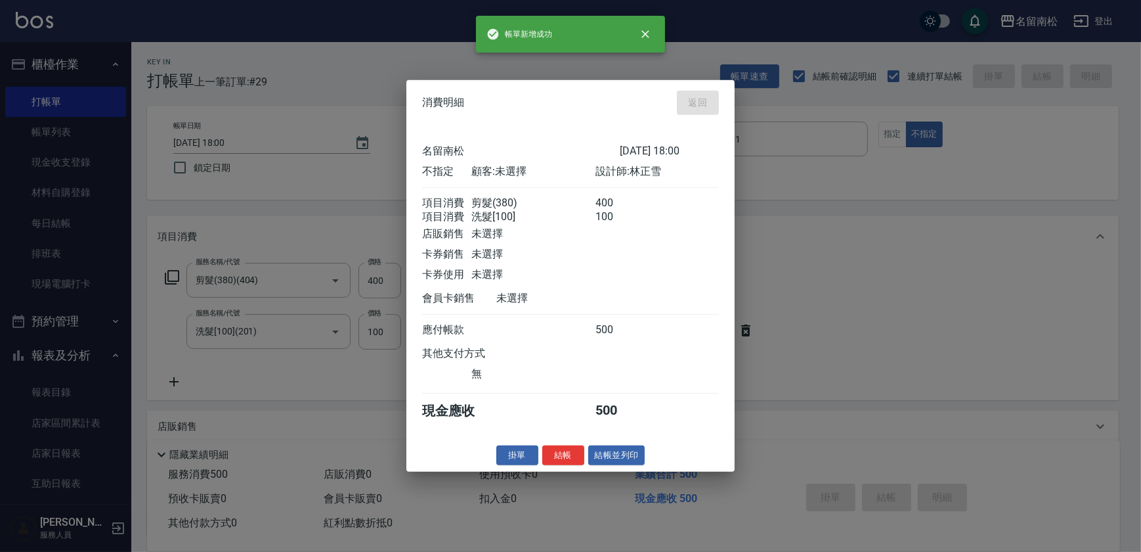
type input "[DATE] 18:01"
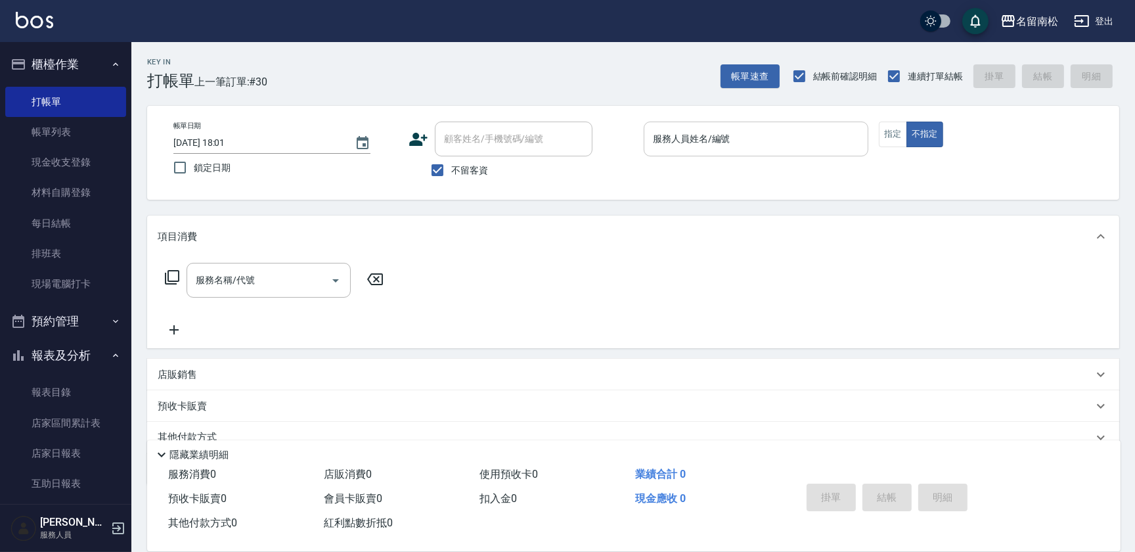
click at [829, 144] on input "服務人員姓名/編號" at bounding box center [755, 138] width 213 height 23
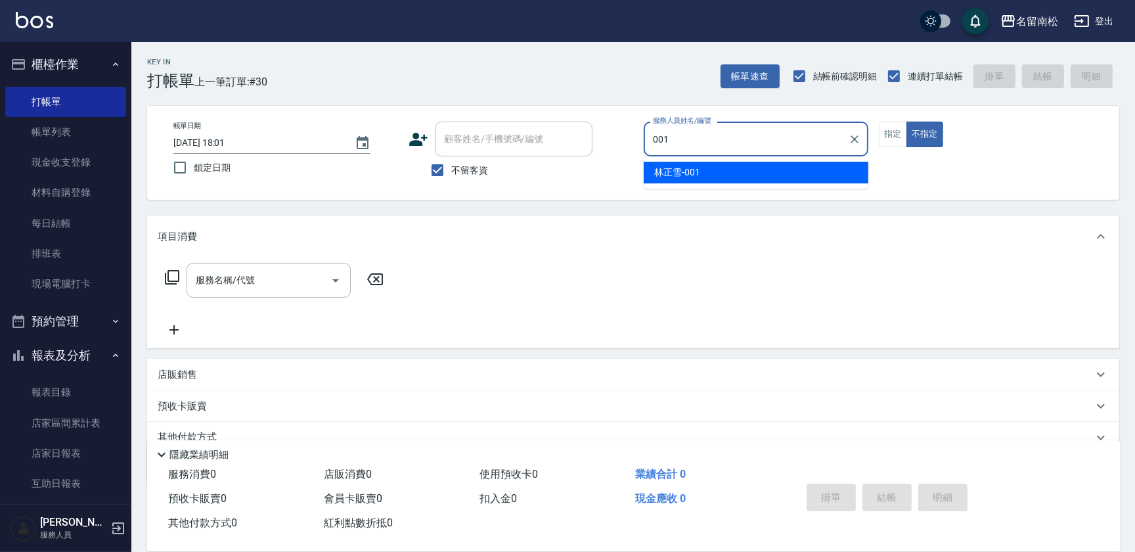
type input "[PERSON_NAME]-001"
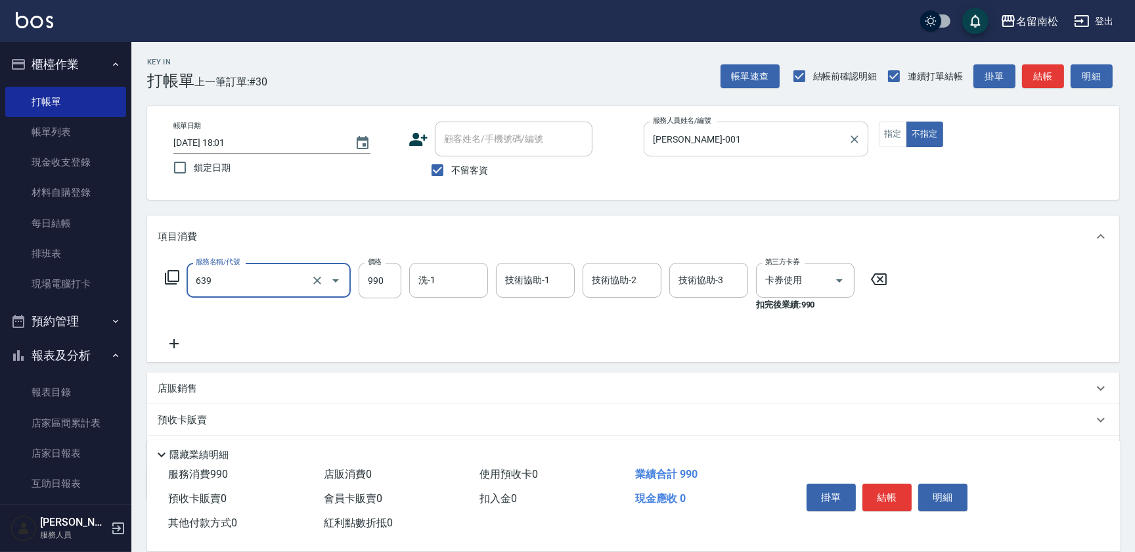
type input "(芙)蘆薈髮膜套卡(自材)(639)"
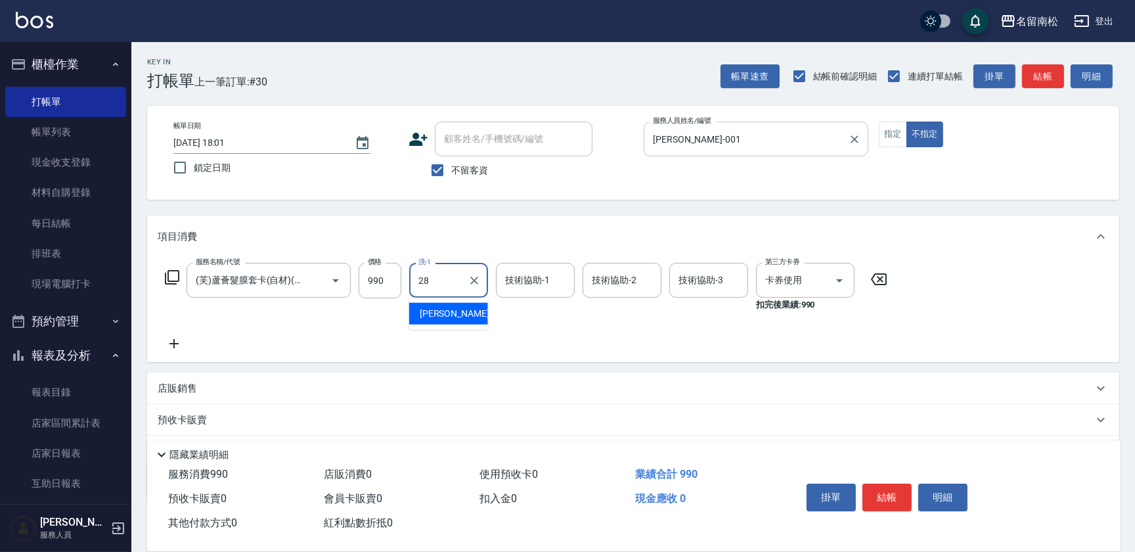
type input "[PERSON_NAME]-28"
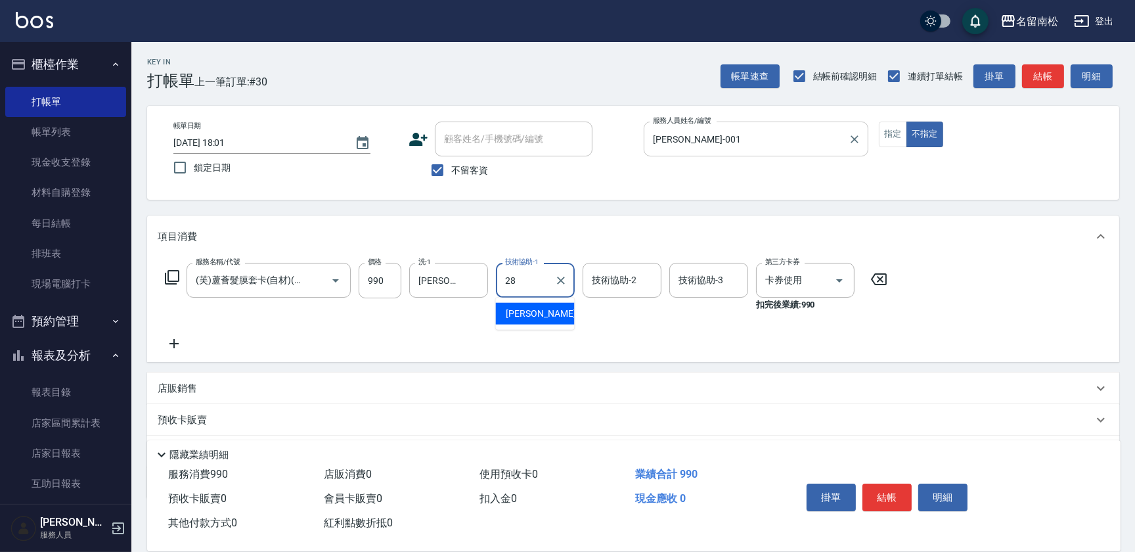
type input "[PERSON_NAME]-28"
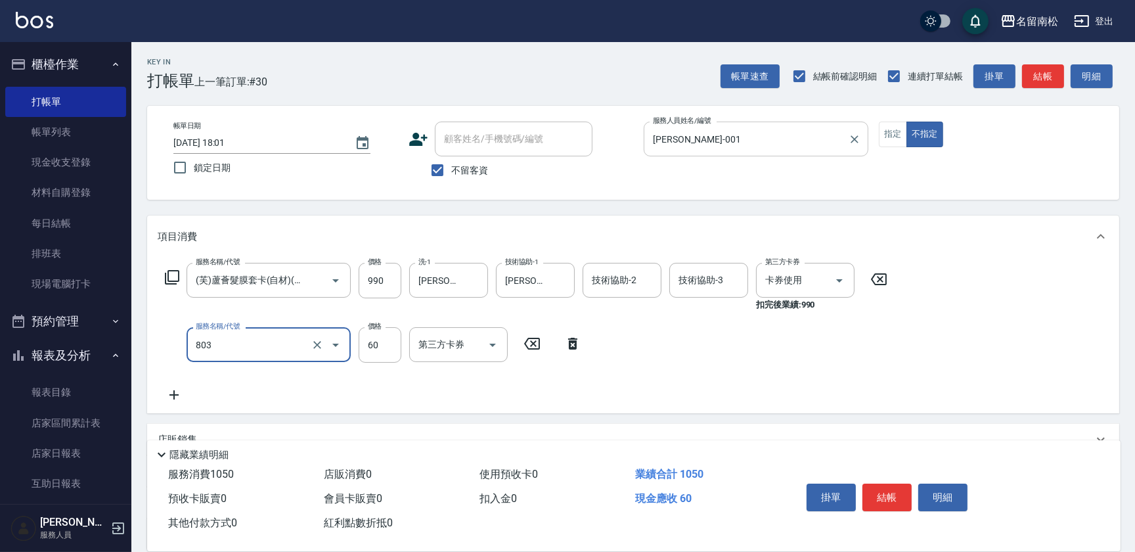
type input "吹捲(803)"
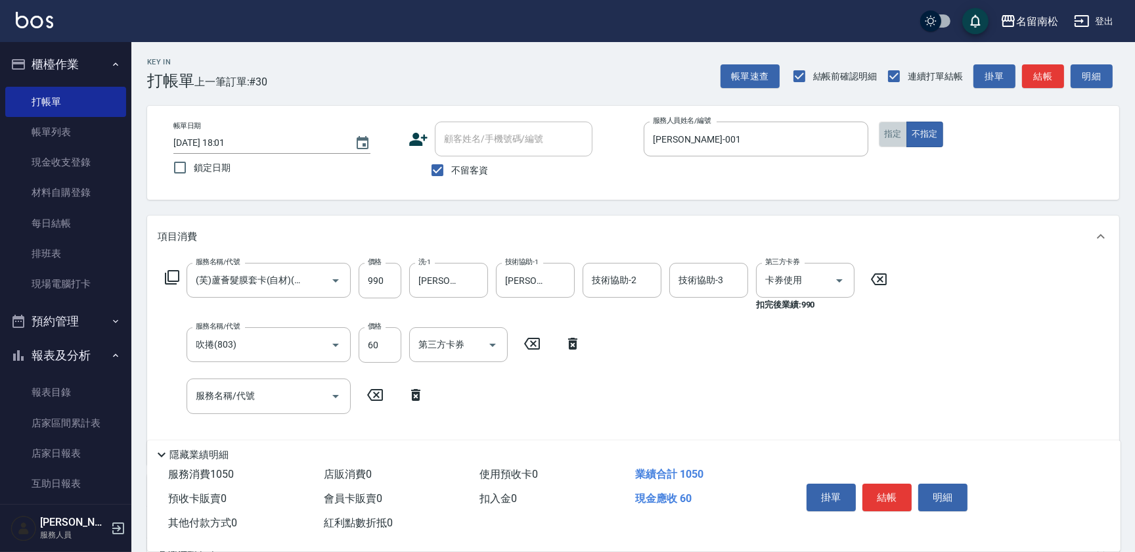
drag, startPoint x: 894, startPoint y: 132, endPoint x: 900, endPoint y: 196, distance: 64.6
click at [894, 146] on div "帳單日期 [DATE] 18:01 鎖定日期 顧客姓名/手機號碼/編號 顧客姓名/手機號碼/編號 不留客資 服務人員姓名/編號 [PERSON_NAME]-0…" at bounding box center [633, 152] width 940 height 62
click at [886, 135] on button "指定" at bounding box center [893, 134] width 28 height 26
click at [956, 494] on button "明細" at bounding box center [942, 497] width 49 height 28
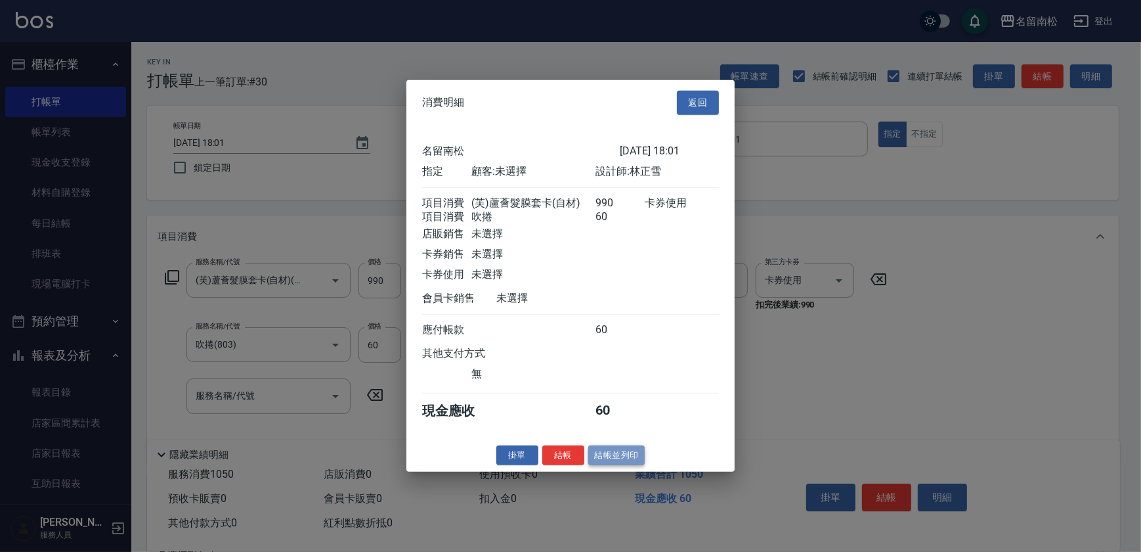
click at [615, 464] on button "結帳並列印" at bounding box center [616, 455] width 57 height 20
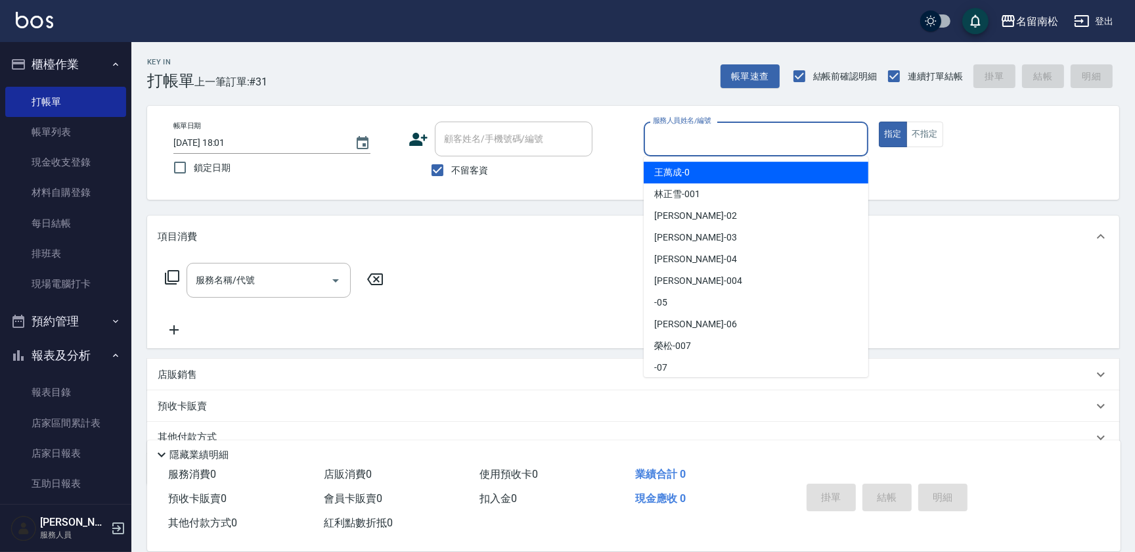
click at [735, 144] on input "服務人員姓名/編號" at bounding box center [755, 138] width 213 height 23
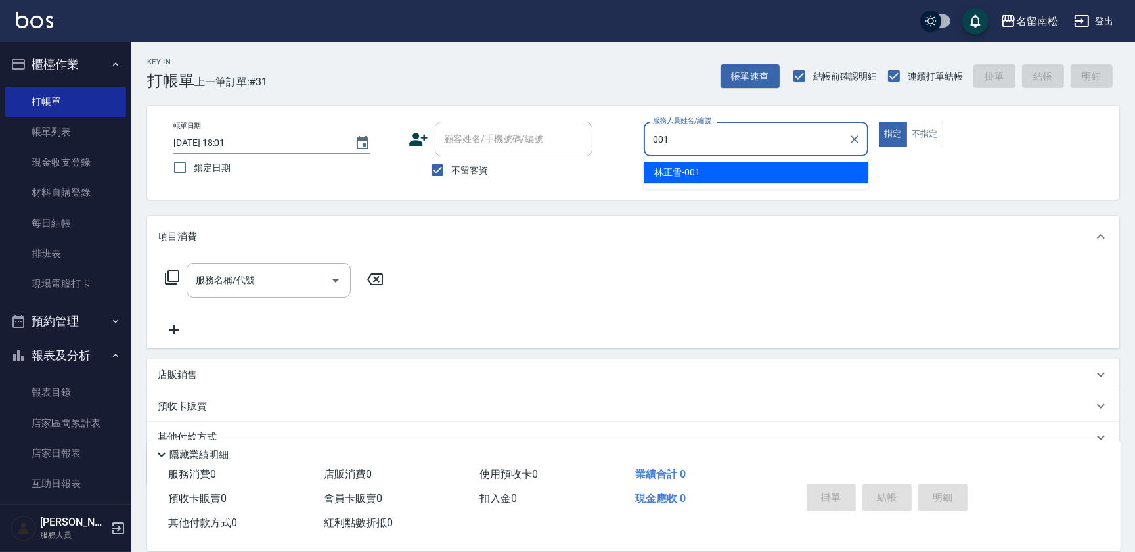
type input "[PERSON_NAME]-001"
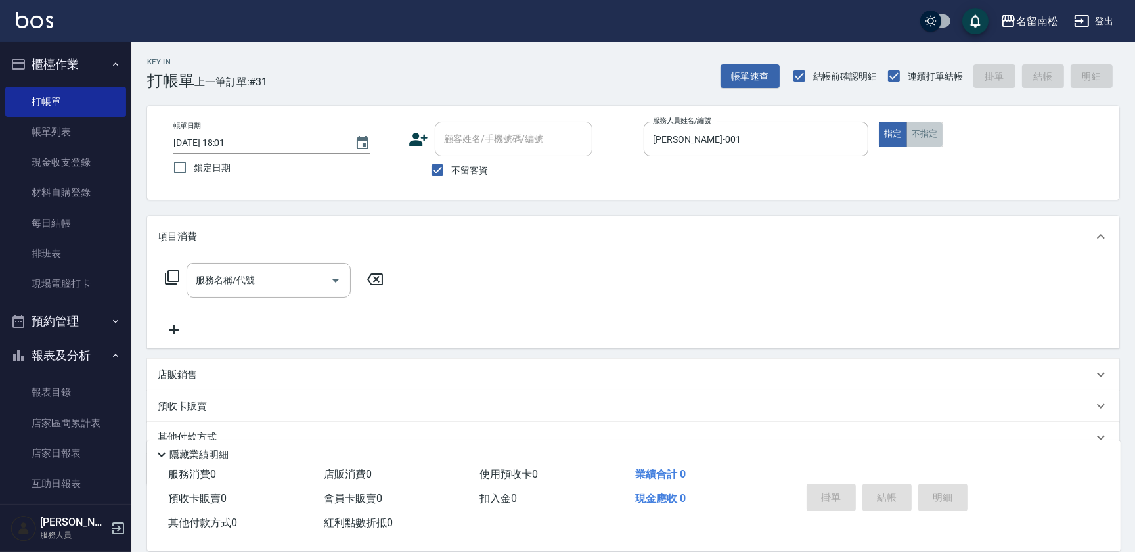
click at [929, 138] on button "不指定" at bounding box center [924, 134] width 37 height 26
click at [208, 267] on div "服務名稱/代號" at bounding box center [268, 280] width 164 height 35
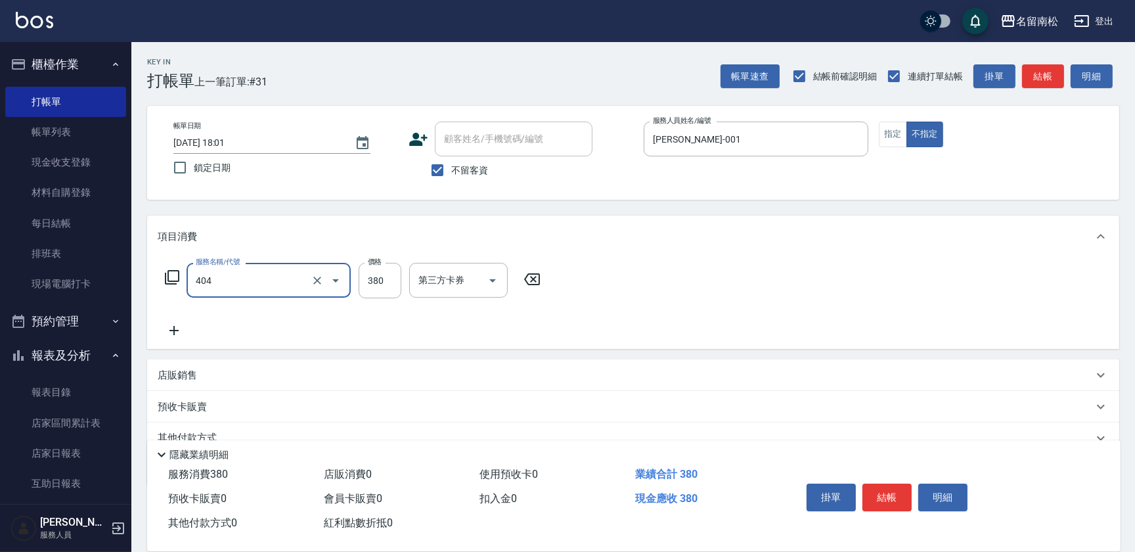
type input "剪髮(380)(404)"
click at [380, 284] on input "380" at bounding box center [380, 280] width 43 height 35
type input "400"
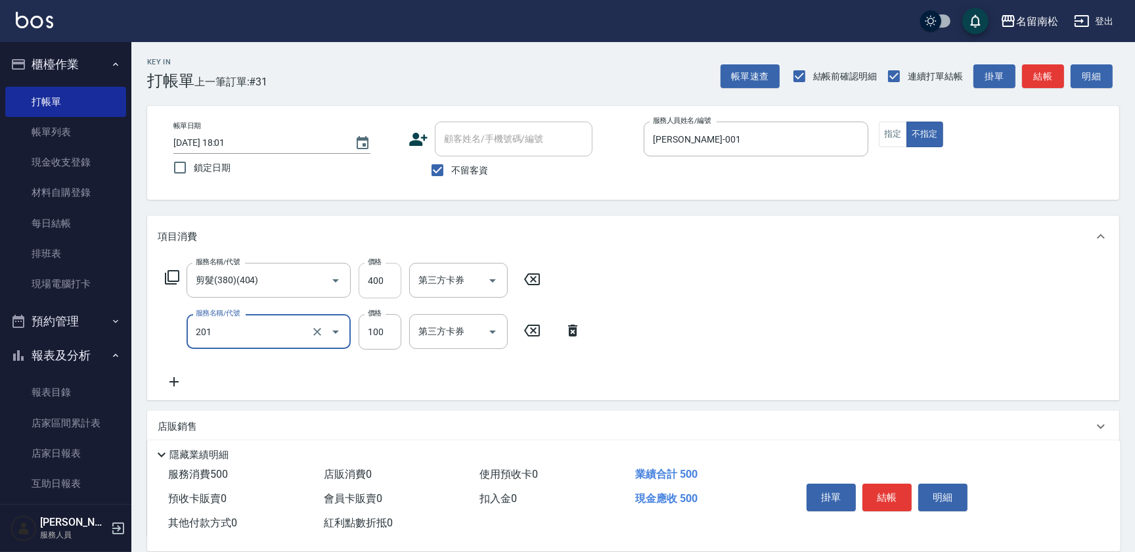
type input "洗髮[100](201)"
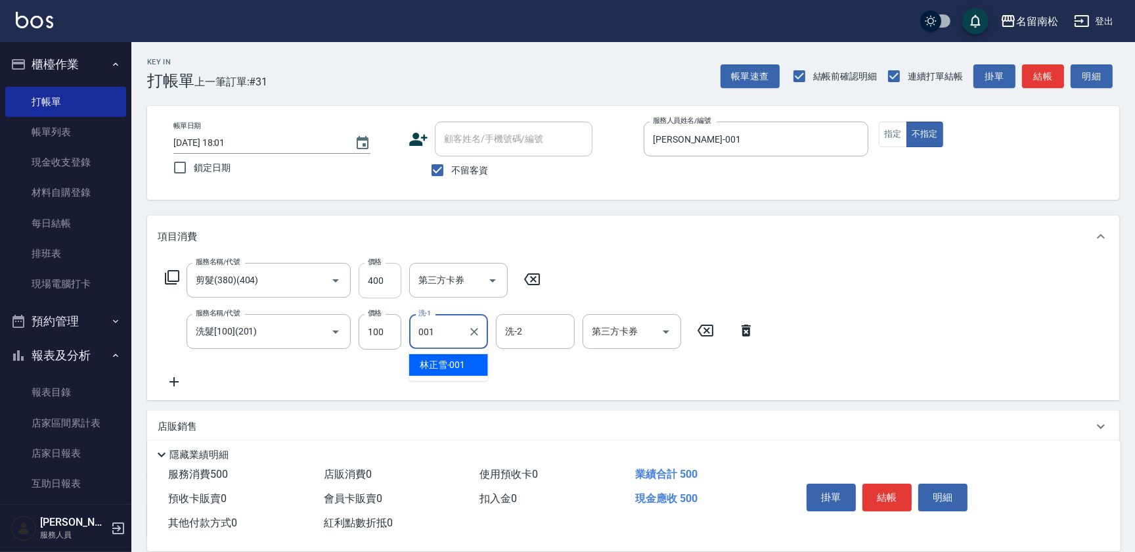
type input "[PERSON_NAME]-001"
click at [950, 487] on button "明細" at bounding box center [942, 497] width 49 height 28
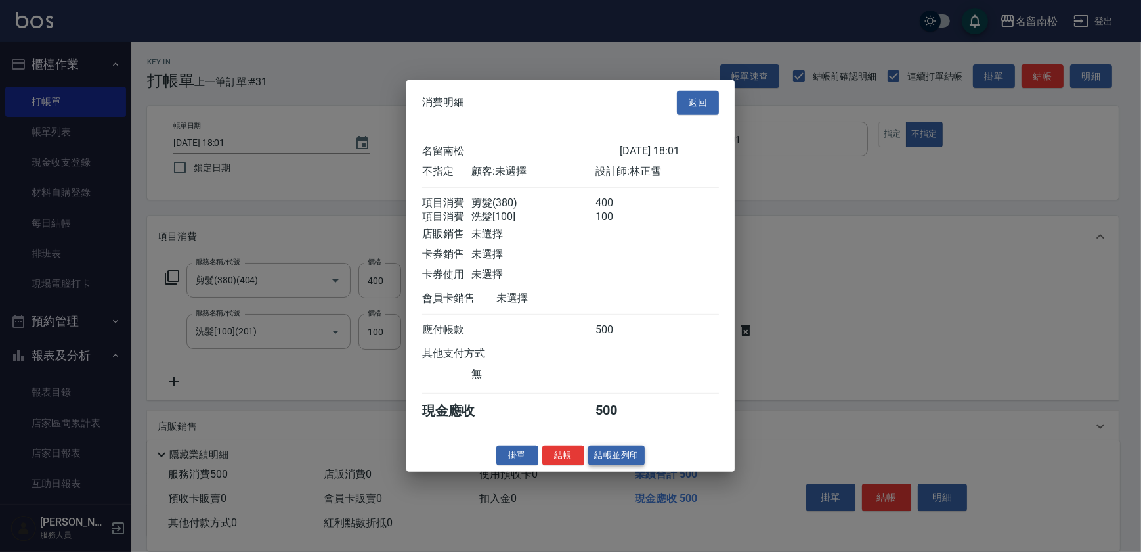
click at [626, 462] on button "結帳並列印" at bounding box center [616, 455] width 57 height 20
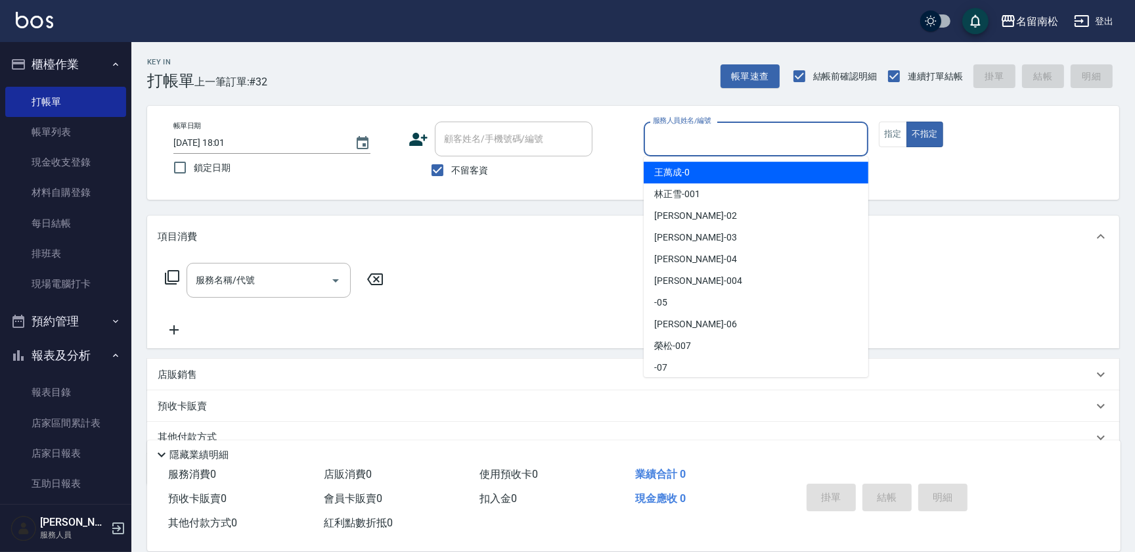
click at [783, 135] on input "服務人員姓名/編號" at bounding box center [755, 138] width 213 height 23
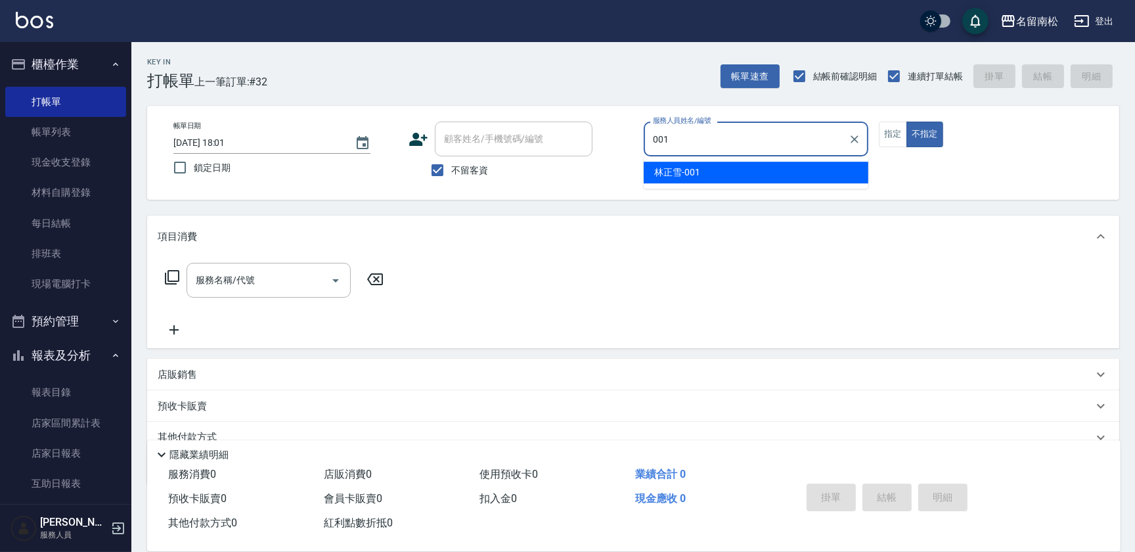
type input "[PERSON_NAME]-001"
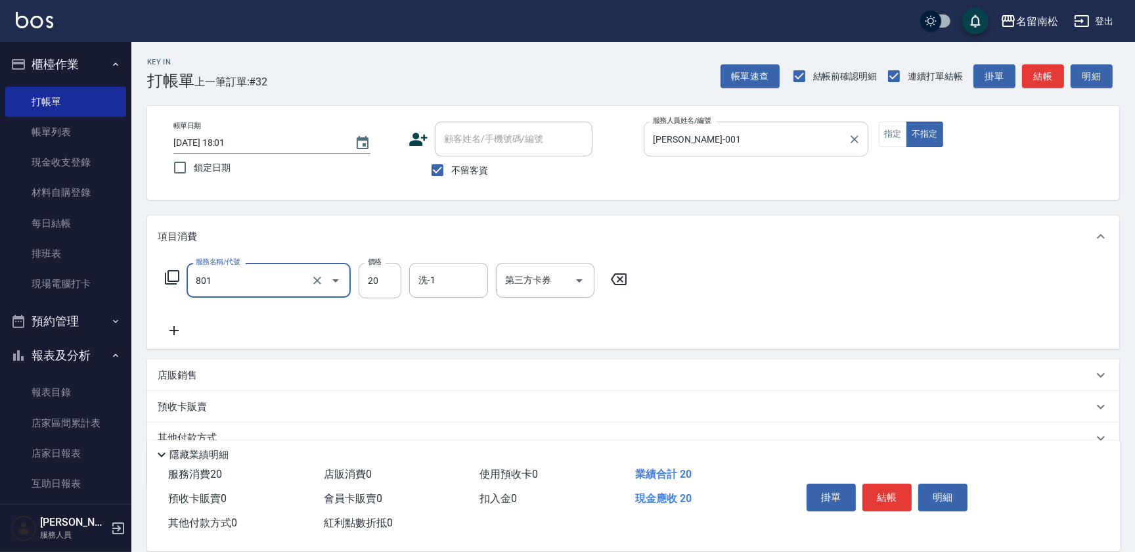
type input "潤絲(801)"
type input "30"
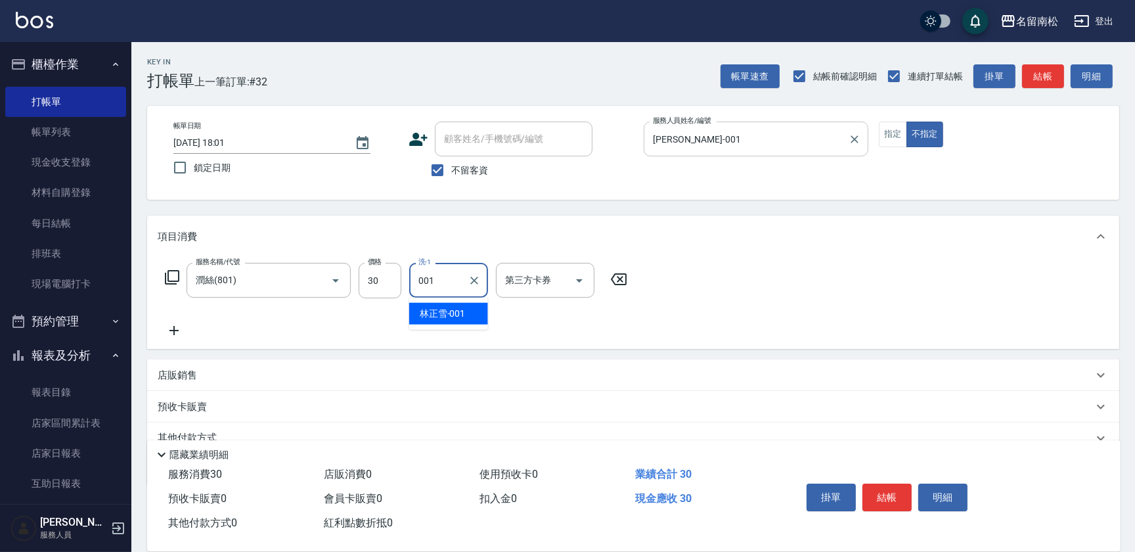
type input "[PERSON_NAME]-001"
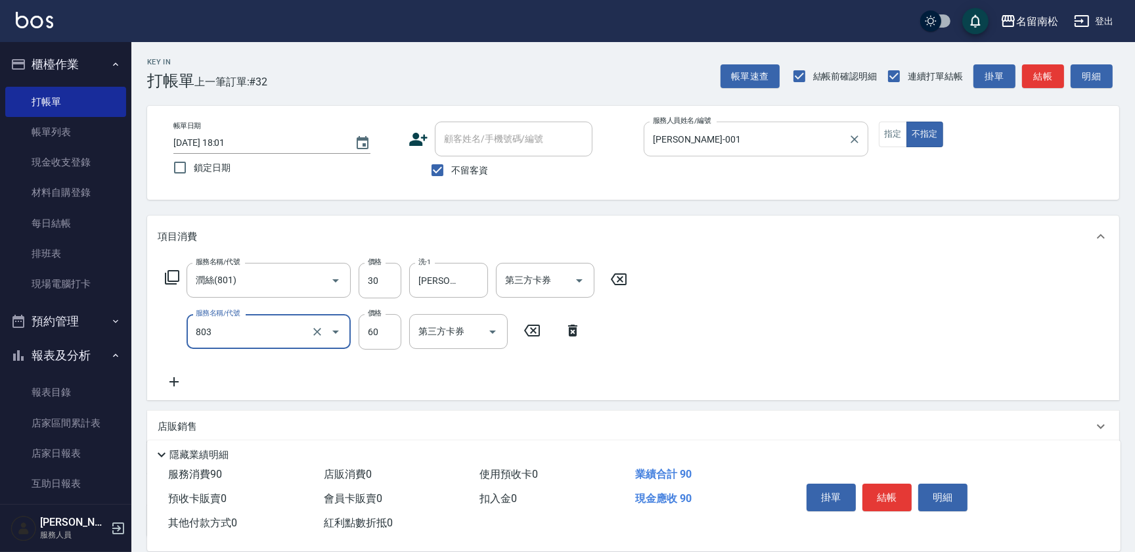
type input "吹捲(803)"
type input "100"
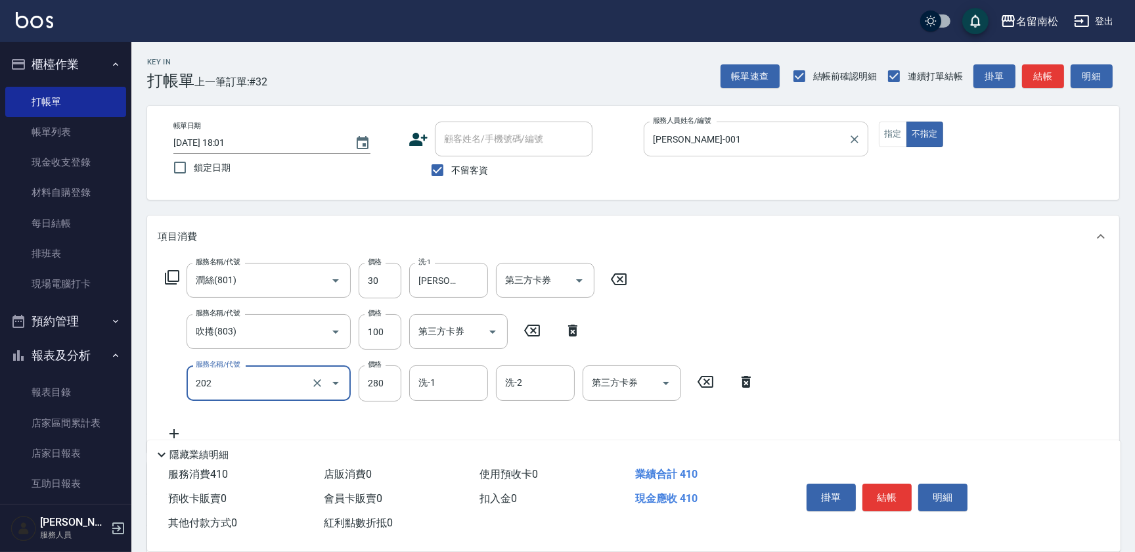
type input "洗髮[280](202)"
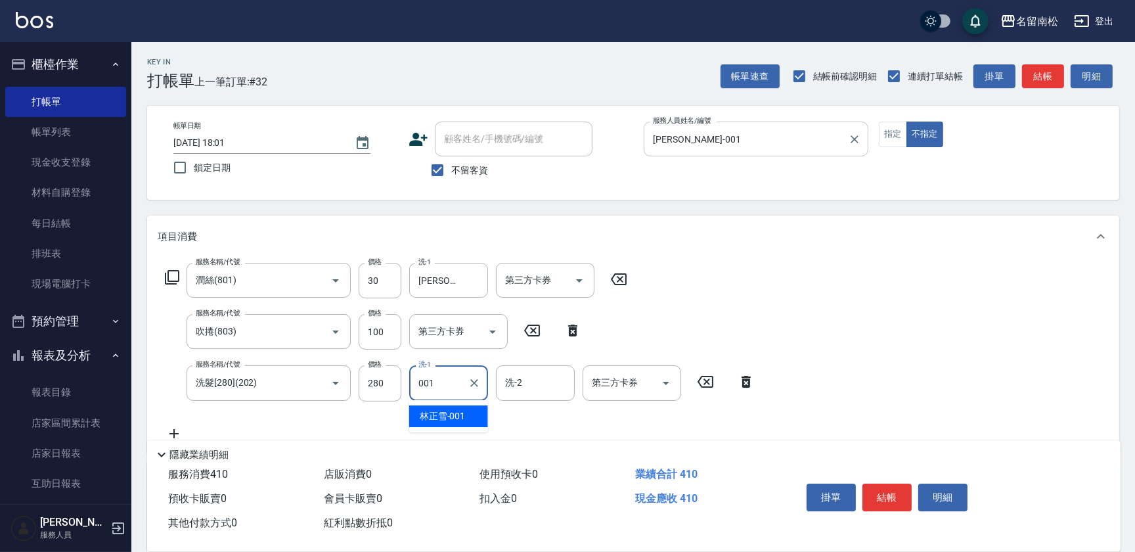
type input "[PERSON_NAME]-001"
click at [952, 494] on button "明細" at bounding box center [942, 497] width 49 height 28
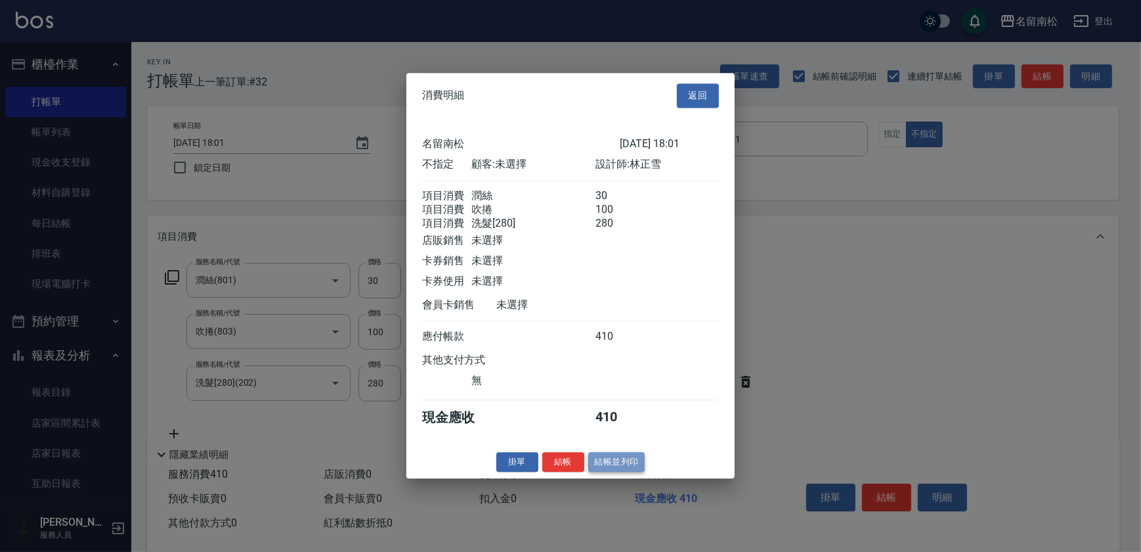
click at [620, 464] on button "結帳並列印" at bounding box center [616, 462] width 57 height 20
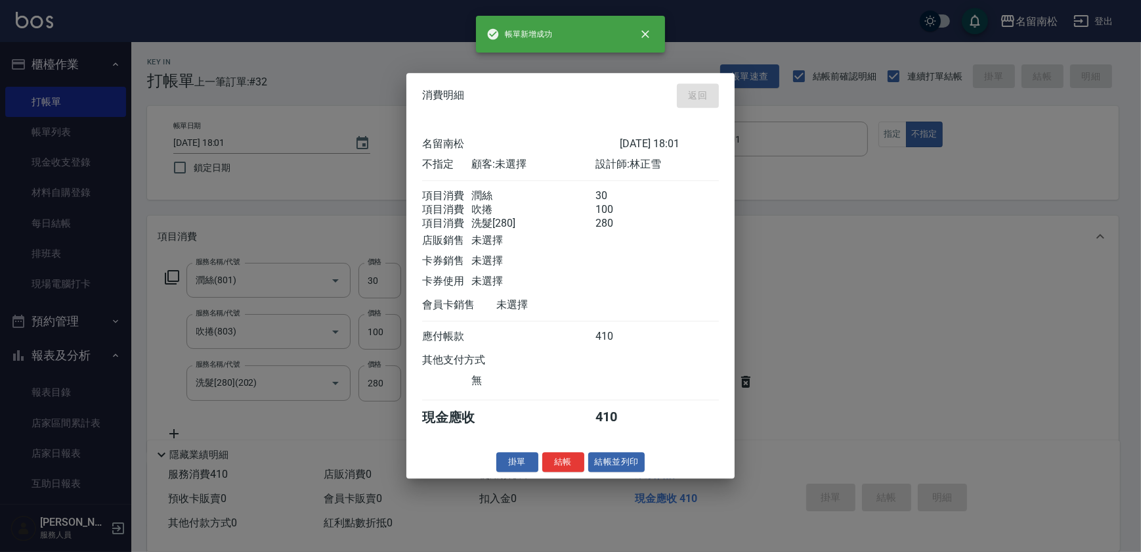
type input "[DATE] 18:02"
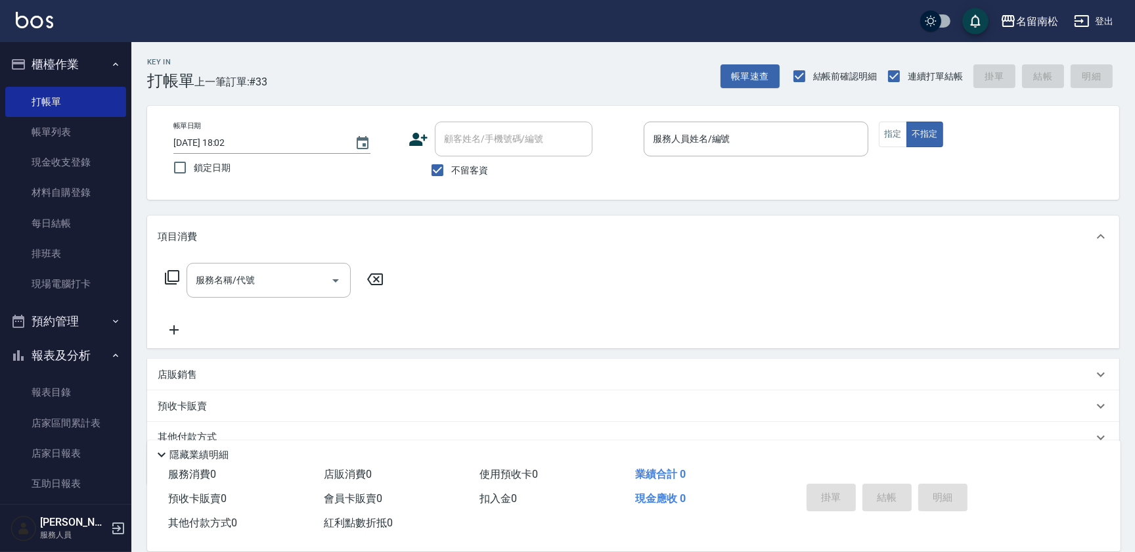
click at [791, 156] on p at bounding box center [756, 163] width 225 height 14
click at [792, 143] on input "服務人員姓名/編號" at bounding box center [755, 138] width 213 height 23
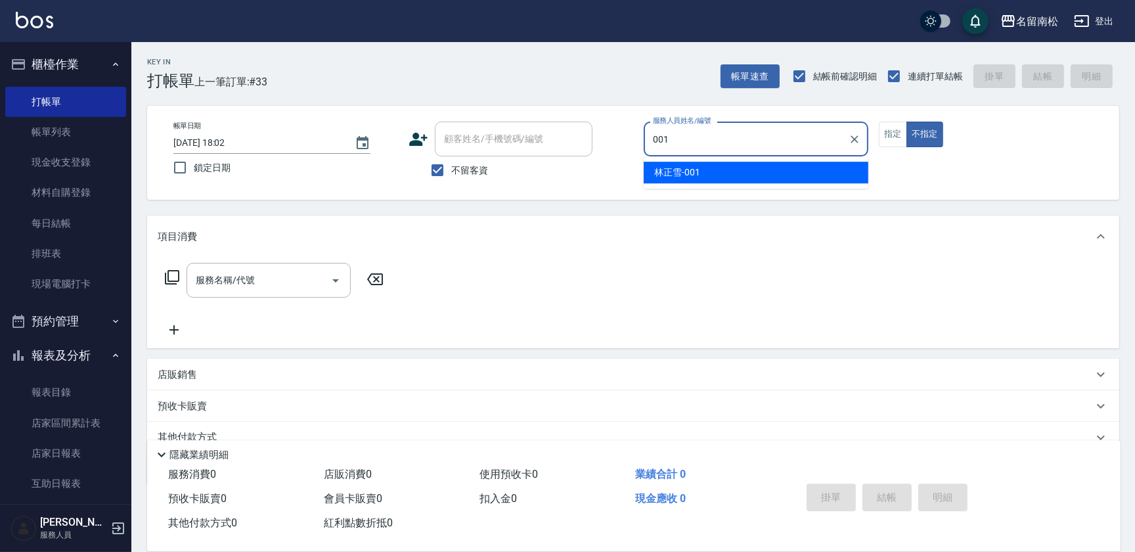
type input "[PERSON_NAME]-001"
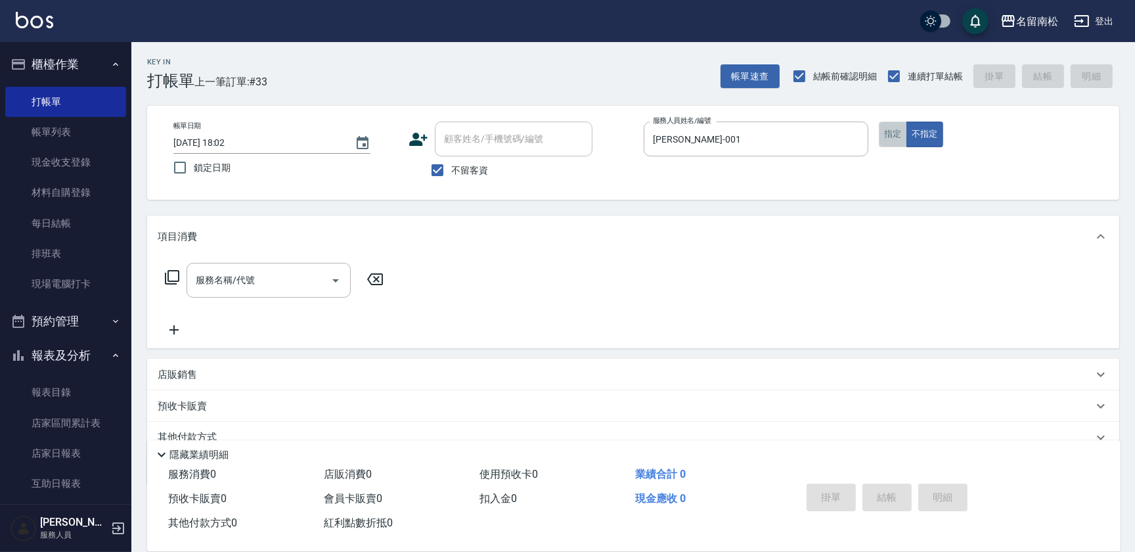
click at [892, 137] on button "指定" at bounding box center [893, 134] width 28 height 26
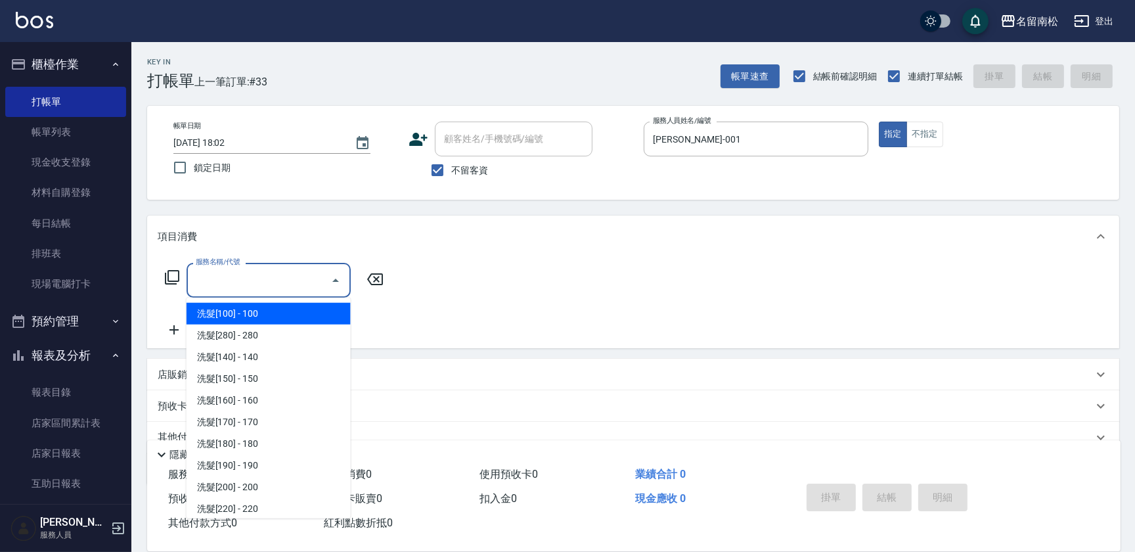
click at [263, 275] on input "服務名稱/代號" at bounding box center [258, 280] width 133 height 23
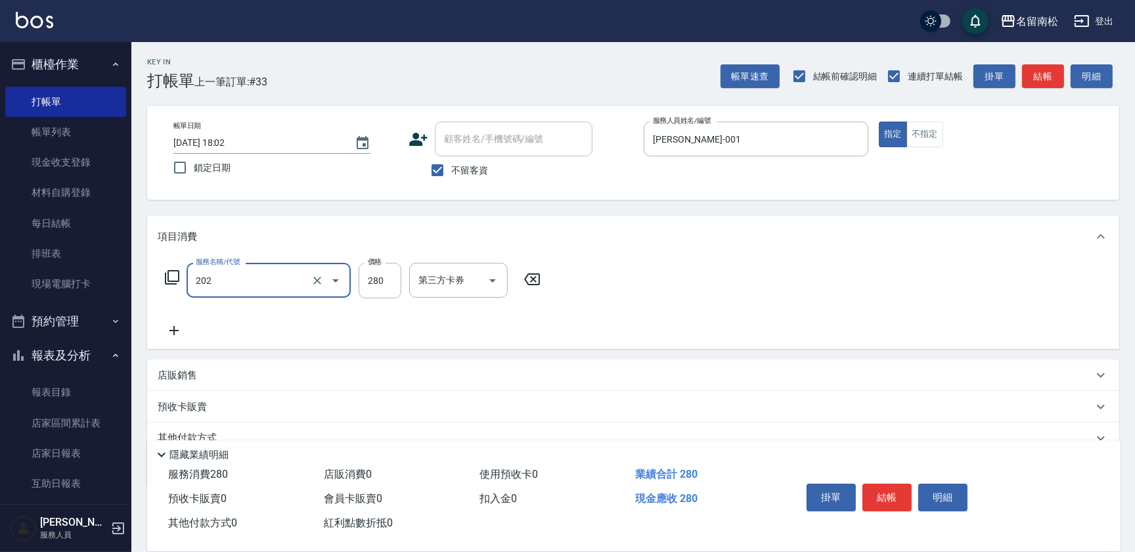
type input "洗髮[280](202)"
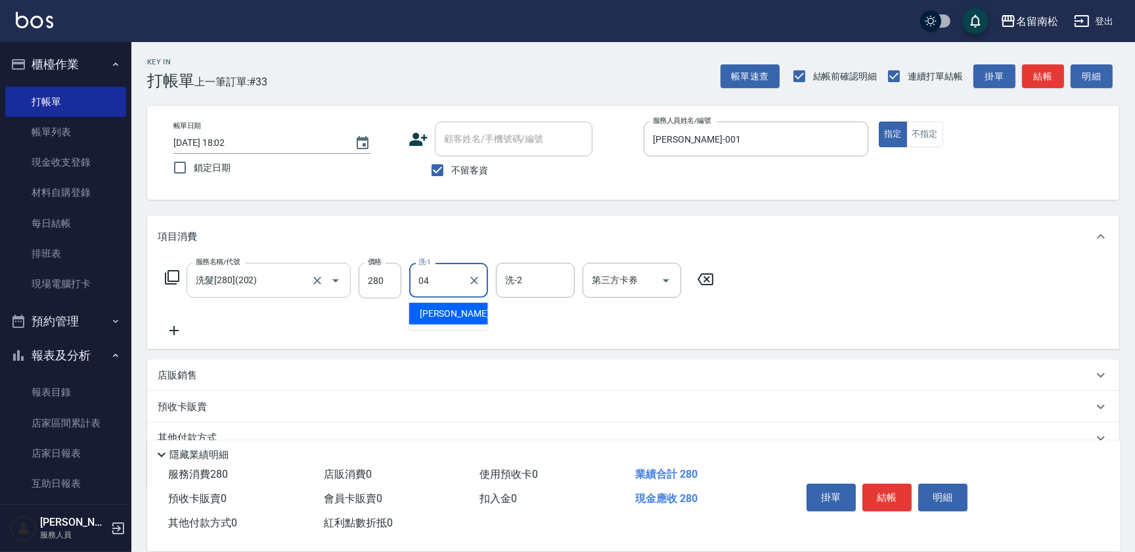
type input "[PERSON_NAME]04"
click at [946, 497] on button "明細" at bounding box center [942, 497] width 49 height 28
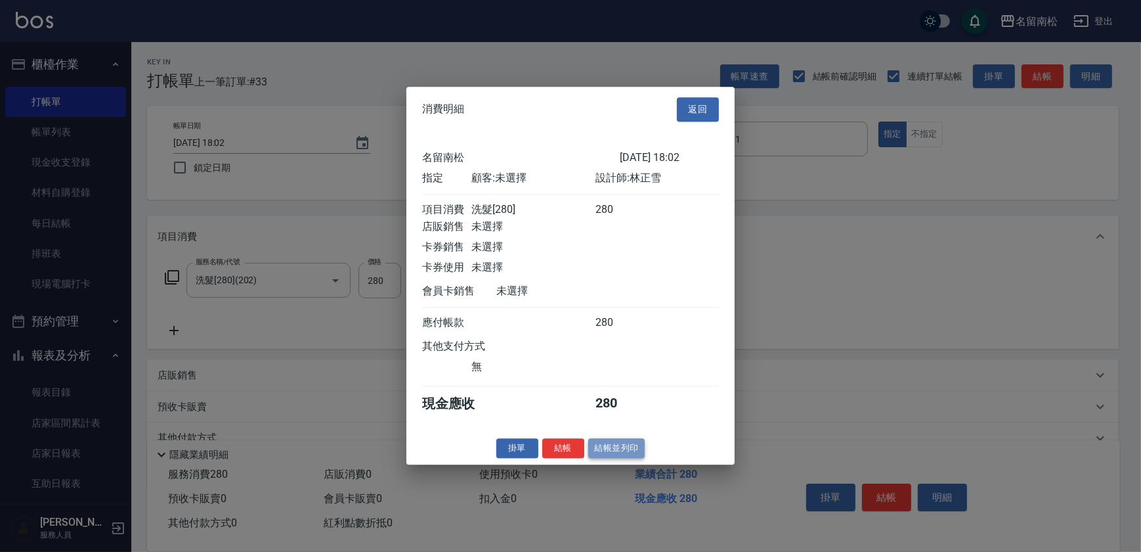
click at [614, 456] on button "結帳並列印" at bounding box center [616, 448] width 57 height 20
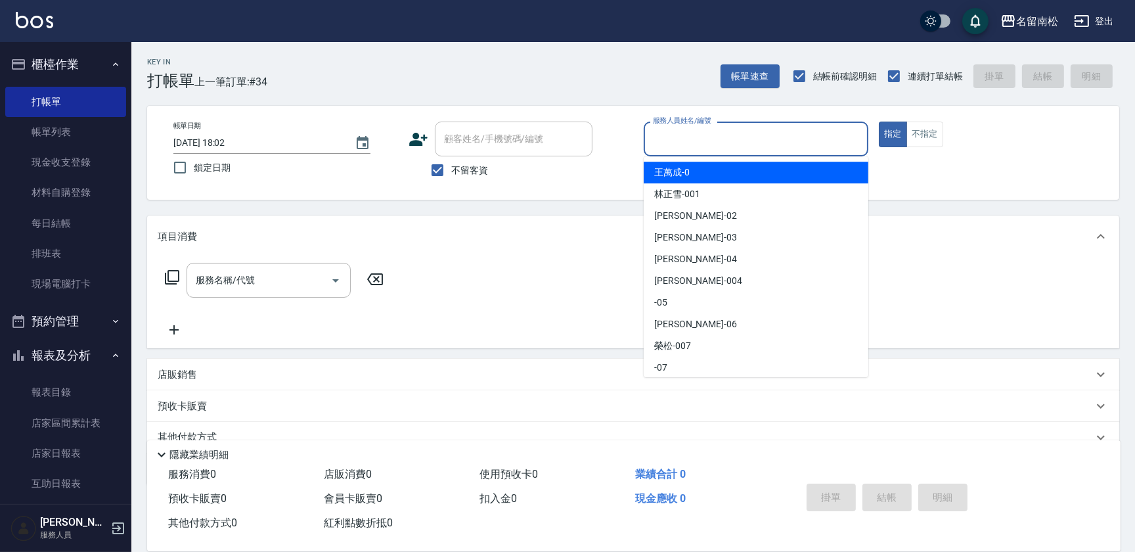
click at [744, 142] on input "服務人員姓名/編號" at bounding box center [755, 138] width 213 height 23
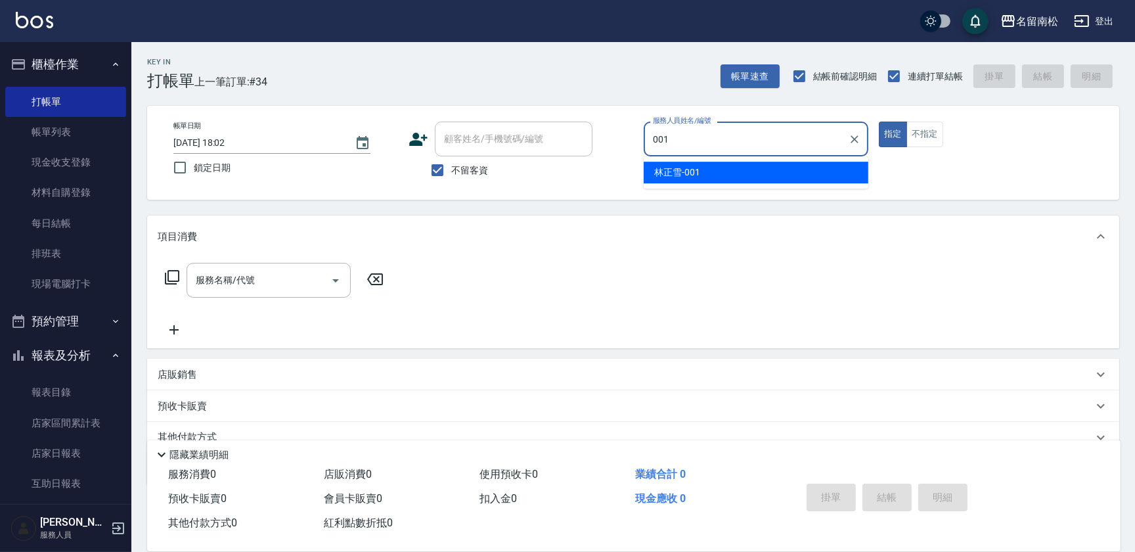
type input "[PERSON_NAME]-001"
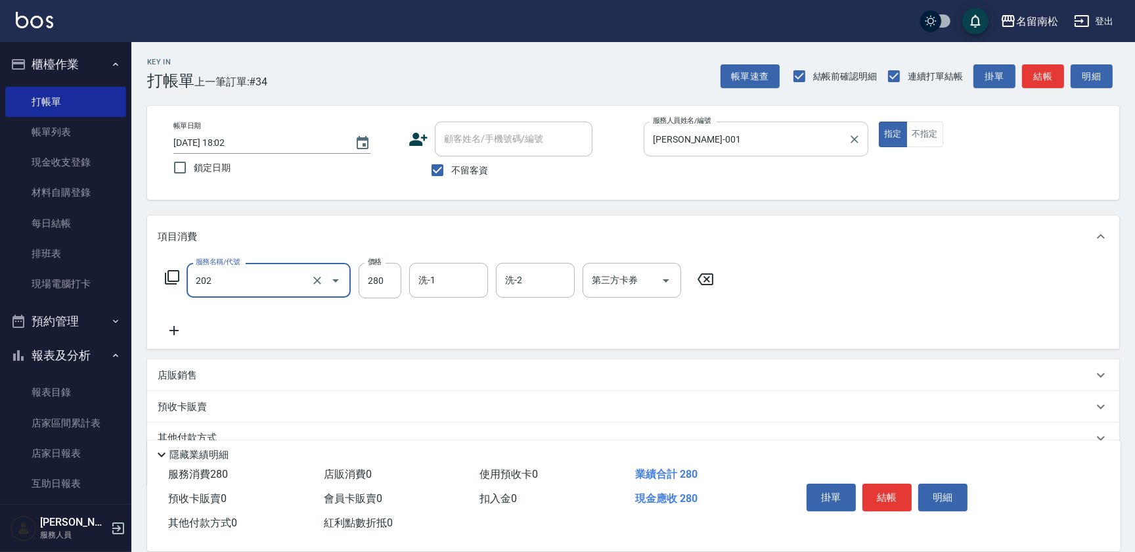
type input "洗髮[280](202)"
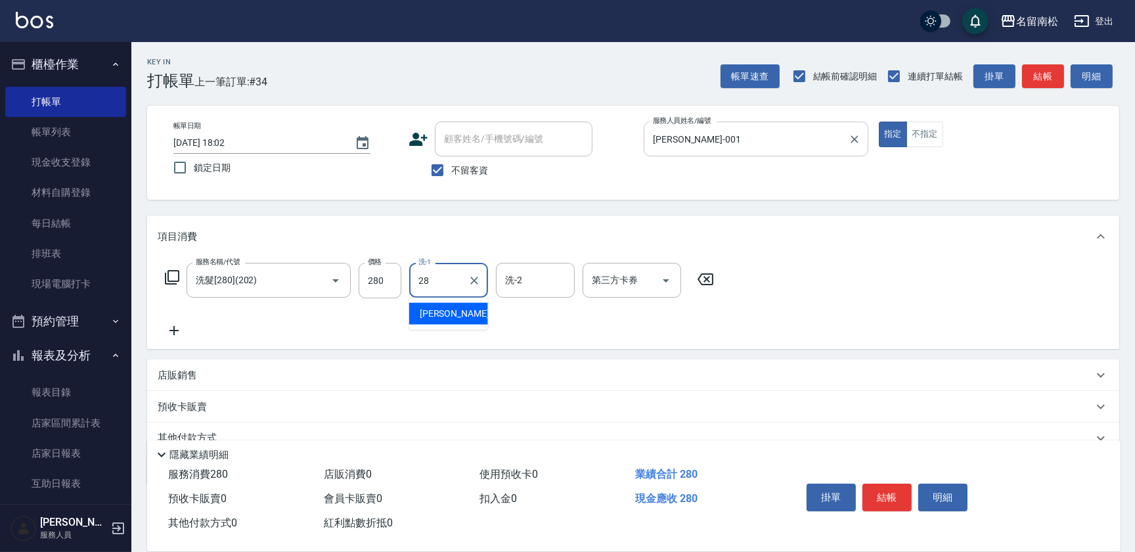
type input "[PERSON_NAME]-28"
click at [935, 510] on div "掛單 結帳 明細" at bounding box center [886, 498] width 171 height 41
click at [943, 495] on button "明細" at bounding box center [942, 497] width 49 height 28
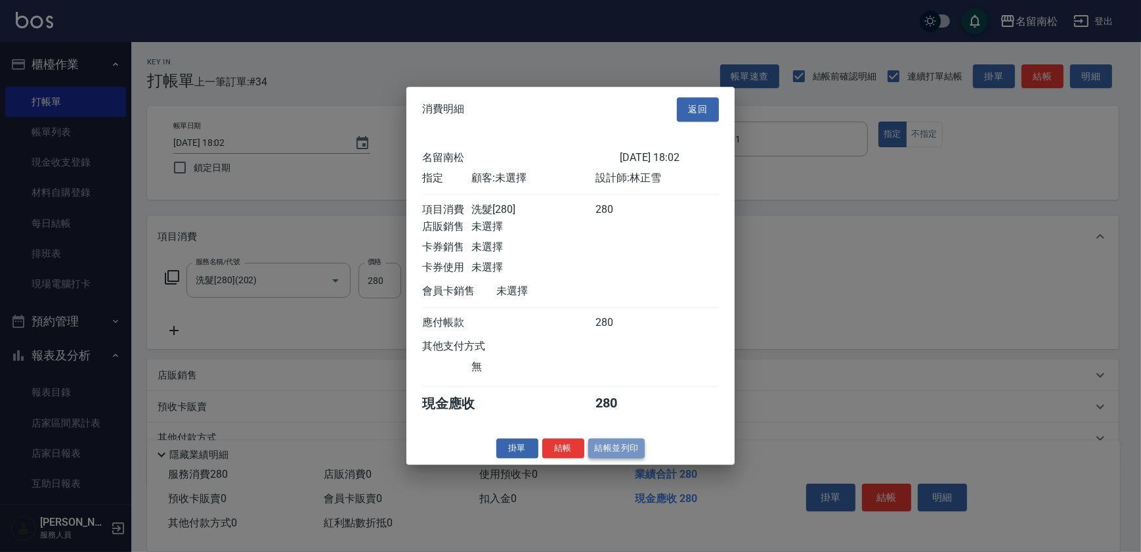
click at [623, 452] on button "結帳並列印" at bounding box center [616, 448] width 57 height 20
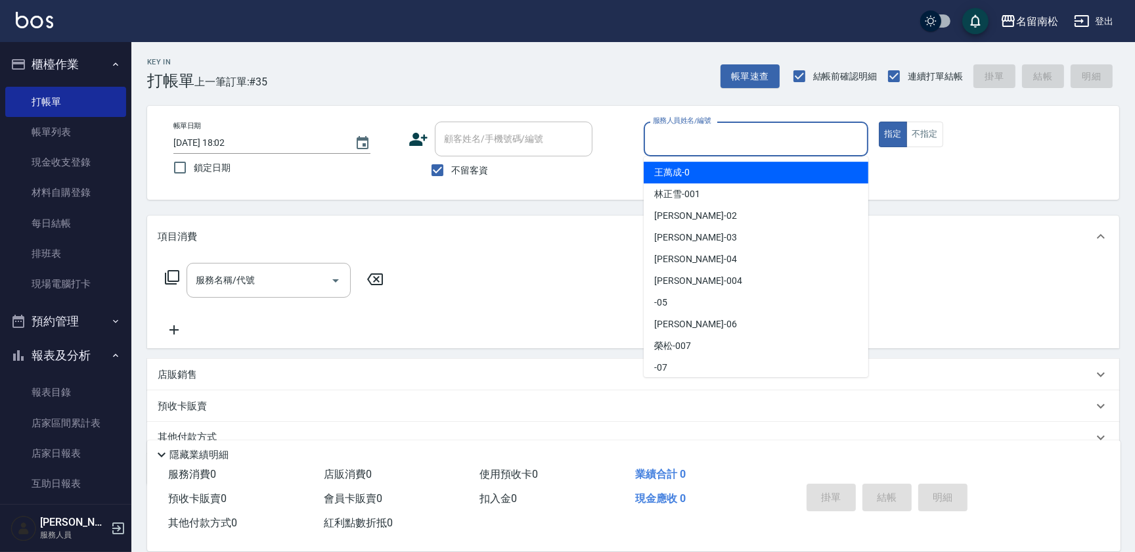
click at [749, 138] on input "服務人員姓名/編號" at bounding box center [755, 138] width 213 height 23
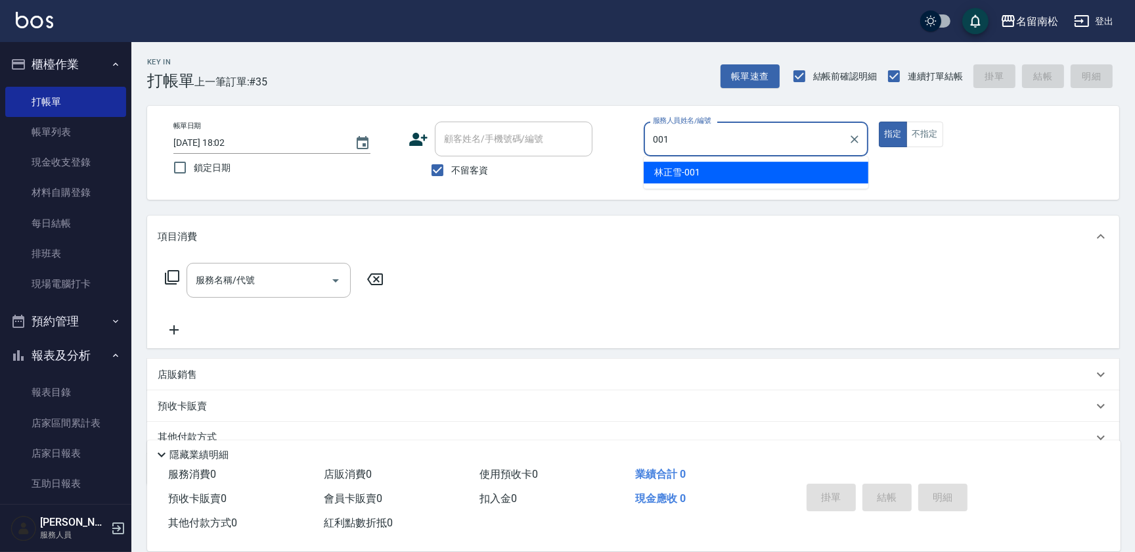
type input "[PERSON_NAME]-001"
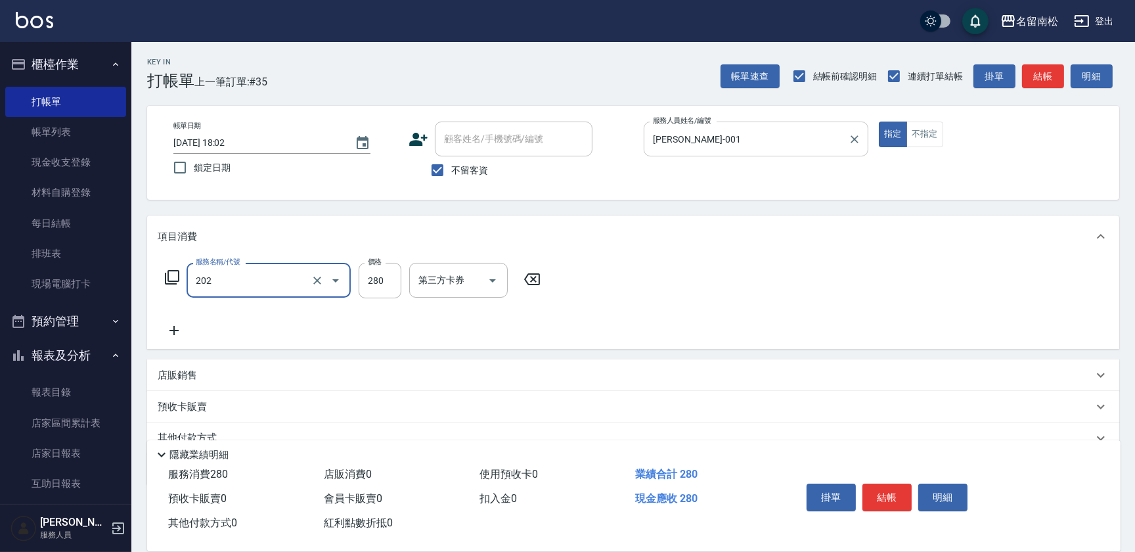
type input "洗髮[280](202)"
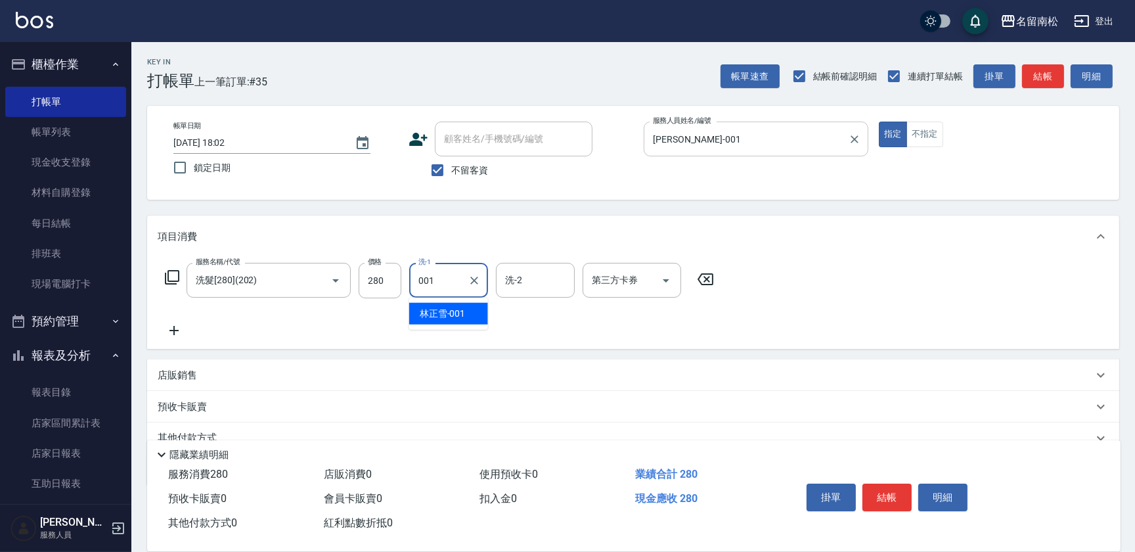
type input "[PERSON_NAME]-001"
click at [939, 492] on button "明細" at bounding box center [942, 497] width 49 height 28
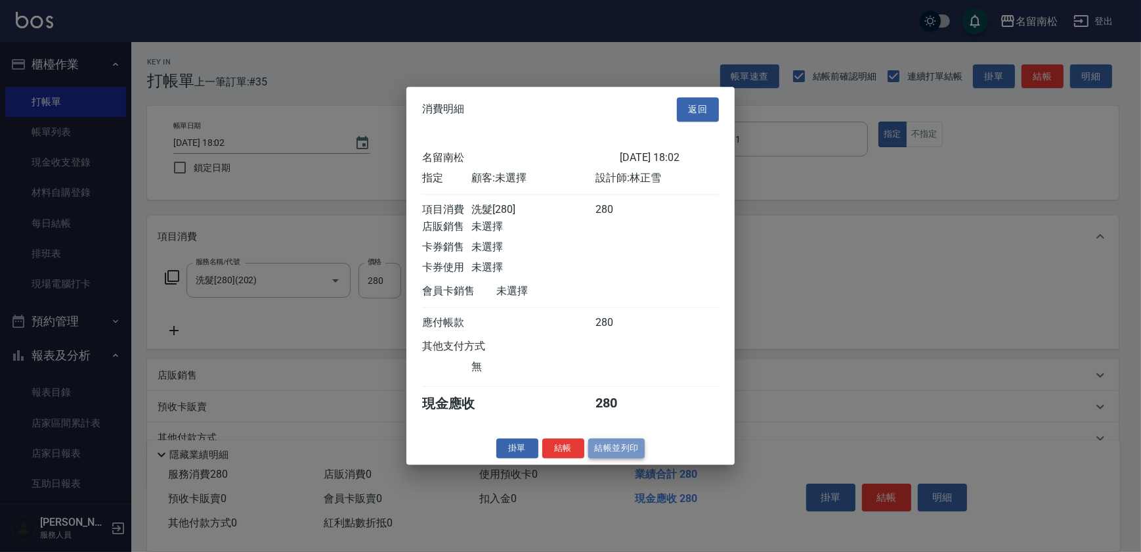
click at [599, 449] on button "結帳並列印" at bounding box center [616, 448] width 57 height 20
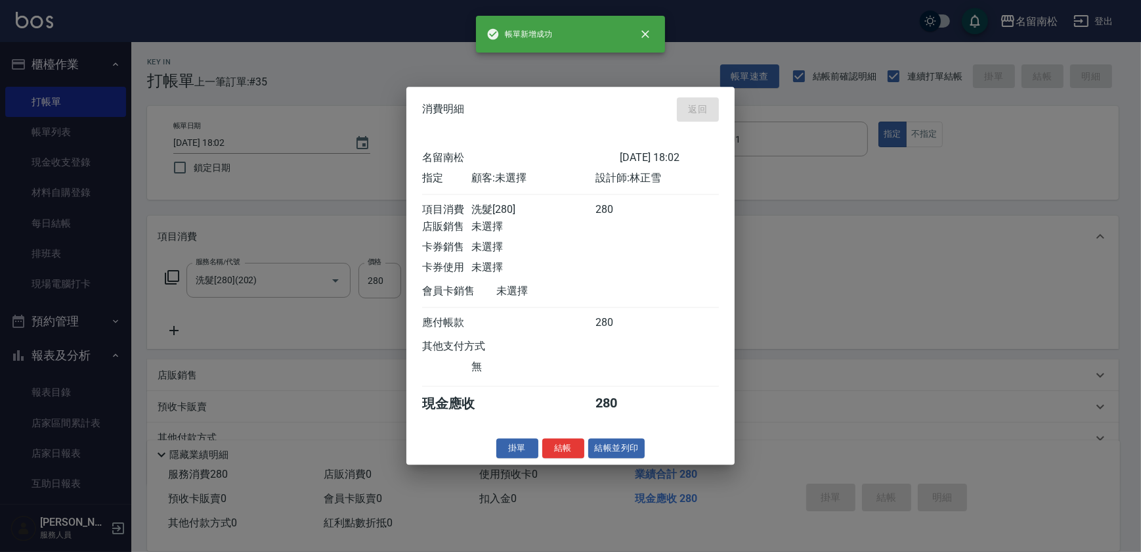
type input "[DATE] 18:03"
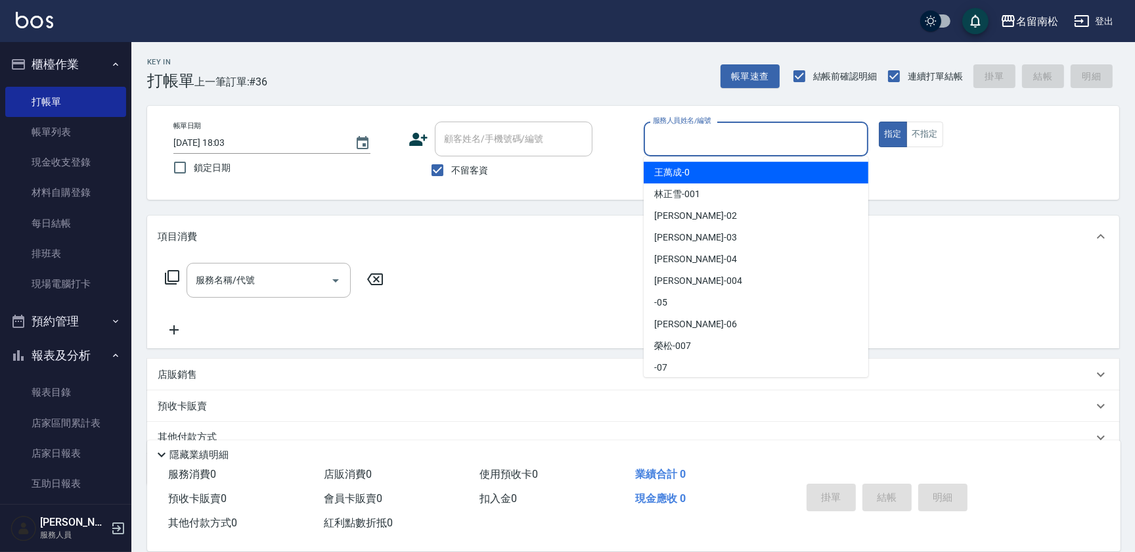
click at [802, 142] on input "服務人員姓名/編號" at bounding box center [755, 138] width 213 height 23
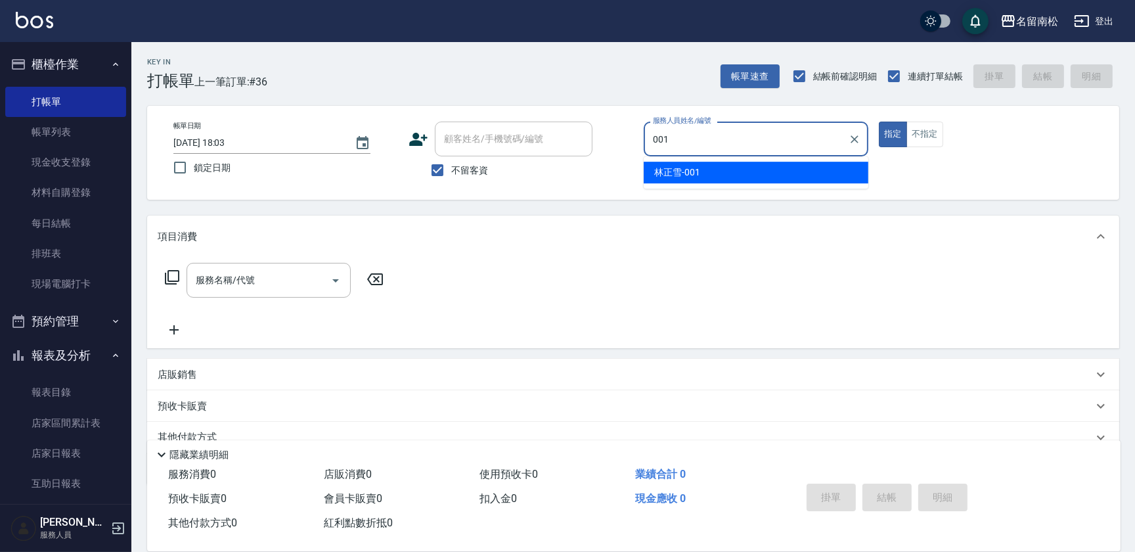
type input "[PERSON_NAME]-001"
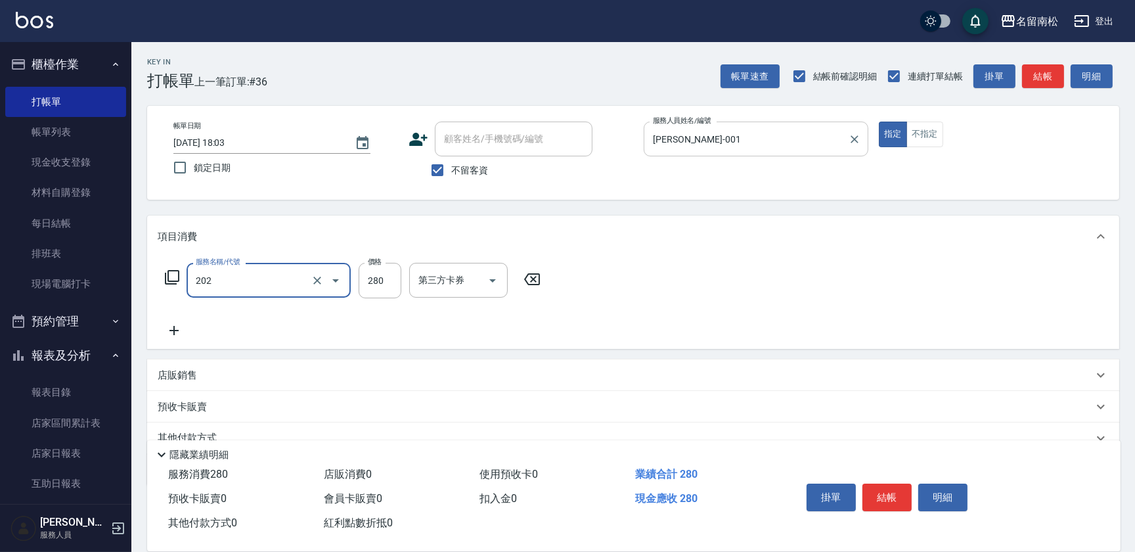
type input "洗髮[280](202)"
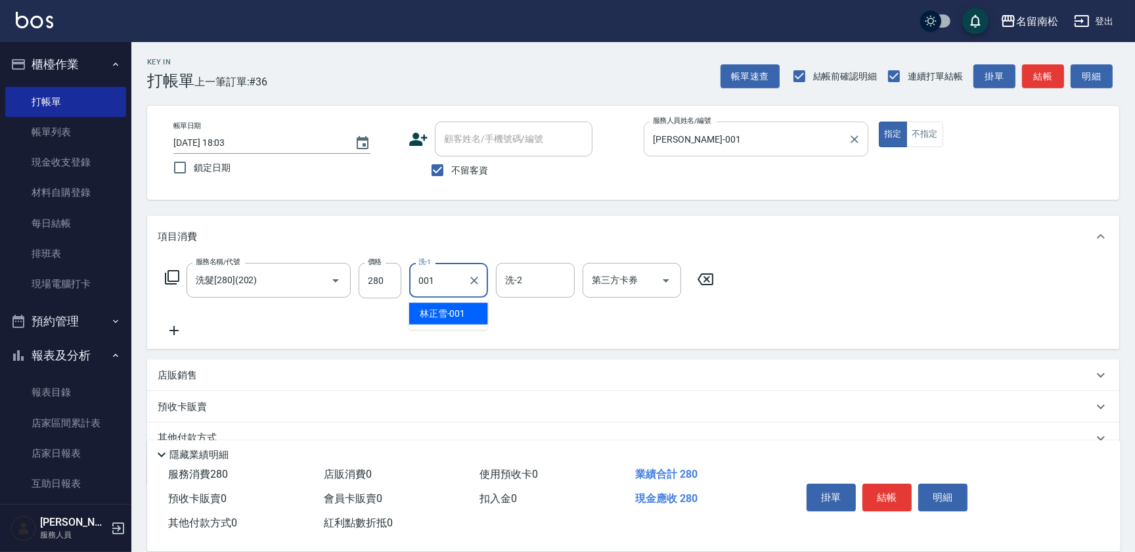
type input "[PERSON_NAME]-001"
click at [942, 496] on button "明細" at bounding box center [942, 497] width 49 height 28
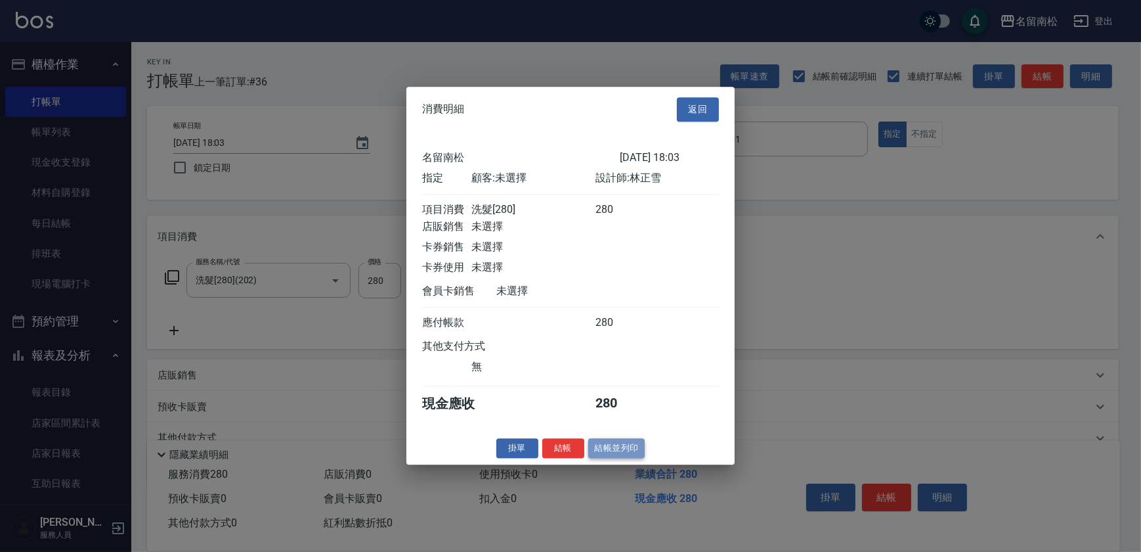
click at [619, 450] on button "結帳並列印" at bounding box center [616, 448] width 57 height 20
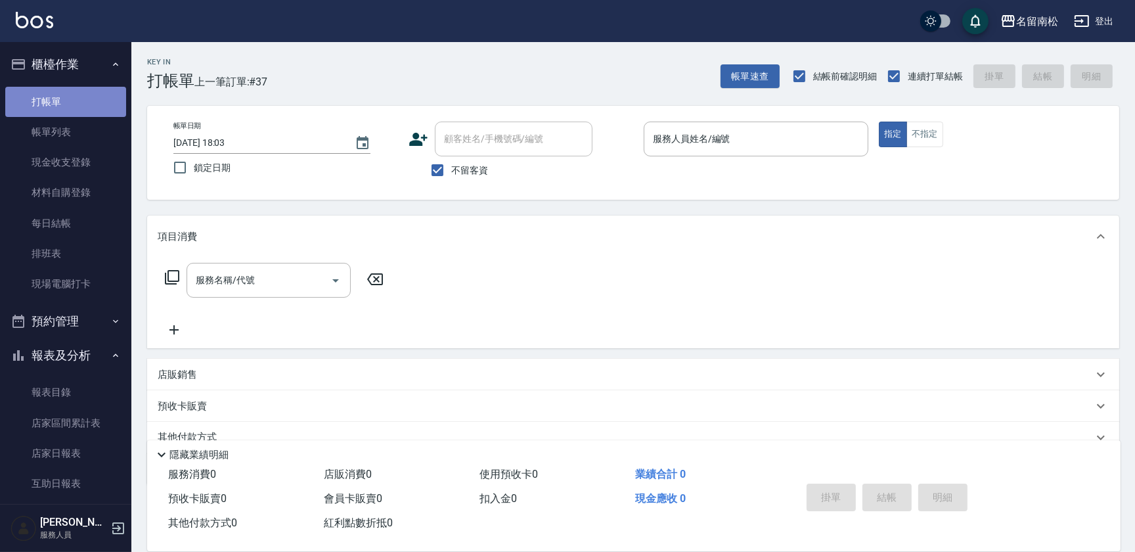
click at [87, 99] on link "打帳單" at bounding box center [65, 102] width 121 height 30
click at [433, 162] on input "不留客資" at bounding box center [438, 170] width 28 height 28
checkbox input "false"
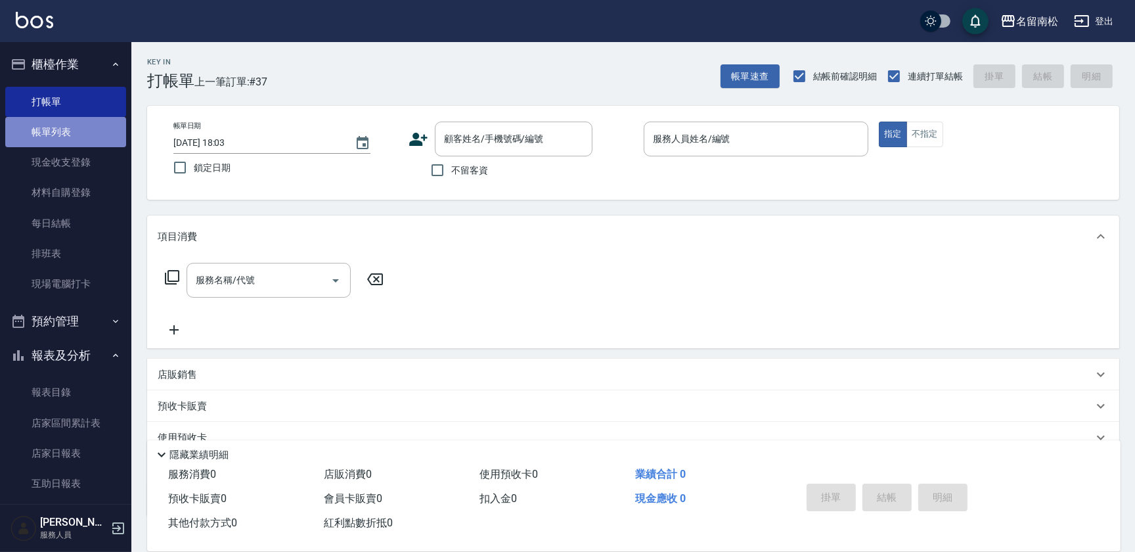
click at [69, 121] on link "帳單列表" at bounding box center [65, 132] width 121 height 30
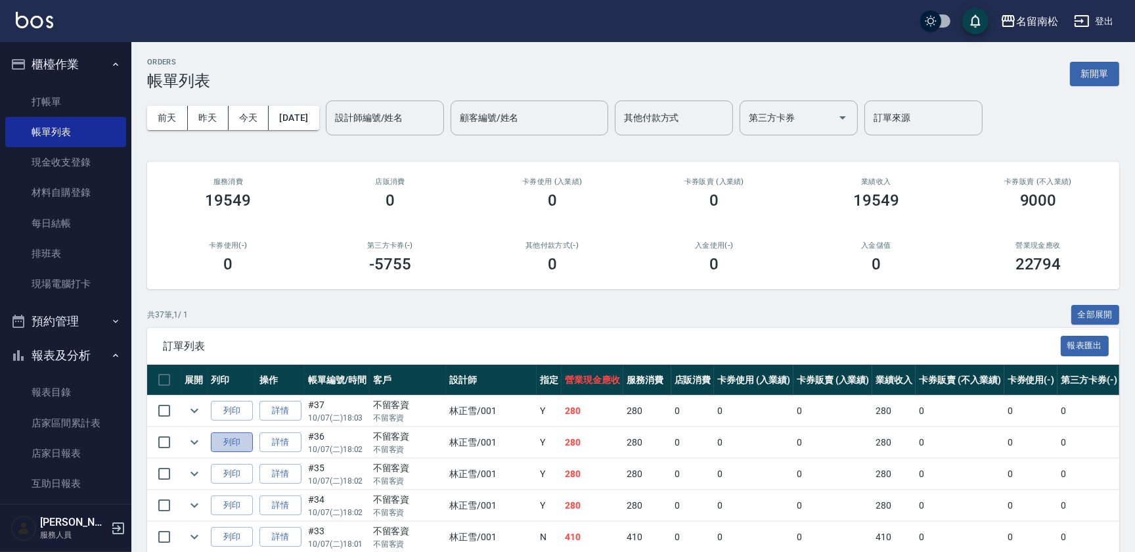
click at [234, 443] on button "列印" at bounding box center [232, 442] width 42 height 20
click at [82, 132] on link "帳單列表" at bounding box center [65, 132] width 121 height 30
click at [68, 95] on link "打帳單" at bounding box center [65, 102] width 121 height 30
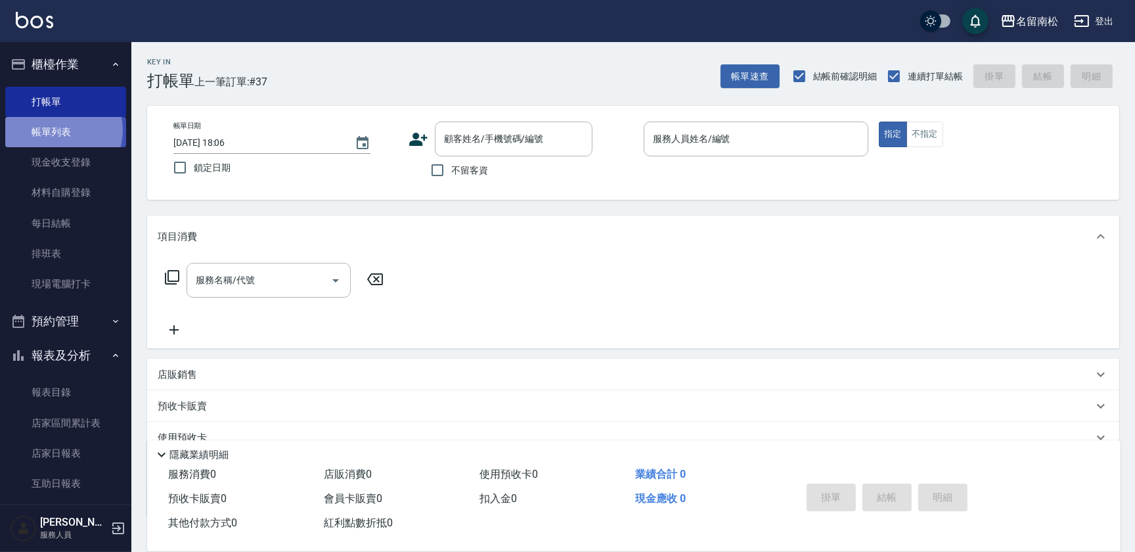
click at [60, 130] on link "帳單列表" at bounding box center [65, 132] width 121 height 30
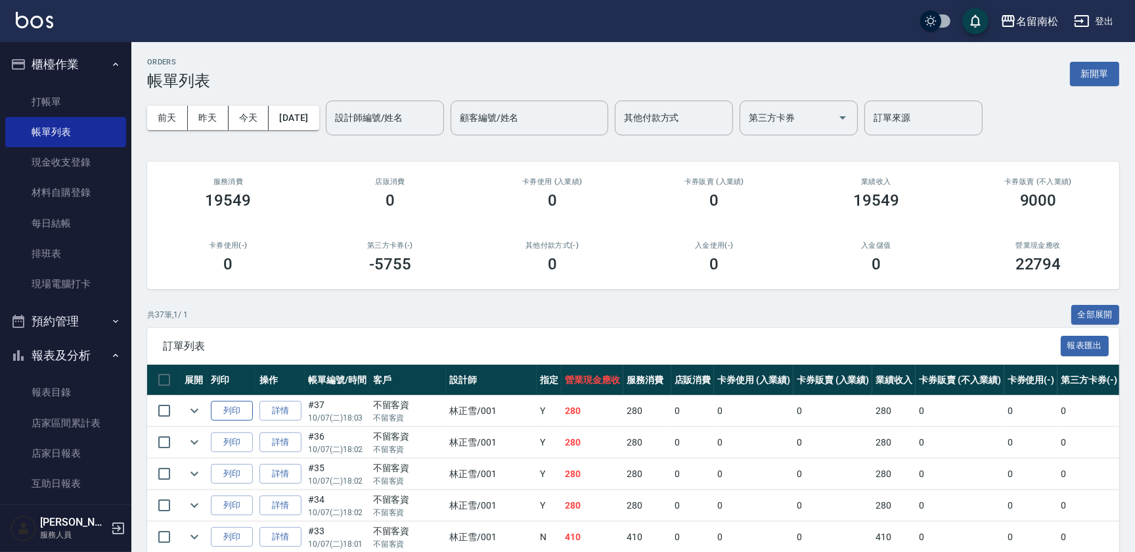
click at [223, 410] on button "列印" at bounding box center [232, 411] width 42 height 20
drag, startPoint x: 517, startPoint y: 515, endPoint x: 224, endPoint y: 416, distance: 309.8
click at [224, 416] on button "列印" at bounding box center [232, 411] width 42 height 20
click at [230, 449] on button "列印" at bounding box center [232, 442] width 42 height 20
click at [234, 444] on button "列印" at bounding box center [232, 442] width 42 height 20
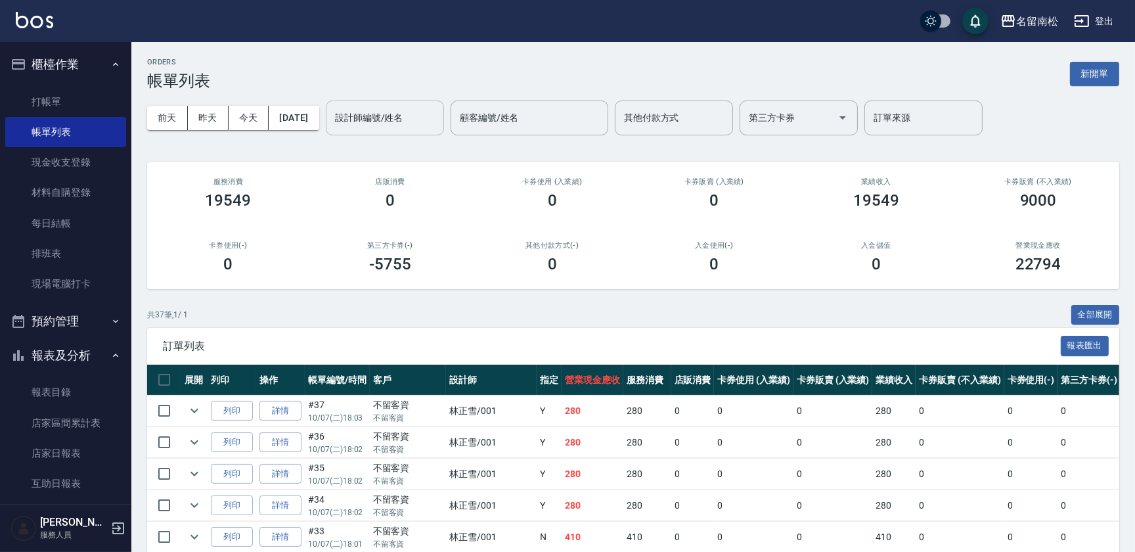
click at [421, 124] on input "設計師編號/姓名" at bounding box center [385, 117] width 106 height 23
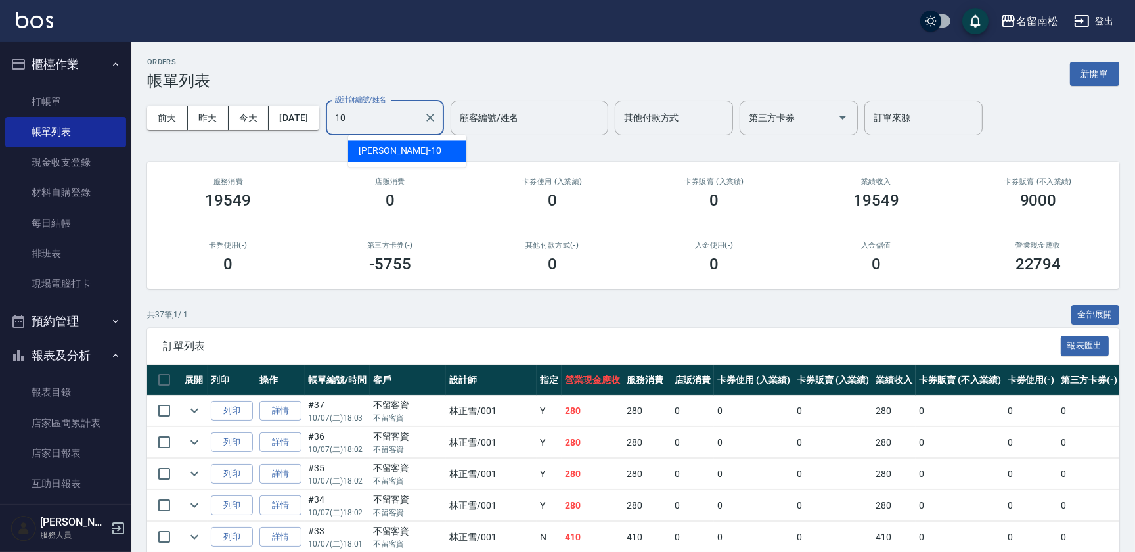
click at [411, 144] on div "[PERSON_NAME]-10" at bounding box center [407, 151] width 118 height 22
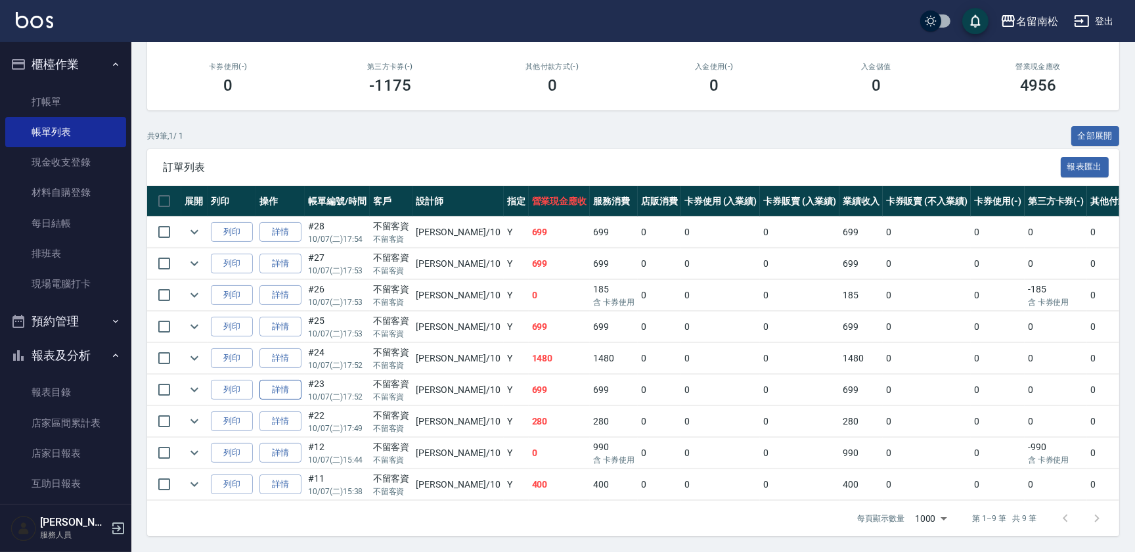
scroll to position [186, 0]
type input "[PERSON_NAME]-10"
click at [282, 383] on link "詳情" at bounding box center [280, 390] width 42 height 20
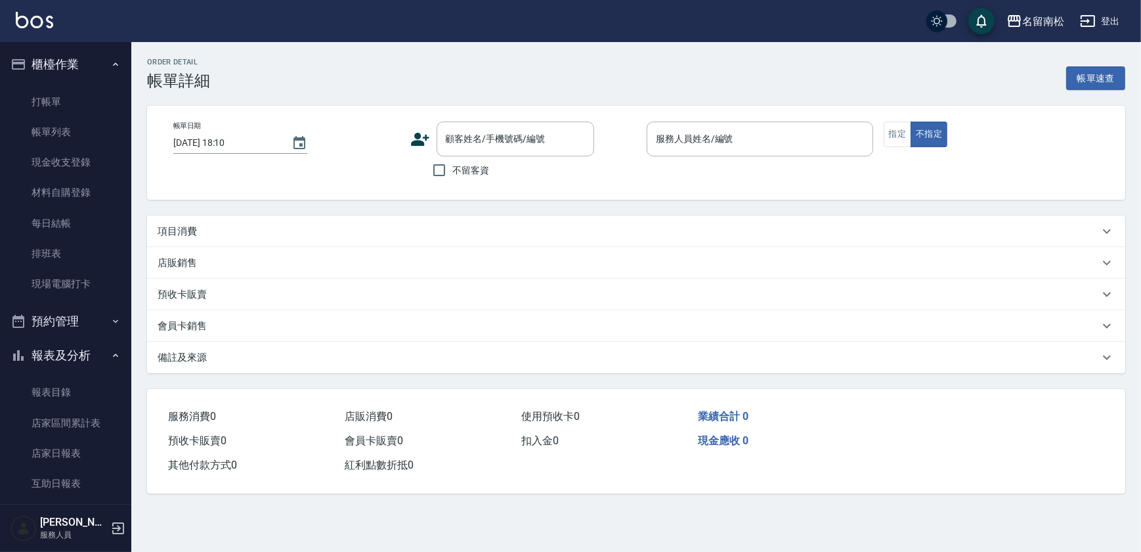
type input "[DATE] 17:52"
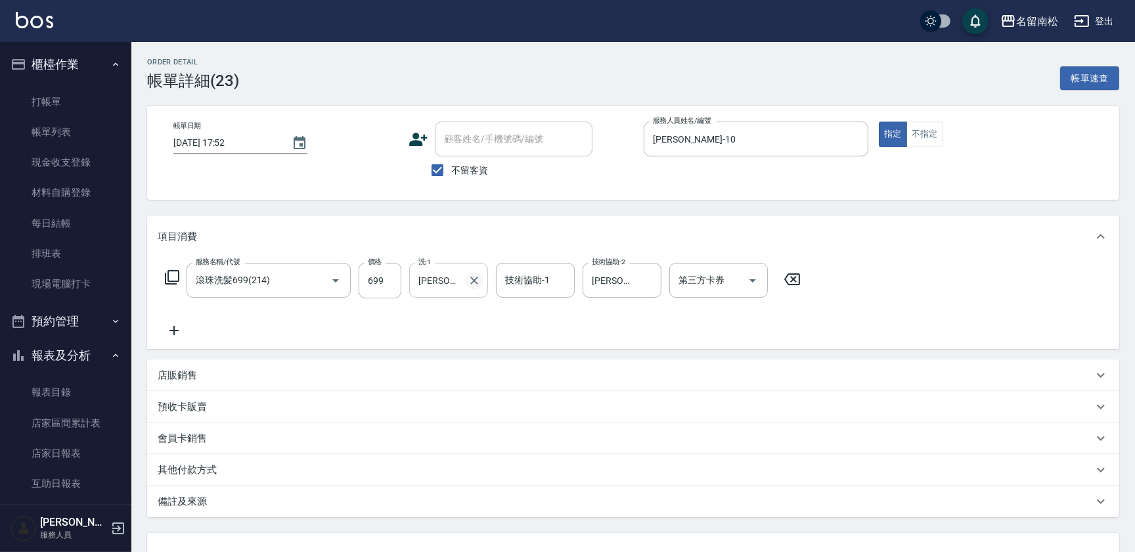
click at [468, 278] on icon "Clear" at bounding box center [474, 280] width 13 height 13
click at [471, 308] on div "[PERSON_NAME]-55" at bounding box center [448, 314] width 79 height 22
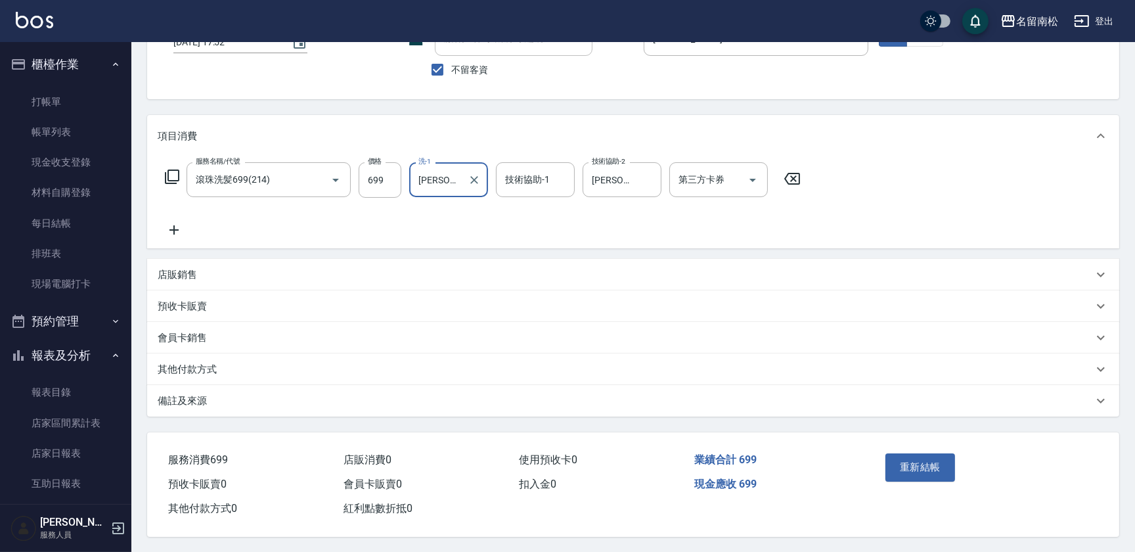
scroll to position [104, 0]
click at [921, 465] on button "重新結帳" at bounding box center [920, 466] width 70 height 28
click at [906, 465] on div "Order detail 帳單詳細 (23) 帳單速查 帳單日期 [DATE] 17:52 顧客姓名/手機號碼/編號 顧客姓名/手機號碼/編號 不留客資 服務…" at bounding box center [567, 225] width 1135 height 653
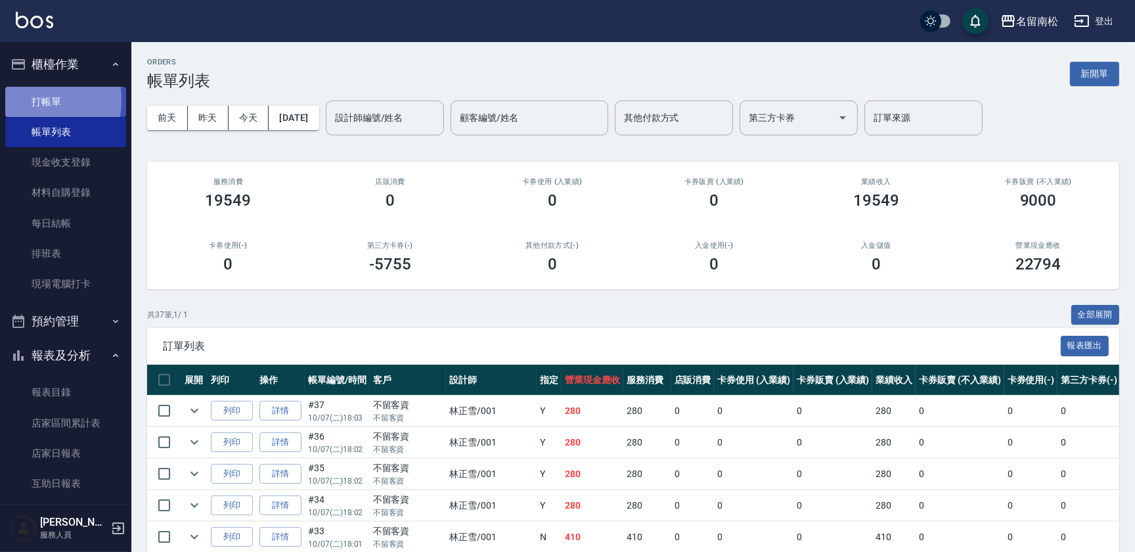
click at [22, 100] on link "打帳單" at bounding box center [65, 102] width 121 height 30
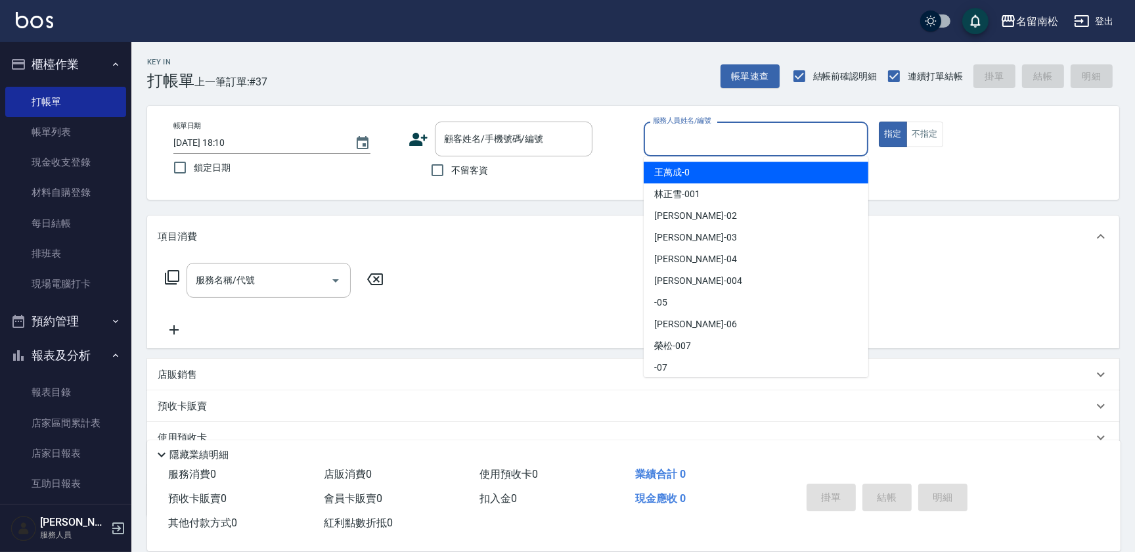
click at [664, 148] on input "服務人員姓名/編號" at bounding box center [755, 138] width 213 height 23
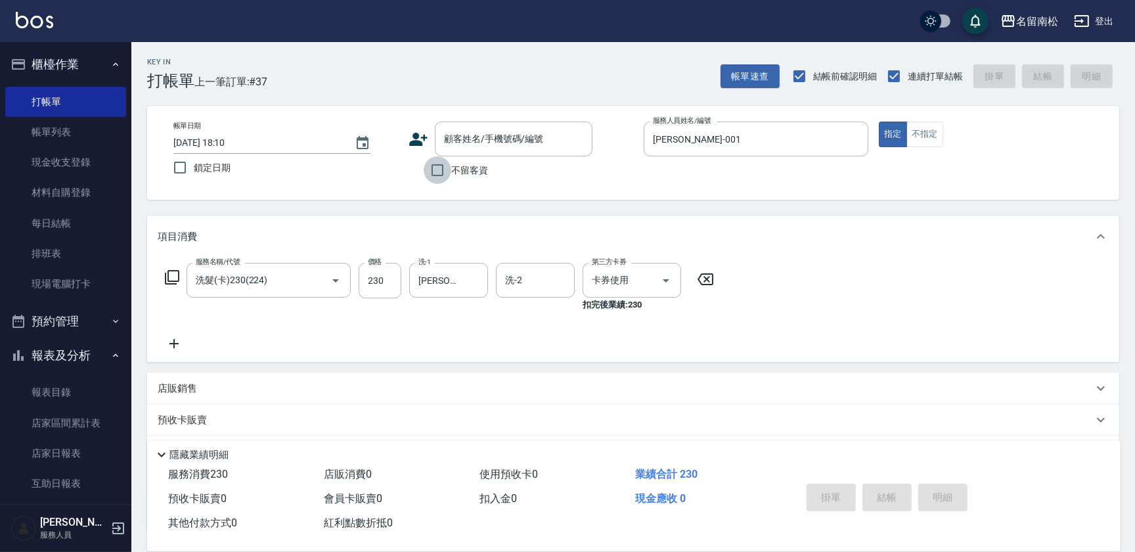
click at [438, 171] on input "不留客資" at bounding box center [438, 170] width 28 height 28
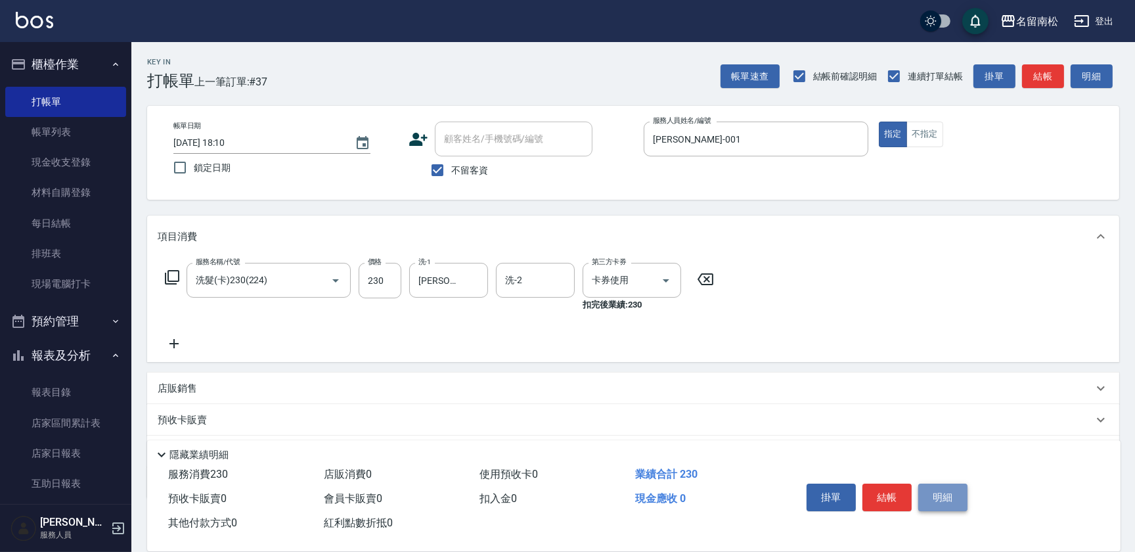
click at [957, 498] on button "明細" at bounding box center [942, 497] width 49 height 28
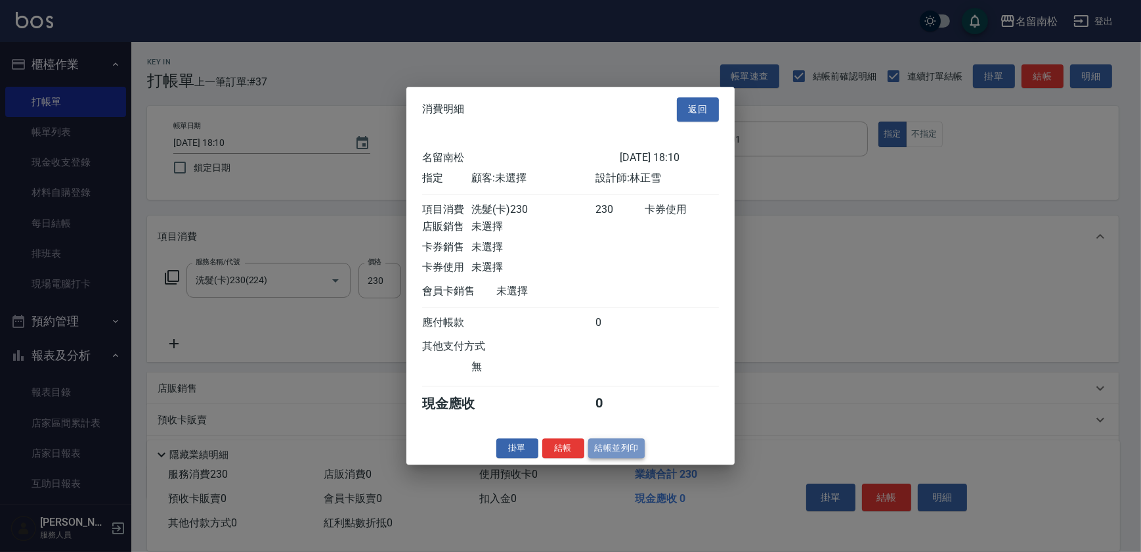
click at [624, 455] on button "結帳並列印" at bounding box center [616, 448] width 57 height 20
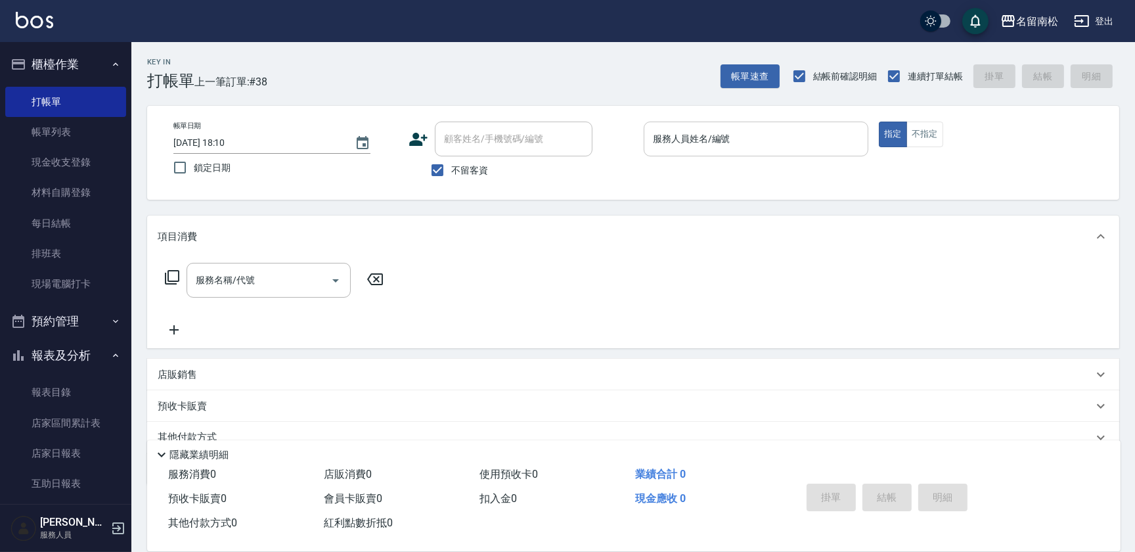
click at [806, 141] on input "服務人員姓名/編號" at bounding box center [755, 138] width 213 height 23
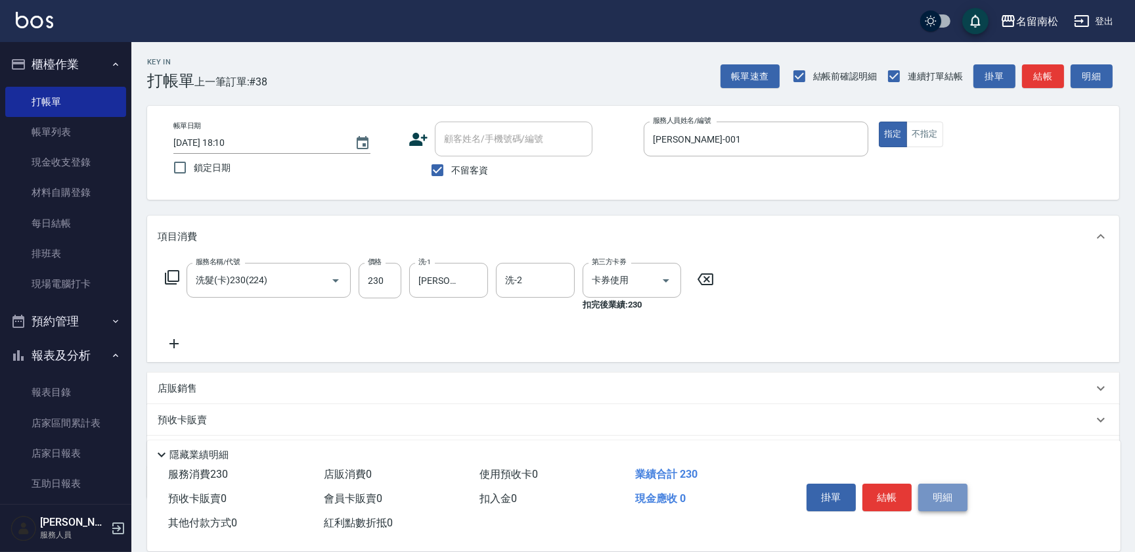
click at [939, 491] on button "明細" at bounding box center [942, 497] width 49 height 28
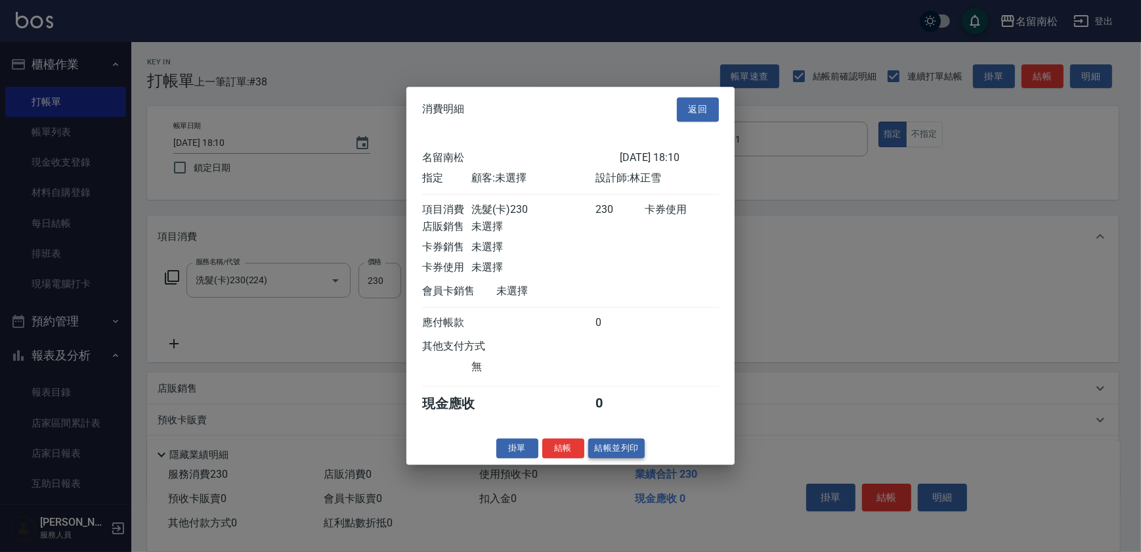
click at [613, 453] on button "結帳並列印" at bounding box center [616, 448] width 57 height 20
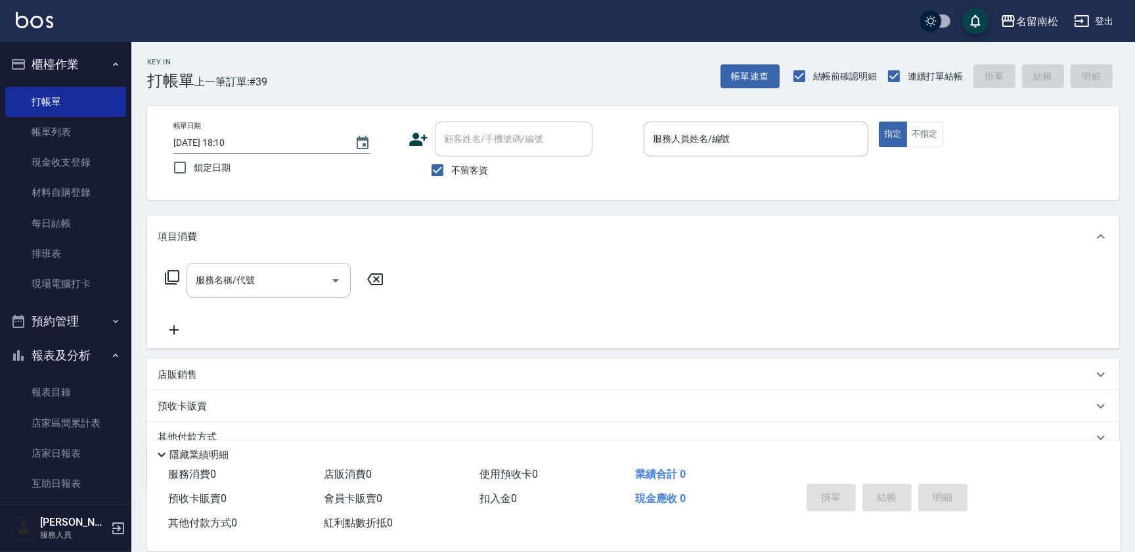
click at [686, 138] on div "服務人員姓名/編號 服務人員姓名/編號" at bounding box center [756, 138] width 225 height 35
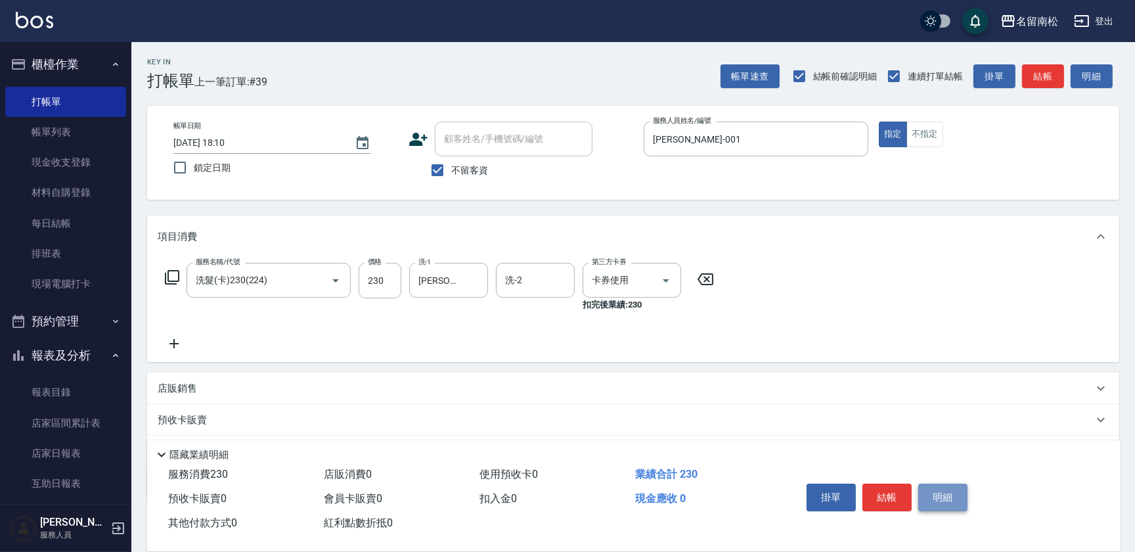
click at [949, 489] on button "明細" at bounding box center [942, 497] width 49 height 28
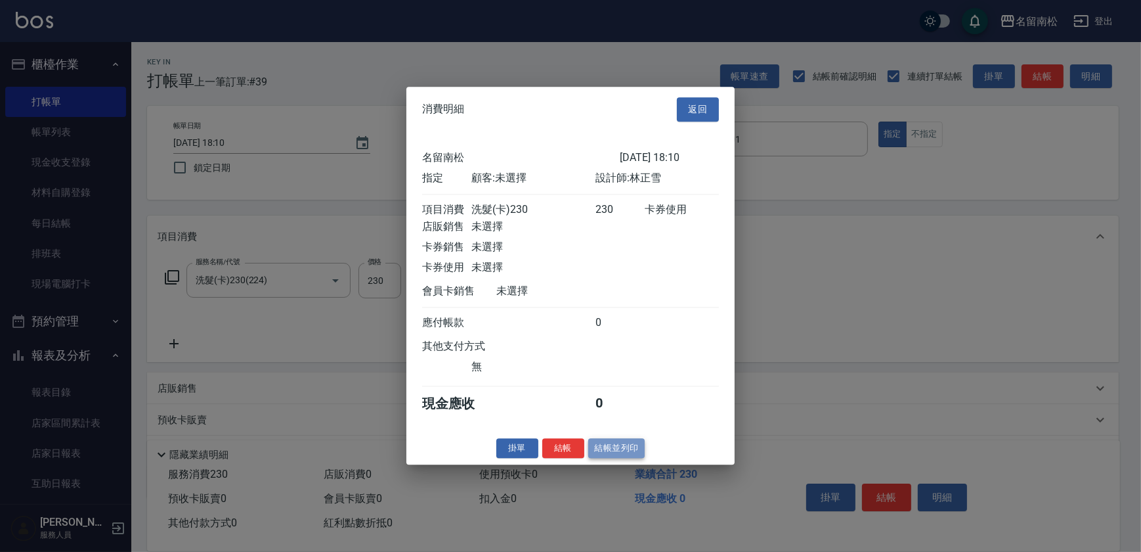
click at [636, 453] on button "結帳並列印" at bounding box center [616, 448] width 57 height 20
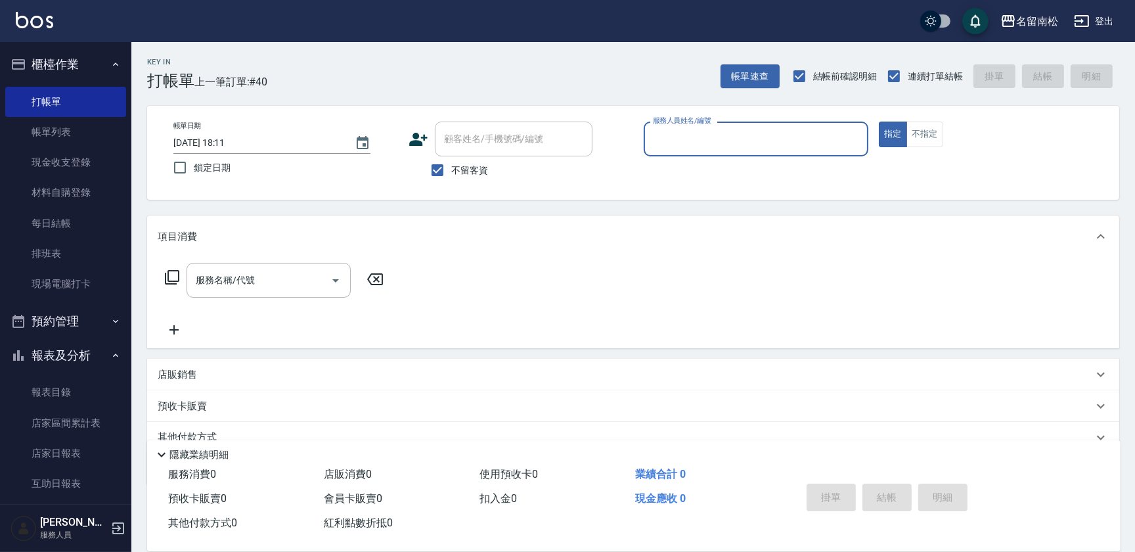
click at [807, 150] on div "服務人員姓名/編號" at bounding box center [756, 138] width 225 height 35
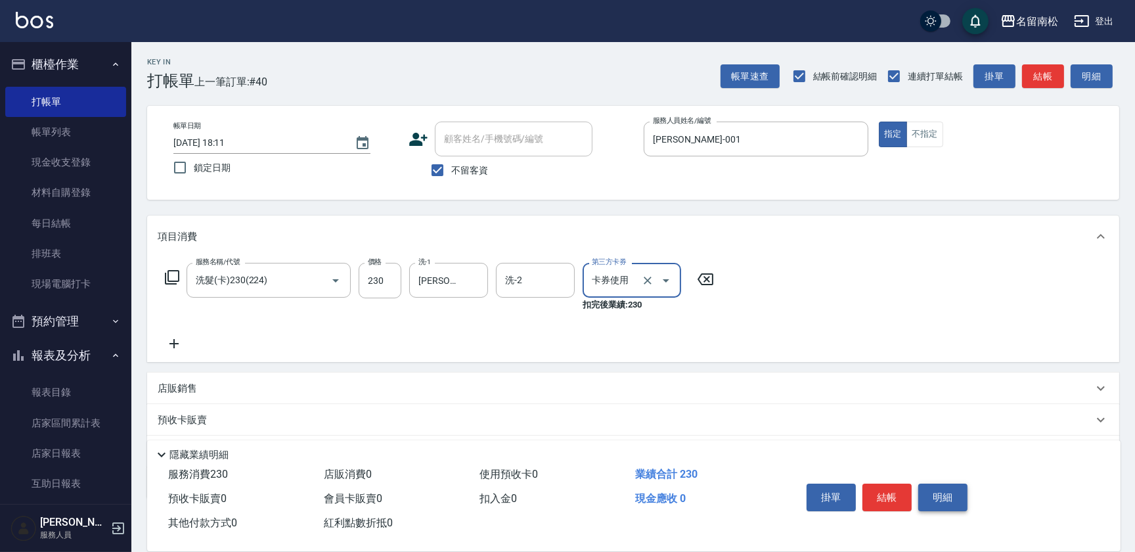
click at [951, 486] on button "明細" at bounding box center [942, 497] width 49 height 28
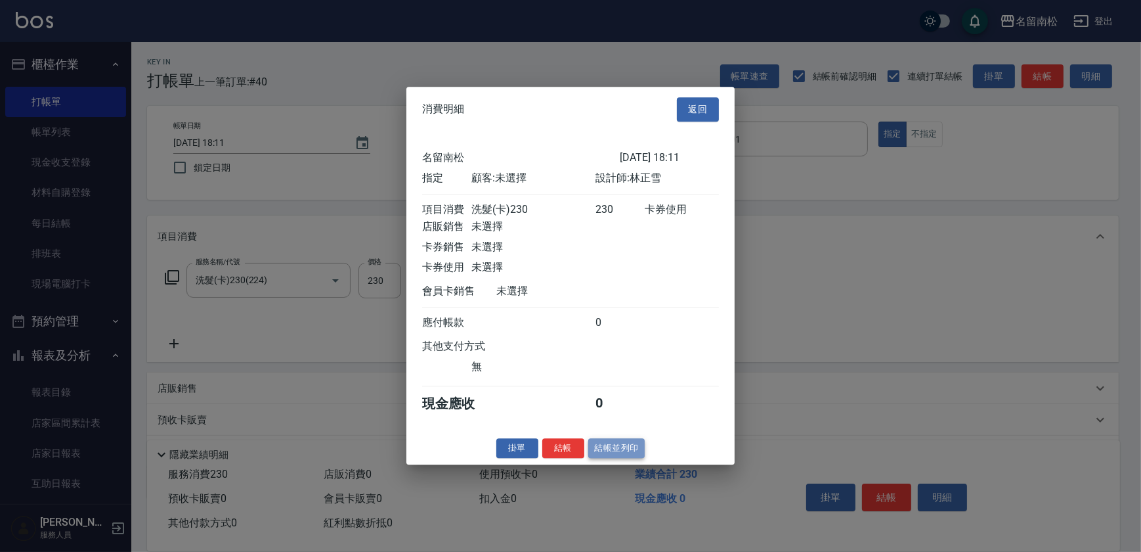
click at [590, 457] on button "結帳並列印" at bounding box center [616, 448] width 57 height 20
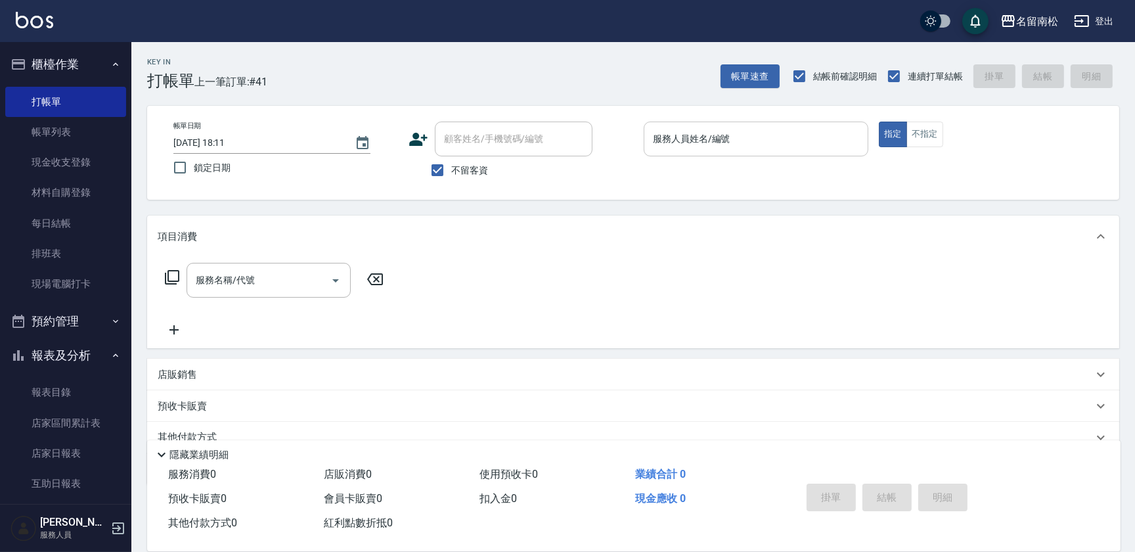
click at [769, 131] on input "服務人員姓名/編號" at bounding box center [755, 138] width 213 height 23
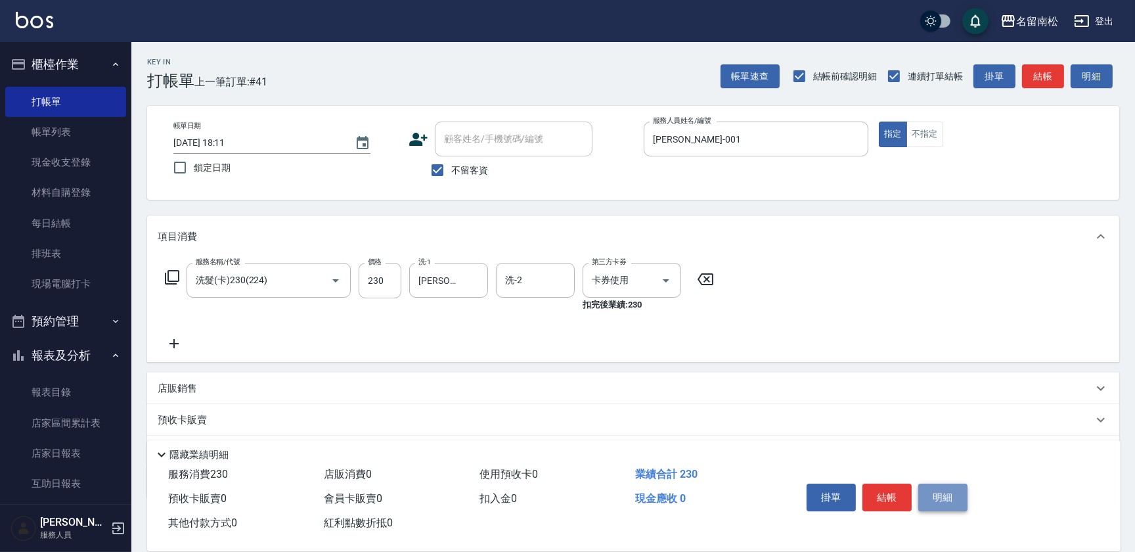
click at [930, 496] on button "明細" at bounding box center [942, 497] width 49 height 28
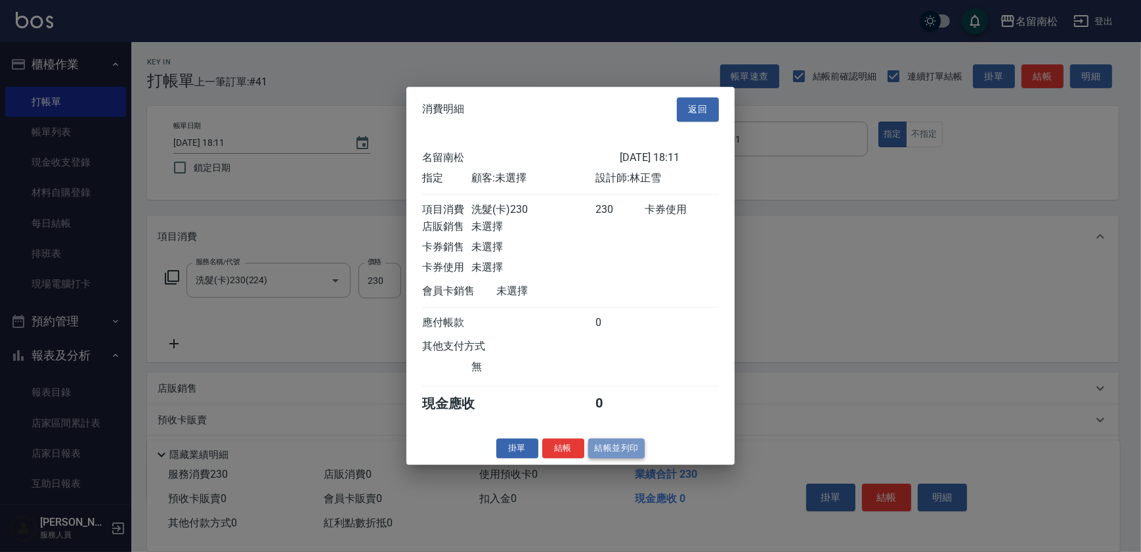
click at [621, 456] on button "結帳並列印" at bounding box center [616, 448] width 57 height 20
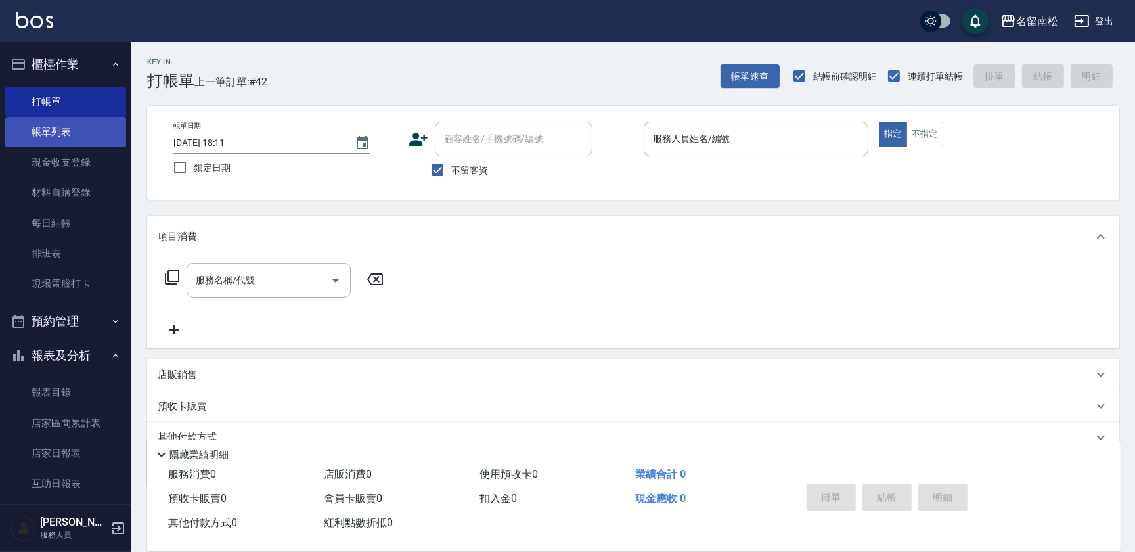
drag, startPoint x: 123, startPoint y: 144, endPoint x: 107, endPoint y: 139, distance: 17.4
click at [108, 139] on nav "櫃檯作業 打帳單 帳單列表 現金收支登錄 材料自購登錄 每日結帳 排班表 現場電腦打卡 預約管理 預約管理 單日預約紀錄 單週預約紀錄 報表及分析 報表目錄 …" at bounding box center [65, 273] width 131 height 462
click at [91, 133] on link "帳單列表" at bounding box center [65, 132] width 121 height 30
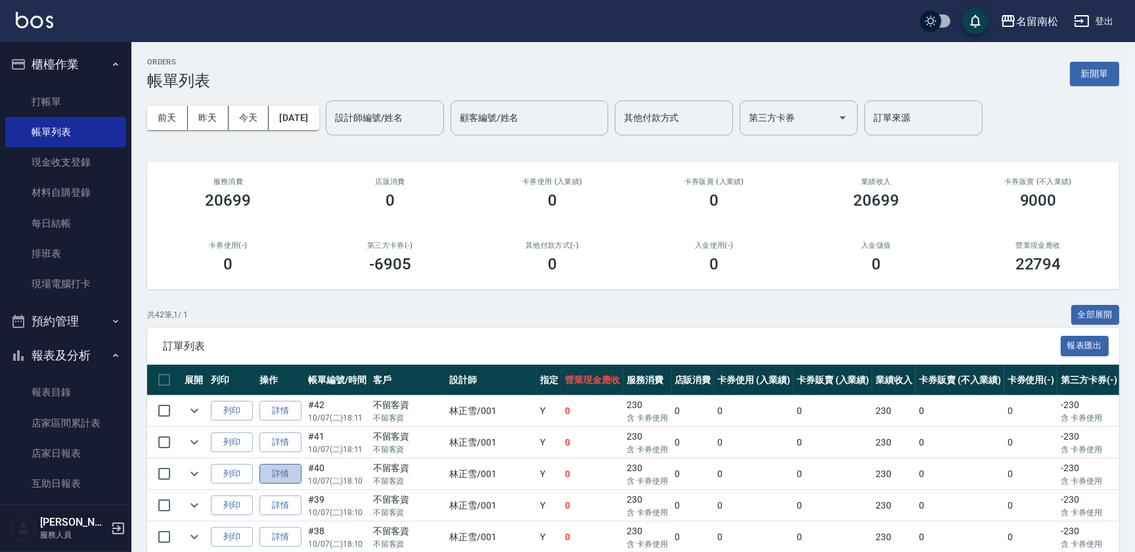
click at [288, 473] on link "詳情" at bounding box center [280, 474] width 42 height 20
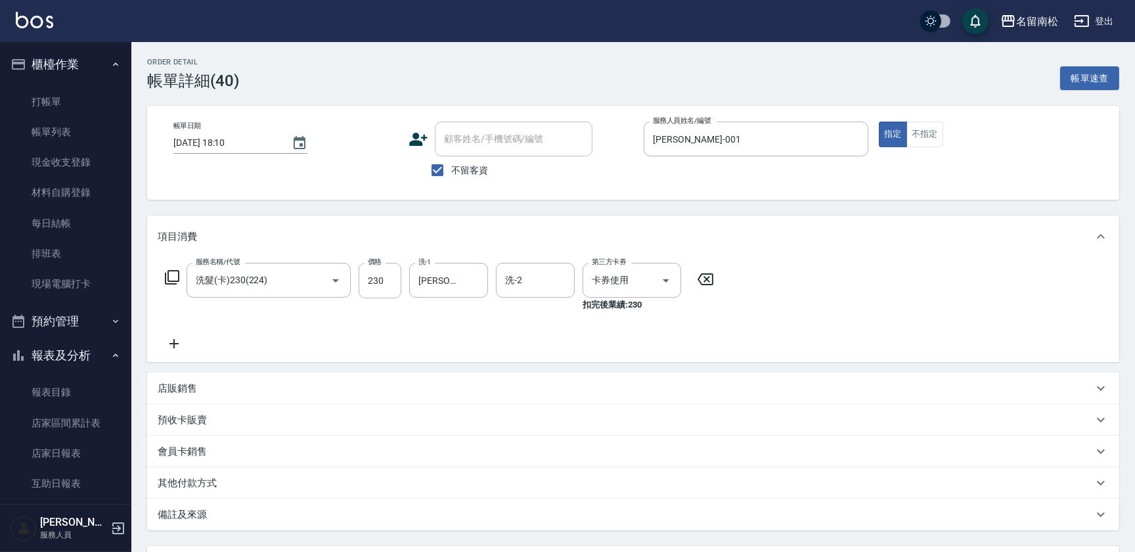
click at [171, 336] on icon at bounding box center [174, 344] width 33 height 16
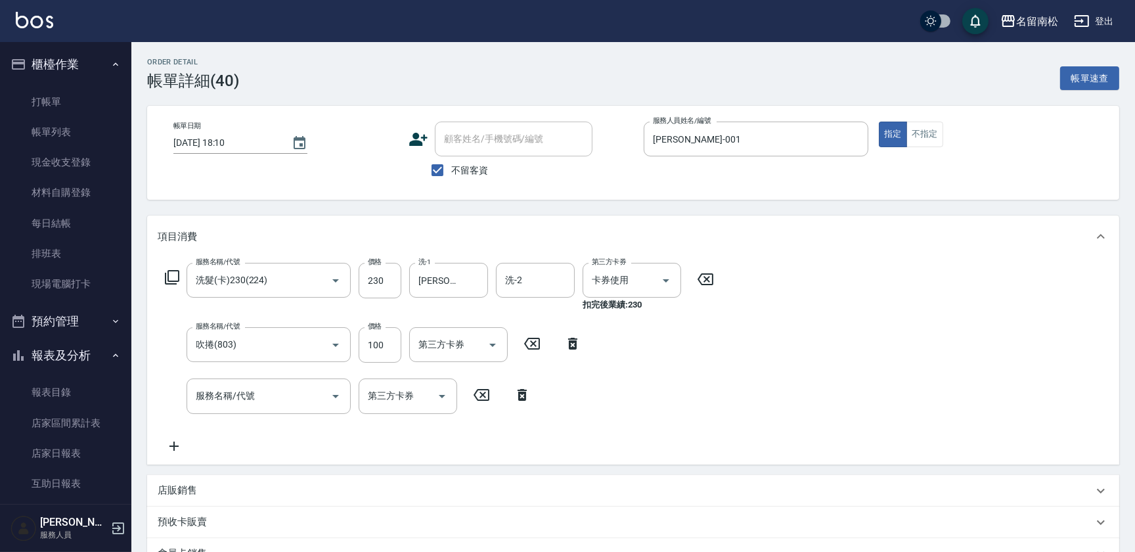
click at [1133, 504] on div "Order detail 帳單詳細 (40) 帳單速查 帳單日期 [DATE] 18:10 顧客姓名/手機號碼/編號 顧客姓名/手機號碼/編號 不留客資 服務…" at bounding box center [632, 405] width 1003 height 726
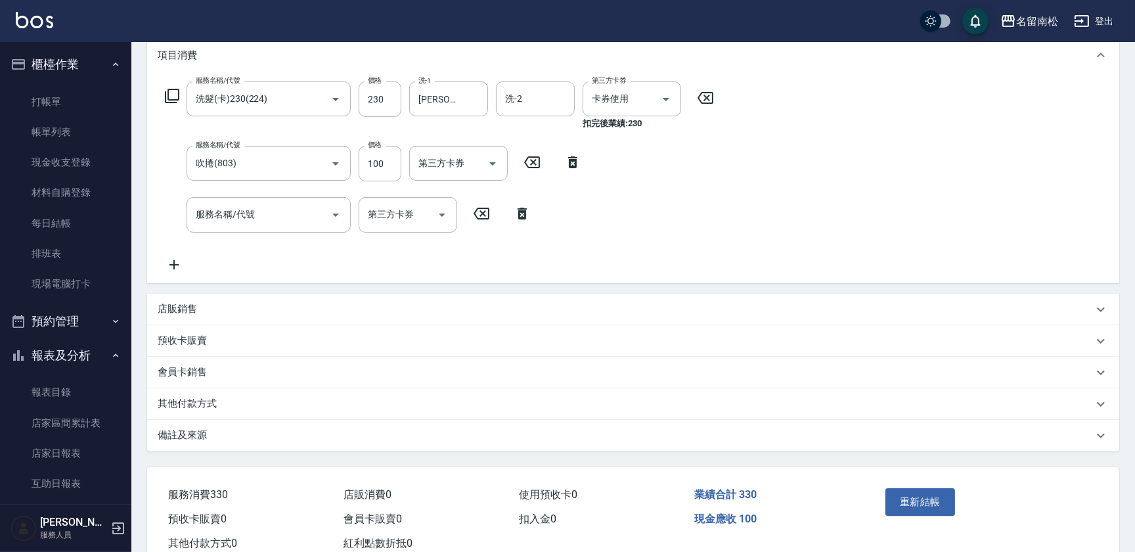
scroll to position [219, 0]
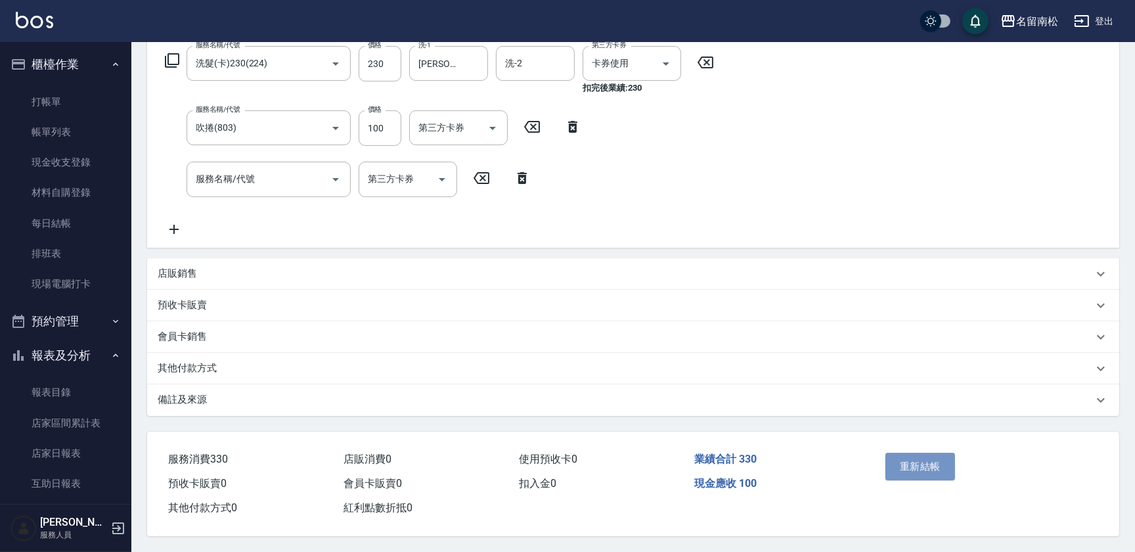
click at [890, 456] on button "重新結帳" at bounding box center [920, 466] width 70 height 28
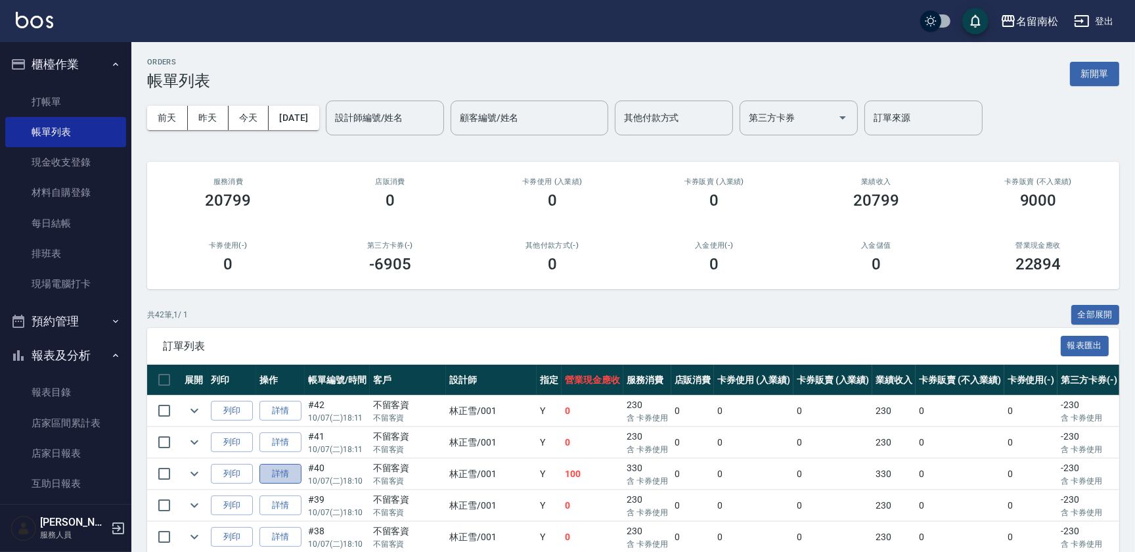
click at [273, 469] on link "詳情" at bounding box center [280, 474] width 42 height 20
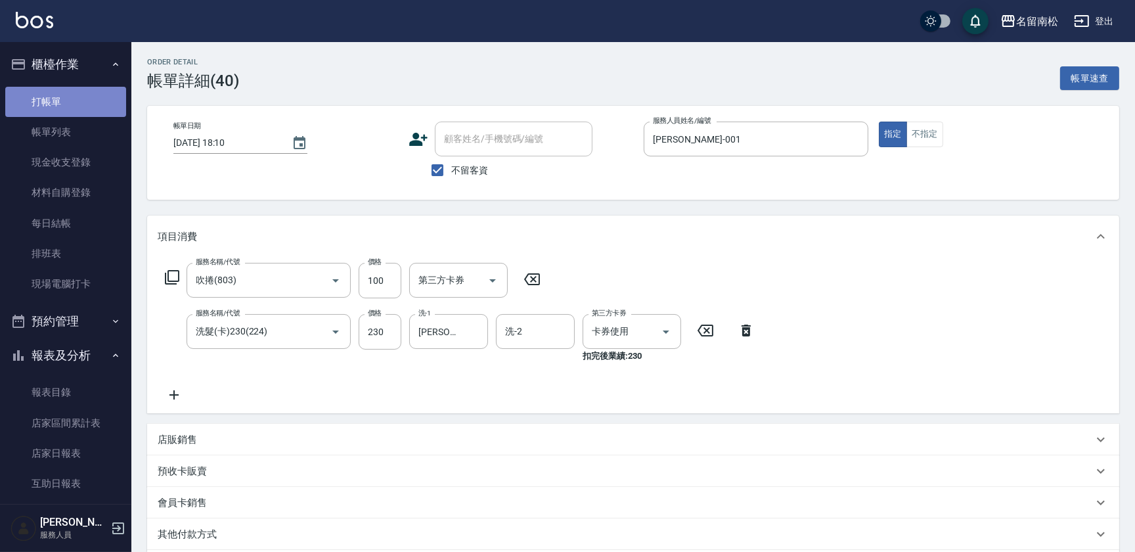
click at [89, 103] on link "打帳單" at bounding box center [65, 102] width 121 height 30
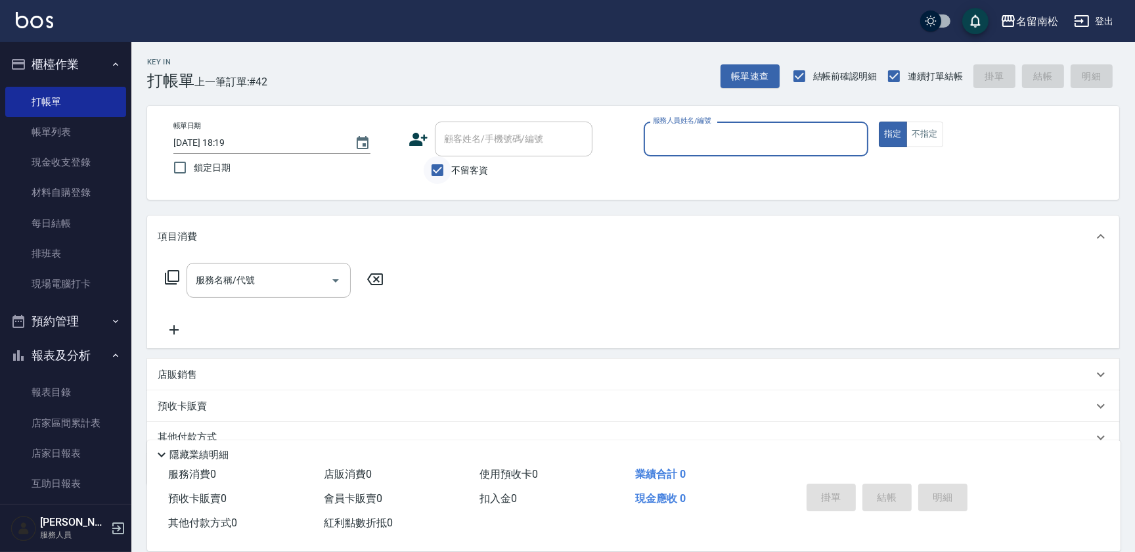
click at [433, 174] on input "不留客資" at bounding box center [438, 170] width 28 height 28
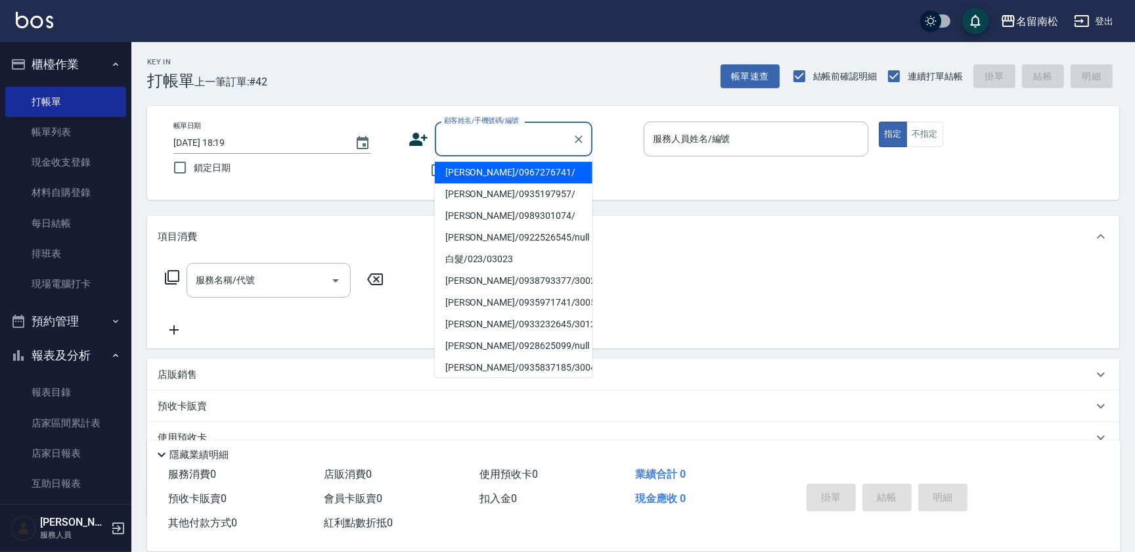
click at [487, 137] on div "顧客姓名/手機號碼/編號 顧客姓名/手機號碼/編號" at bounding box center [514, 138] width 158 height 35
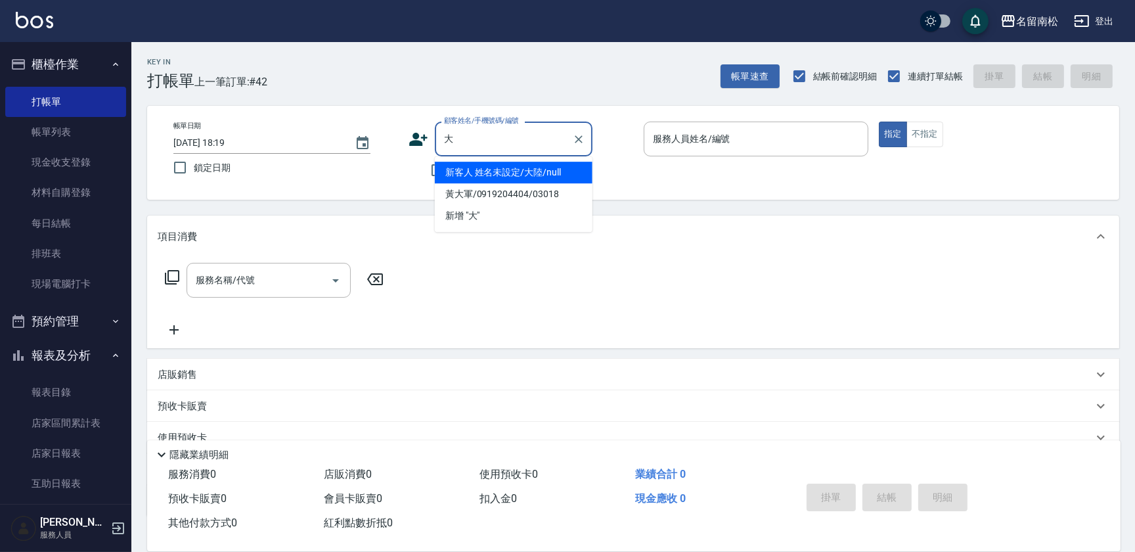
click at [506, 175] on li "新客人 姓名未設定/大陸/null" at bounding box center [514, 173] width 158 height 22
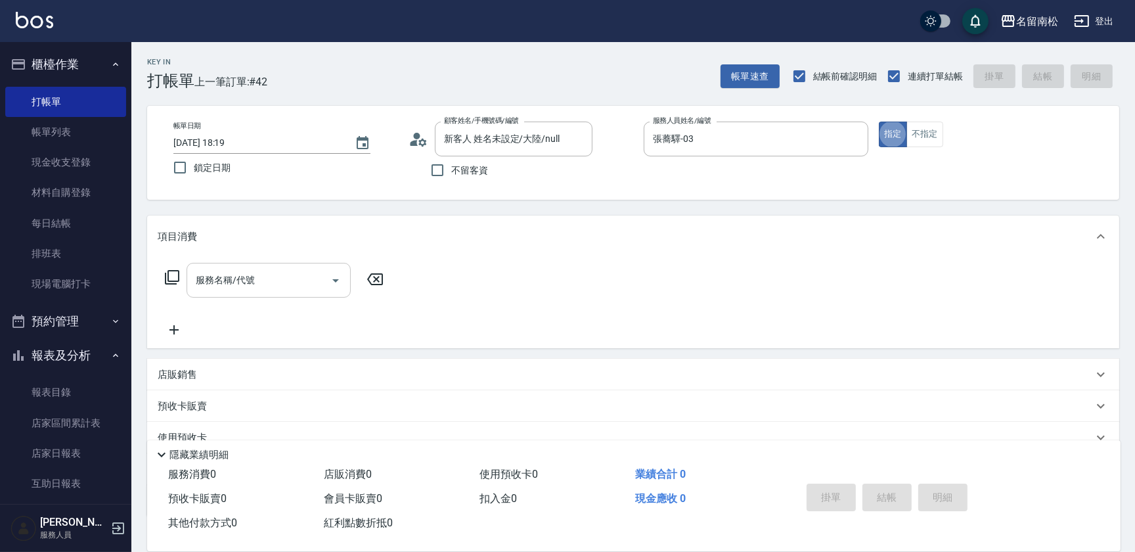
click at [273, 280] on input "服務名稱/代號" at bounding box center [258, 280] width 133 height 23
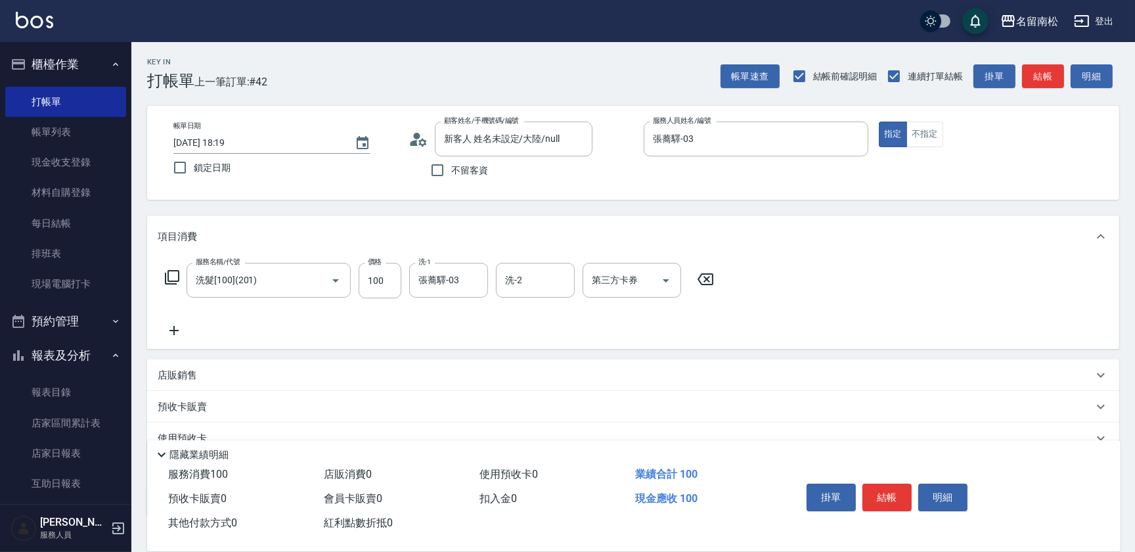
click at [178, 324] on icon at bounding box center [174, 330] width 33 height 16
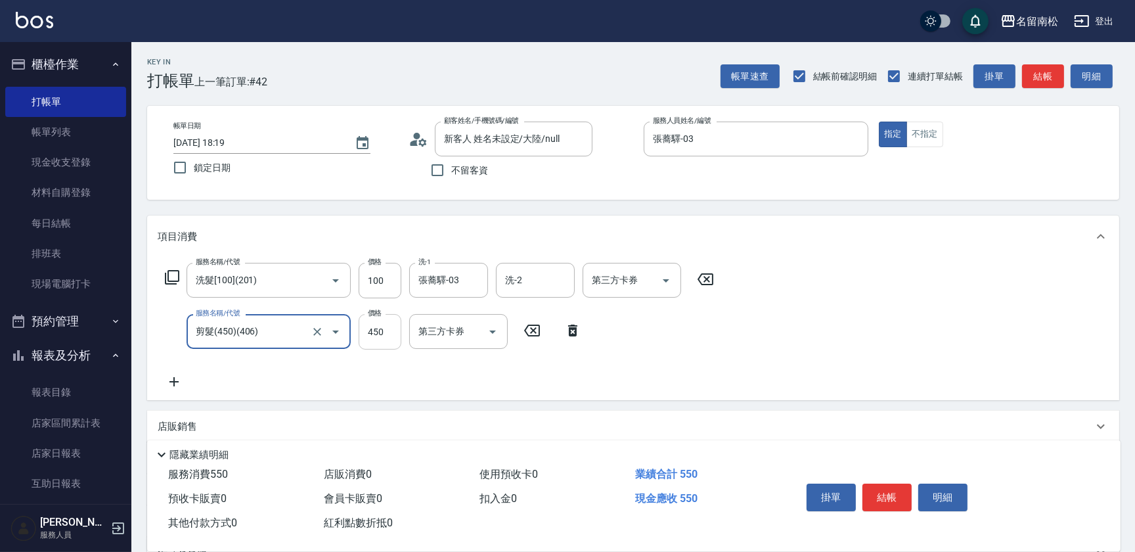
click at [384, 338] on input "450" at bounding box center [380, 331] width 43 height 35
click at [883, 487] on button "結帳" at bounding box center [886, 497] width 49 height 28
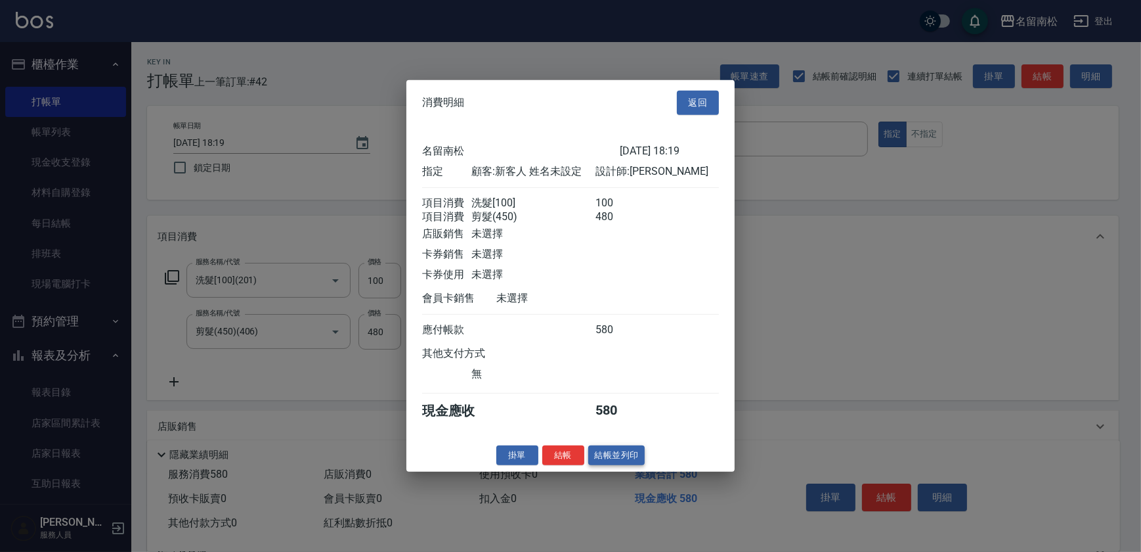
click at [610, 465] on button "結帳並列印" at bounding box center [616, 455] width 57 height 20
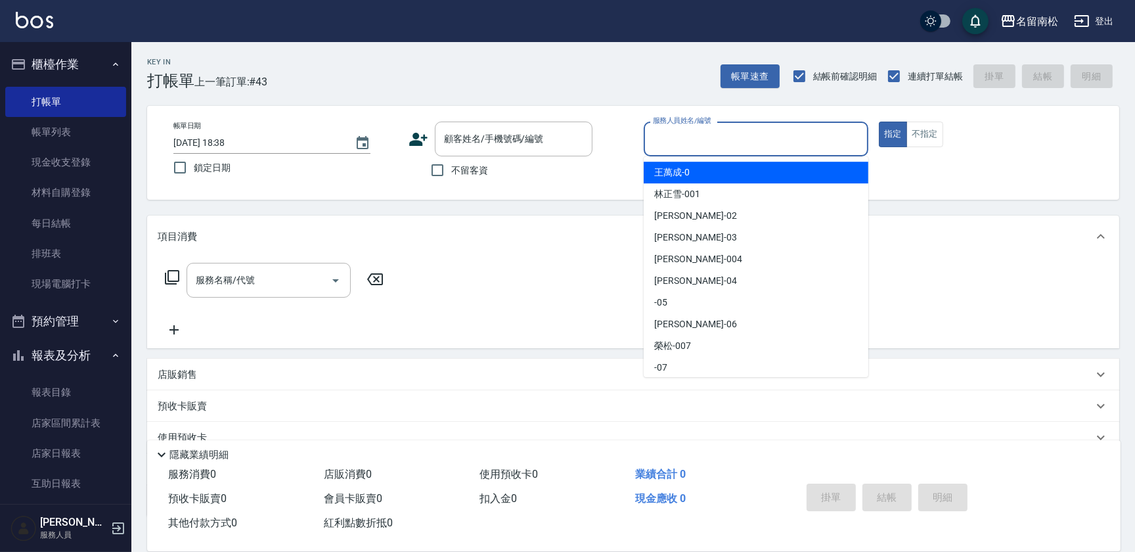
click at [797, 141] on input "服務人員姓名/編號" at bounding box center [755, 138] width 213 height 23
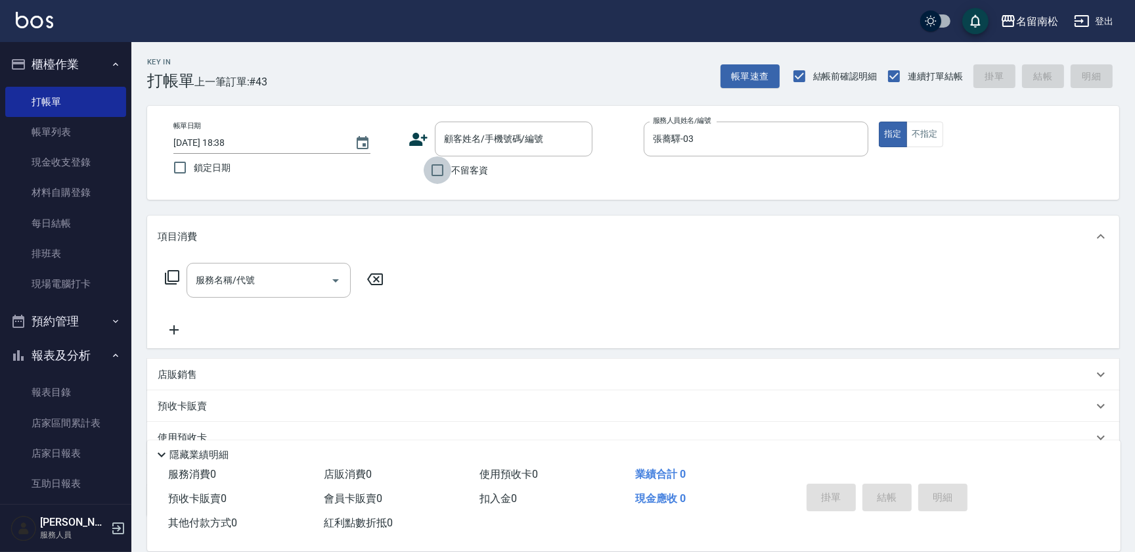
click at [433, 169] on input "不留客資" at bounding box center [438, 170] width 28 height 28
click at [269, 290] on input "服務名稱/代號" at bounding box center [258, 280] width 133 height 23
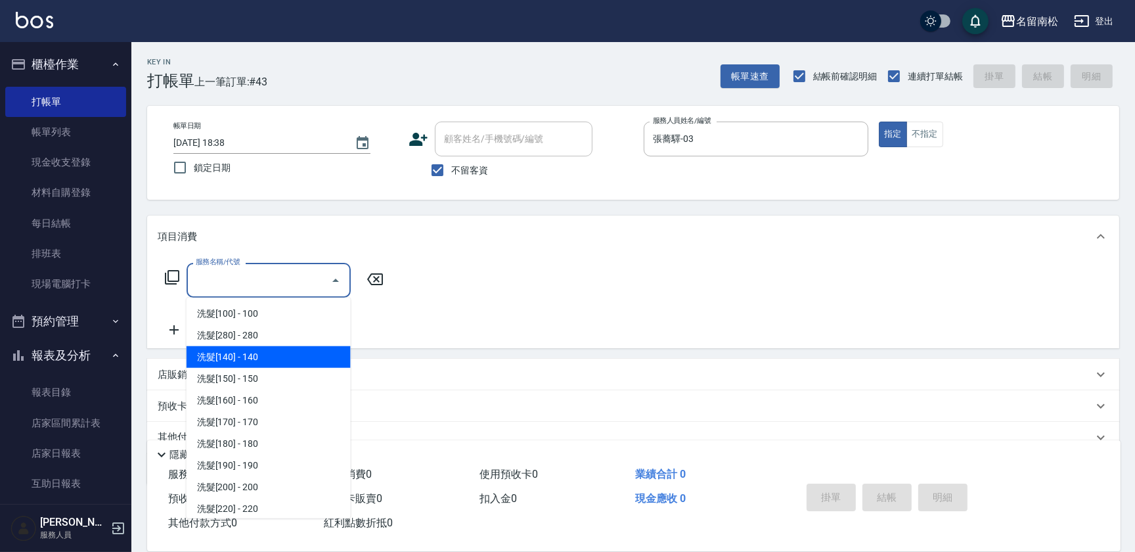
click at [555, 313] on div "服務名稱/代號 服務名稱/代號" at bounding box center [633, 302] width 972 height 91
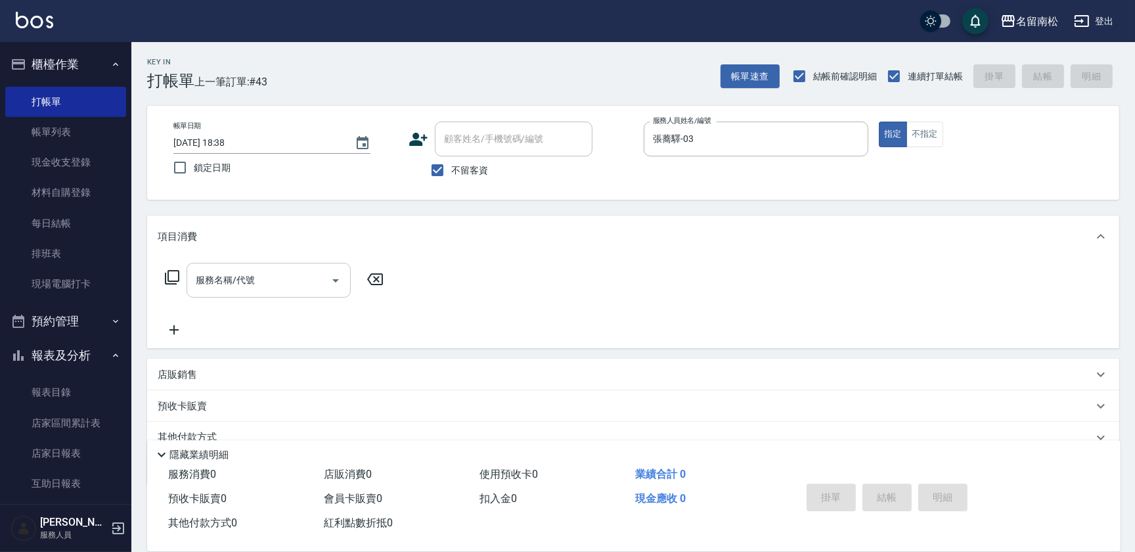
click at [246, 286] on input "服務名稱/代號" at bounding box center [258, 280] width 133 height 23
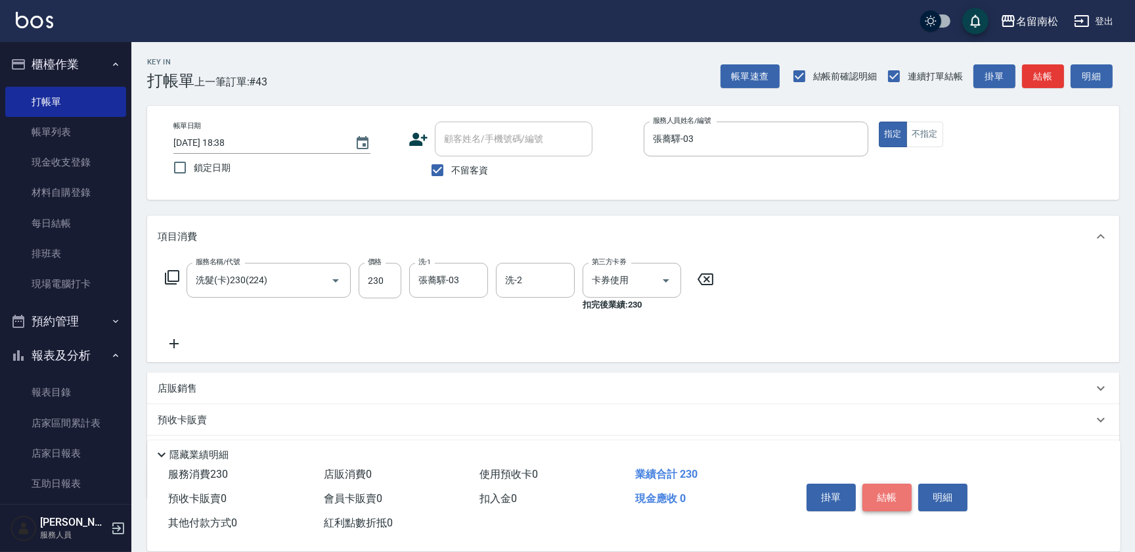
click at [890, 501] on button "結帳" at bounding box center [886, 497] width 49 height 28
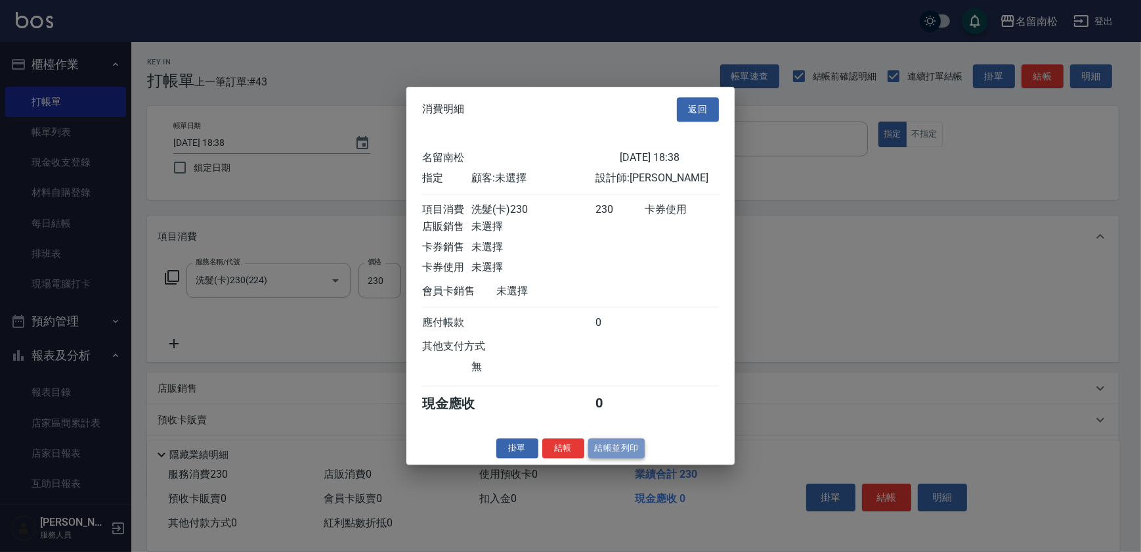
click at [626, 458] on button "結帳並列印" at bounding box center [616, 448] width 57 height 20
